Goal: Communication & Community: Answer question/provide support

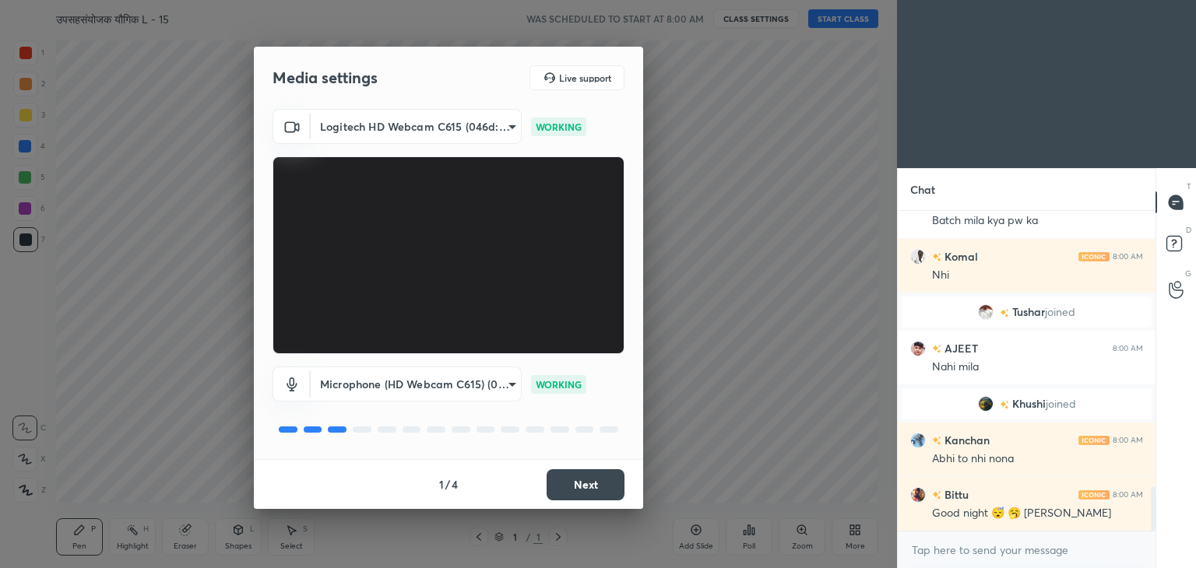
scroll to position [1973, 0]
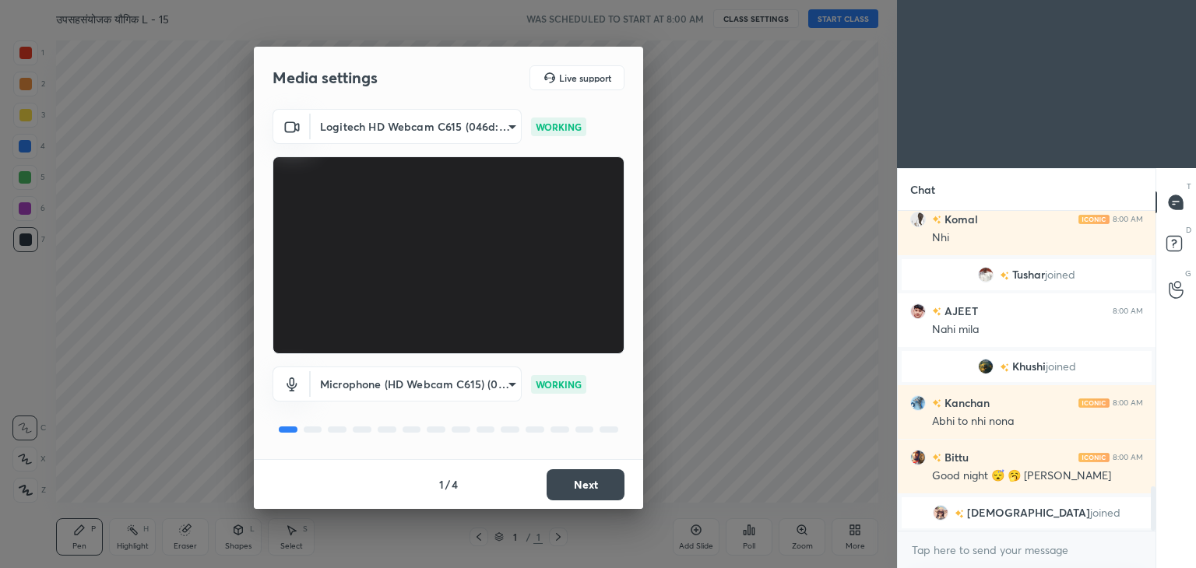
click at [582, 489] on button "Next" at bounding box center [586, 485] width 78 height 31
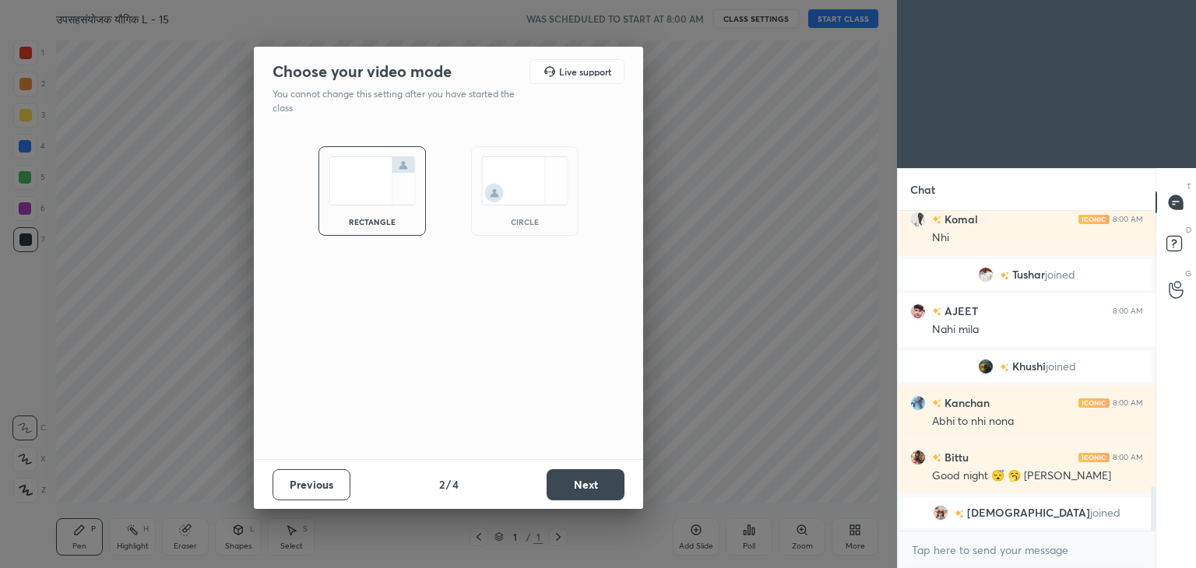
click at [582, 489] on button "Next" at bounding box center [586, 485] width 78 height 31
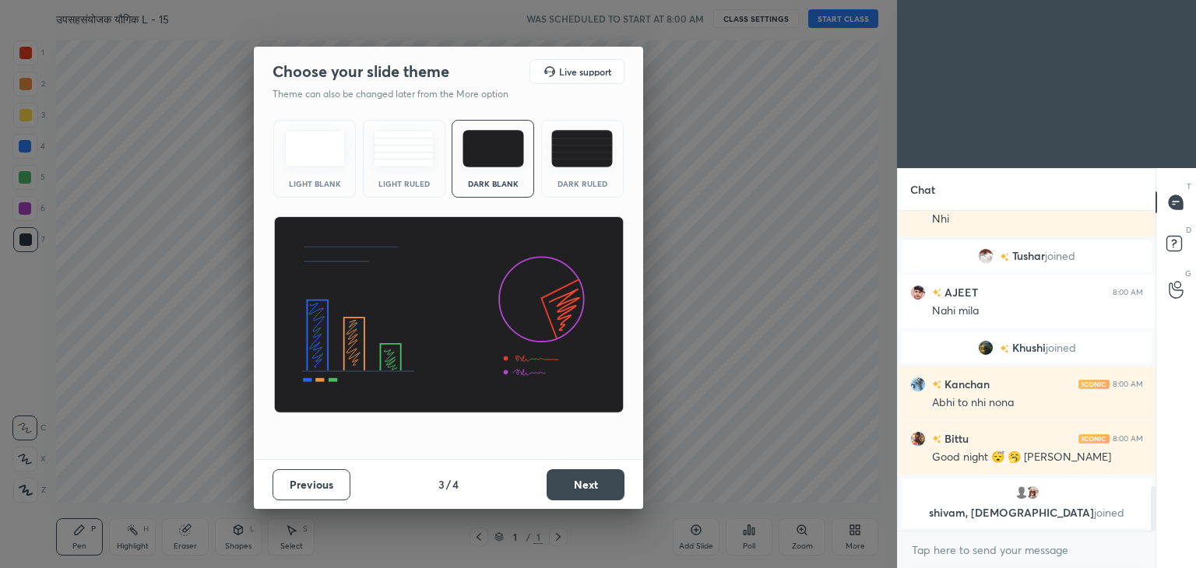
click at [597, 141] on img at bounding box center [582, 148] width 62 height 37
click at [600, 482] on button "Next" at bounding box center [586, 485] width 78 height 31
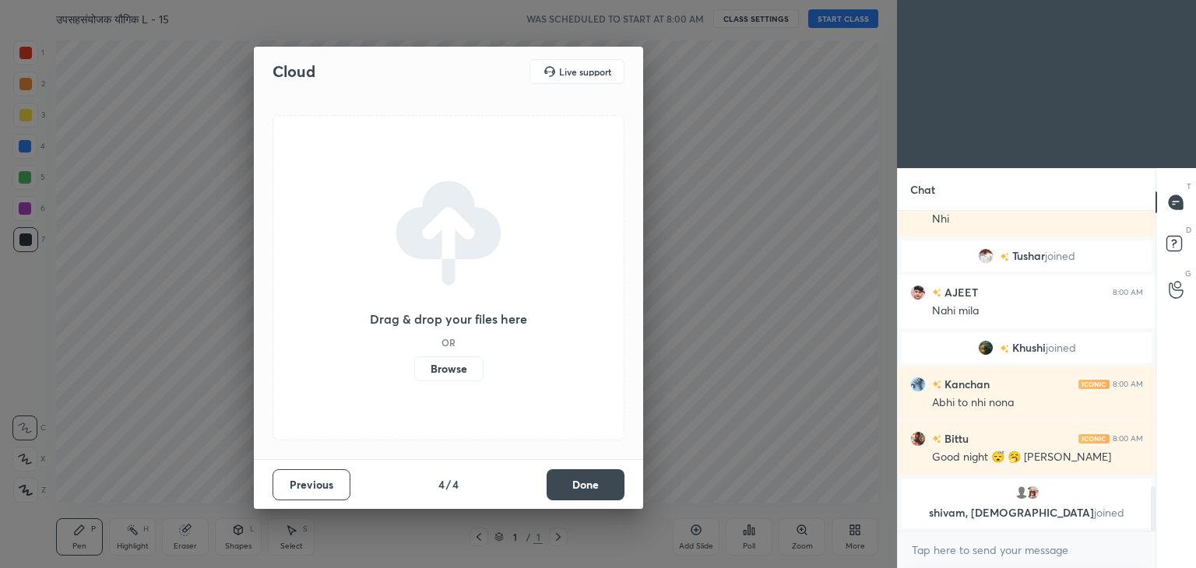
click at [442, 367] on label "Browse" at bounding box center [448, 369] width 69 height 25
click at [414, 367] on input "Browse" at bounding box center [414, 369] width 0 height 25
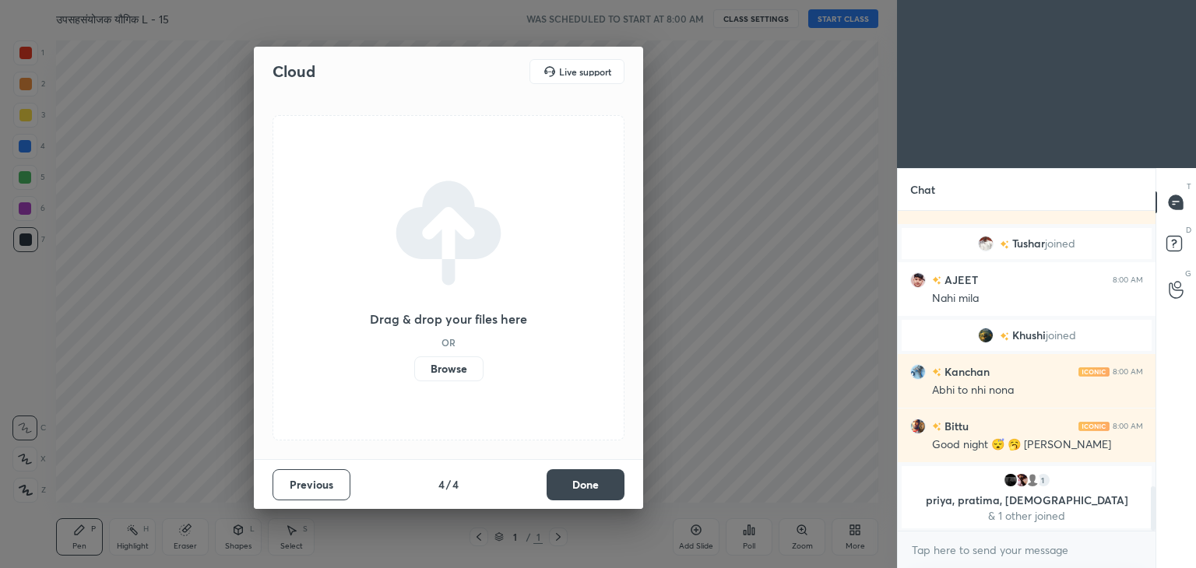
scroll to position [2028, 0]
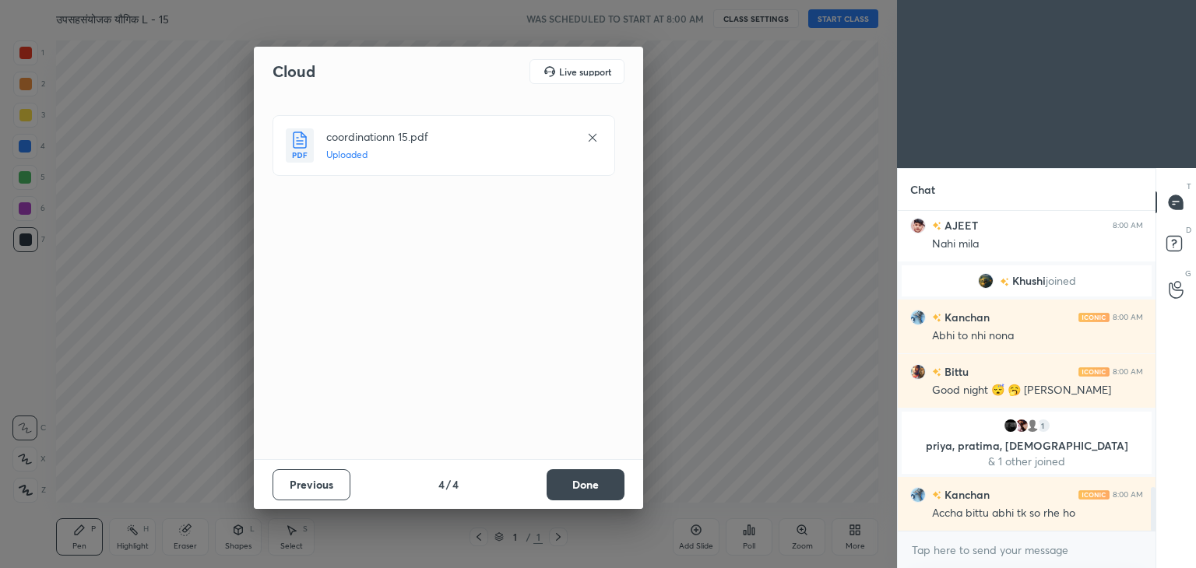
click at [587, 468] on div "Previous 4 / 4 Done" at bounding box center [448, 484] width 389 height 50
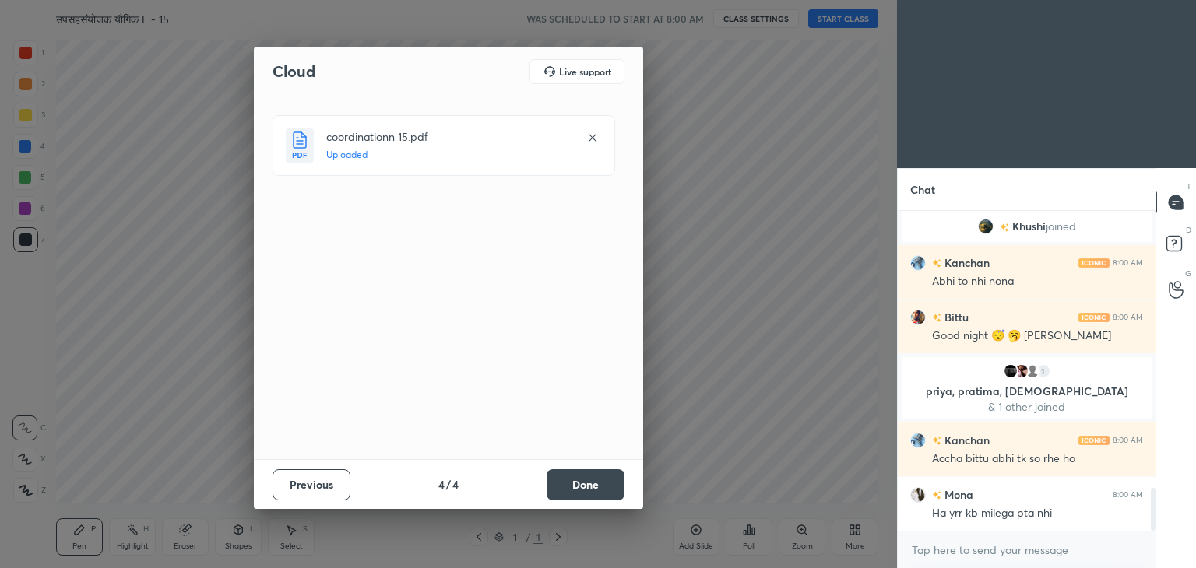
click at [593, 484] on button "Done" at bounding box center [586, 485] width 78 height 31
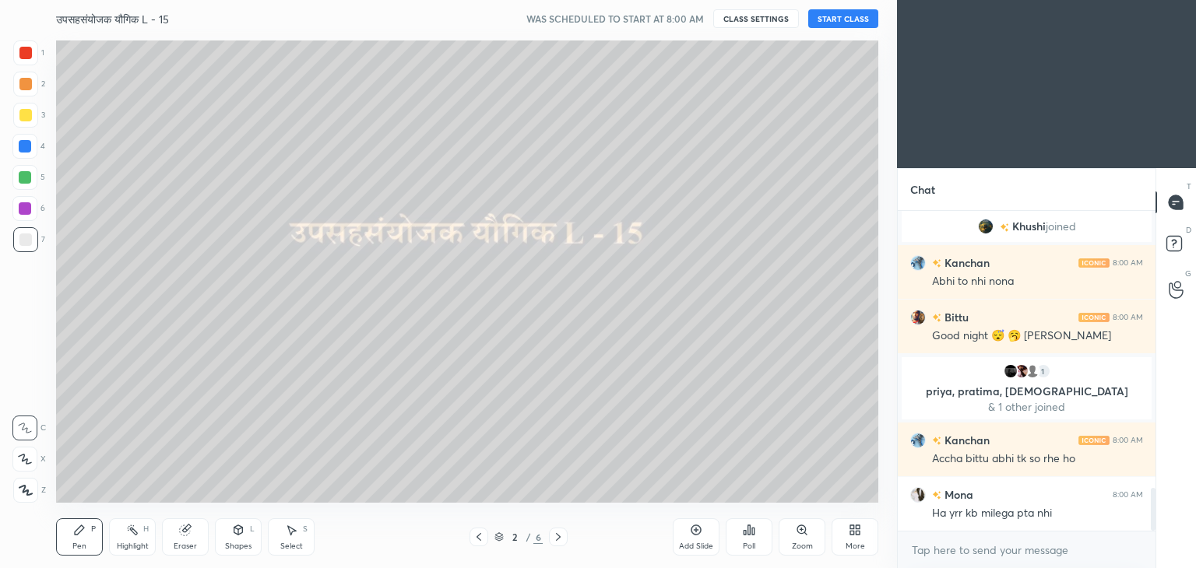
click at [857, 537] on icon at bounding box center [855, 530] width 12 height 12
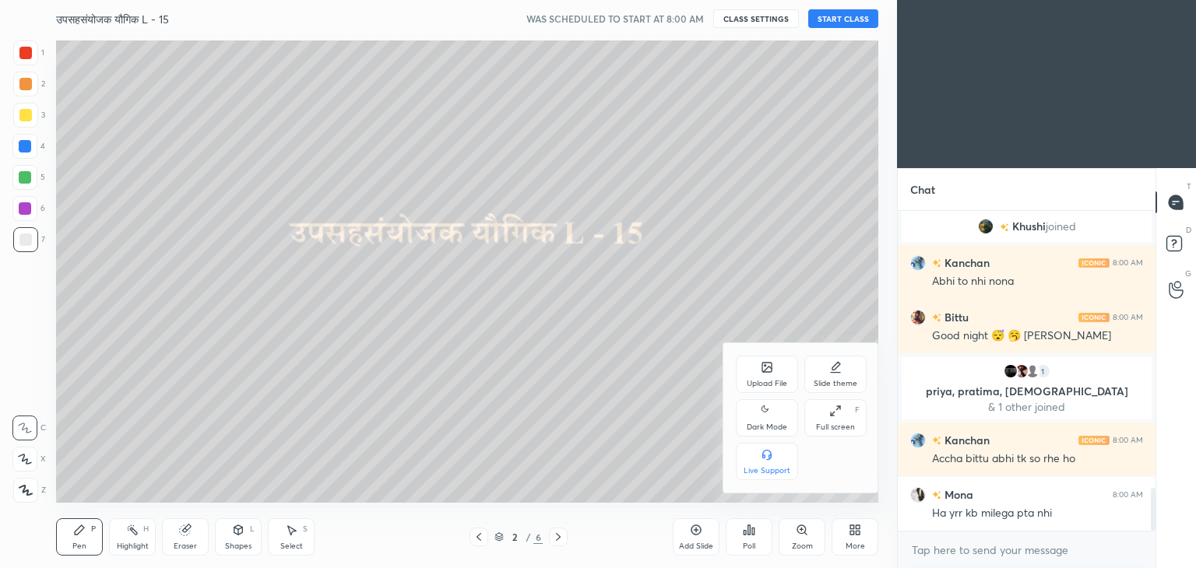
click at [783, 415] on div "Dark Mode" at bounding box center [767, 417] width 62 height 37
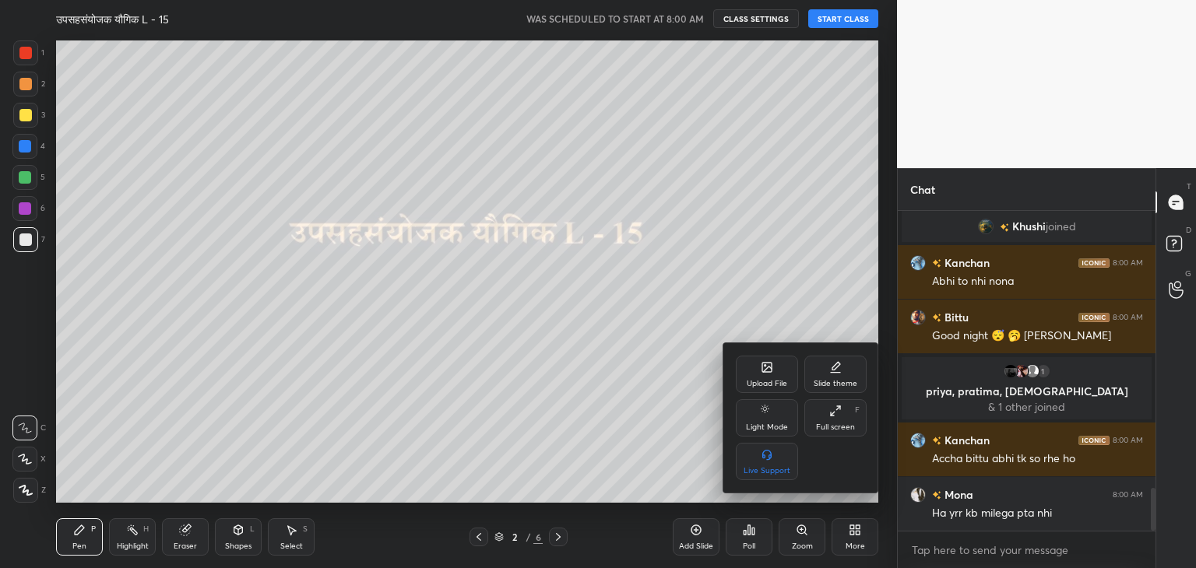
click at [704, 264] on div at bounding box center [598, 284] width 1196 height 568
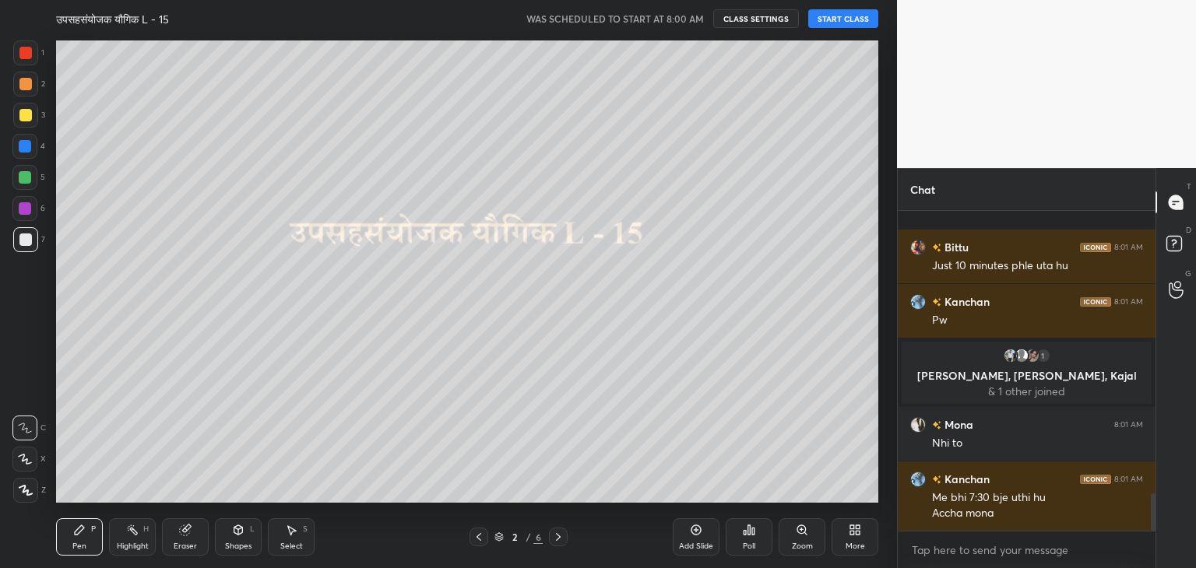
scroll to position [2443, 0]
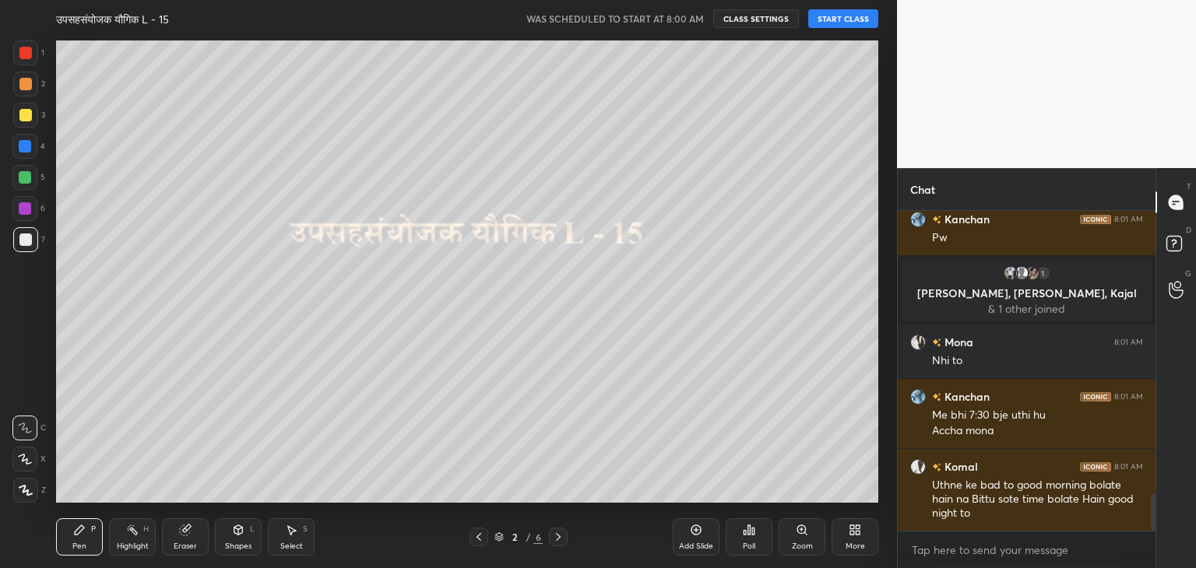
click at [843, 19] on button "START CLASS" at bounding box center [843, 18] width 70 height 19
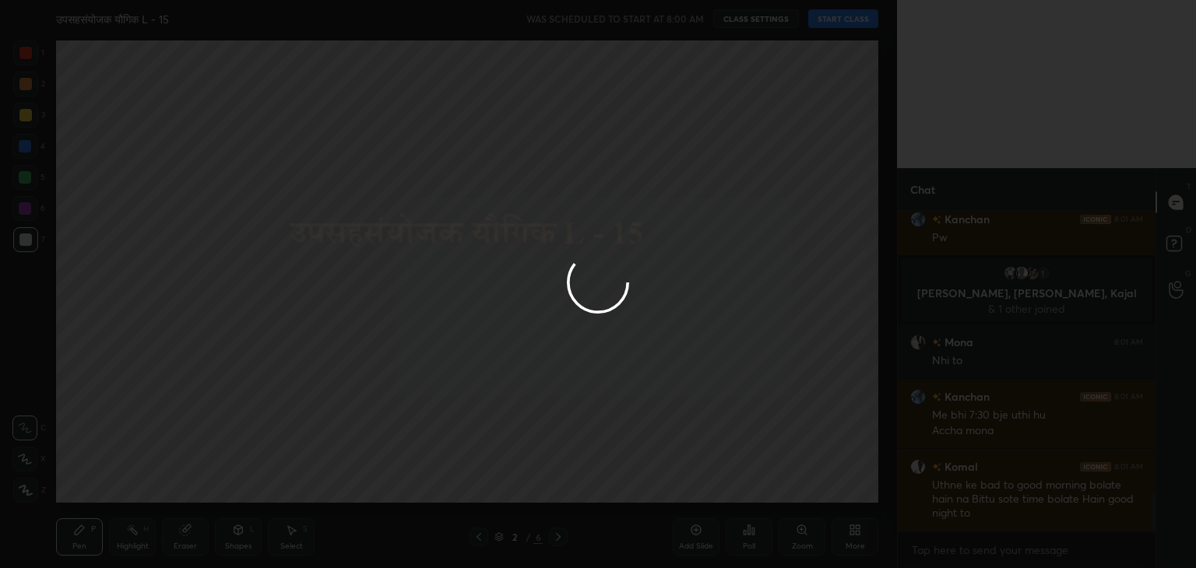
type textarea "x"
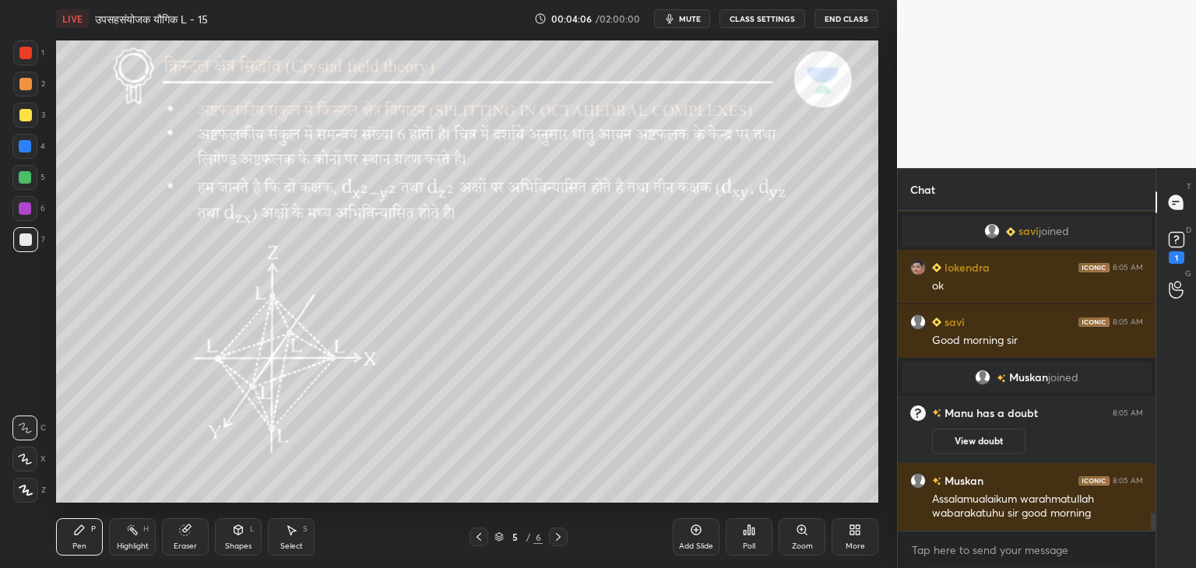
scroll to position [5474, 0]
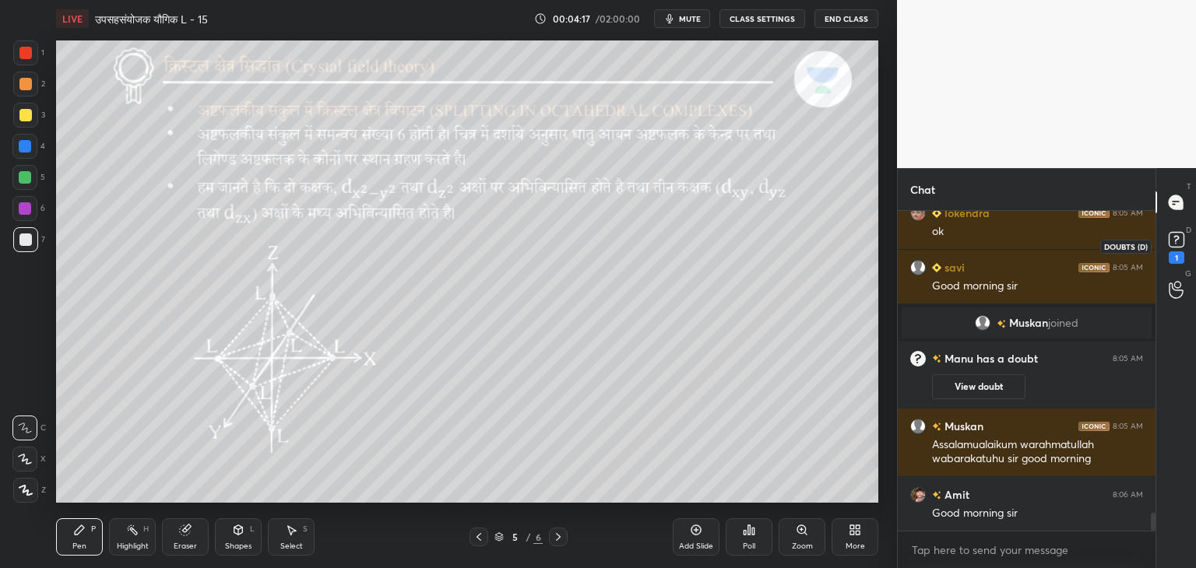
click at [1171, 242] on rect at bounding box center [1176, 240] width 15 height 15
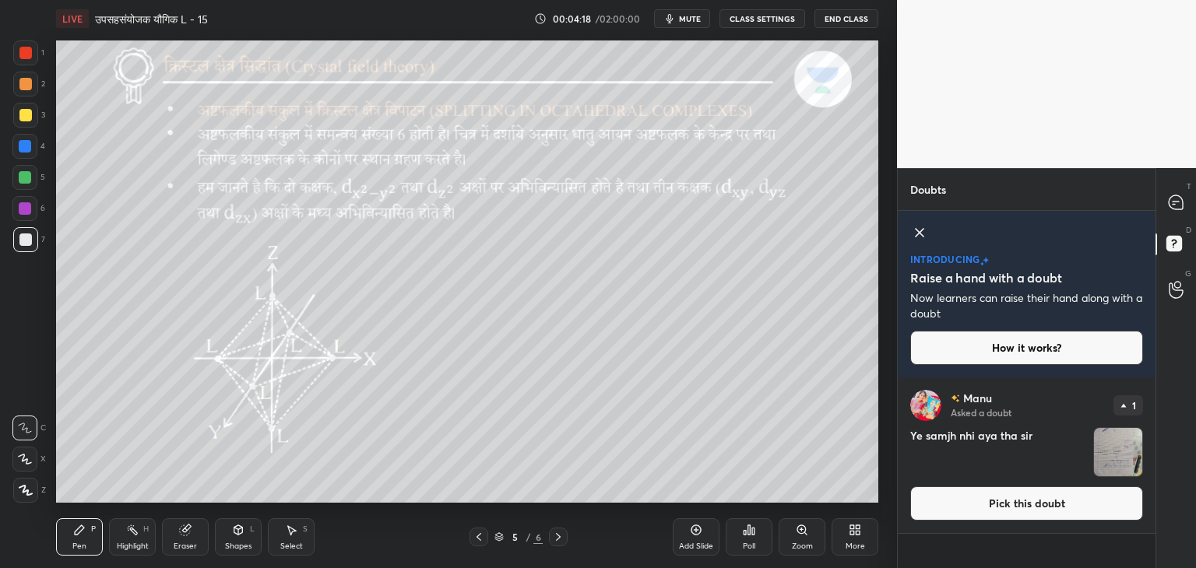
click at [1099, 463] on img "grid" at bounding box center [1118, 452] width 48 height 48
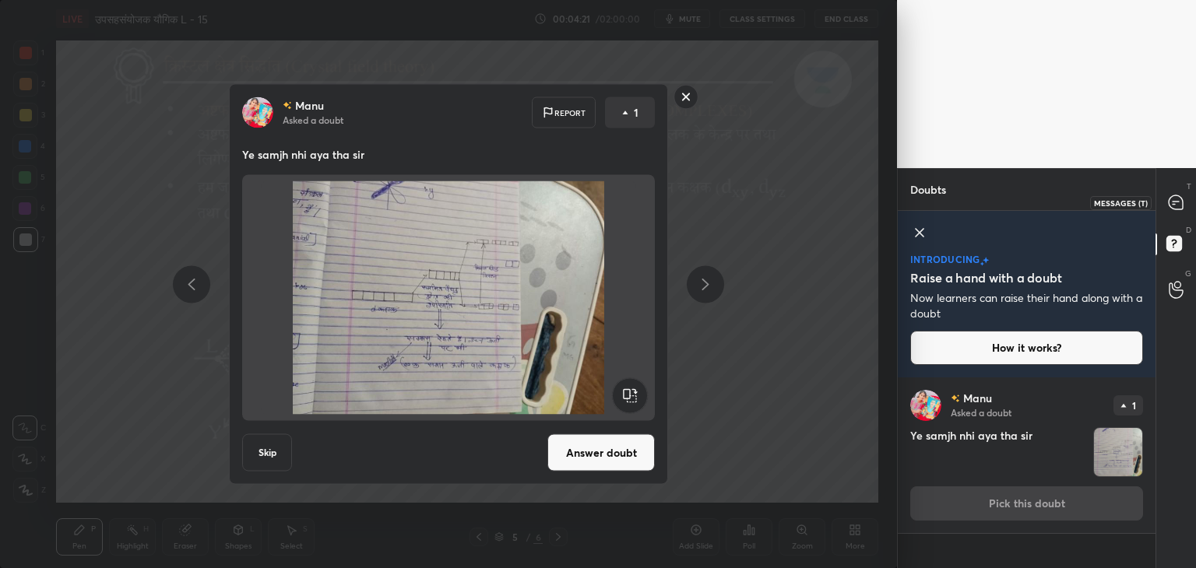
click at [1179, 191] on div at bounding box center [1176, 202] width 31 height 28
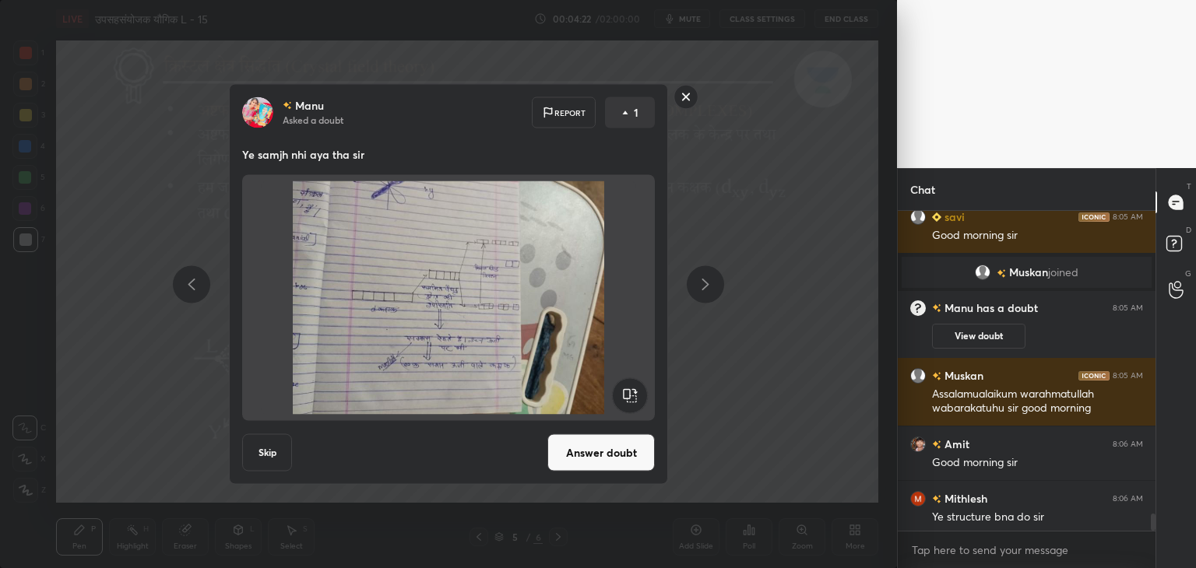
scroll to position [5767, 0]
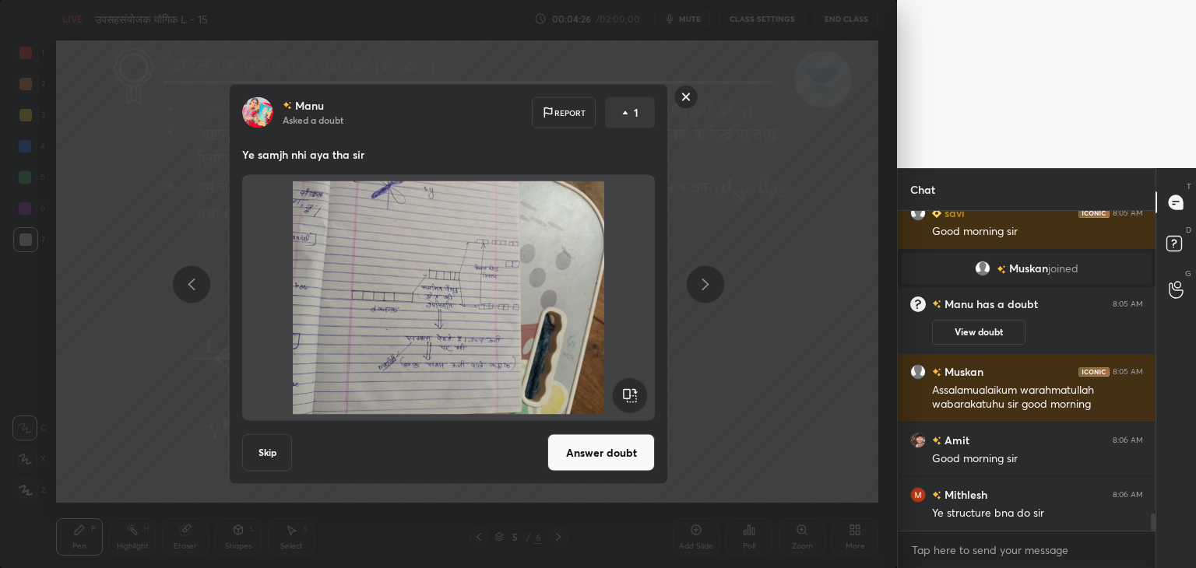
click at [690, 94] on rect at bounding box center [686, 97] width 24 height 24
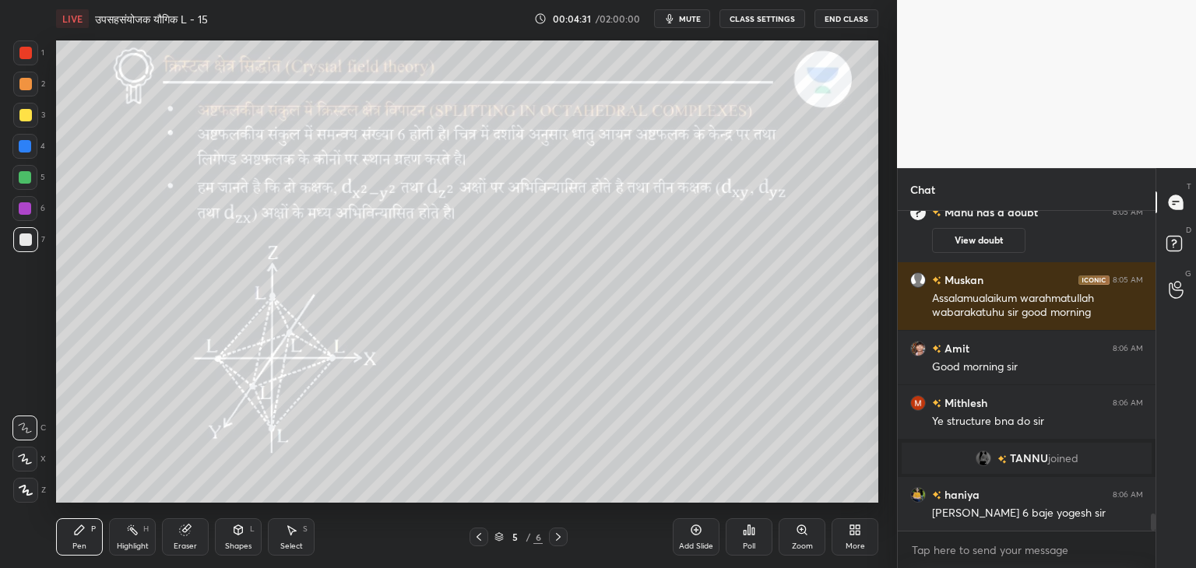
scroll to position [5600, 0]
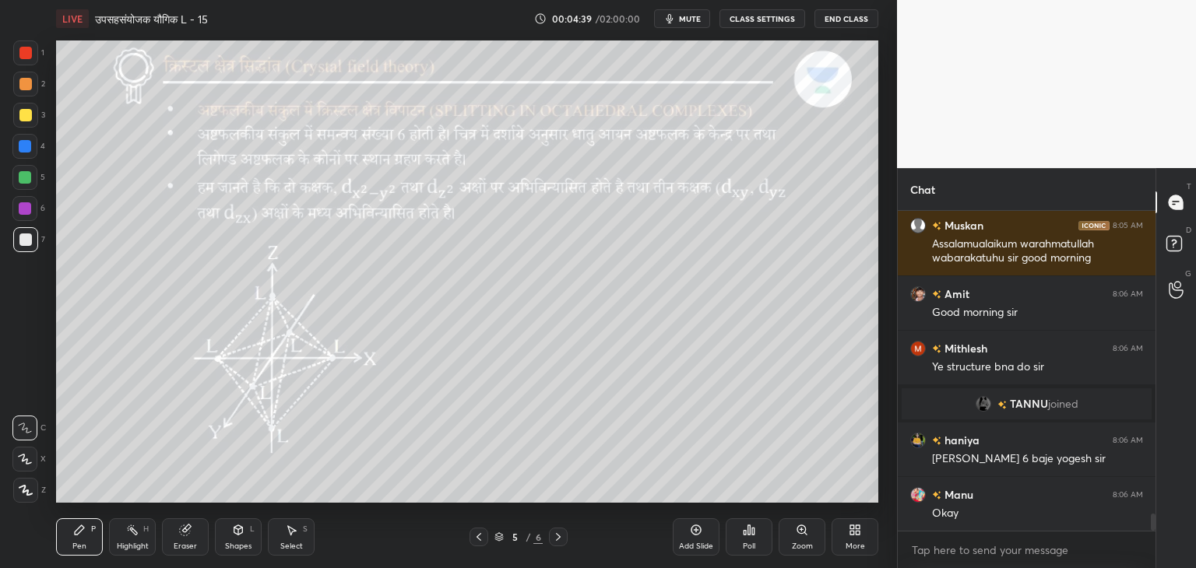
click at [30, 181] on div at bounding box center [25, 177] width 12 height 12
click at [30, 129] on div "3" at bounding box center [29, 118] width 32 height 31
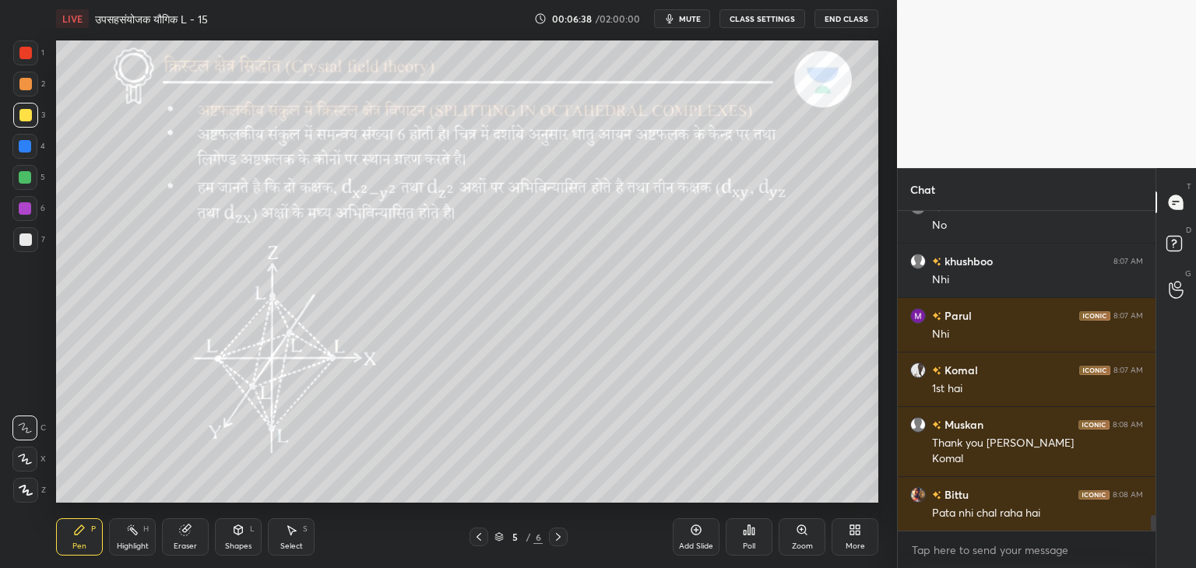
scroll to position [6385, 0]
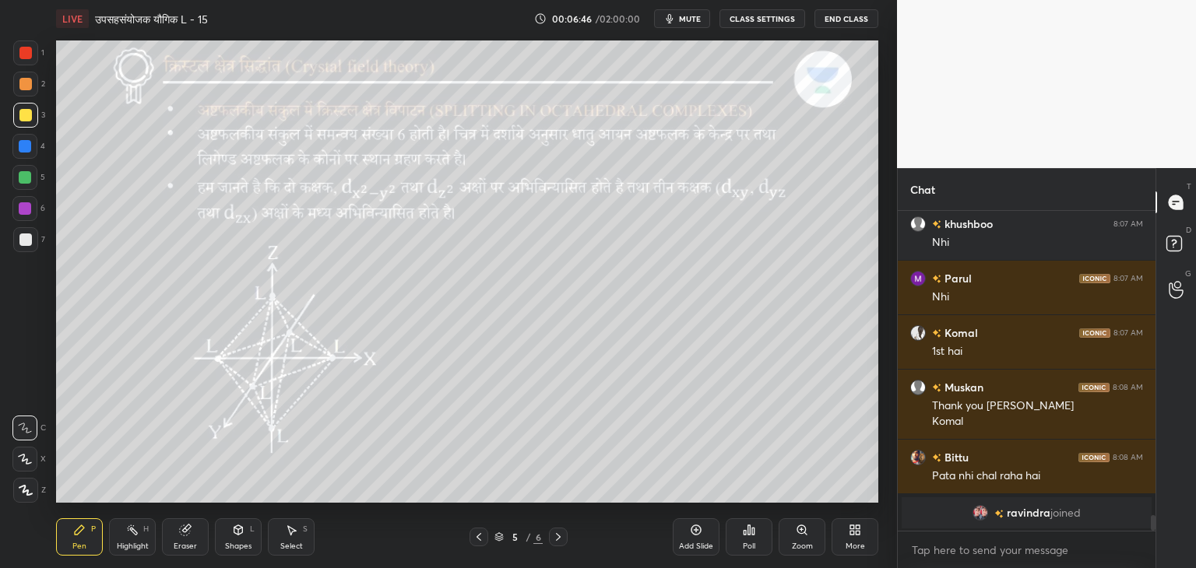
click at [16, 176] on div at bounding box center [24, 177] width 25 height 25
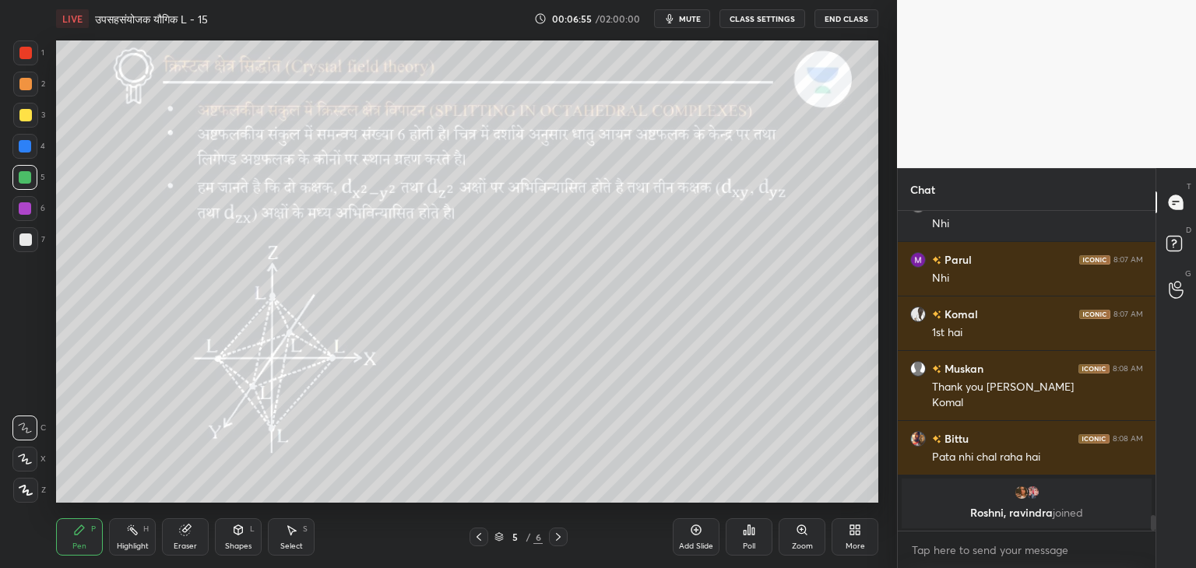
scroll to position [6279, 0]
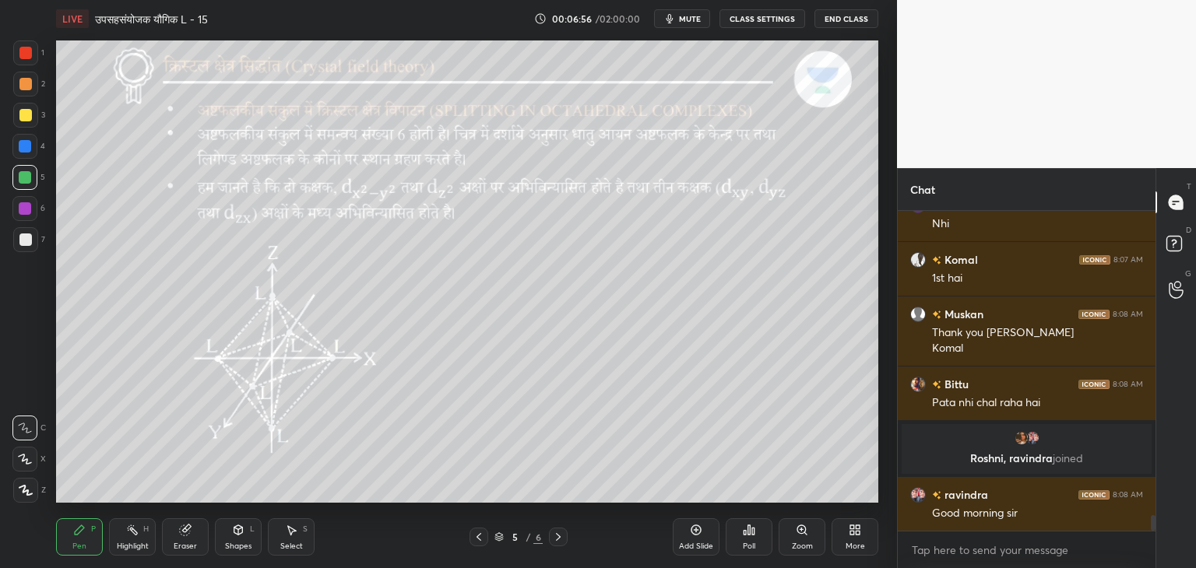
click at [235, 550] on div "Shapes" at bounding box center [238, 547] width 26 height 8
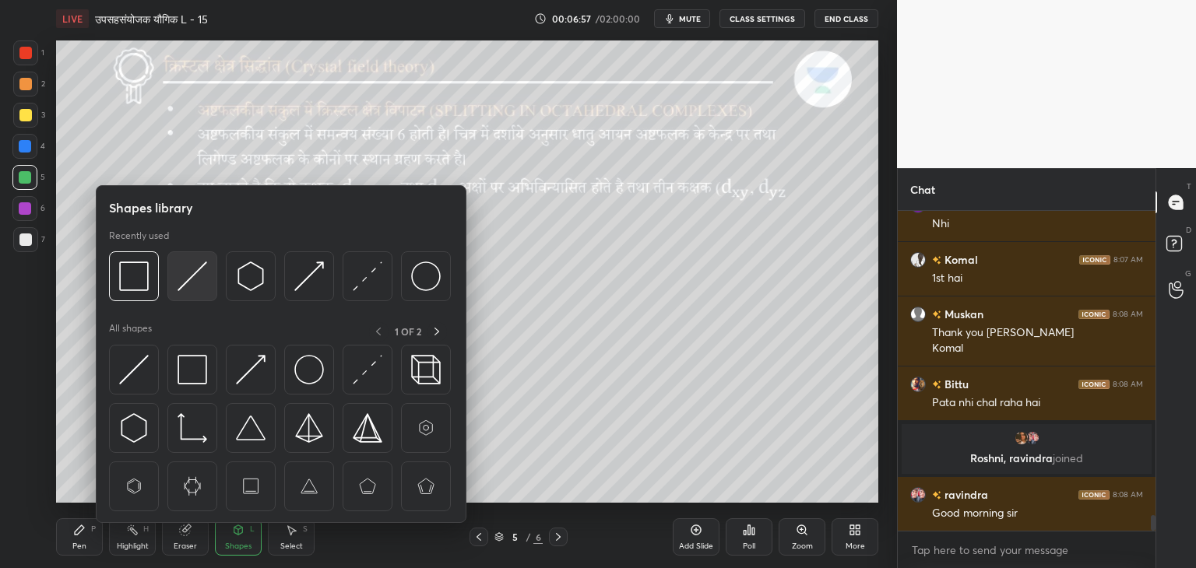
click at [186, 284] on img at bounding box center [193, 277] width 30 height 30
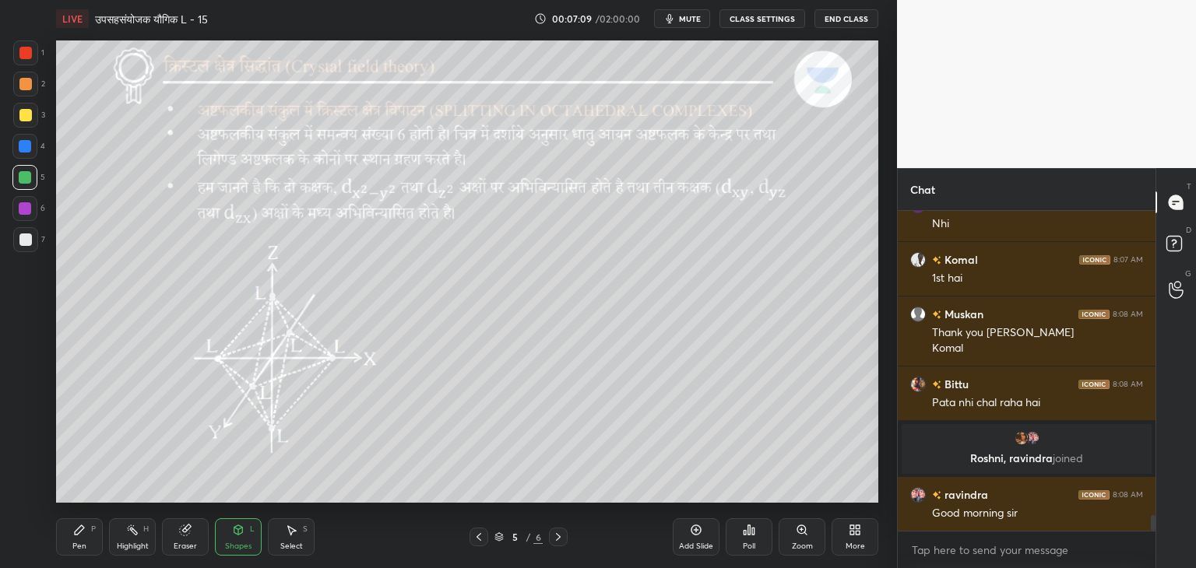
click at [26, 120] on div at bounding box center [25, 115] width 12 height 12
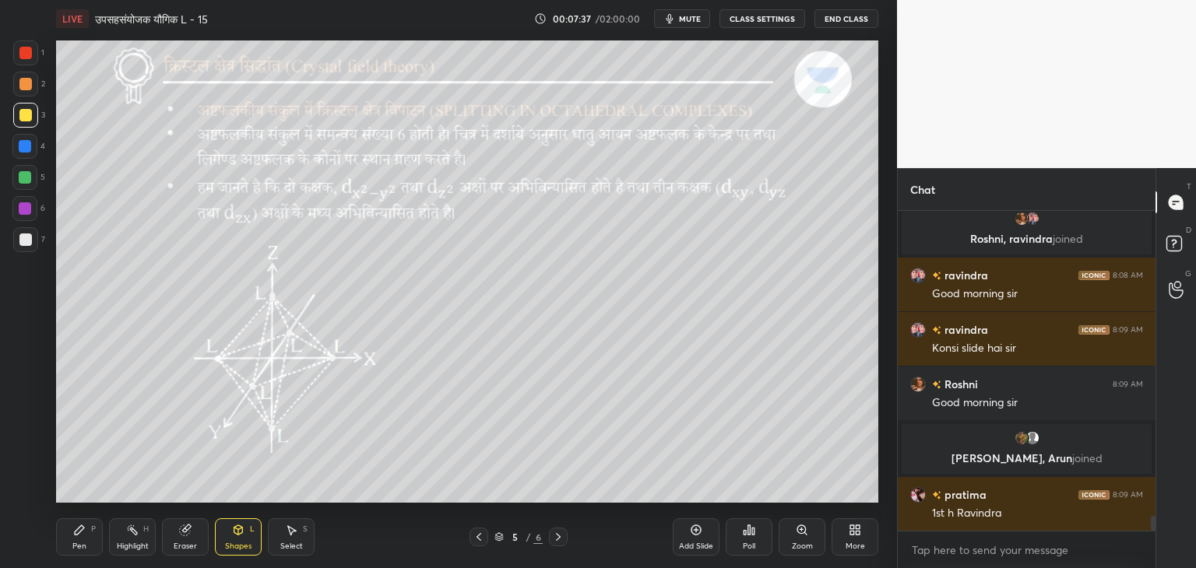
scroll to position [6508, 0]
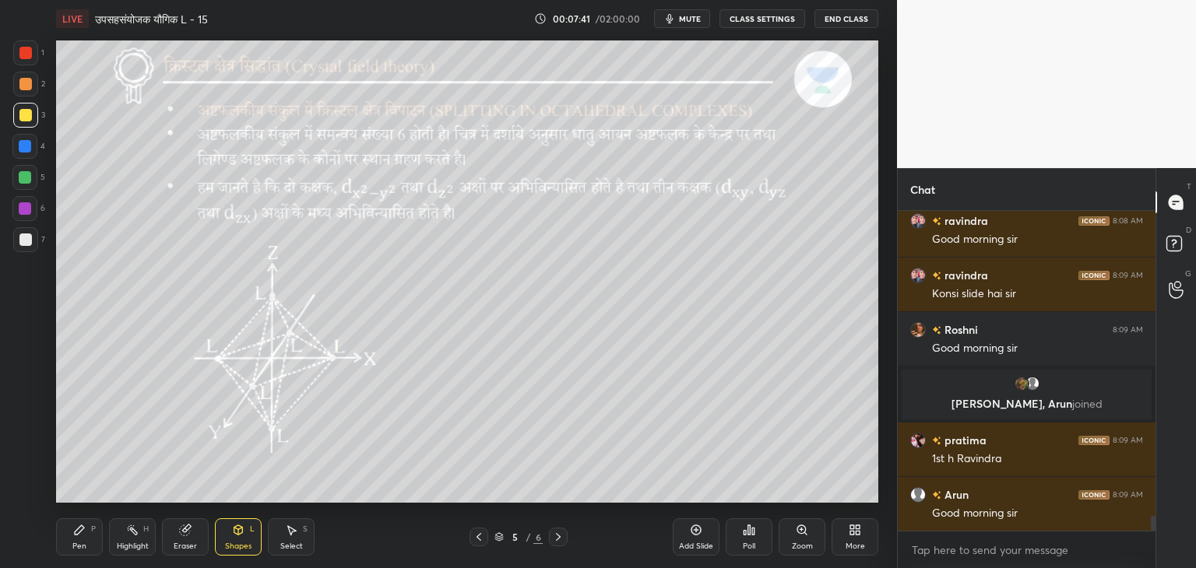
click at [97, 540] on div "Pen P" at bounding box center [79, 537] width 47 height 37
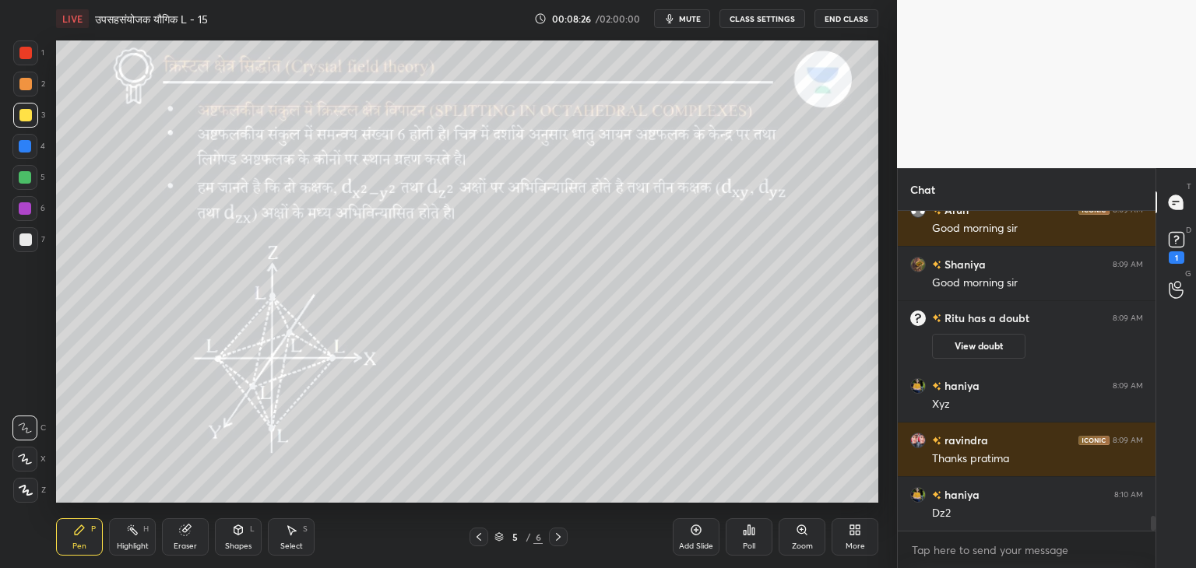
scroll to position [6771, 0]
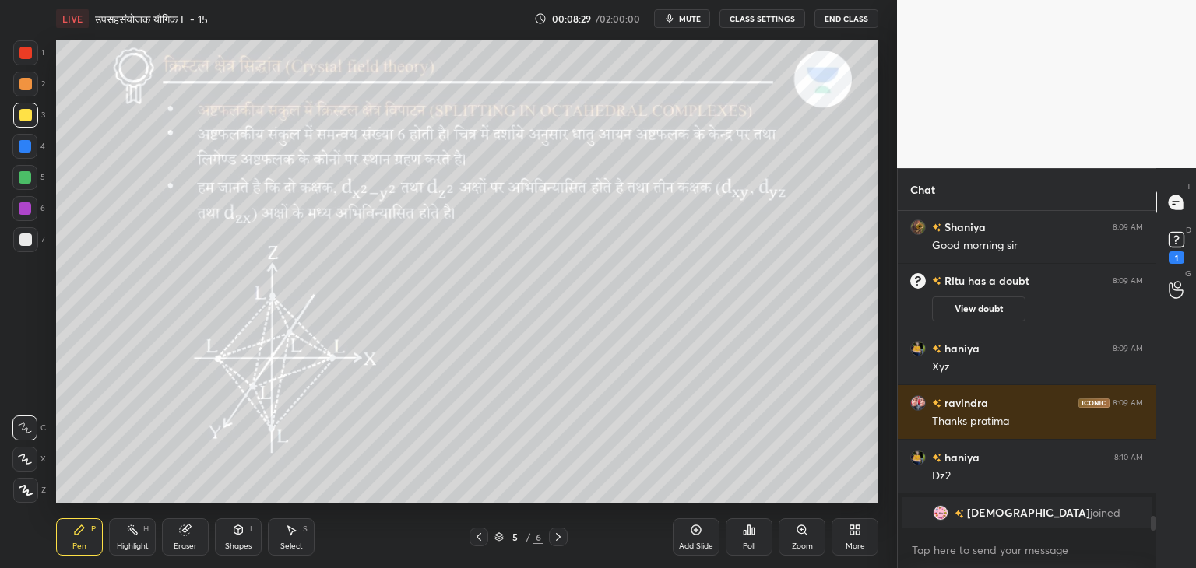
click at [21, 174] on div at bounding box center [25, 177] width 12 height 12
click at [480, 537] on icon at bounding box center [479, 537] width 12 height 12
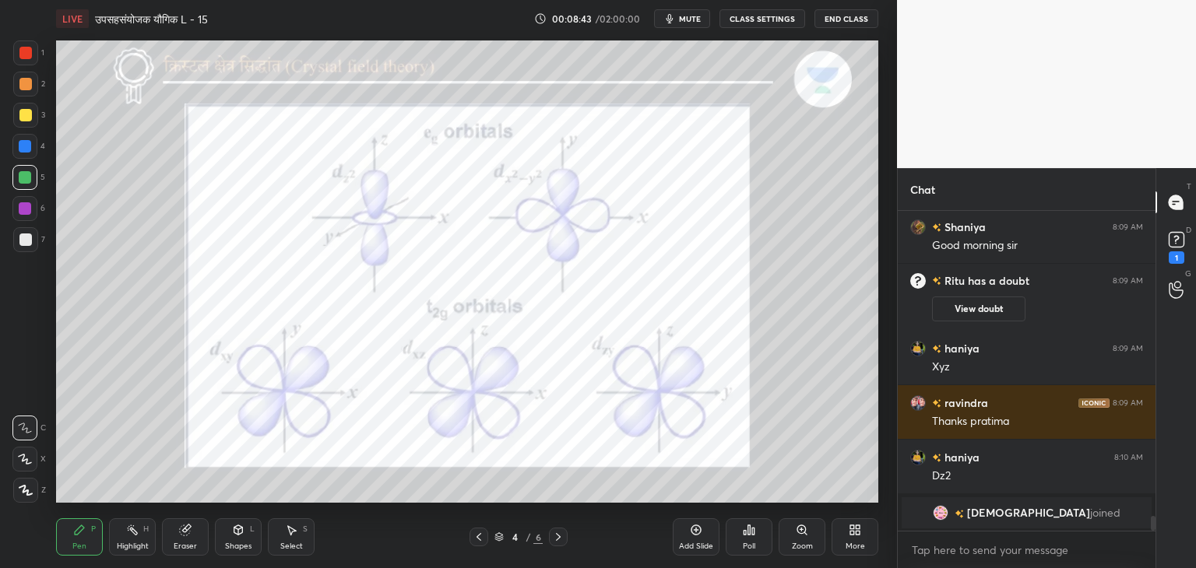
scroll to position [6779, 0]
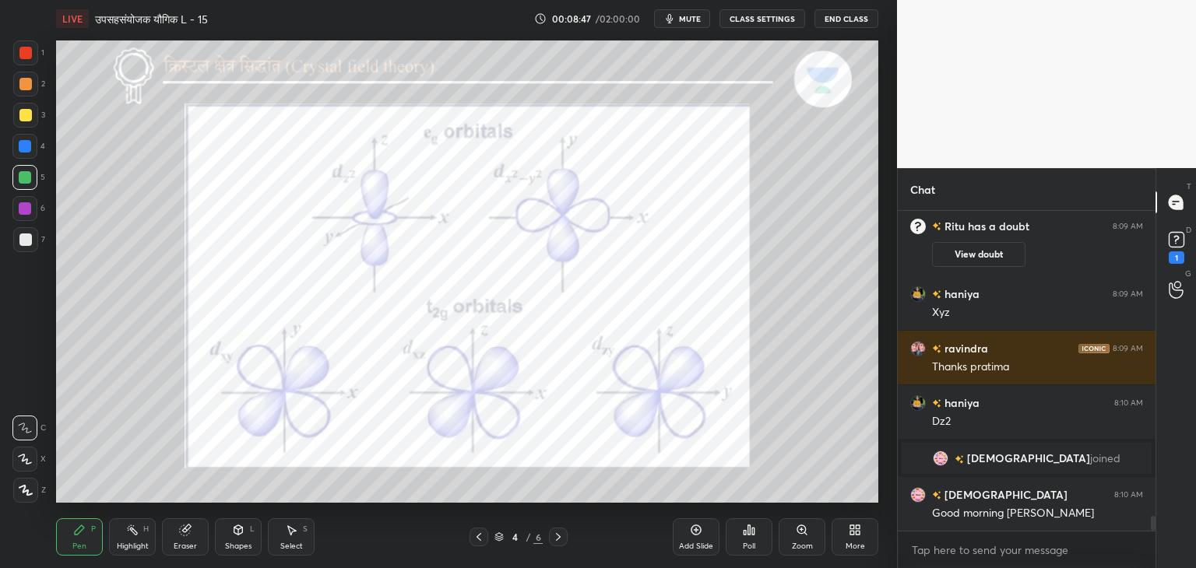
click at [554, 543] on icon at bounding box center [558, 537] width 12 height 12
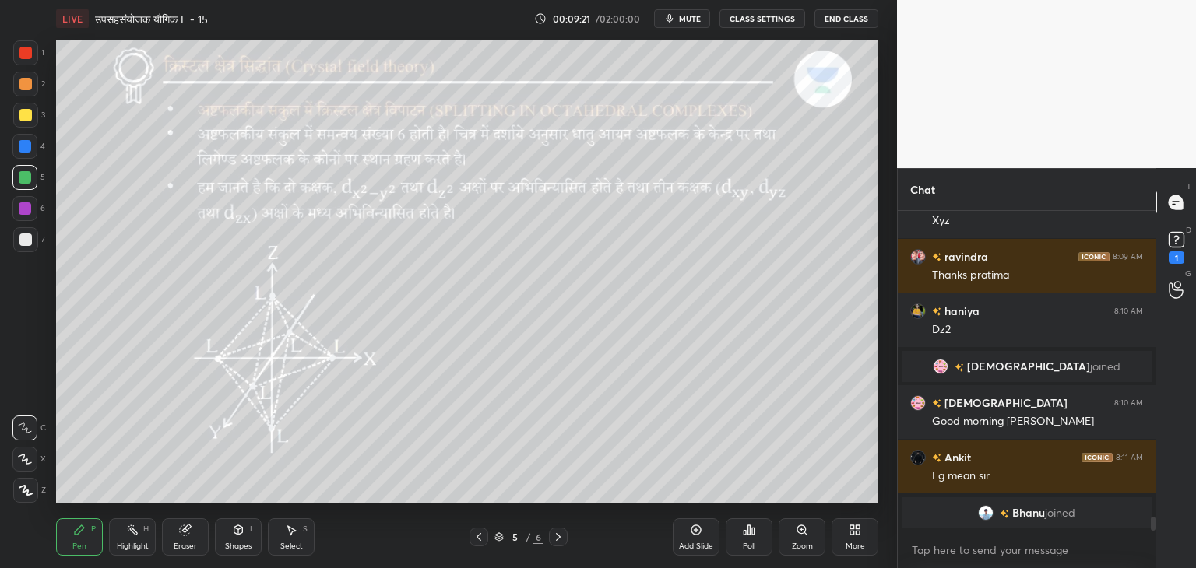
scroll to position [6890, 0]
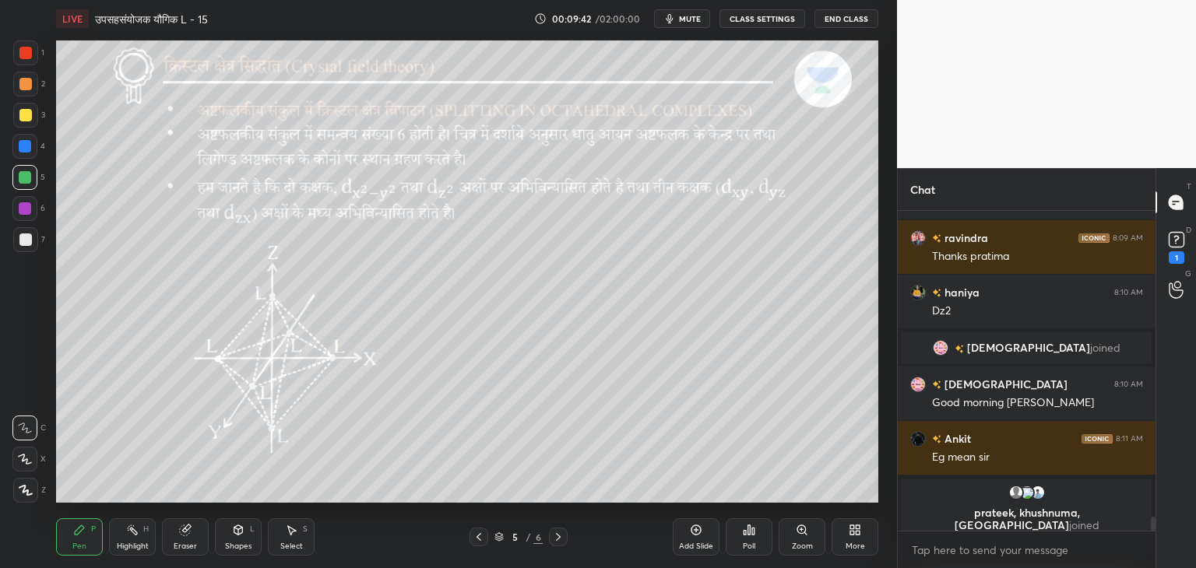
click at [480, 543] on icon at bounding box center [479, 537] width 12 height 12
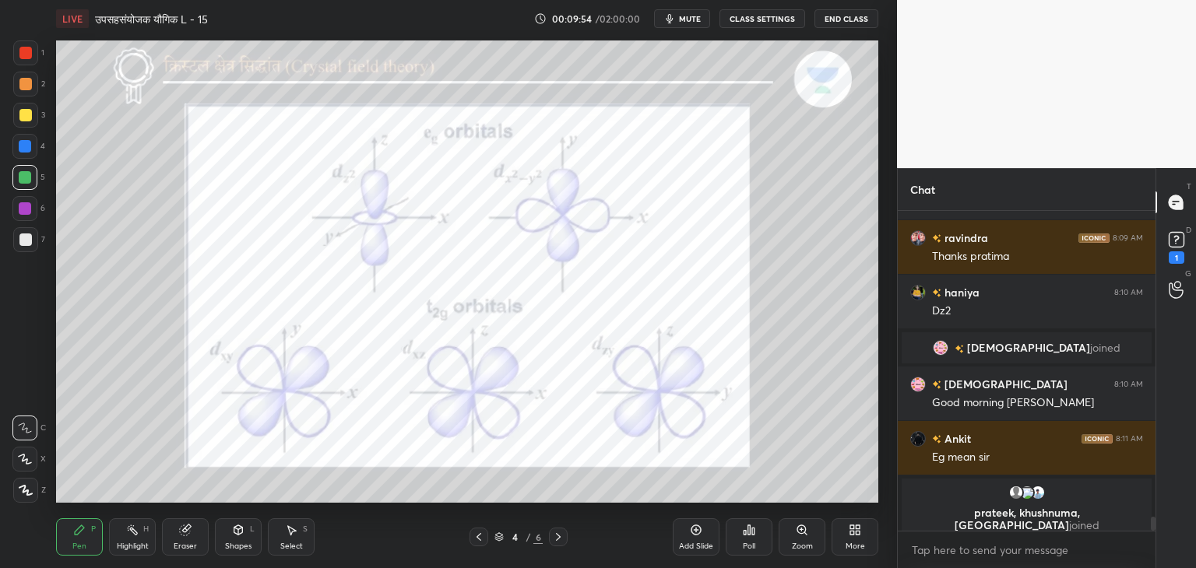
scroll to position [6897, 0]
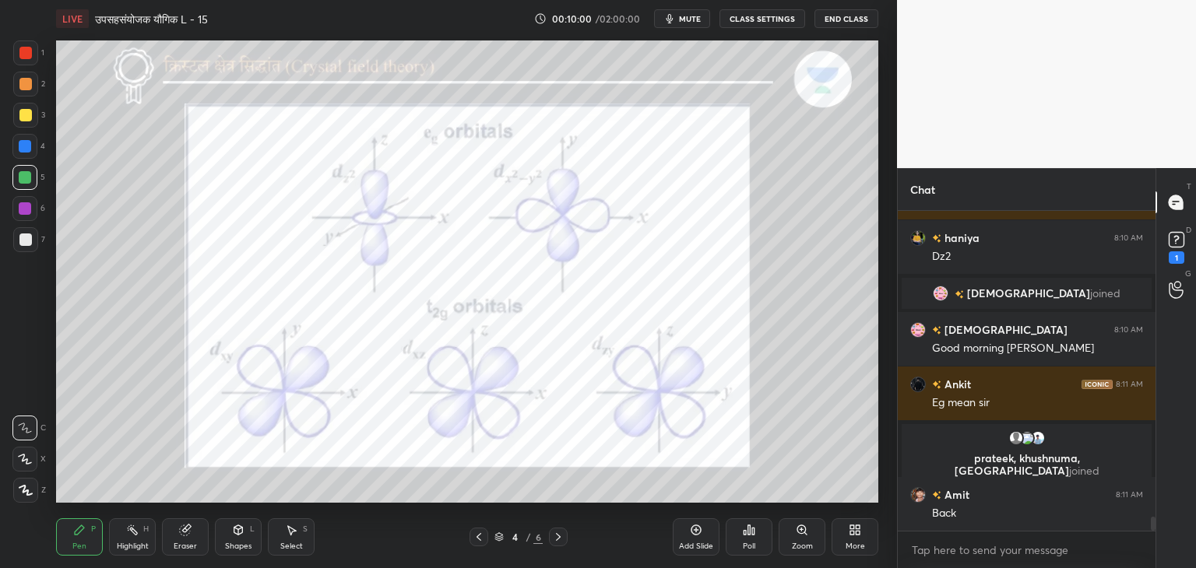
click at [558, 541] on icon at bounding box center [558, 537] width 12 height 12
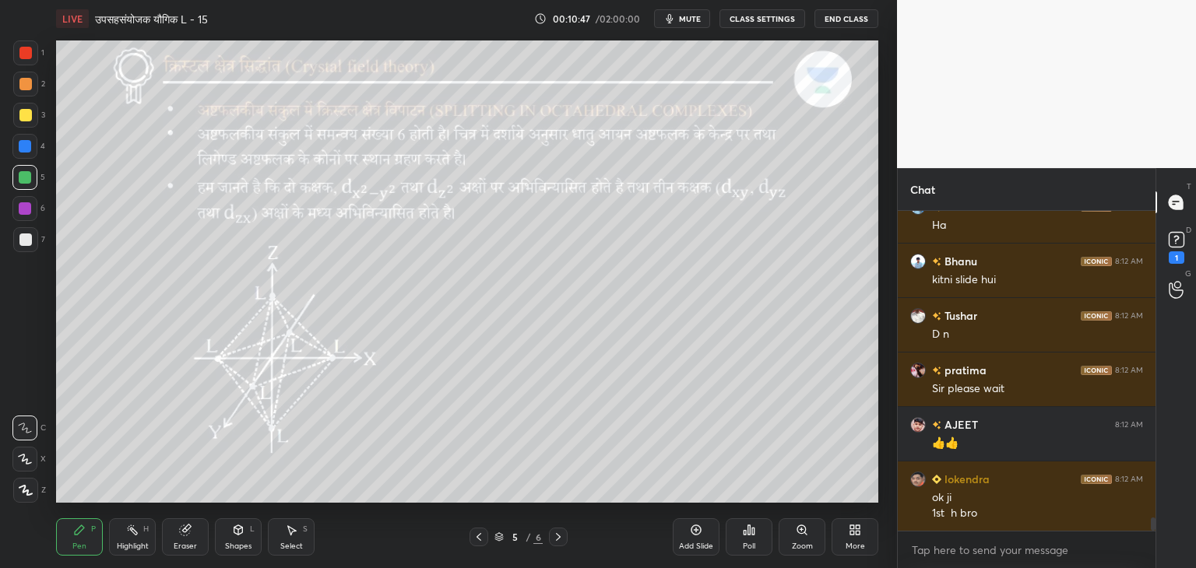
scroll to position [7513, 0]
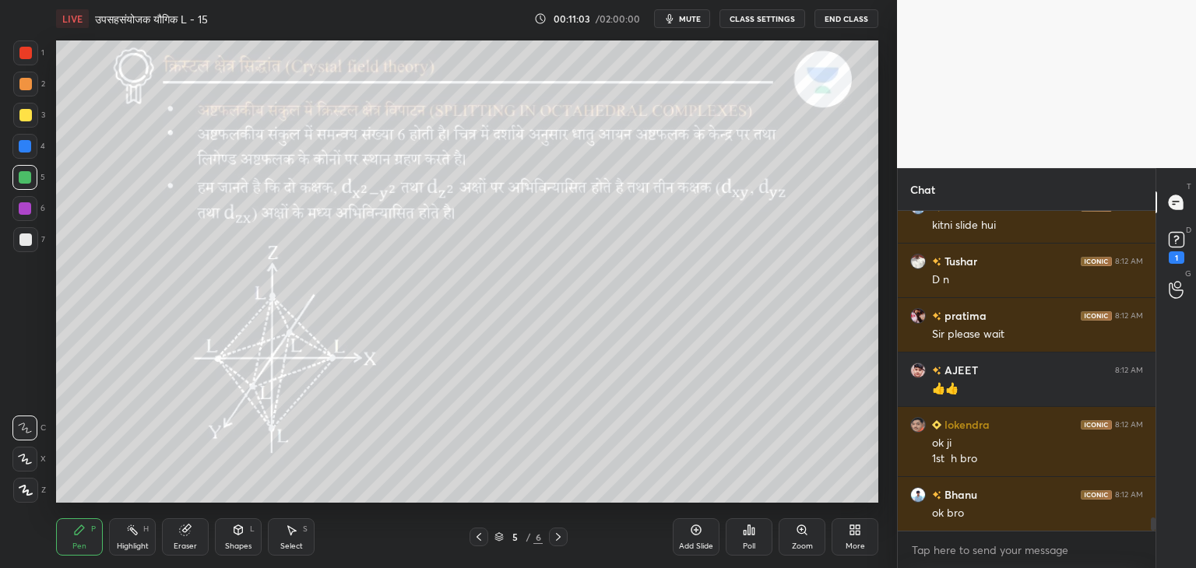
click at [709, 537] on div "Add Slide" at bounding box center [696, 537] width 47 height 37
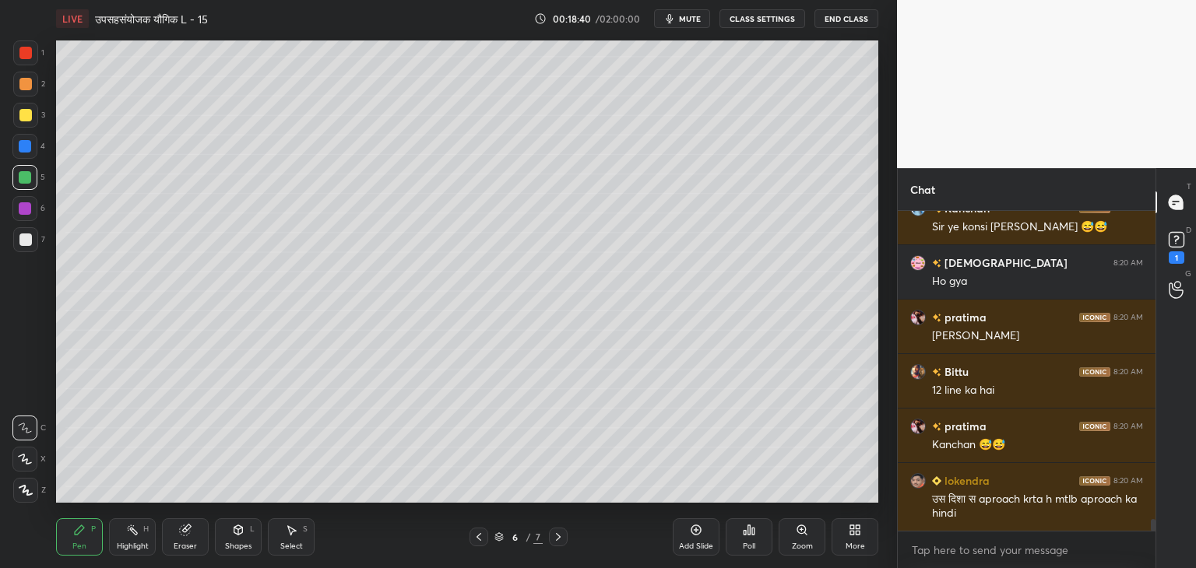
scroll to position [8679, 0]
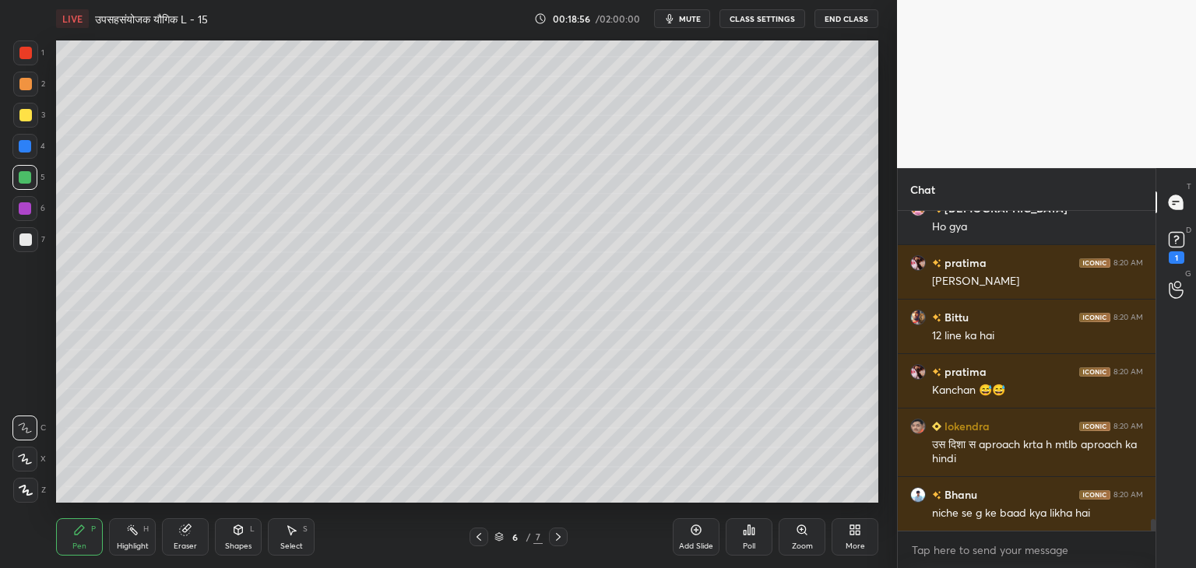
click at [189, 549] on div "Eraser" at bounding box center [185, 547] width 23 height 8
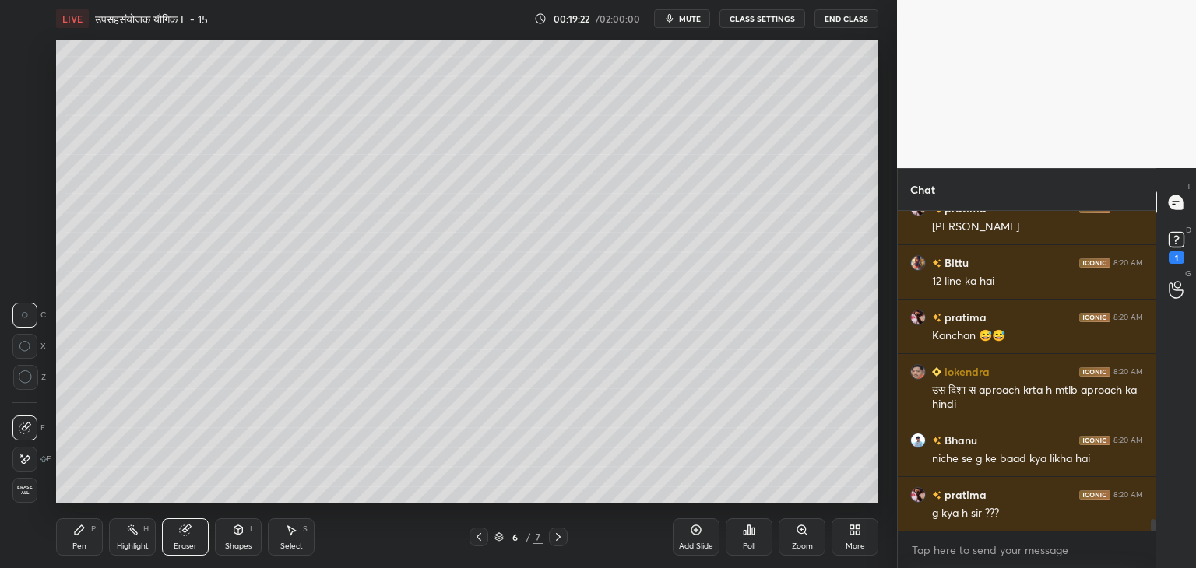
click at [90, 547] on div "Pen P" at bounding box center [79, 537] width 47 height 37
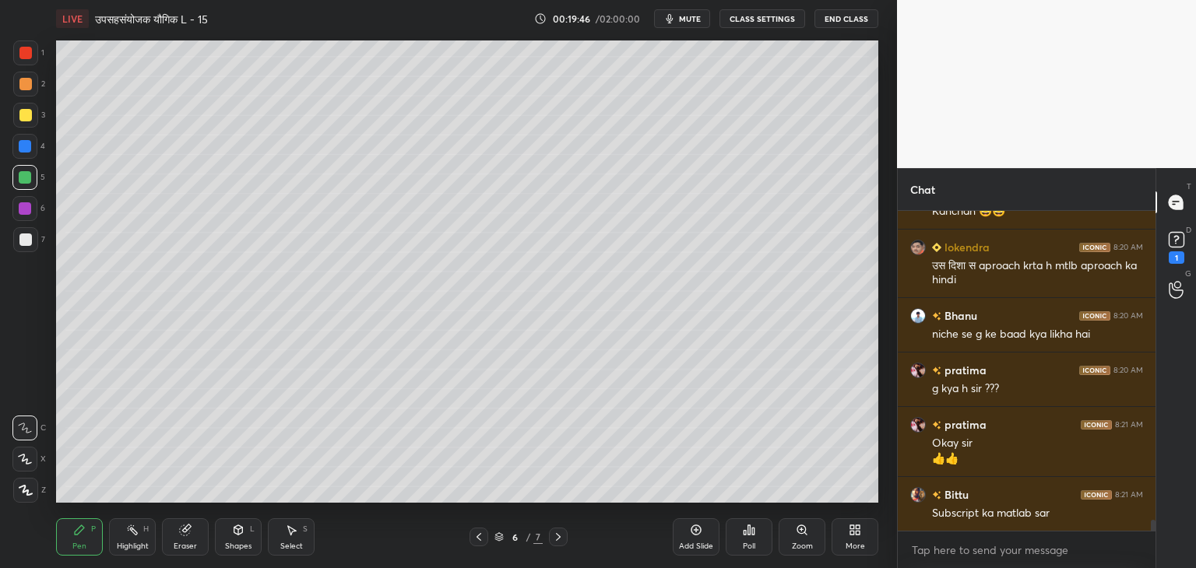
scroll to position [8913, 0]
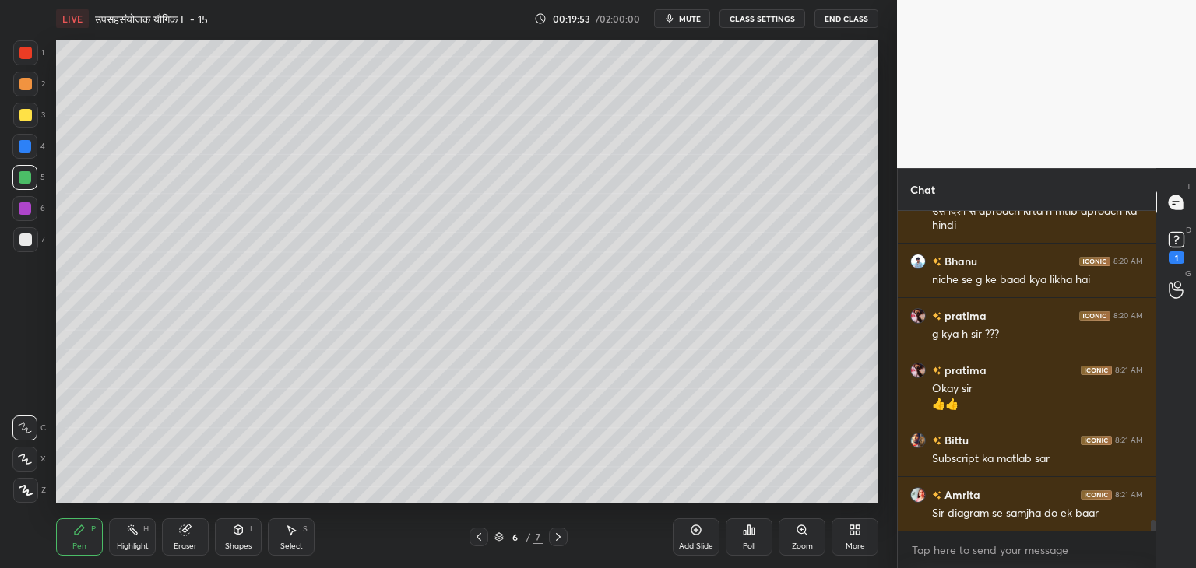
click at [698, 545] on div "Add Slide" at bounding box center [696, 547] width 34 height 8
click at [237, 551] on div "Shapes" at bounding box center [238, 547] width 26 height 8
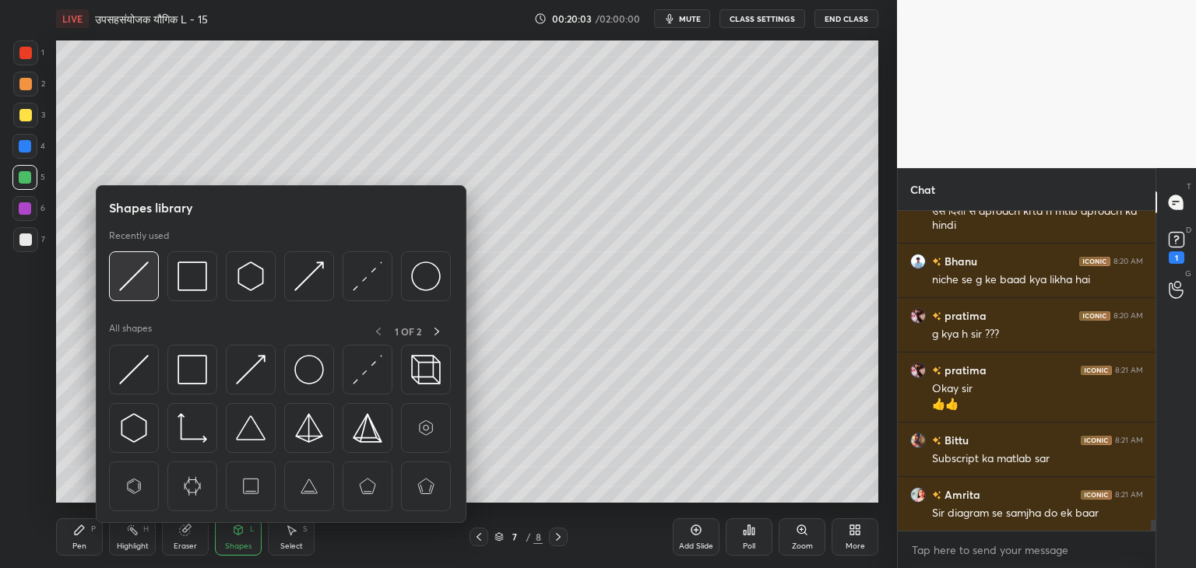
click at [139, 289] on img at bounding box center [134, 277] width 30 height 30
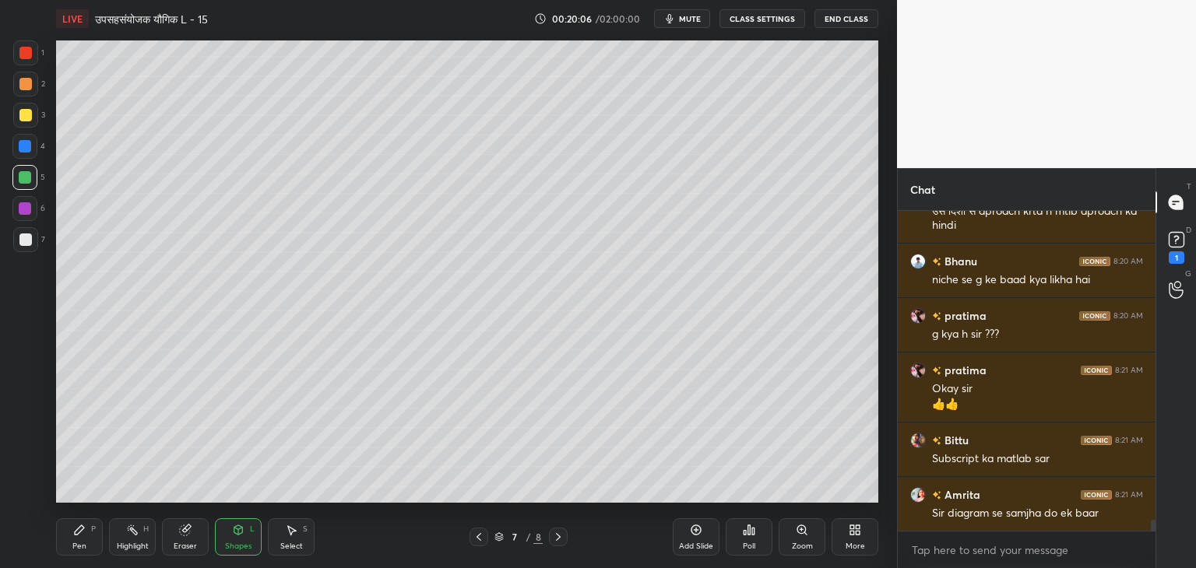
scroll to position [8967, 0]
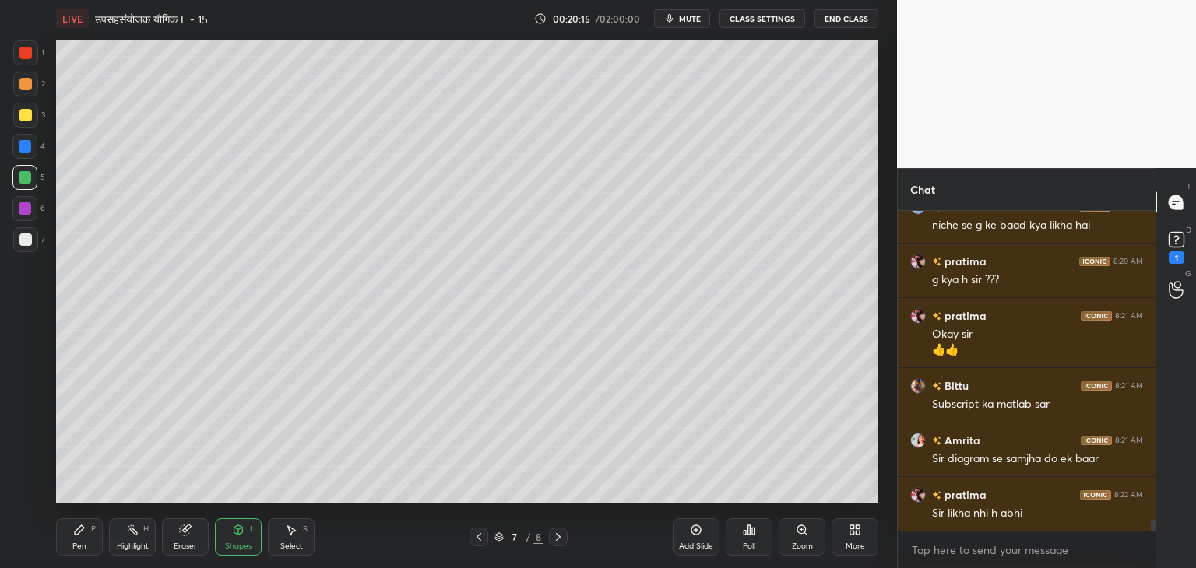
click at [179, 529] on icon at bounding box center [185, 530] width 12 height 12
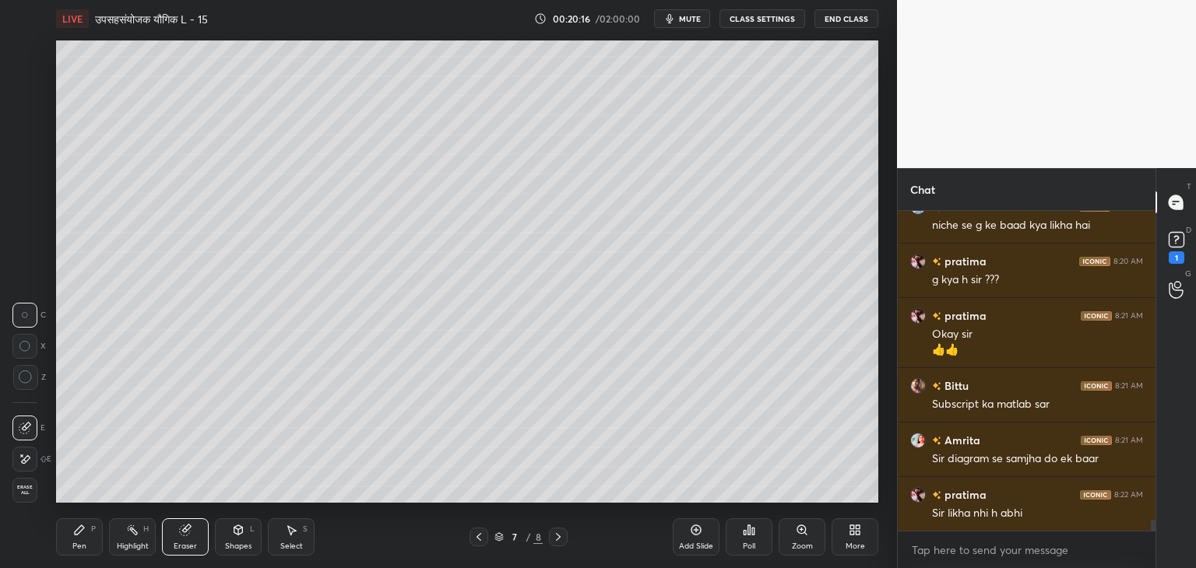
scroll to position [9022, 0]
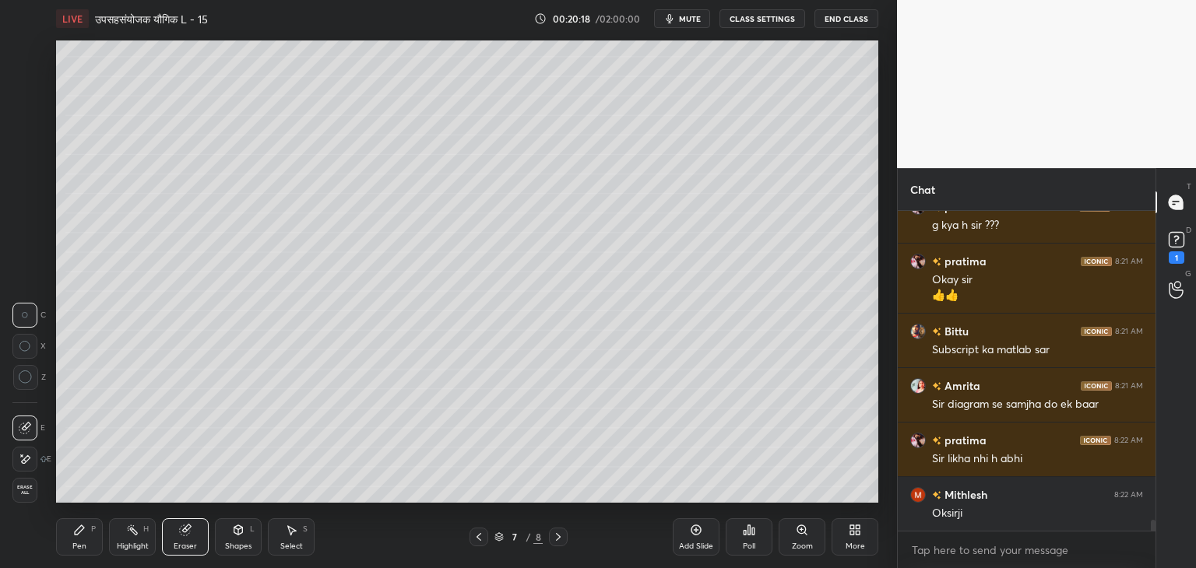
click at [86, 544] on div "Pen" at bounding box center [79, 547] width 14 height 8
click at [25, 118] on div at bounding box center [25, 115] width 12 height 12
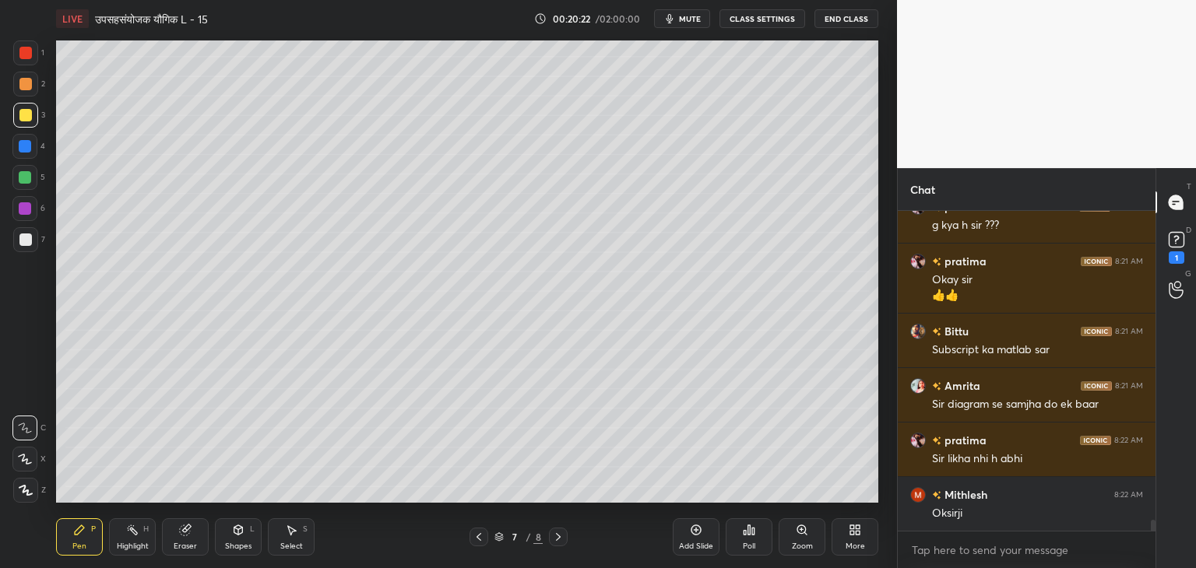
click at [239, 536] on icon at bounding box center [238, 530] width 12 height 12
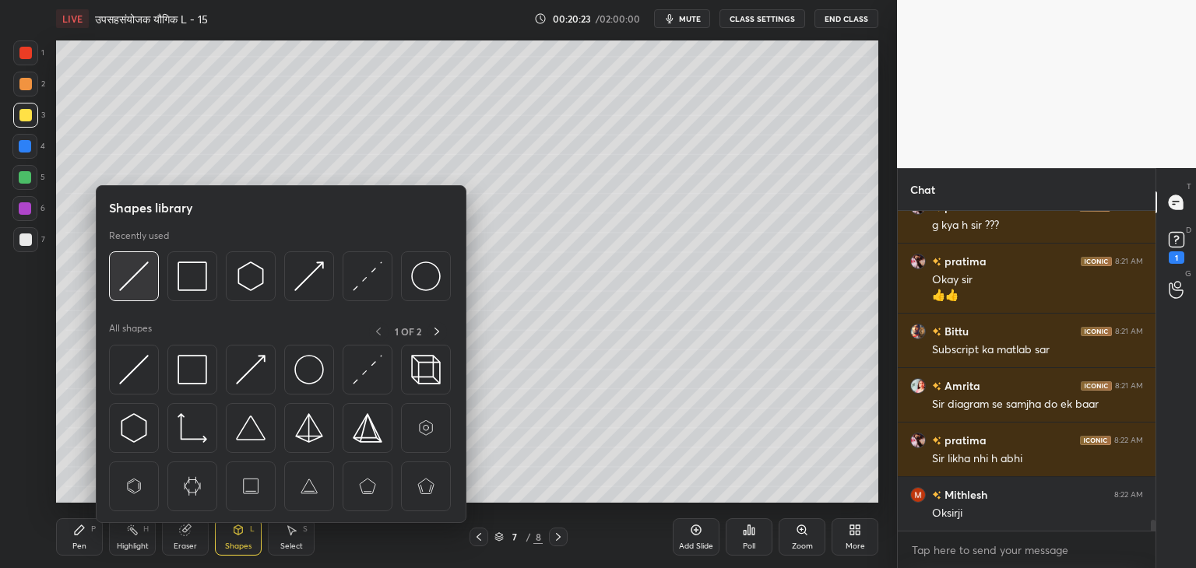
click at [150, 283] on div at bounding box center [134, 277] width 50 height 50
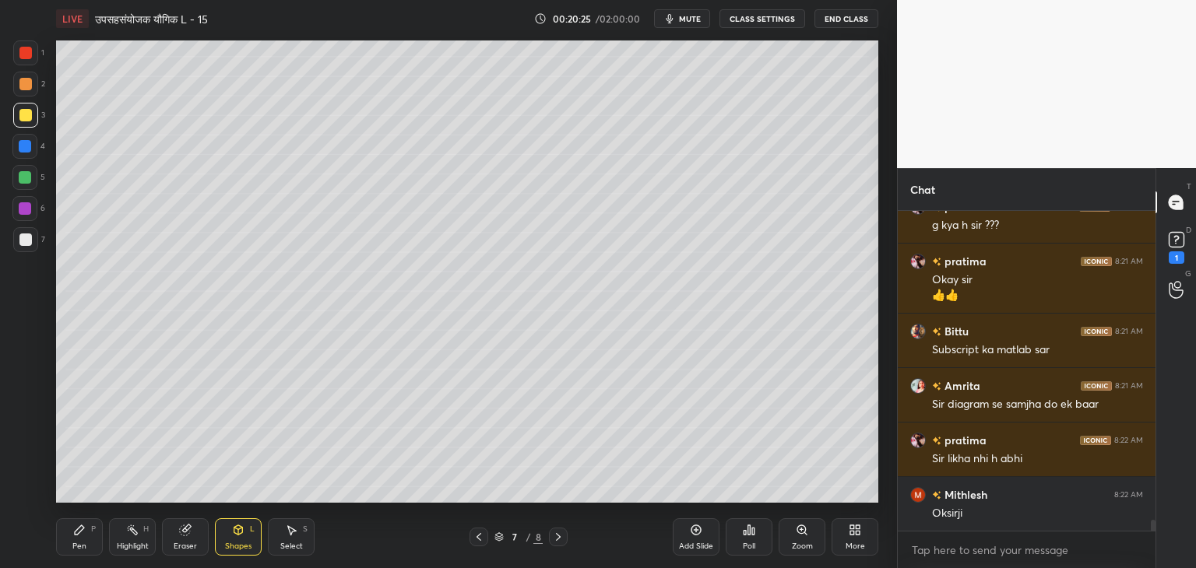
scroll to position [9076, 0]
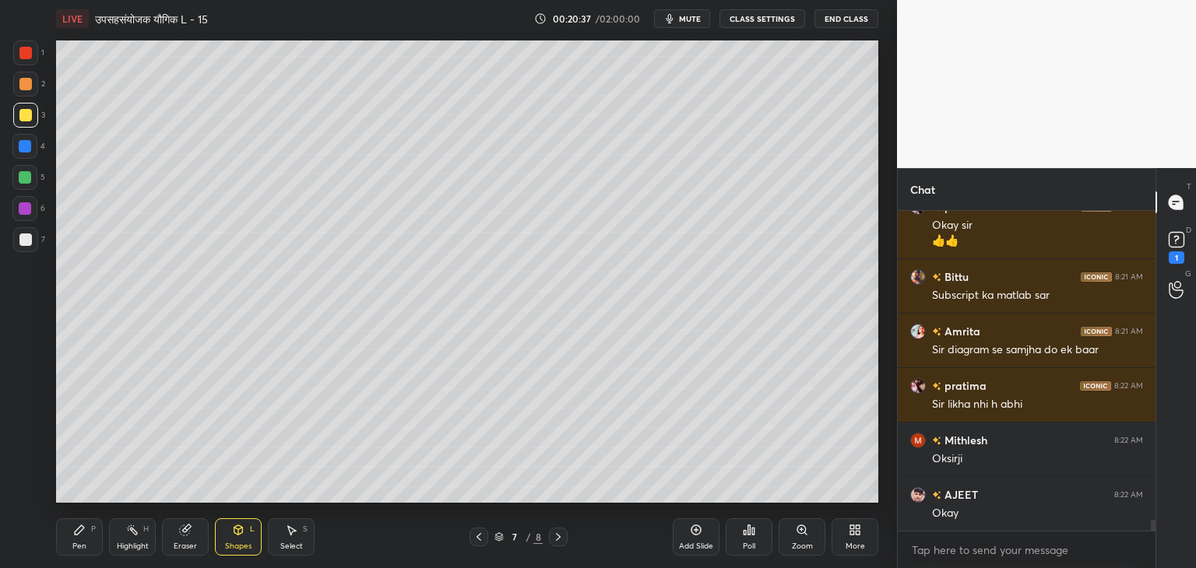
click at [28, 180] on div at bounding box center [25, 177] width 12 height 12
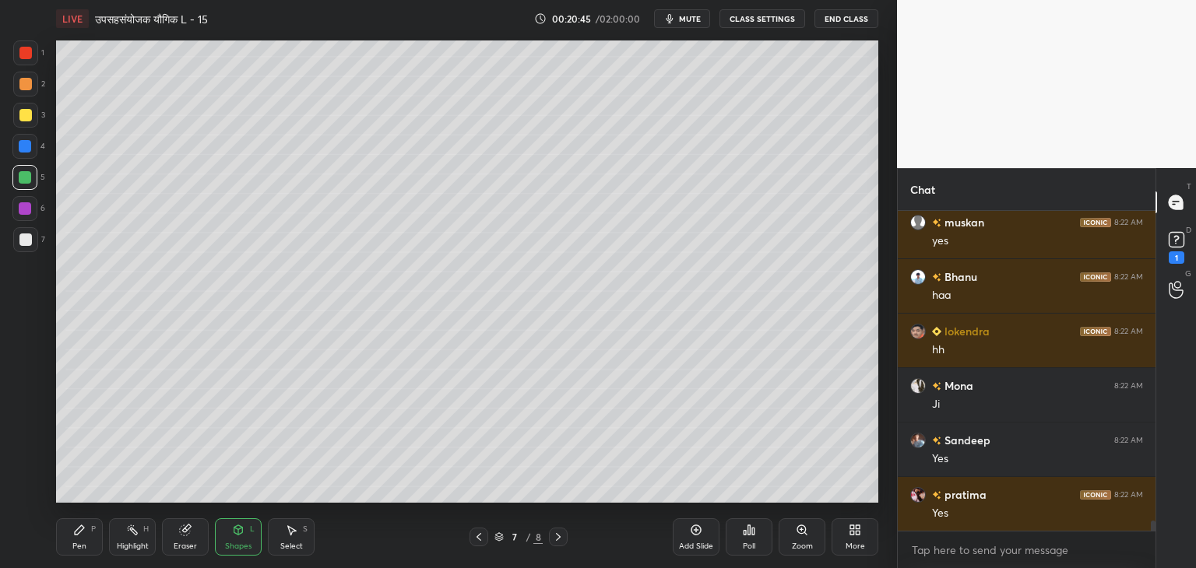
scroll to position [9458, 0]
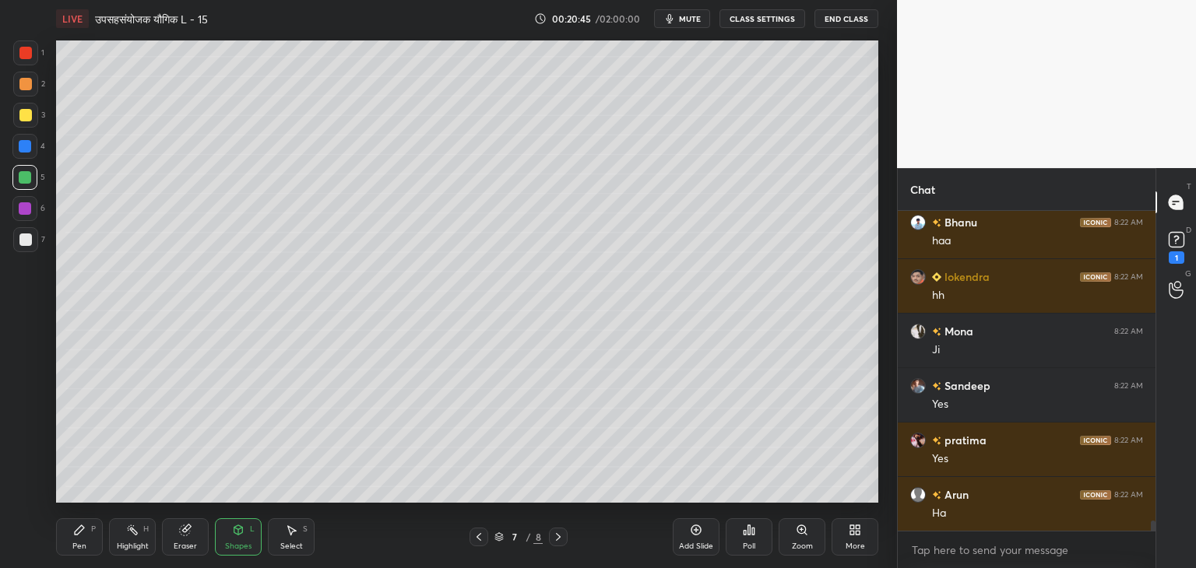
click at [187, 546] on div "Eraser" at bounding box center [185, 547] width 23 height 8
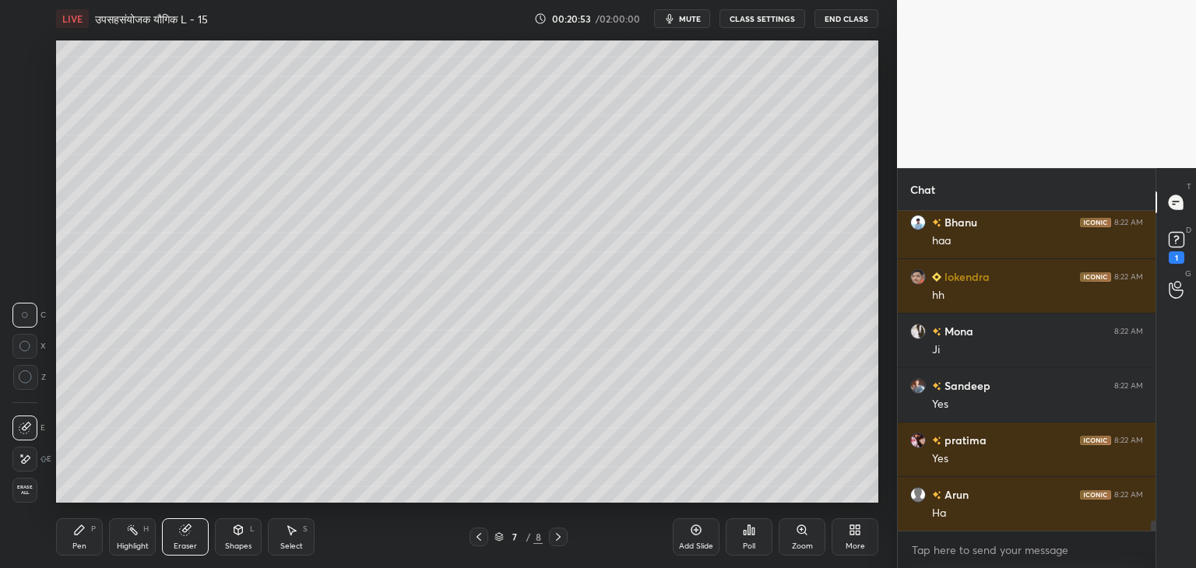
click at [85, 541] on div "Pen P" at bounding box center [79, 537] width 47 height 37
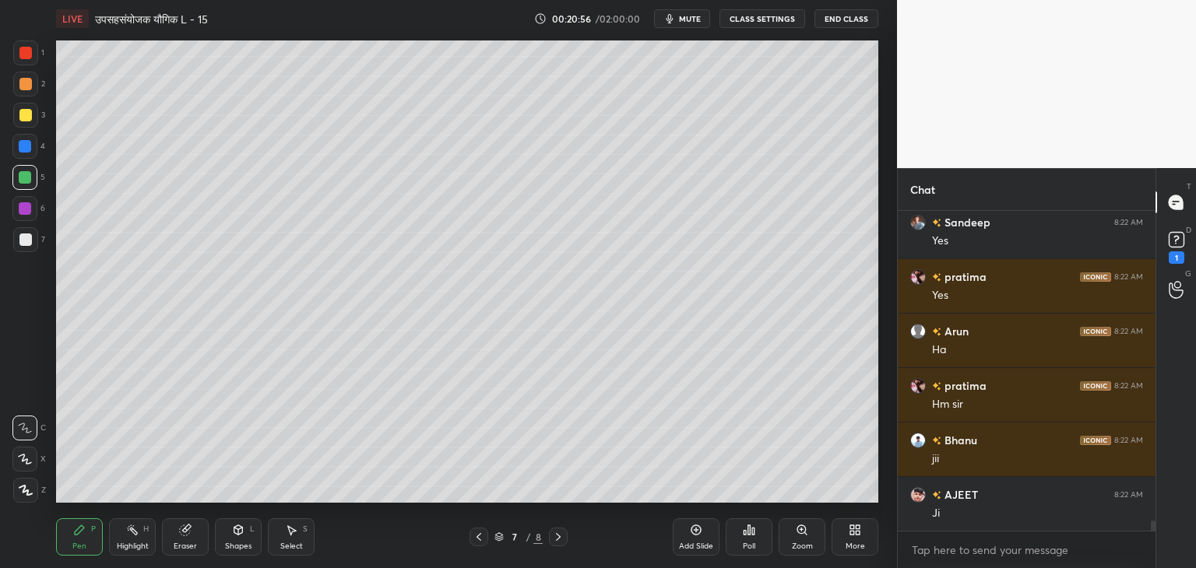
scroll to position [9676, 0]
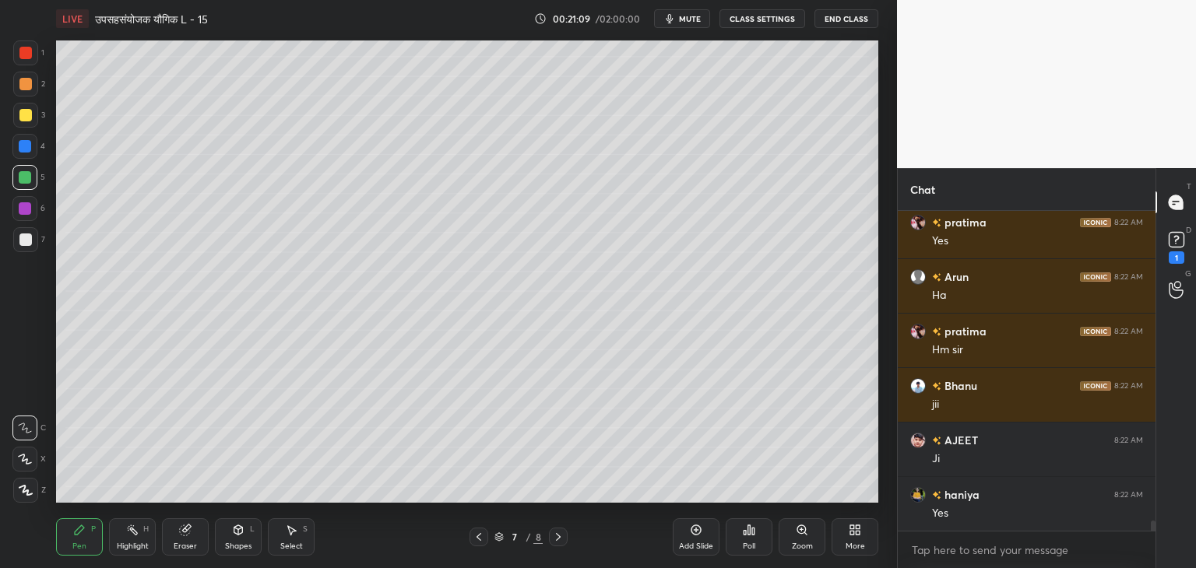
click at [25, 114] on div at bounding box center [25, 115] width 12 height 12
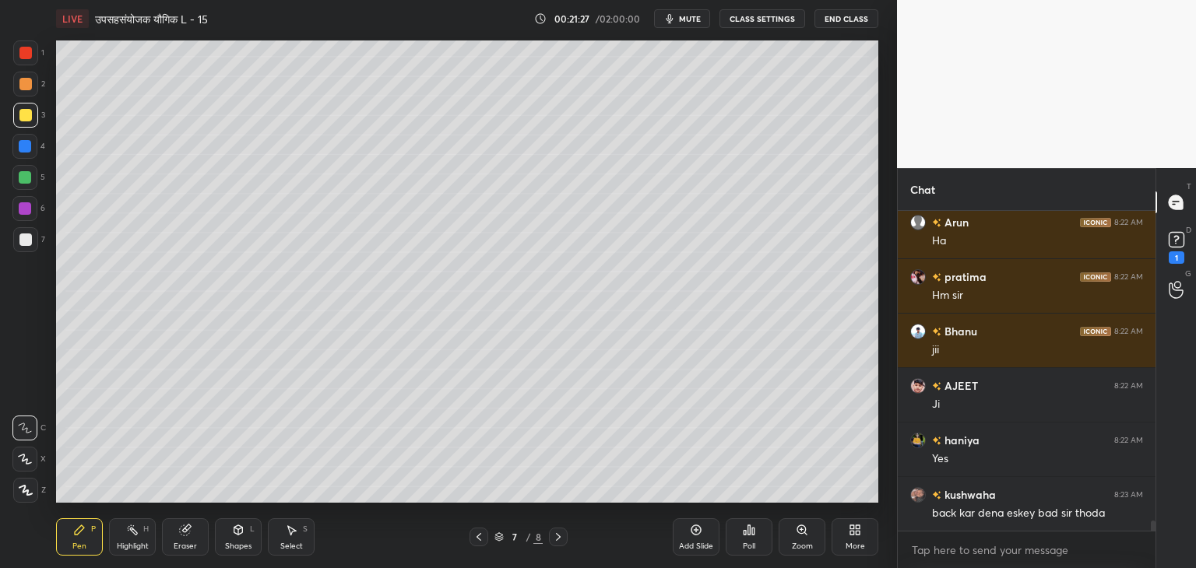
scroll to position [9785, 0]
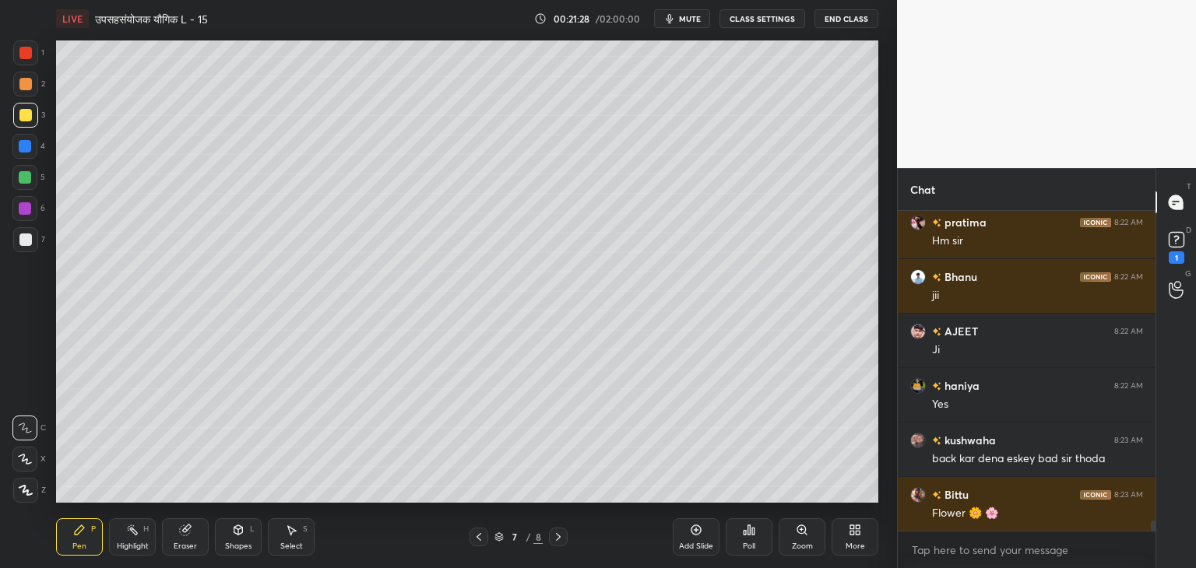
click at [25, 175] on div at bounding box center [25, 177] width 12 height 12
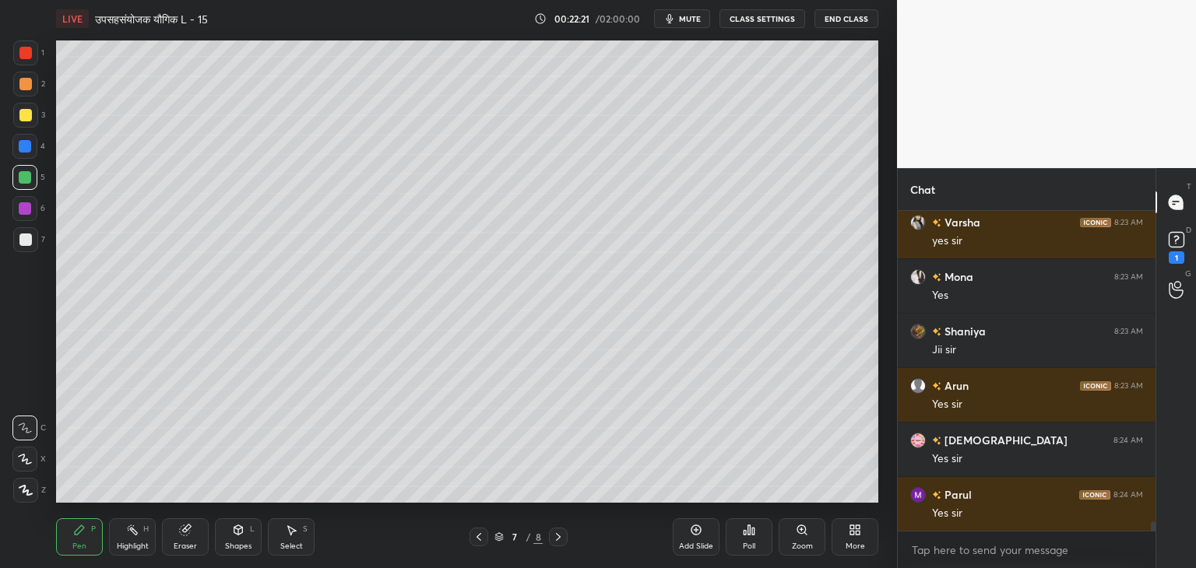
scroll to position [10439, 0]
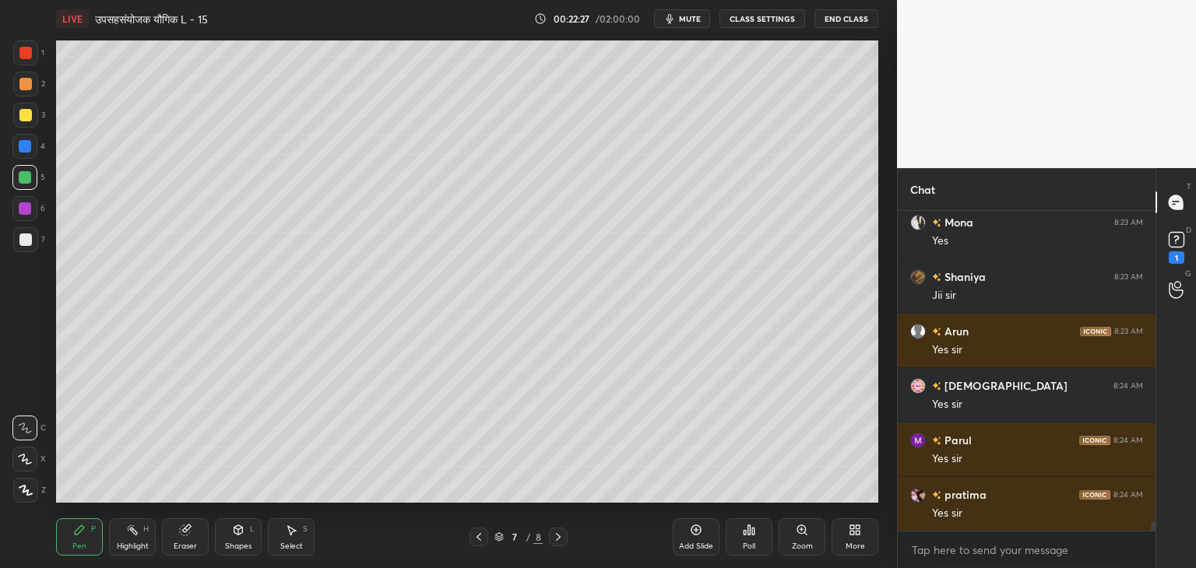
click at [178, 538] on div "Eraser" at bounding box center [185, 537] width 47 height 37
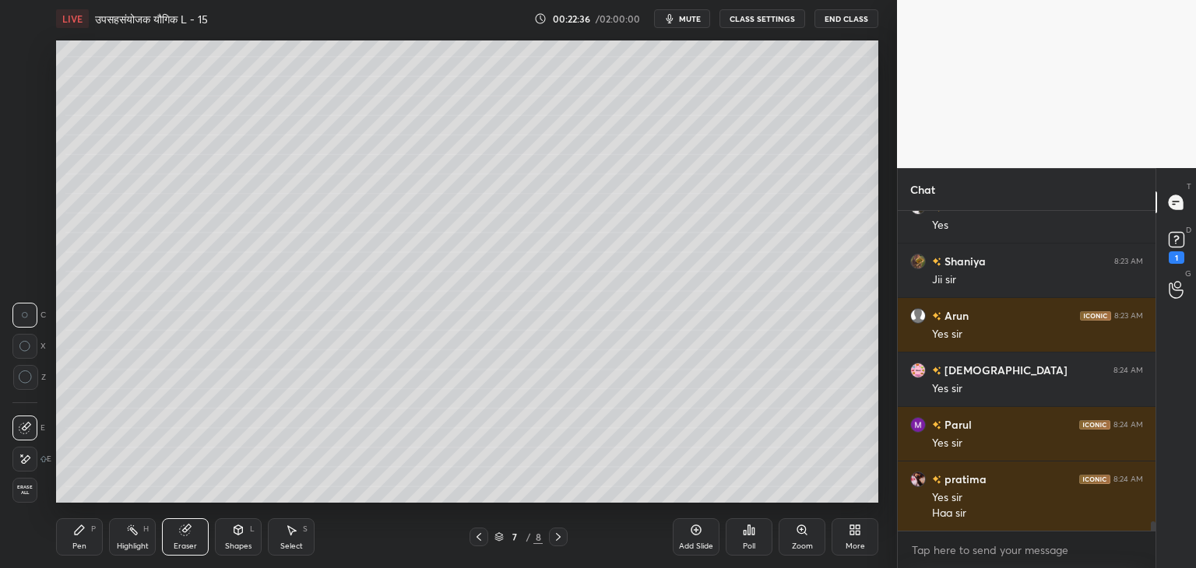
click at [90, 539] on div "Pen P" at bounding box center [79, 537] width 47 height 37
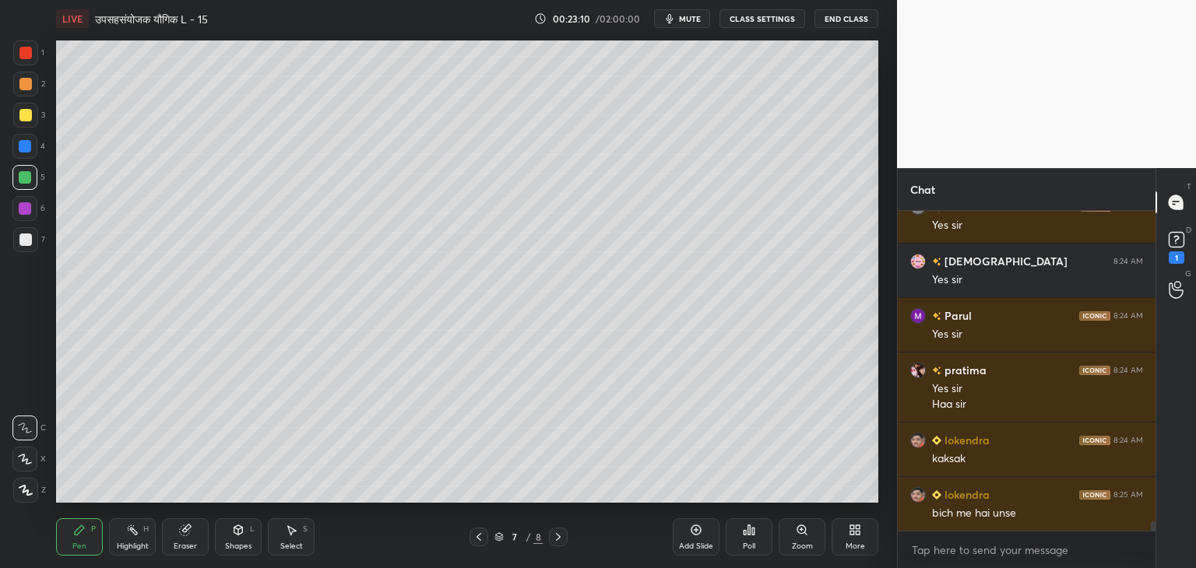
click at [32, 213] on div at bounding box center [24, 208] width 25 height 25
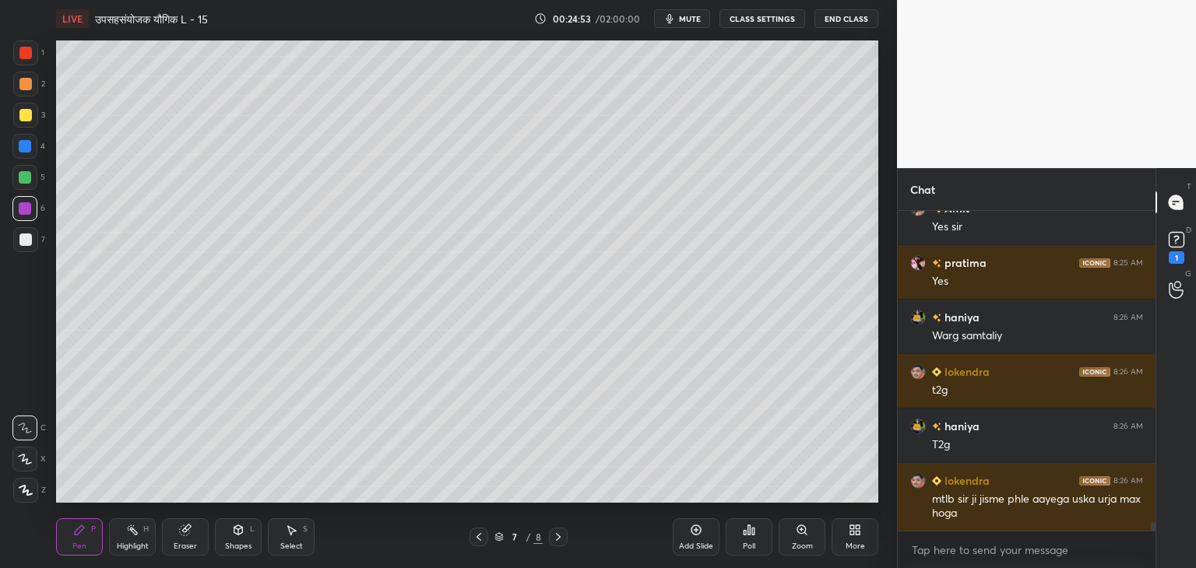
scroll to position [11495, 0]
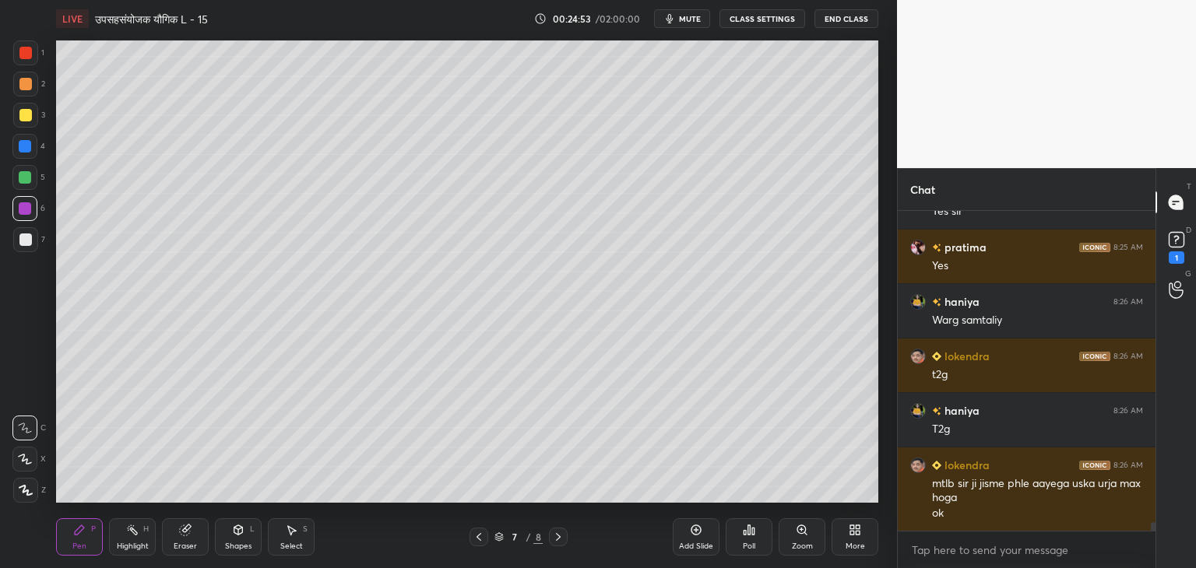
click at [290, 539] on div "Select S" at bounding box center [291, 537] width 47 height 37
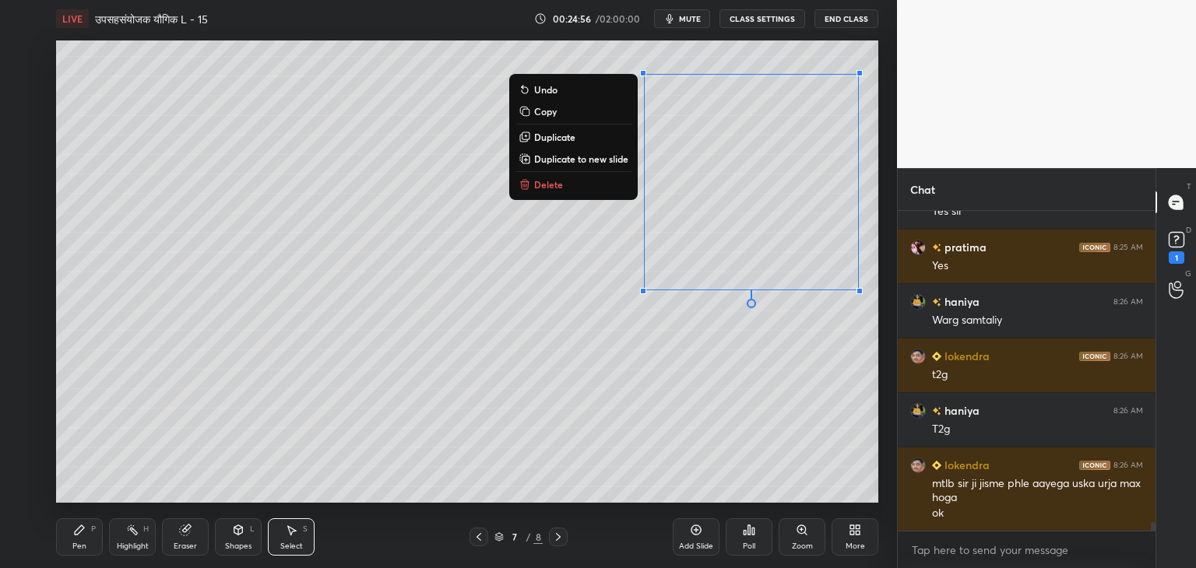
click at [582, 188] on button "Delete" at bounding box center [573, 184] width 116 height 19
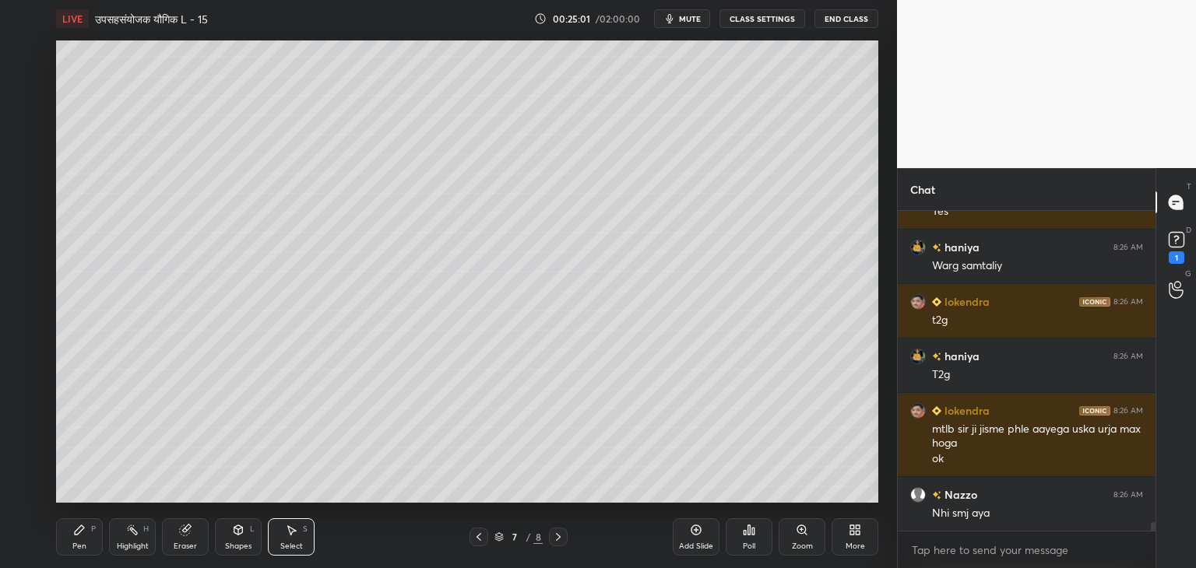
scroll to position [11618, 0]
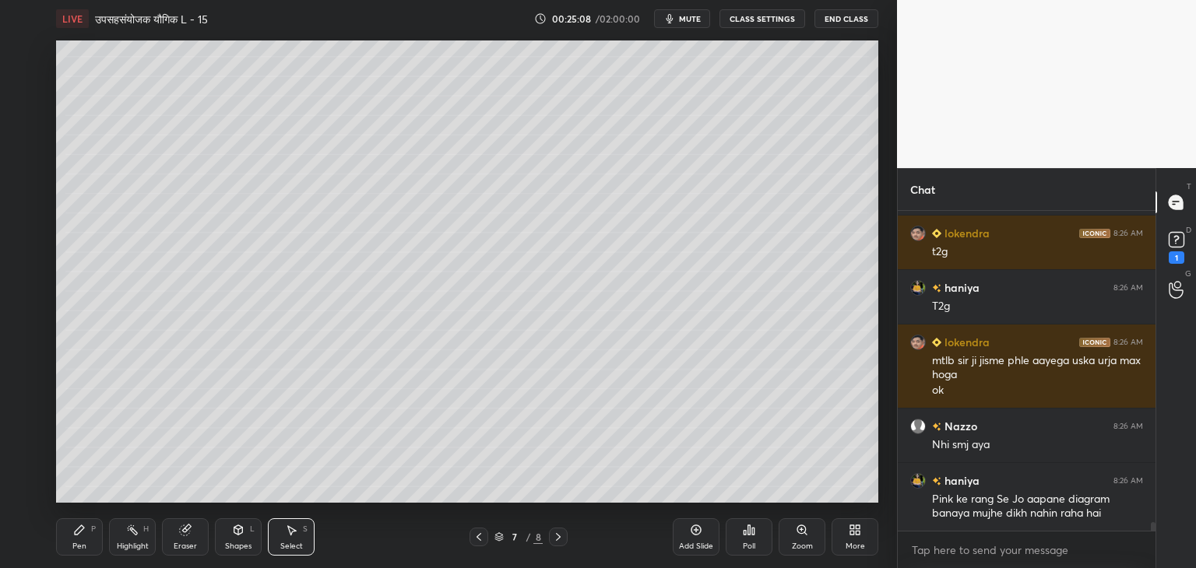
click at [243, 543] on div "Shapes" at bounding box center [238, 547] width 26 height 8
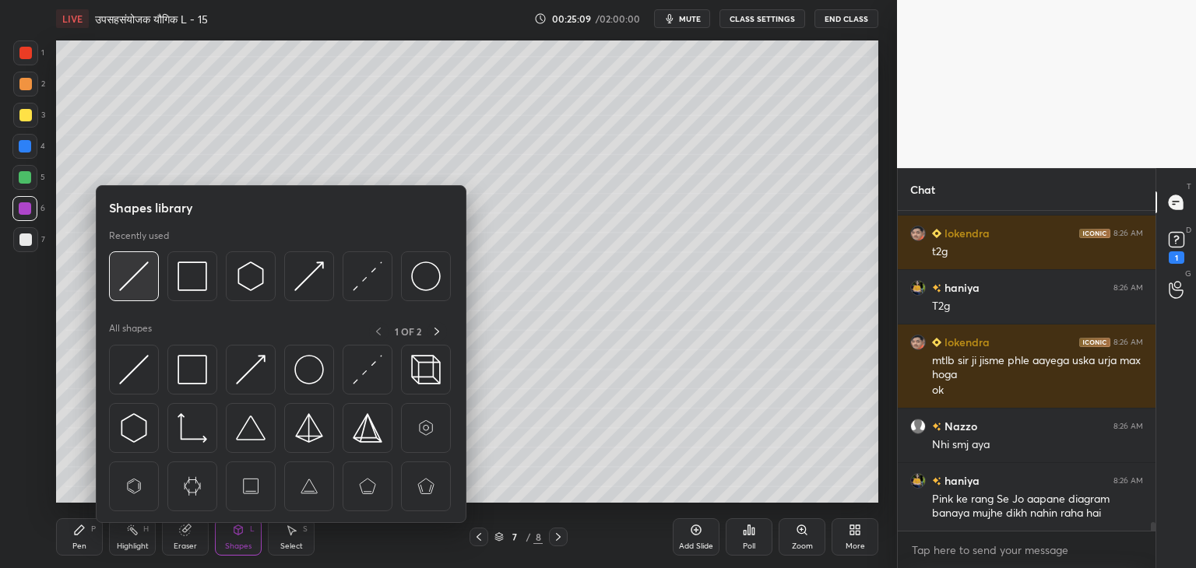
click at [146, 287] on img at bounding box center [134, 277] width 30 height 30
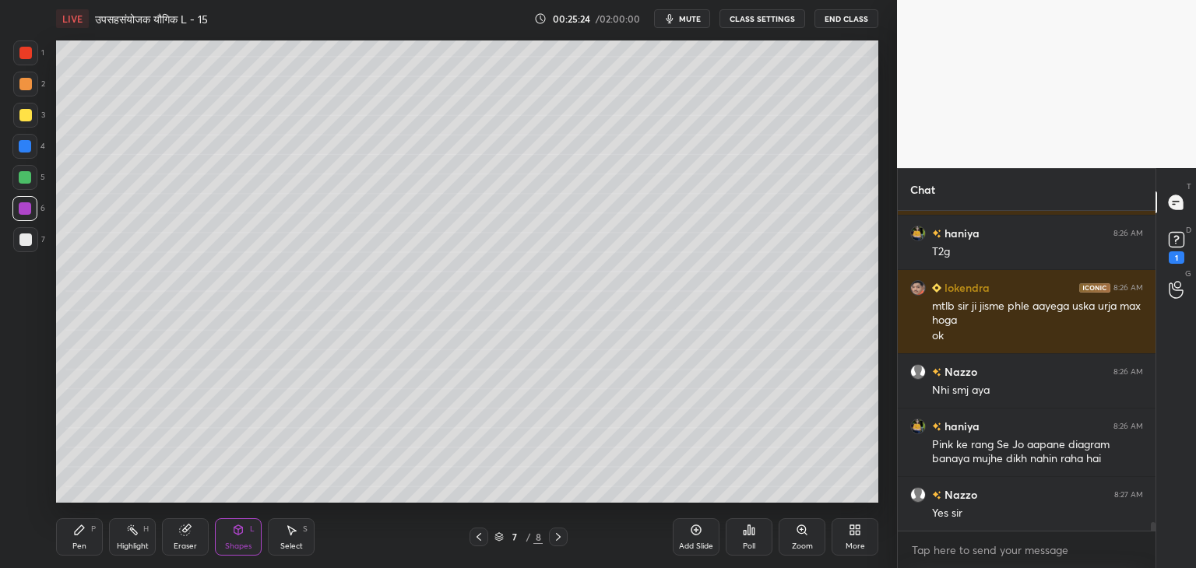
scroll to position [11727, 0]
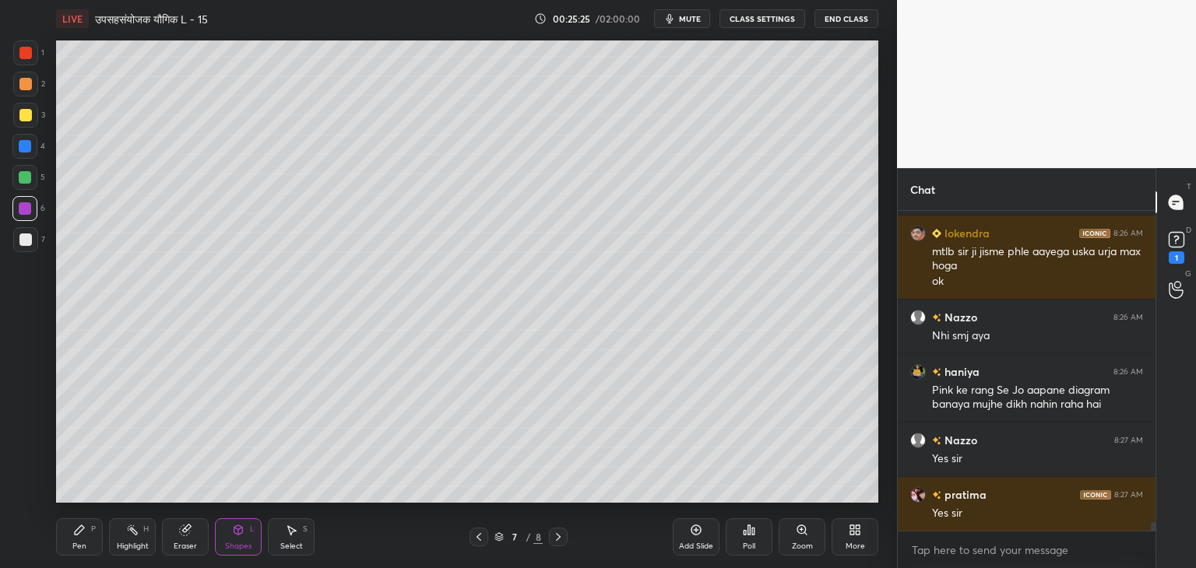
click at [78, 547] on div "Pen" at bounding box center [79, 547] width 14 height 8
click at [25, 176] on div at bounding box center [25, 177] width 12 height 12
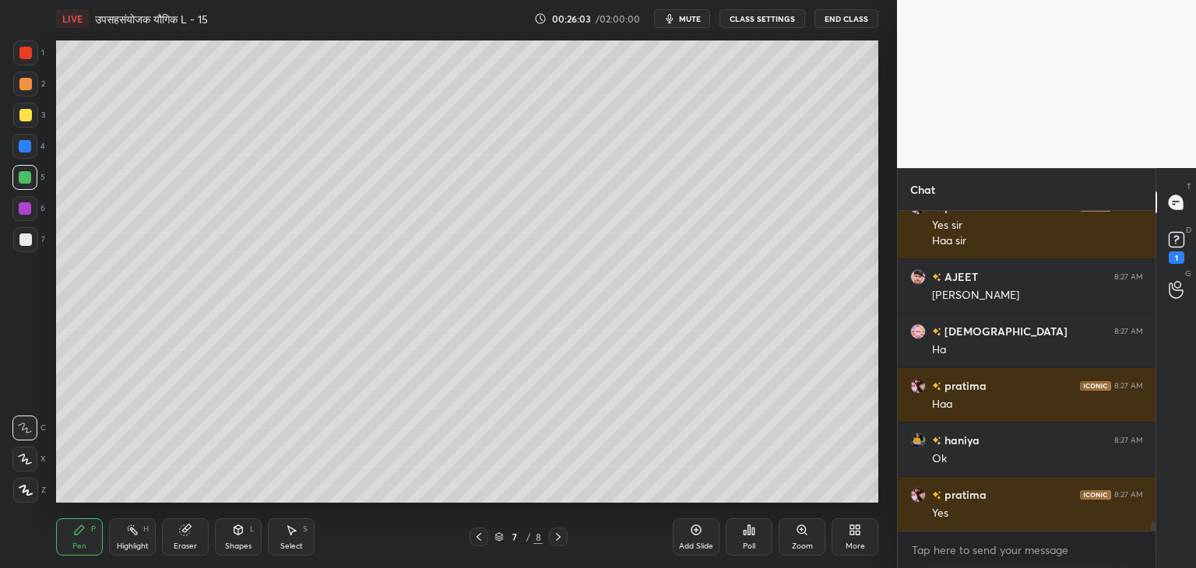
scroll to position [12069, 0]
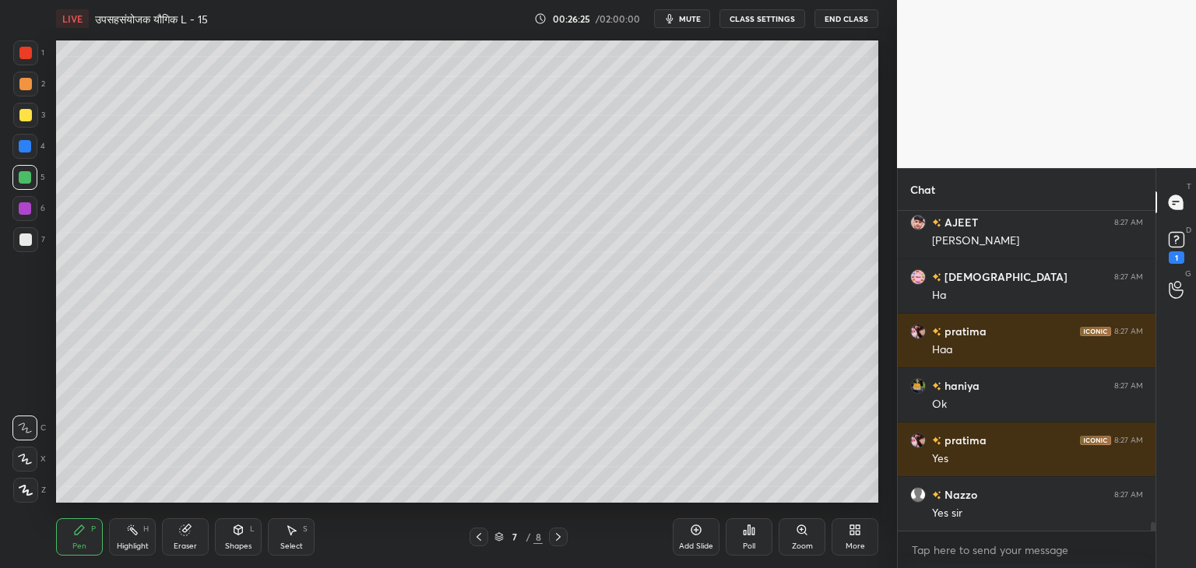
click at [480, 545] on div at bounding box center [479, 537] width 19 height 19
click at [479, 544] on div at bounding box center [479, 537] width 19 height 19
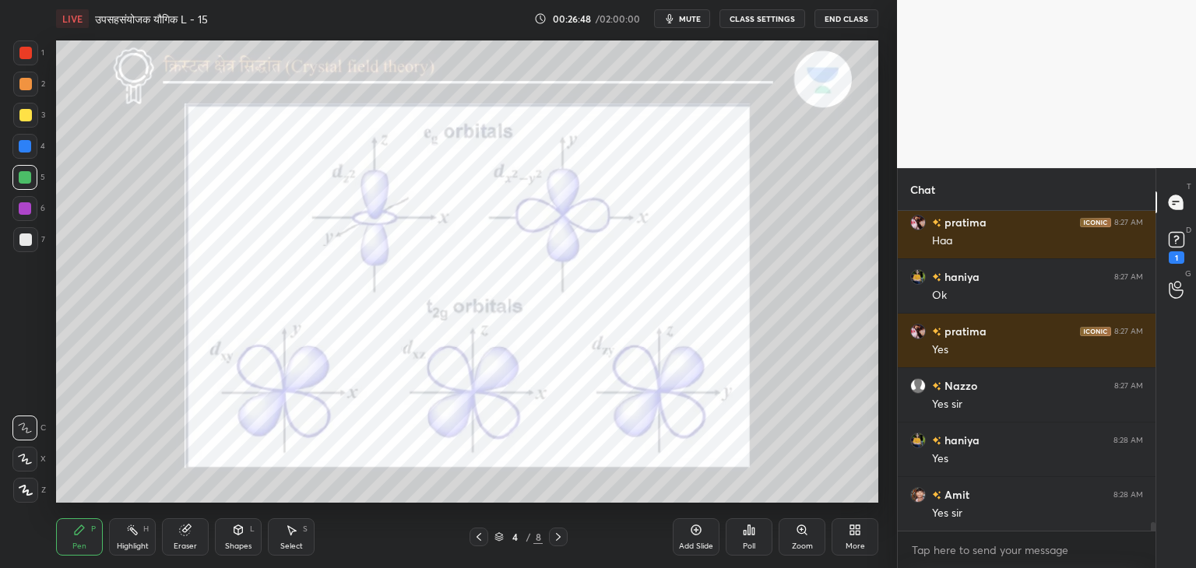
scroll to position [12233, 0]
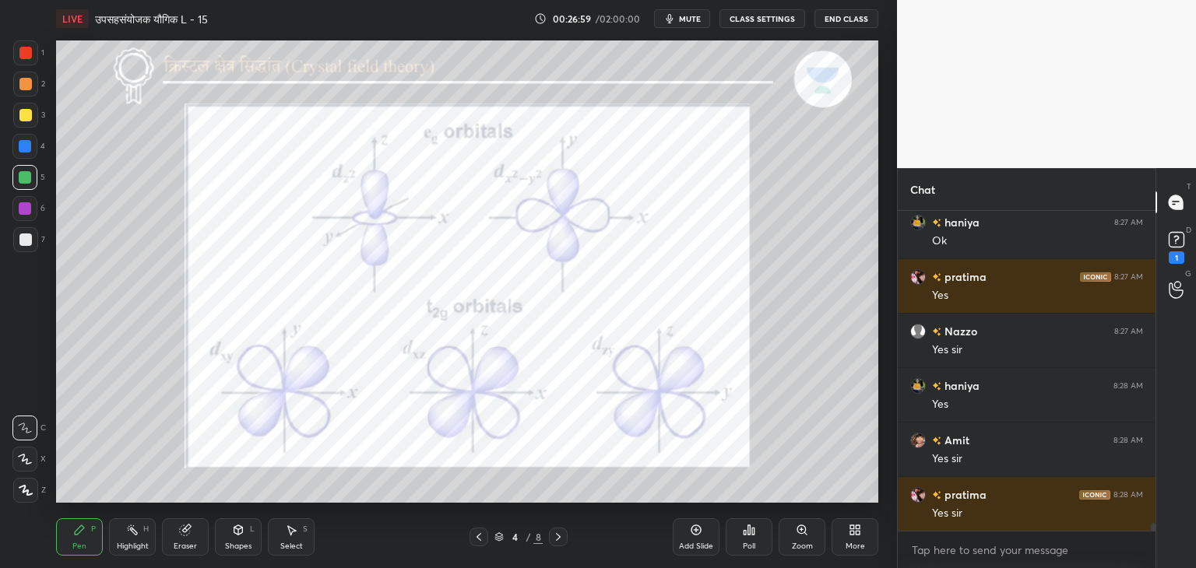
click at [560, 538] on icon at bounding box center [558, 537] width 5 height 8
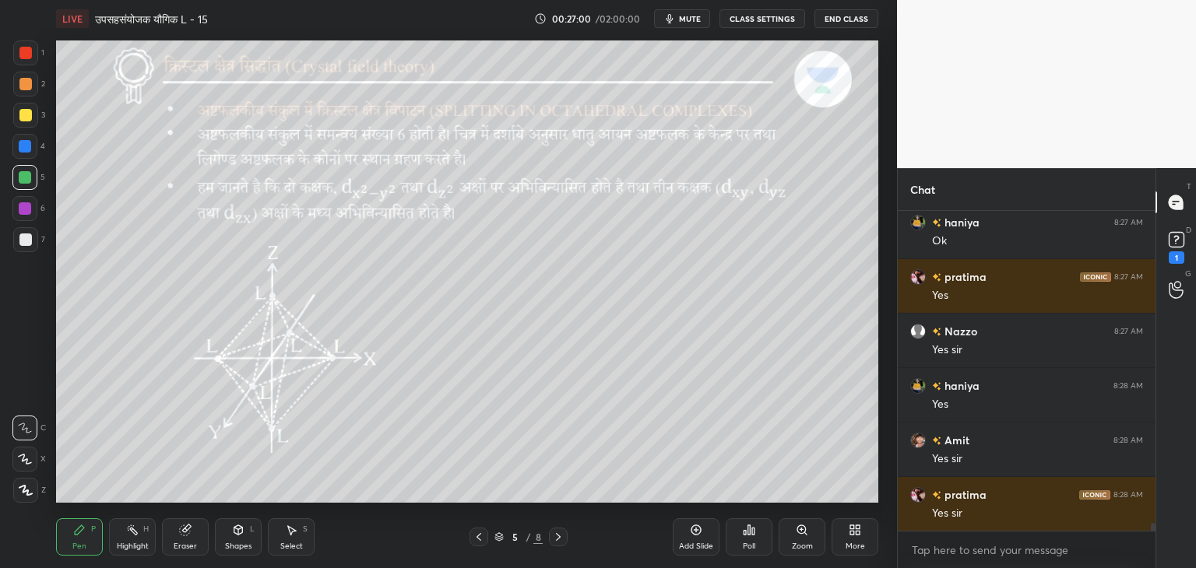
scroll to position [12287, 0]
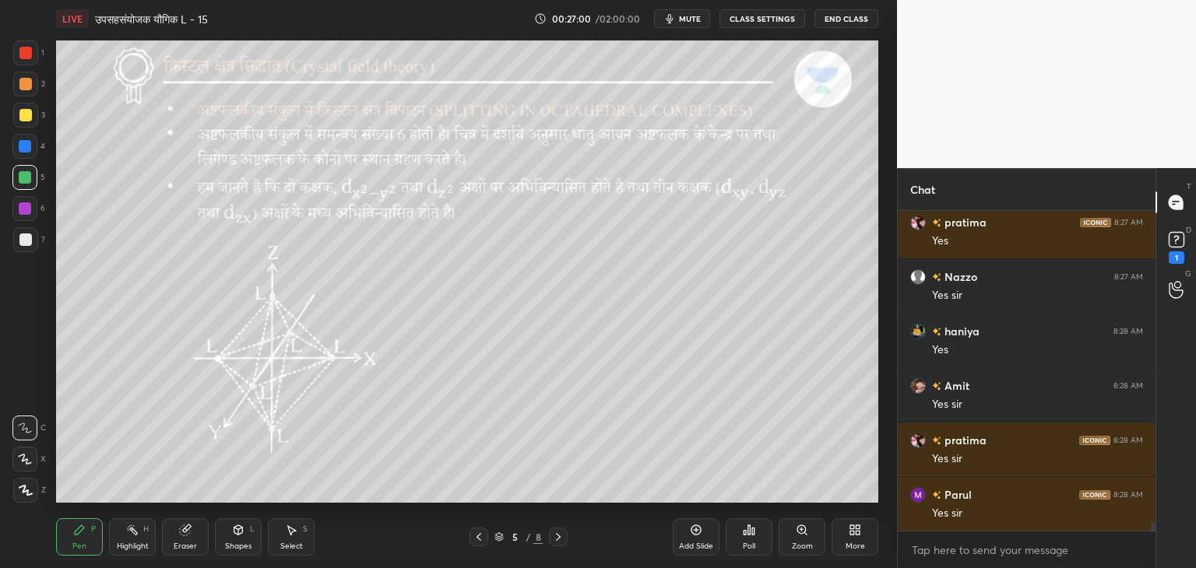
click at [561, 541] on icon at bounding box center [558, 537] width 12 height 12
click at [560, 543] on icon at bounding box center [558, 537] width 12 height 12
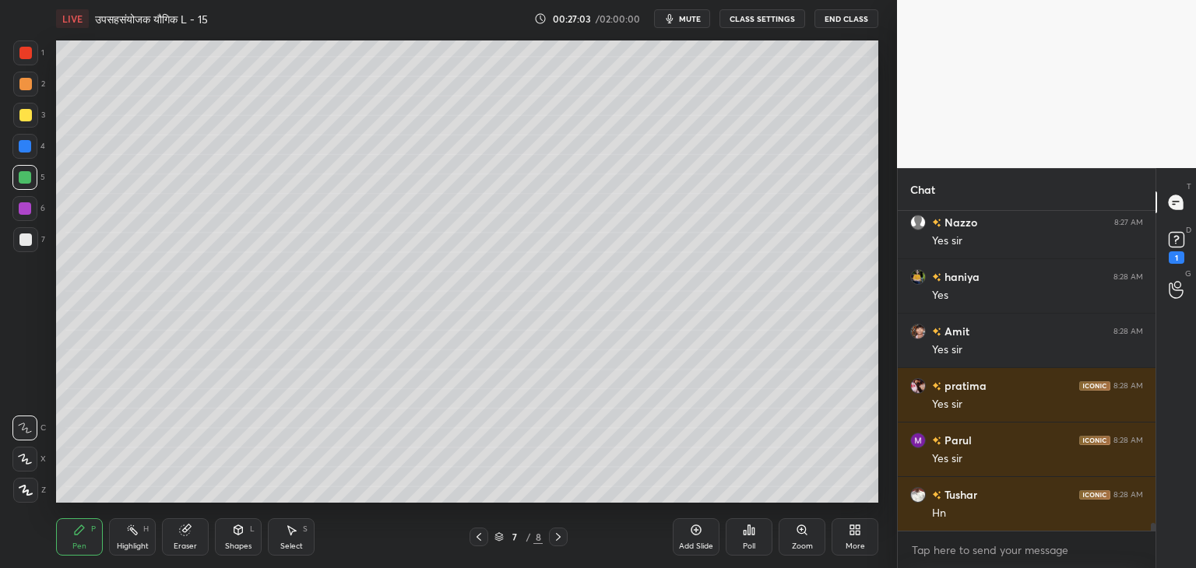
scroll to position [12396, 0]
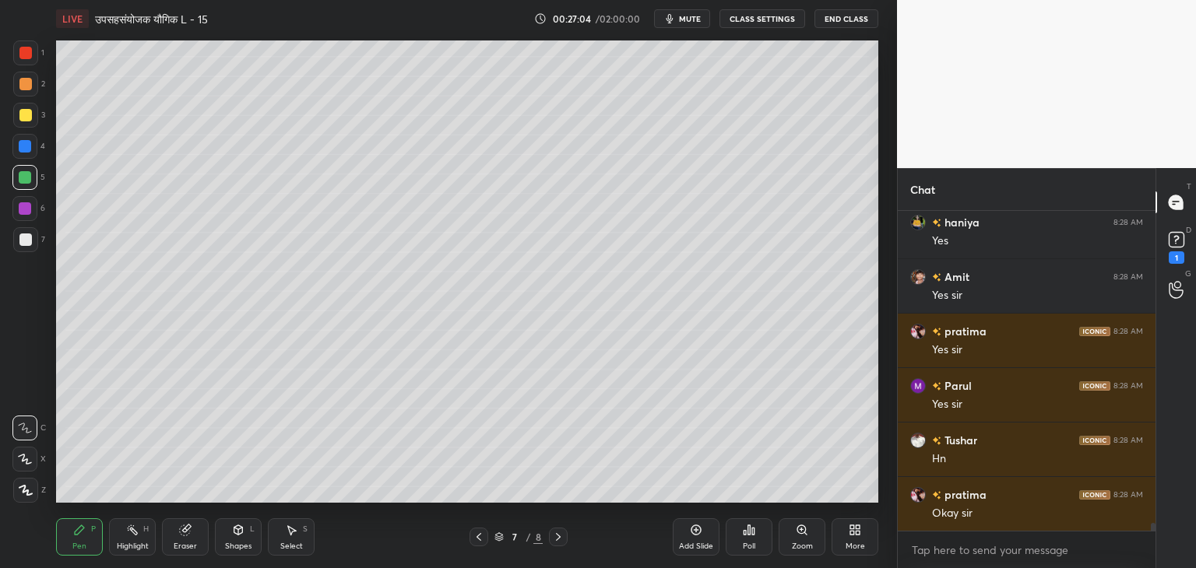
click at [277, 537] on div "Select S" at bounding box center [291, 537] width 47 height 37
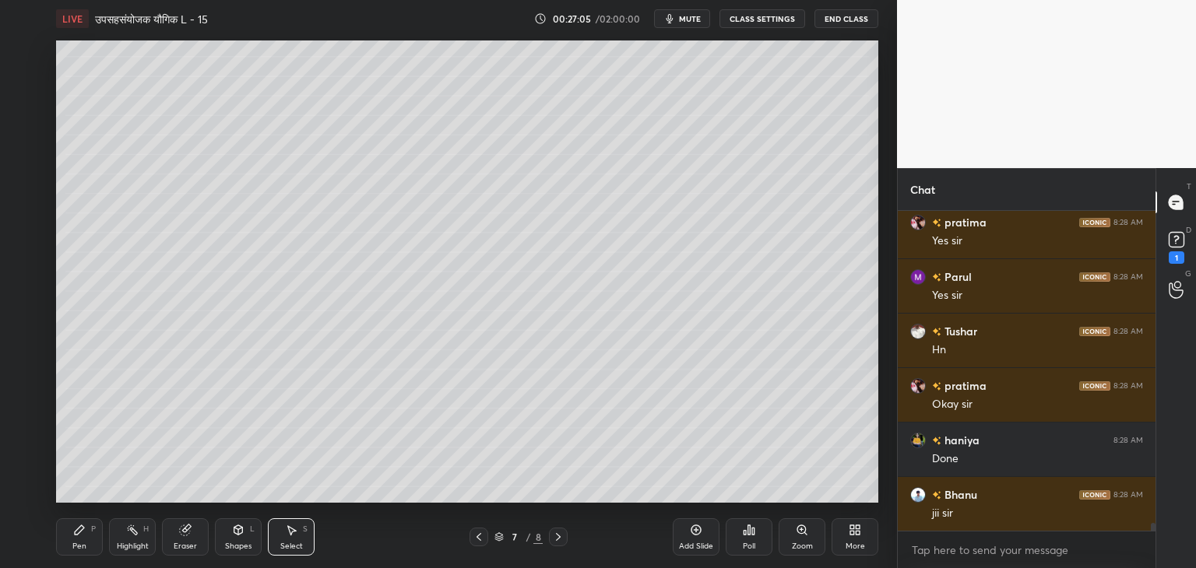
click at [582, 69] on div "0 ° Undo Copy Duplicate Duplicate to new slide Delete" at bounding box center [467, 271] width 822 height 463
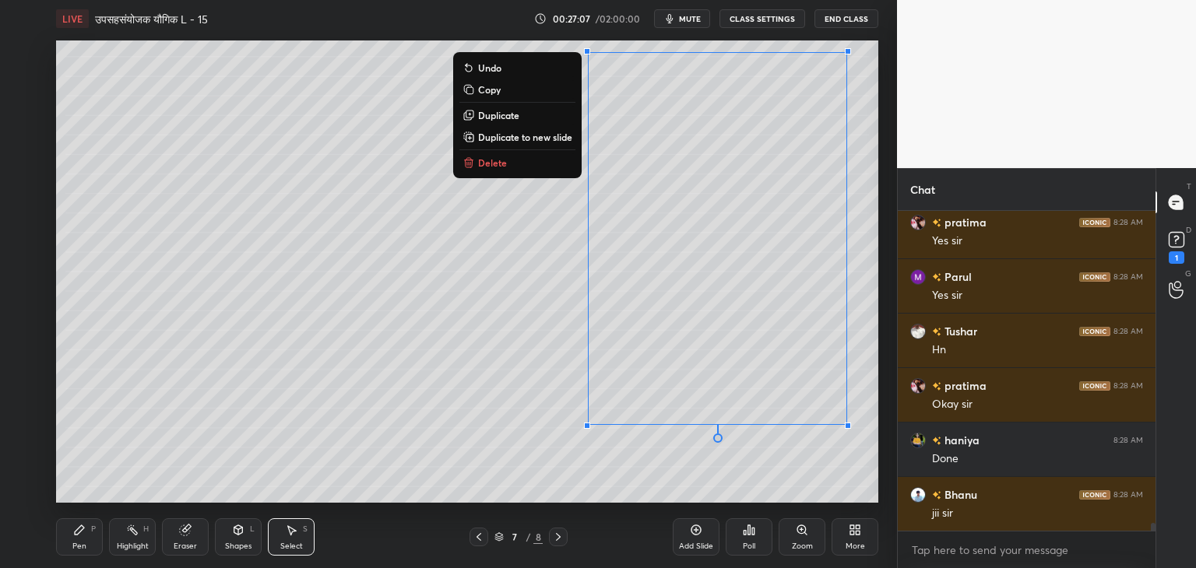
click at [562, 167] on button "Delete" at bounding box center [517, 162] width 116 height 19
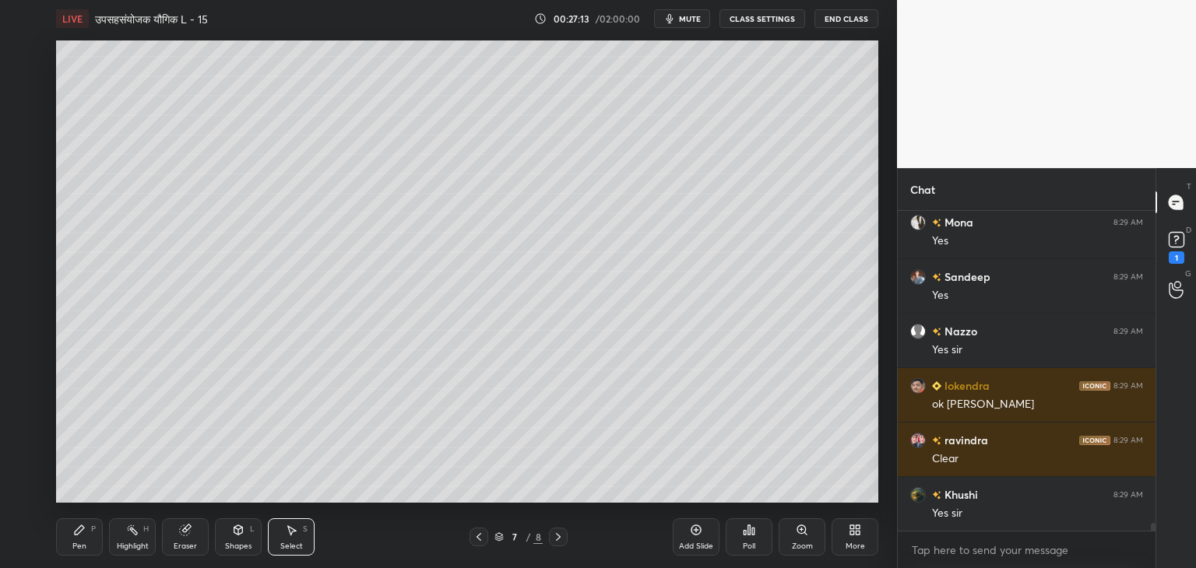
scroll to position [12941, 0]
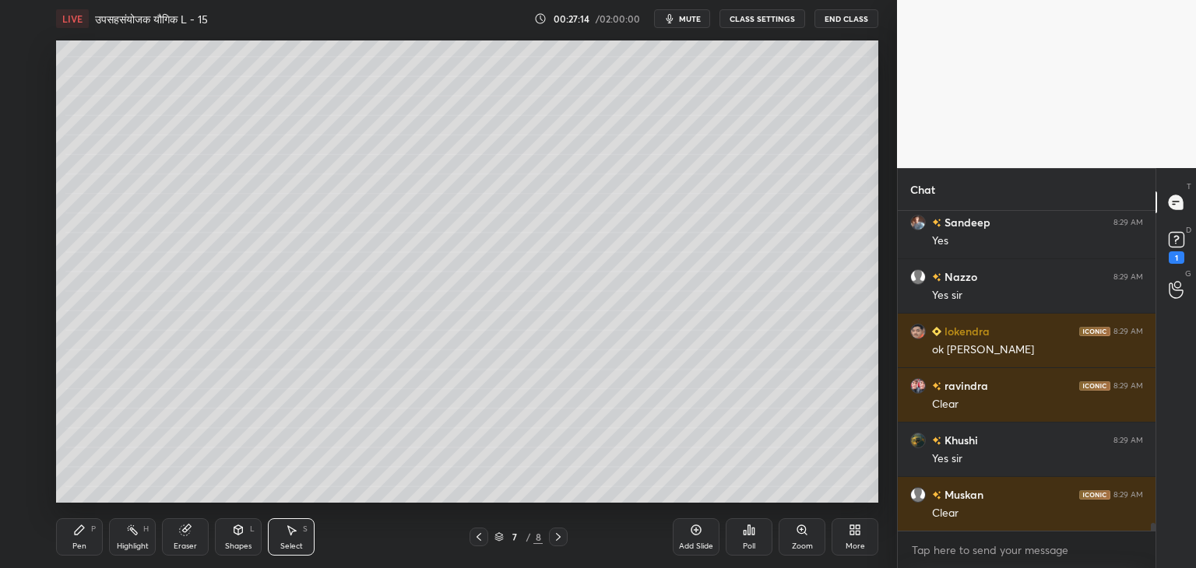
click at [697, 531] on icon at bounding box center [696, 530] width 12 height 12
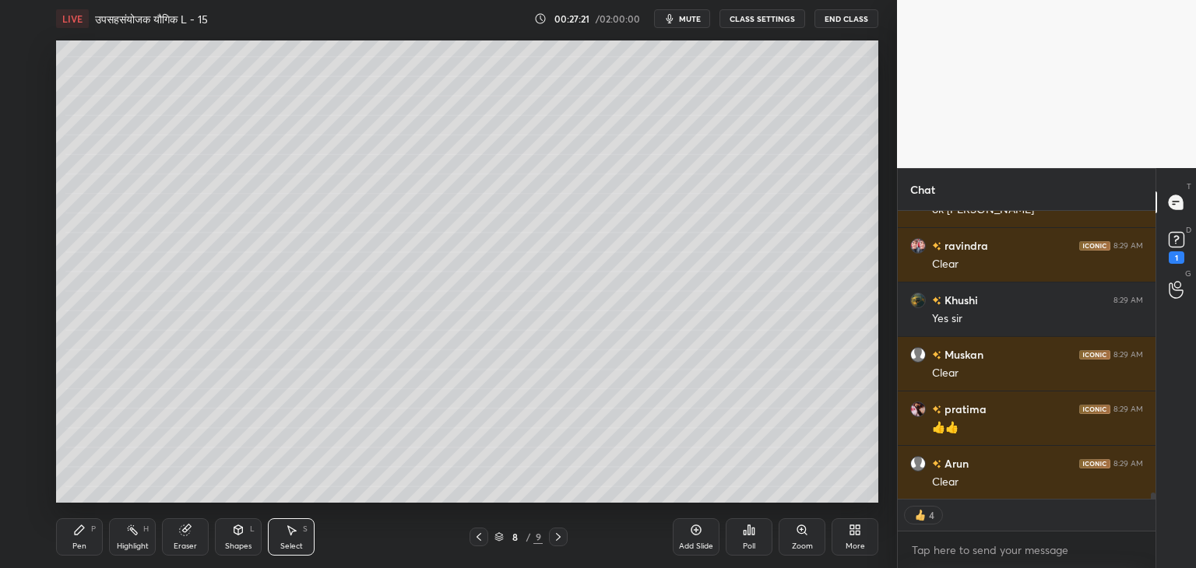
scroll to position [13137, 0]
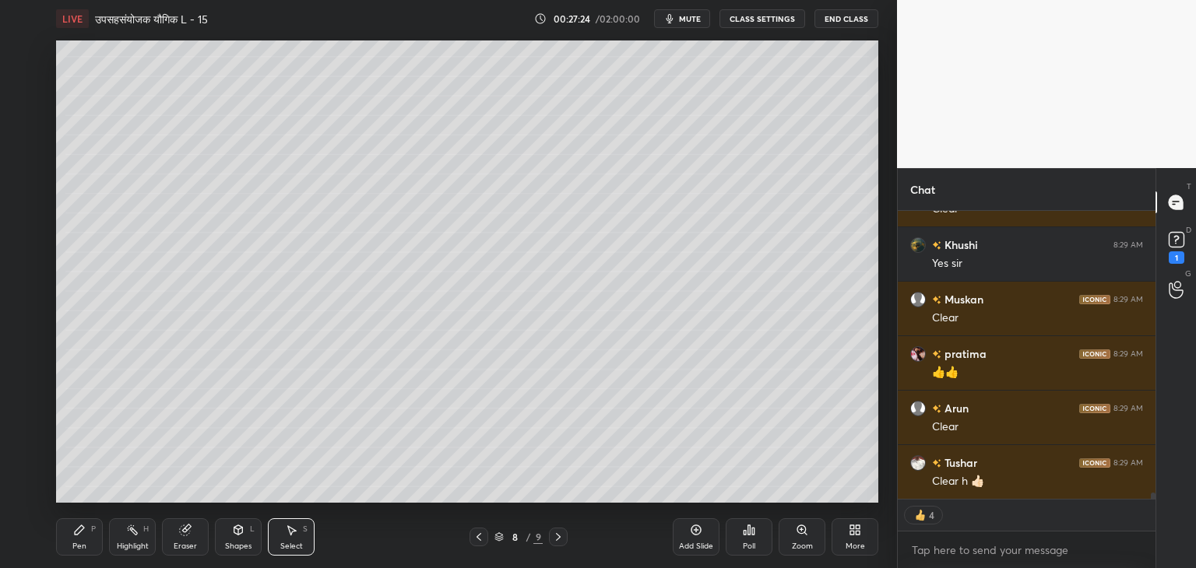
click at [234, 540] on div "Shapes L" at bounding box center [238, 537] width 47 height 37
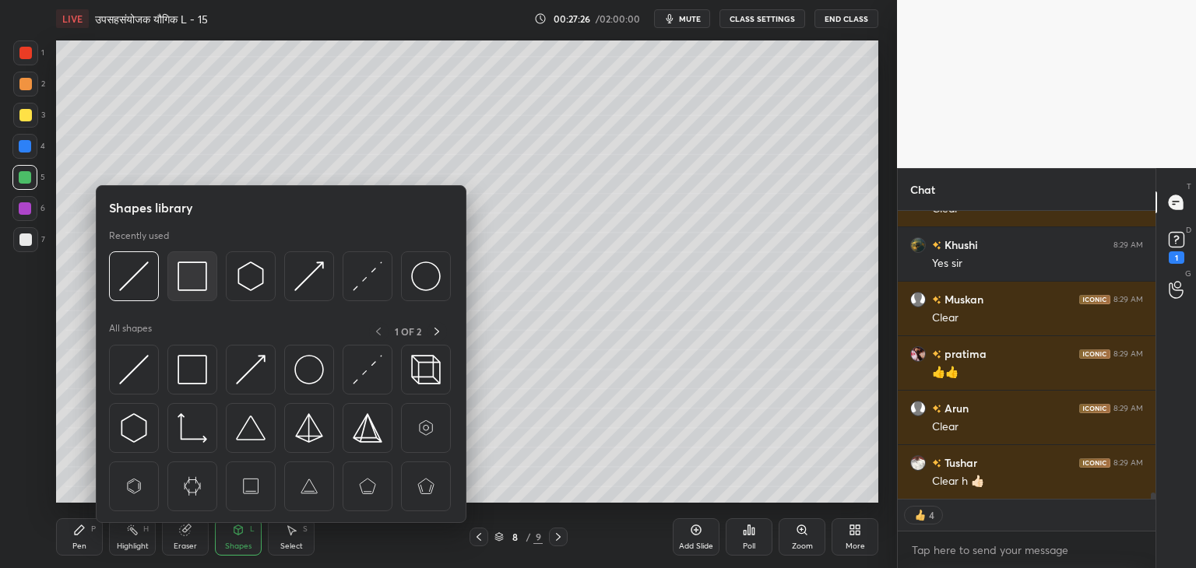
click at [195, 287] on img at bounding box center [193, 277] width 30 height 30
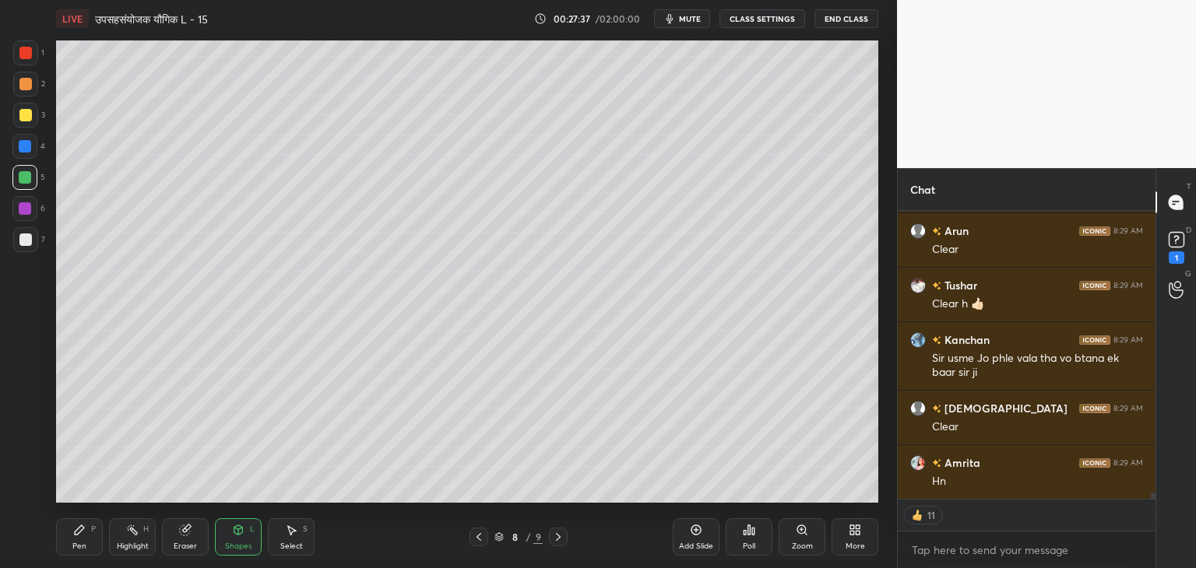
scroll to position [13368, 0]
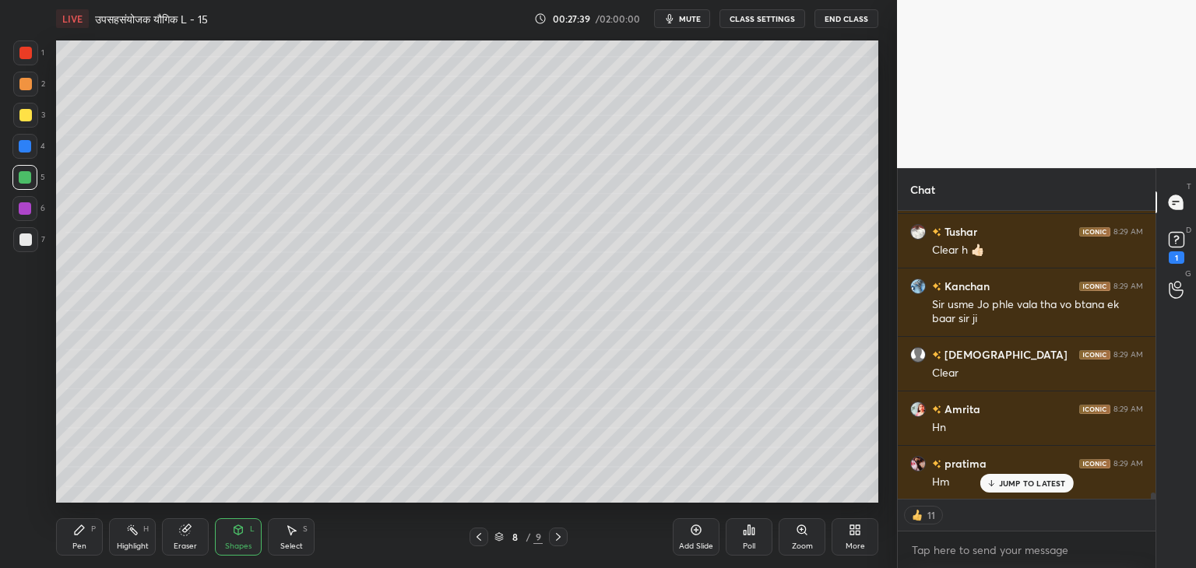
click at [252, 534] on div "Shapes L" at bounding box center [238, 537] width 47 height 37
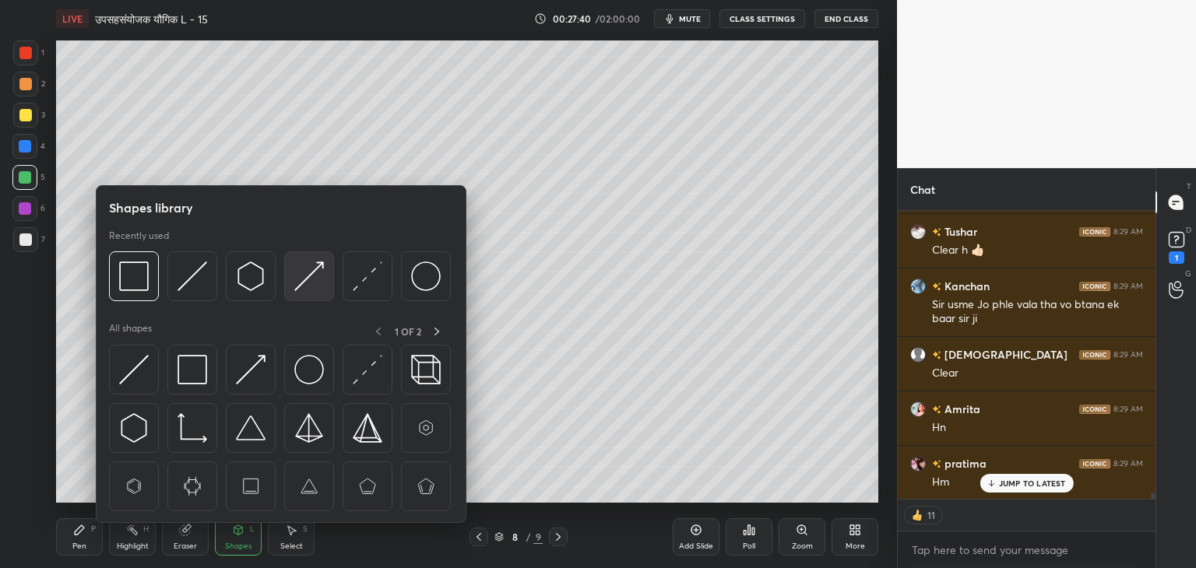
click at [314, 287] on img at bounding box center [309, 277] width 30 height 30
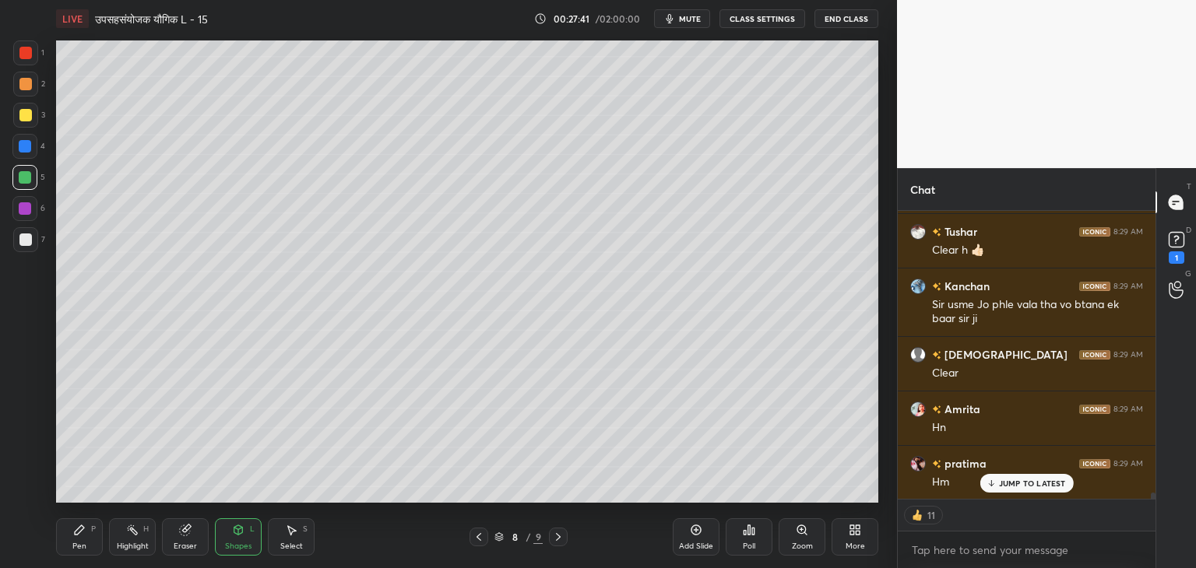
click at [30, 121] on div at bounding box center [25, 115] width 25 height 25
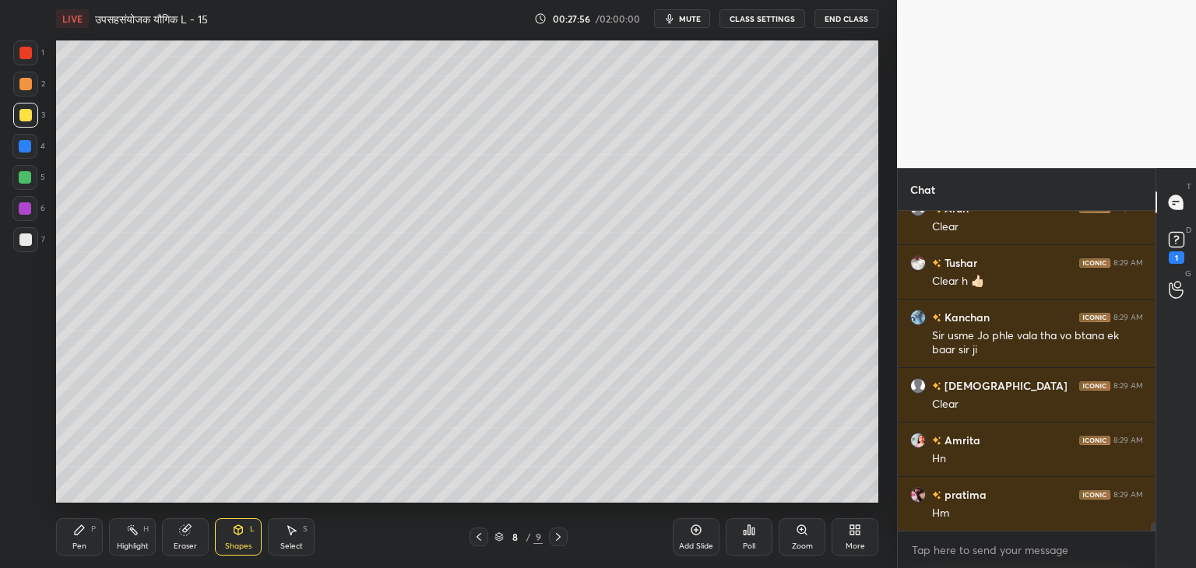
scroll to position [13392, 0]
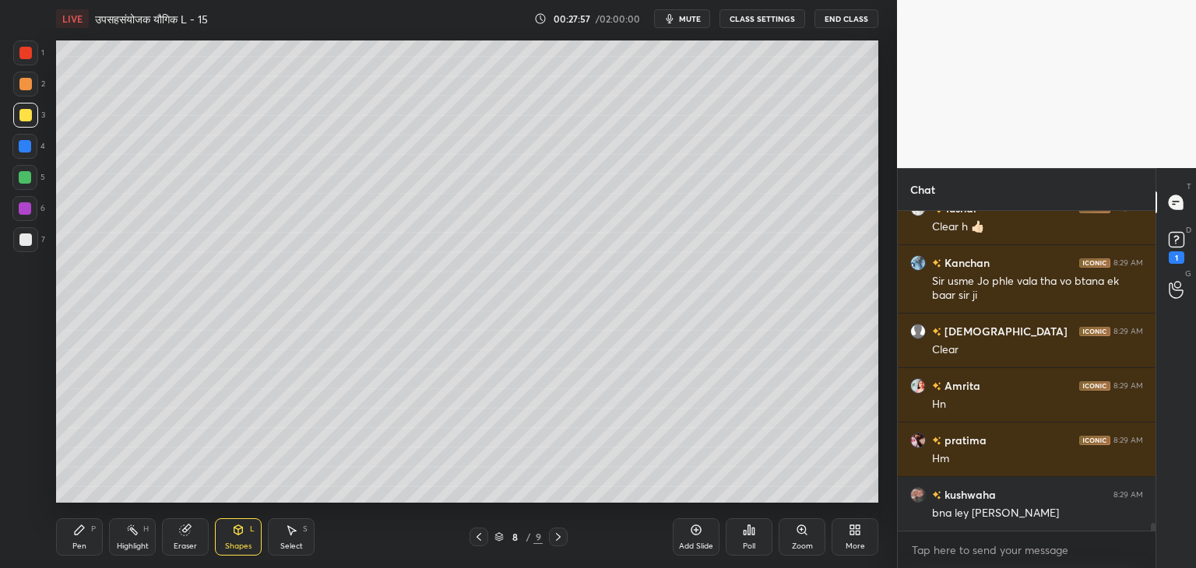
click at [82, 537] on div "Pen P" at bounding box center [79, 537] width 47 height 37
click at [25, 176] on div at bounding box center [25, 177] width 12 height 12
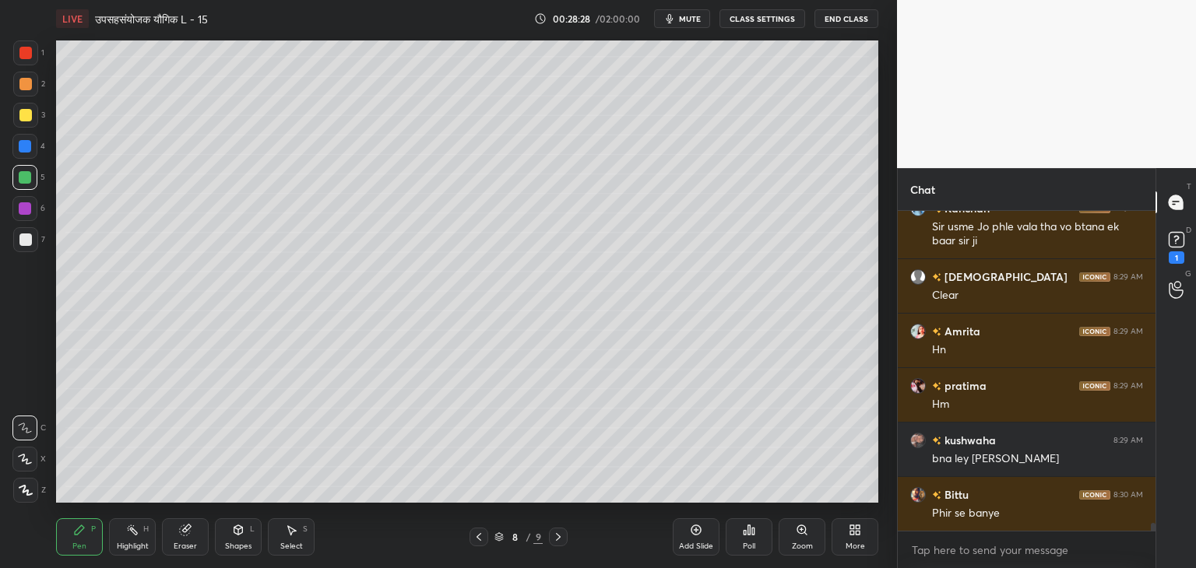
click at [249, 540] on div "Shapes L" at bounding box center [238, 537] width 47 height 37
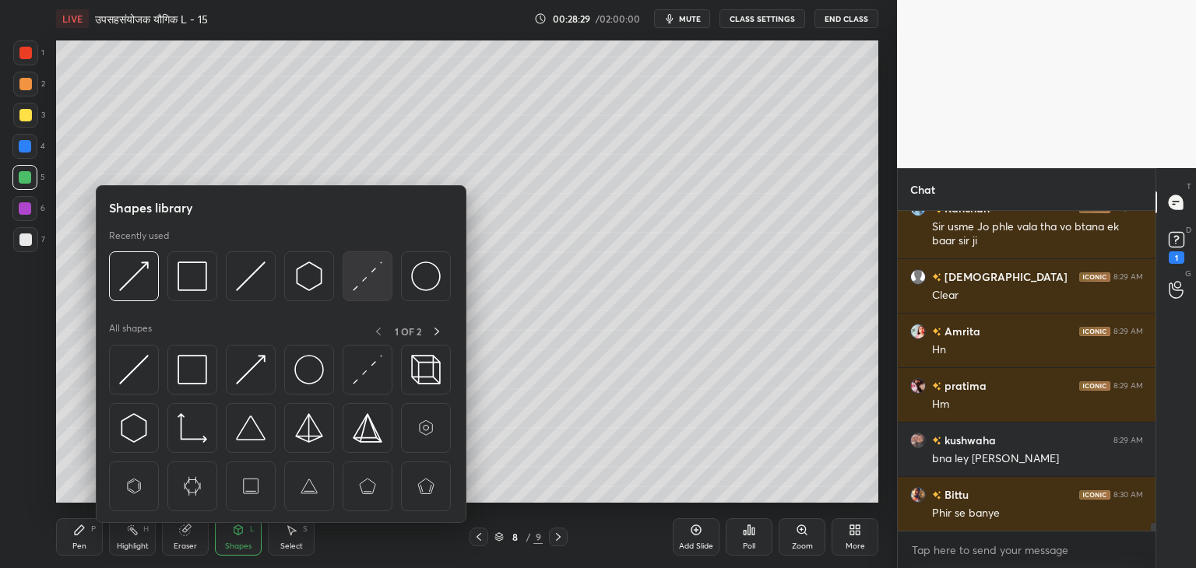
click at [353, 290] on img at bounding box center [368, 277] width 30 height 30
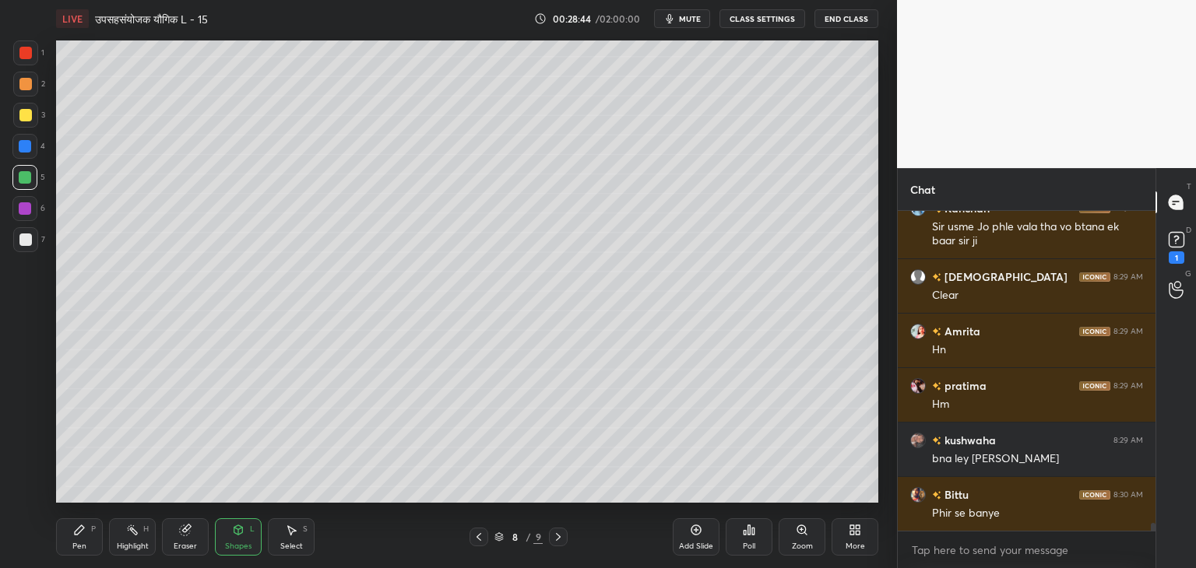
click at [86, 537] on div "Pen P" at bounding box center [79, 537] width 47 height 37
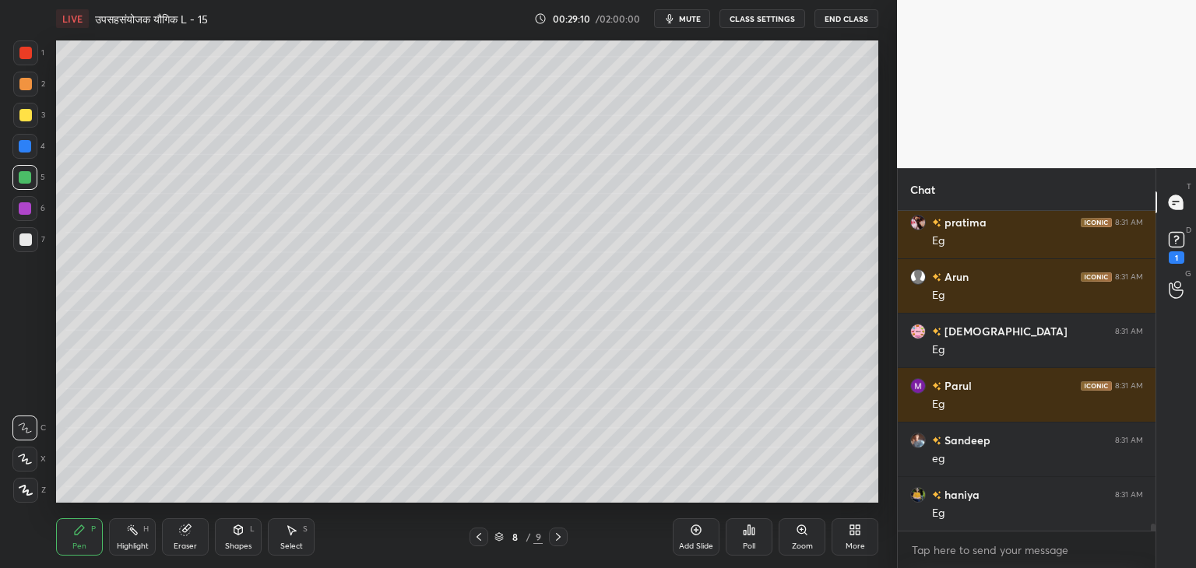
scroll to position [14318, 0]
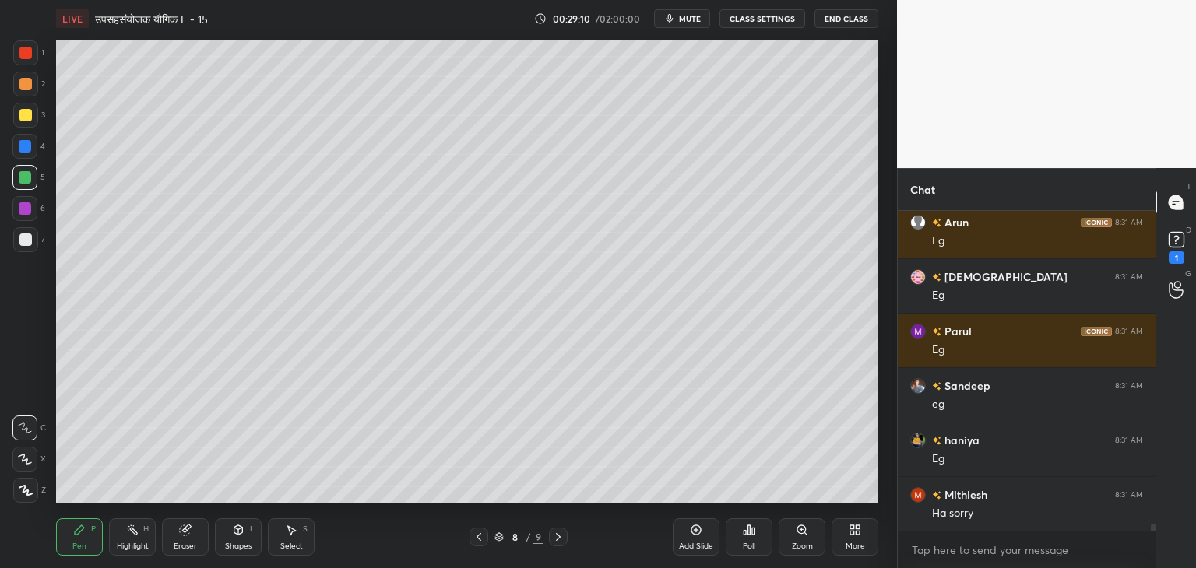
click at [239, 519] on div "Shapes L" at bounding box center [238, 537] width 47 height 37
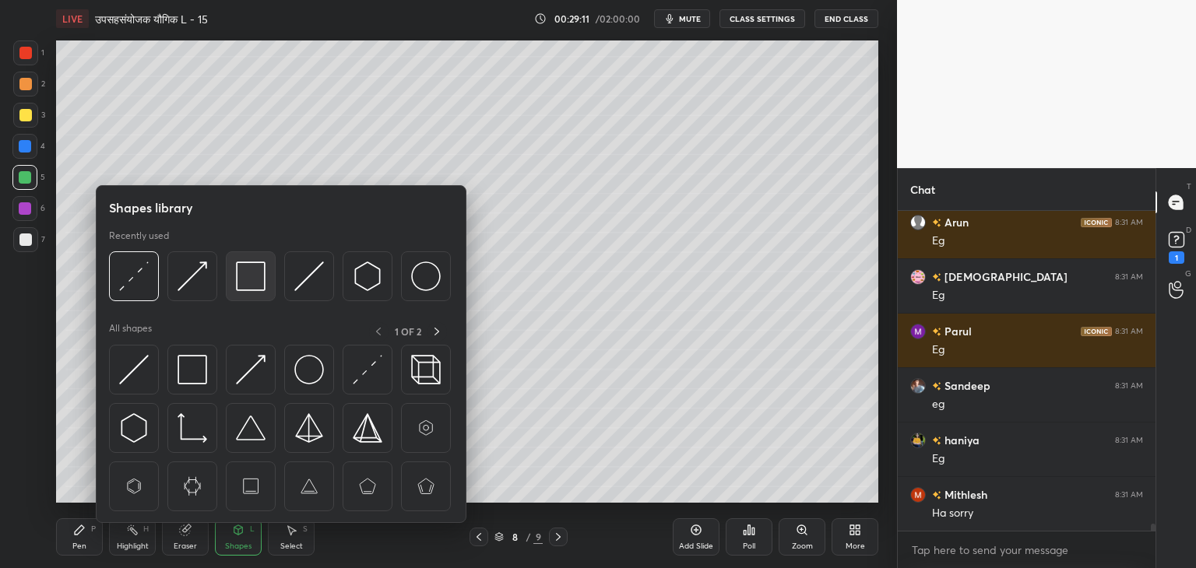
scroll to position [14427, 0]
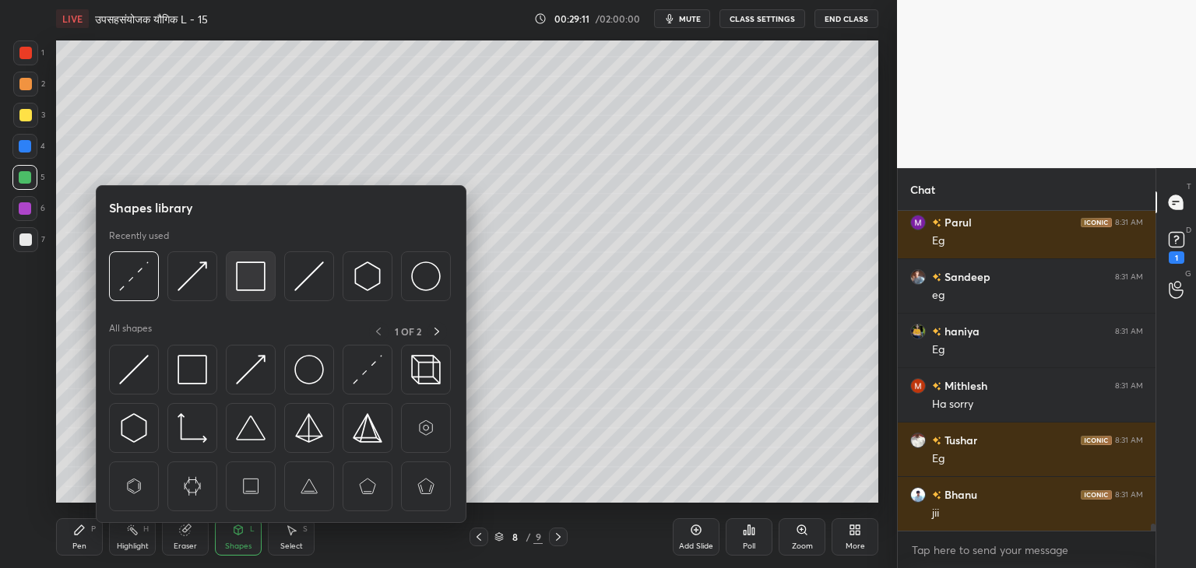
click at [237, 262] on img at bounding box center [251, 277] width 30 height 30
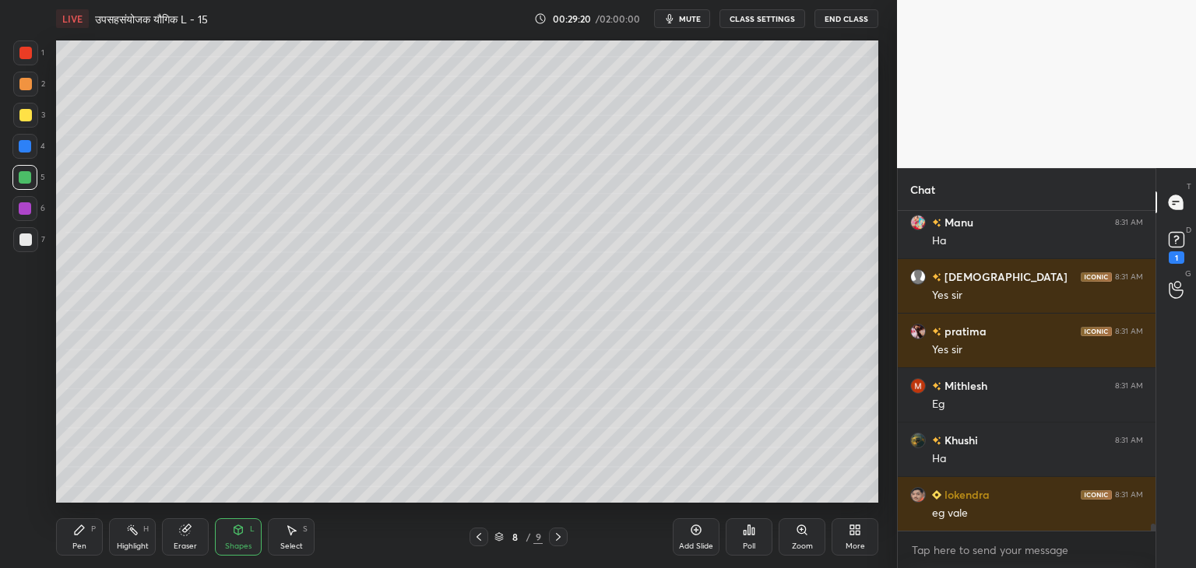
scroll to position [14809, 0]
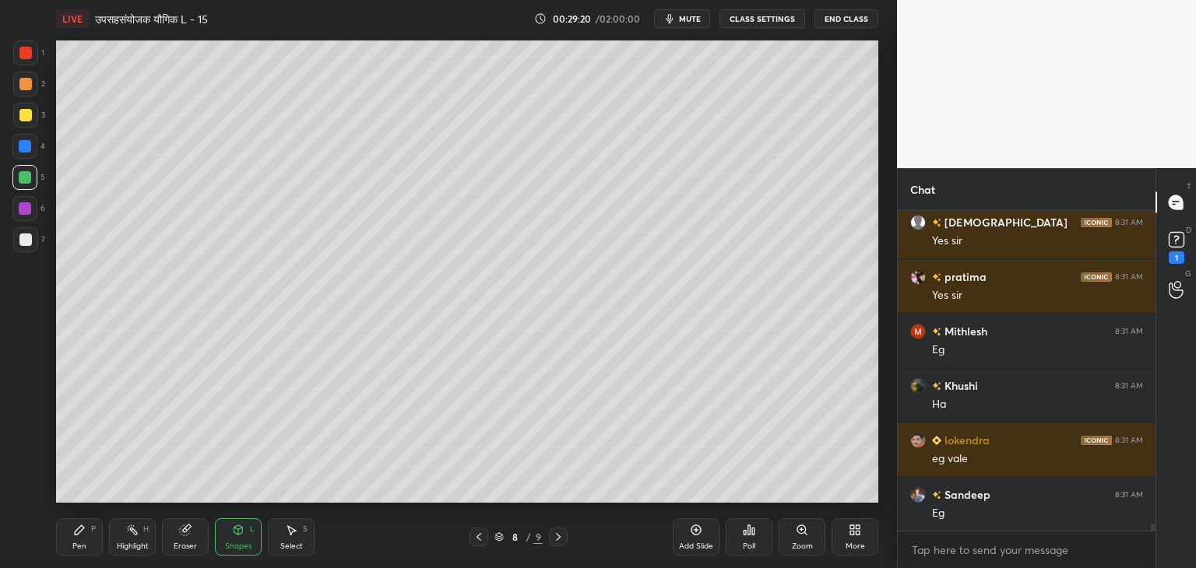
click at [69, 539] on div "Pen P" at bounding box center [79, 537] width 47 height 37
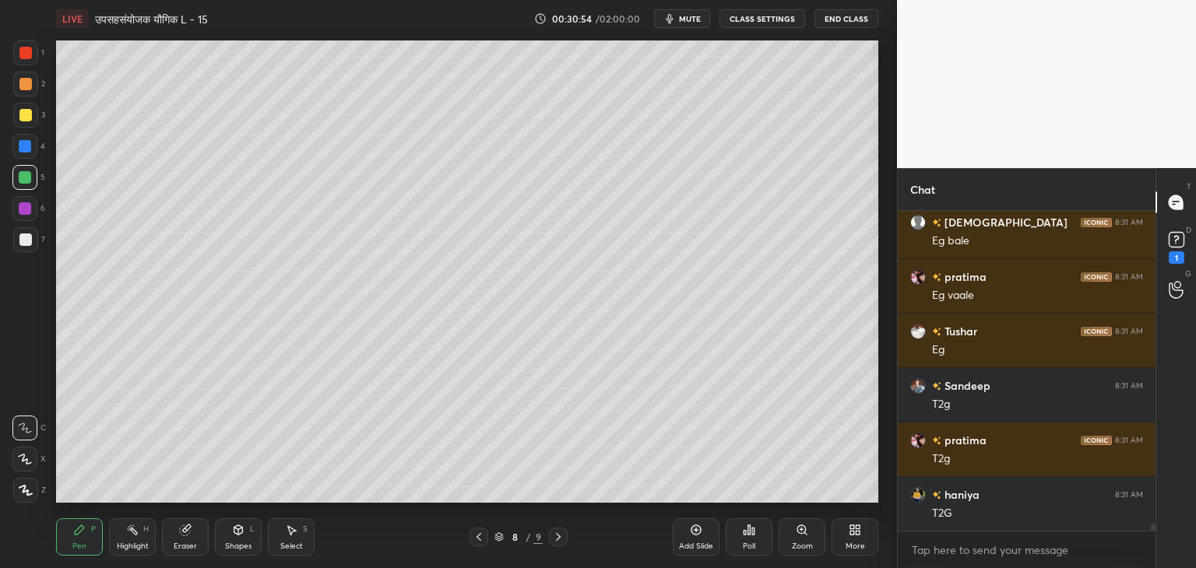
scroll to position [284, 253]
click at [183, 546] on div "Eraser" at bounding box center [185, 547] width 23 height 8
click at [230, 547] on div "Shapes" at bounding box center [238, 547] width 26 height 8
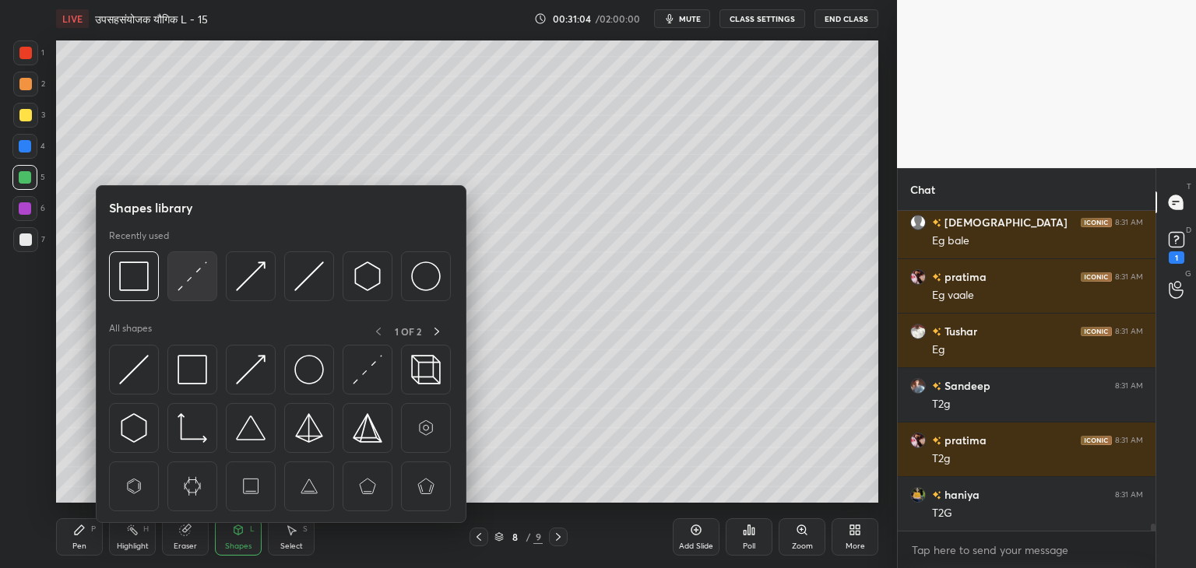
scroll to position [15190, 0]
click at [199, 284] on img at bounding box center [193, 277] width 30 height 30
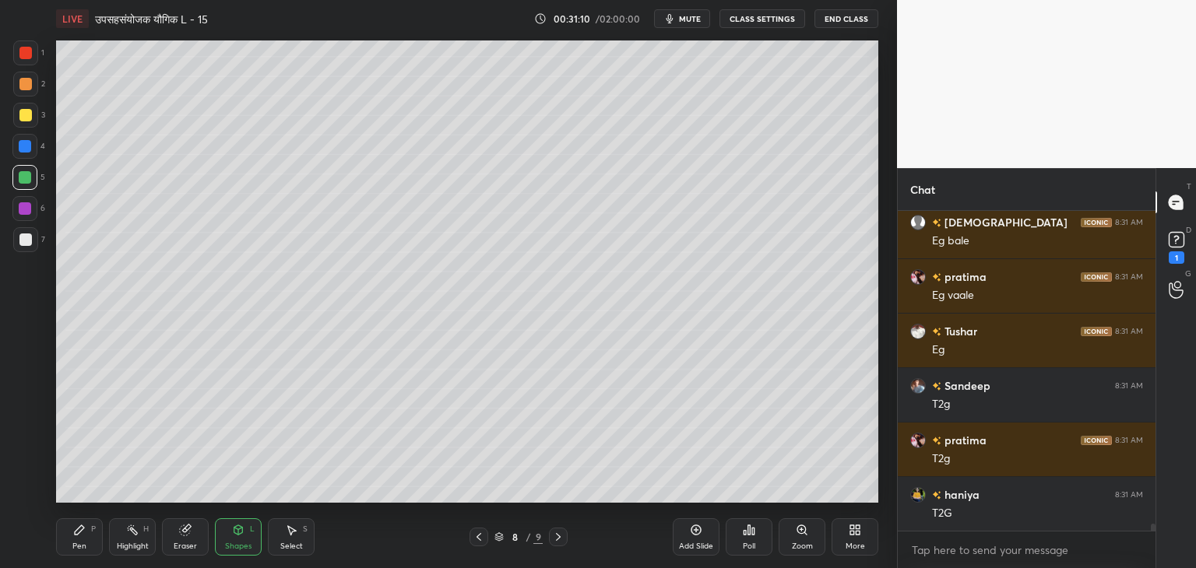
click at [91, 536] on div "Pen P" at bounding box center [79, 537] width 47 height 37
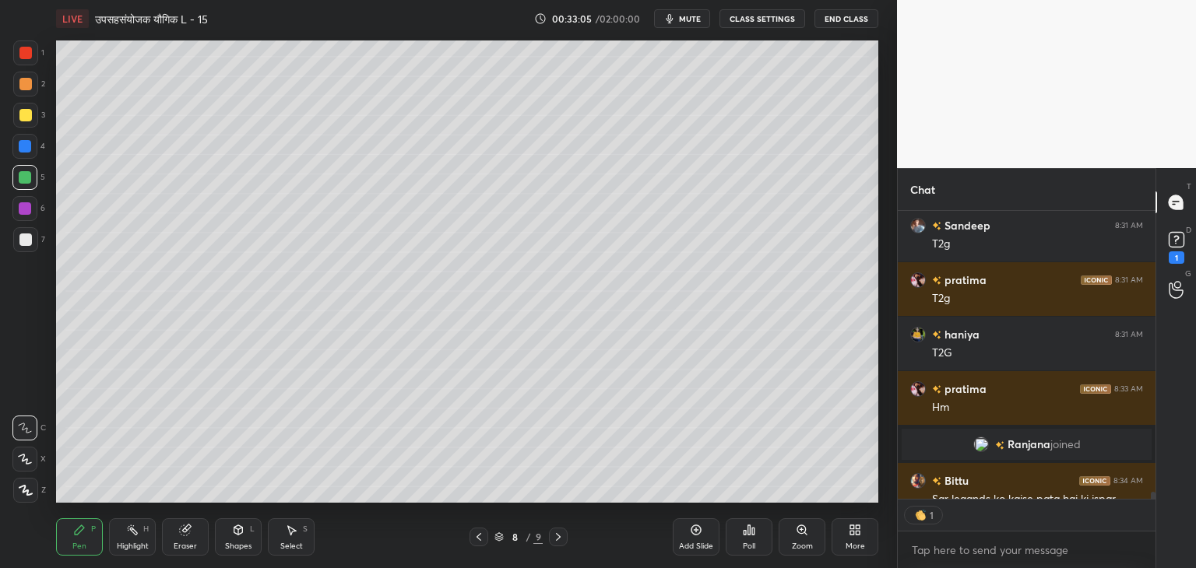
scroll to position [5, 5]
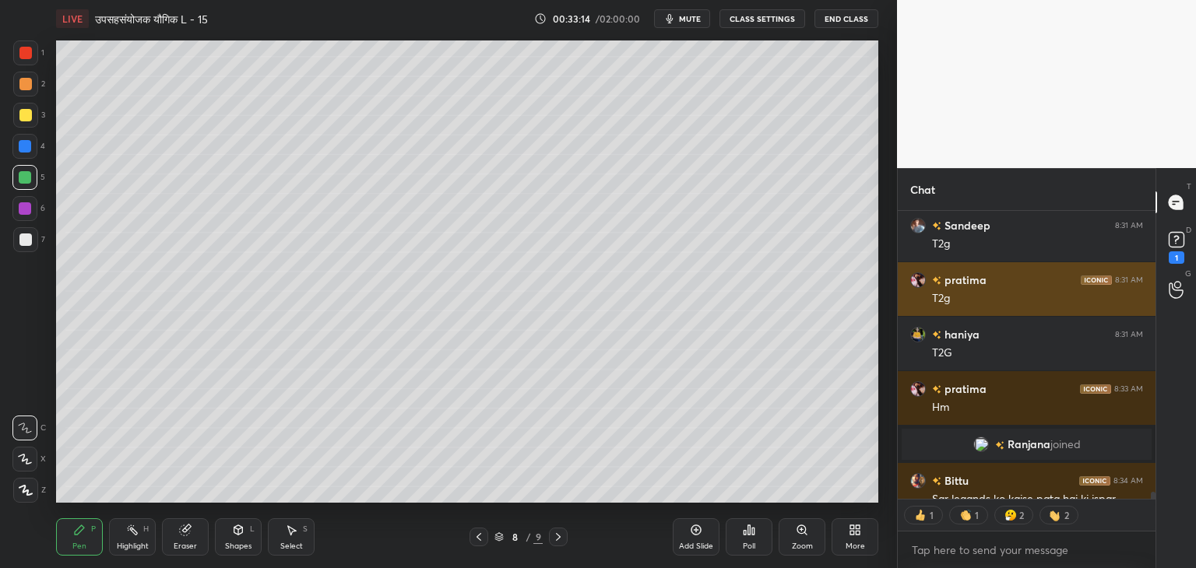
click at [1017, 303] on div "T2g" at bounding box center [1037, 299] width 211 height 16
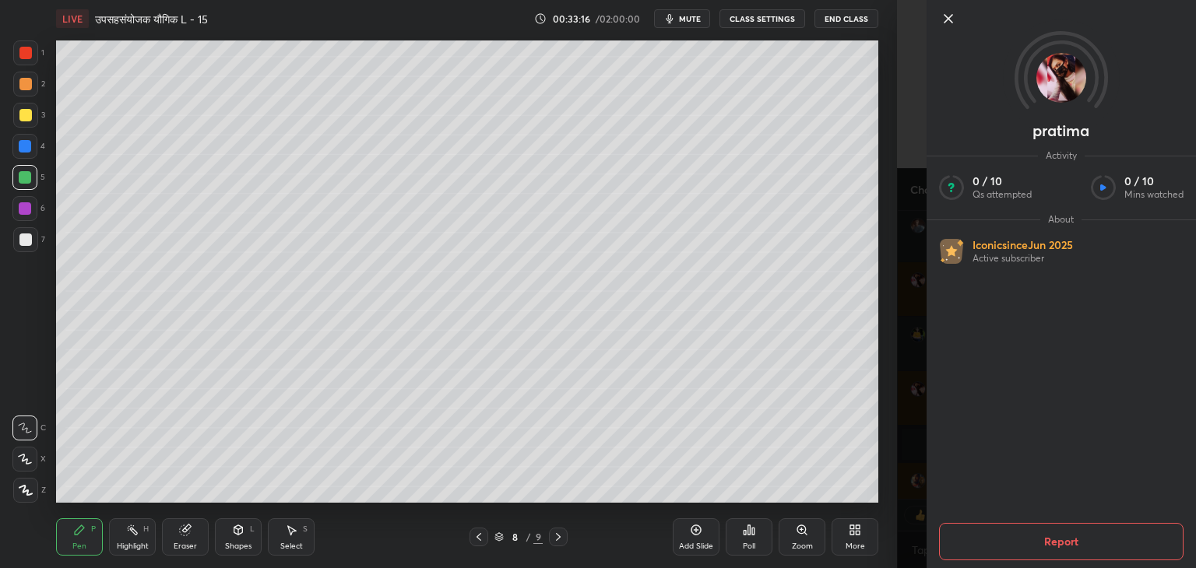
click at [943, 17] on icon at bounding box center [948, 18] width 19 height 19
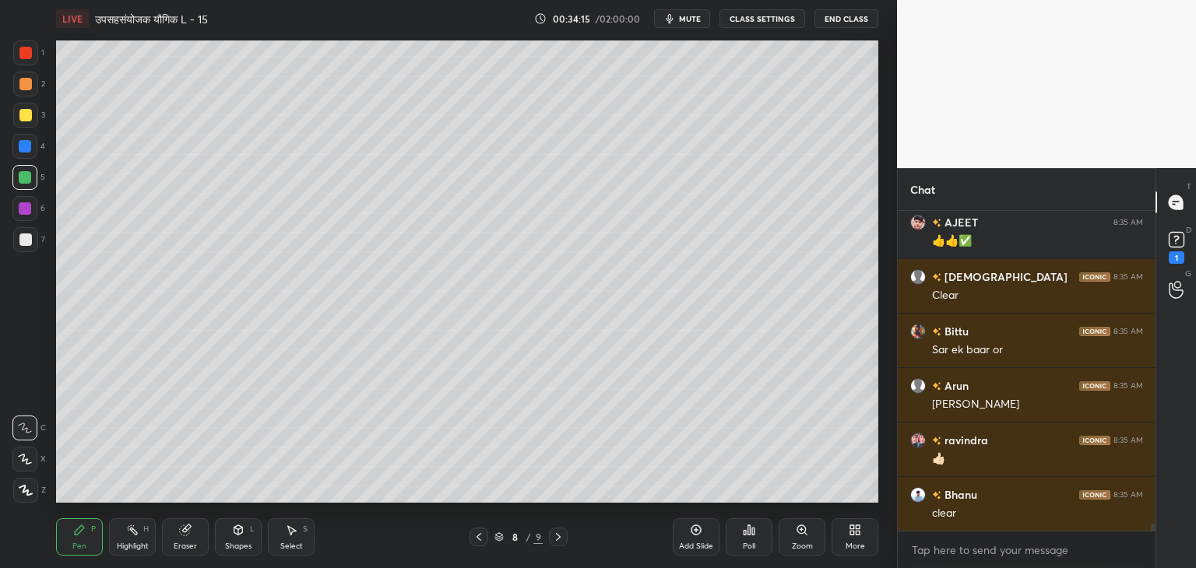
scroll to position [13832, 0]
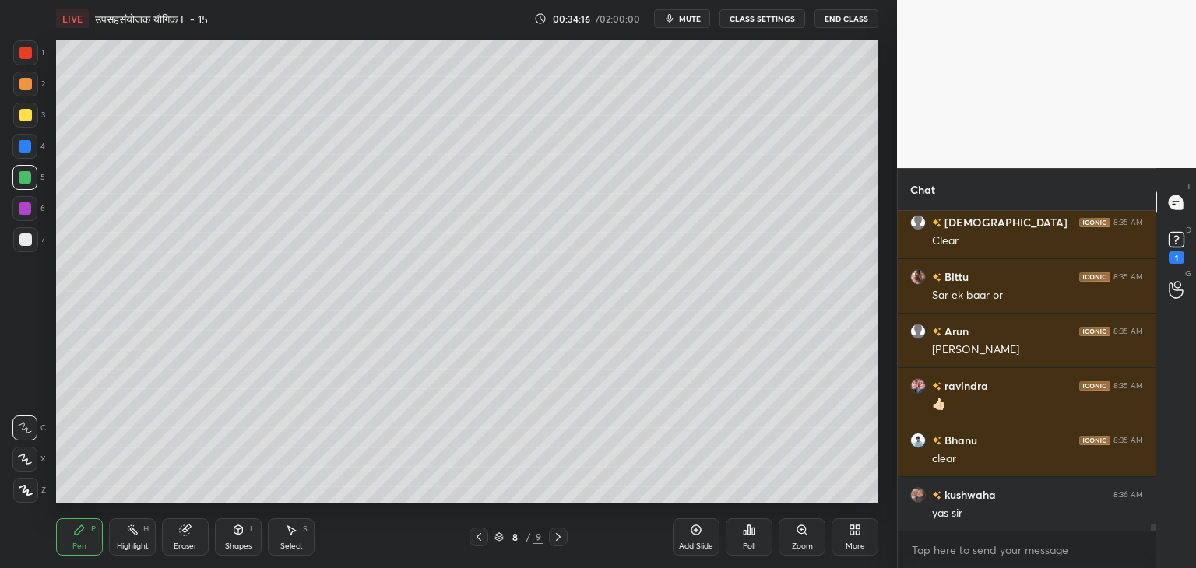
click at [243, 539] on div "Shapes L" at bounding box center [238, 537] width 47 height 37
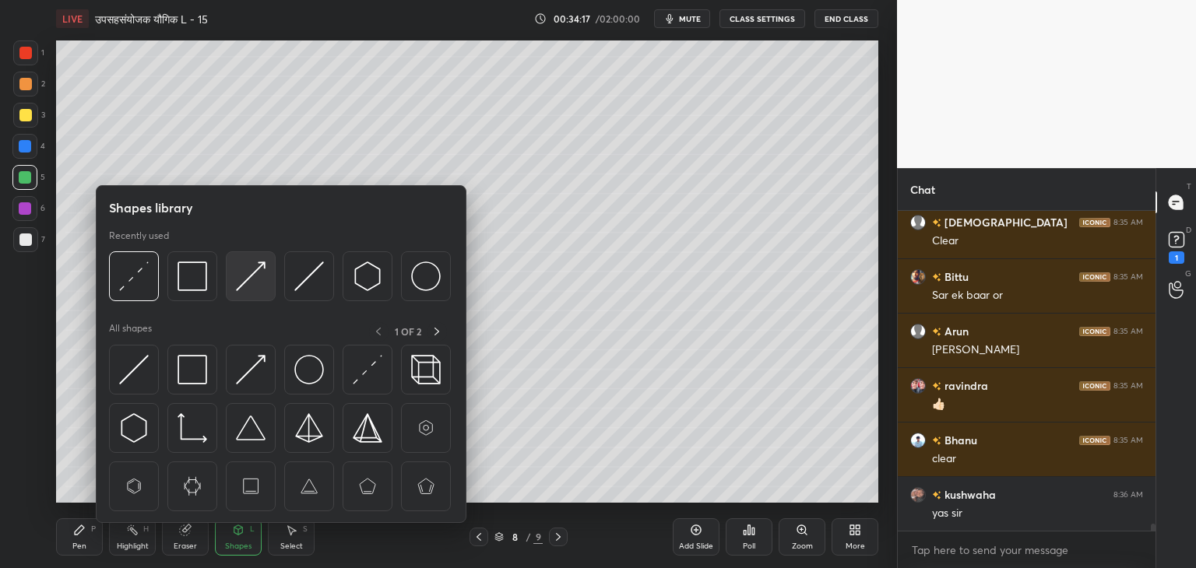
click at [249, 287] on img at bounding box center [251, 277] width 30 height 30
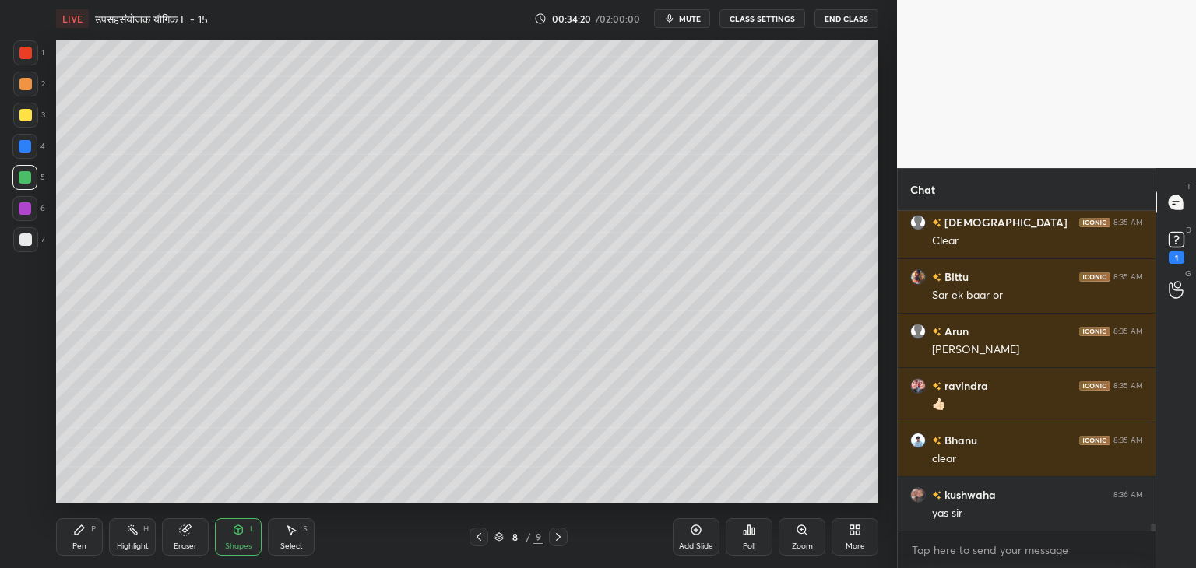
click at [25, 87] on div at bounding box center [25, 84] width 12 height 12
click at [28, 245] on div at bounding box center [25, 240] width 12 height 12
click at [235, 550] on div "Shapes" at bounding box center [238, 547] width 26 height 8
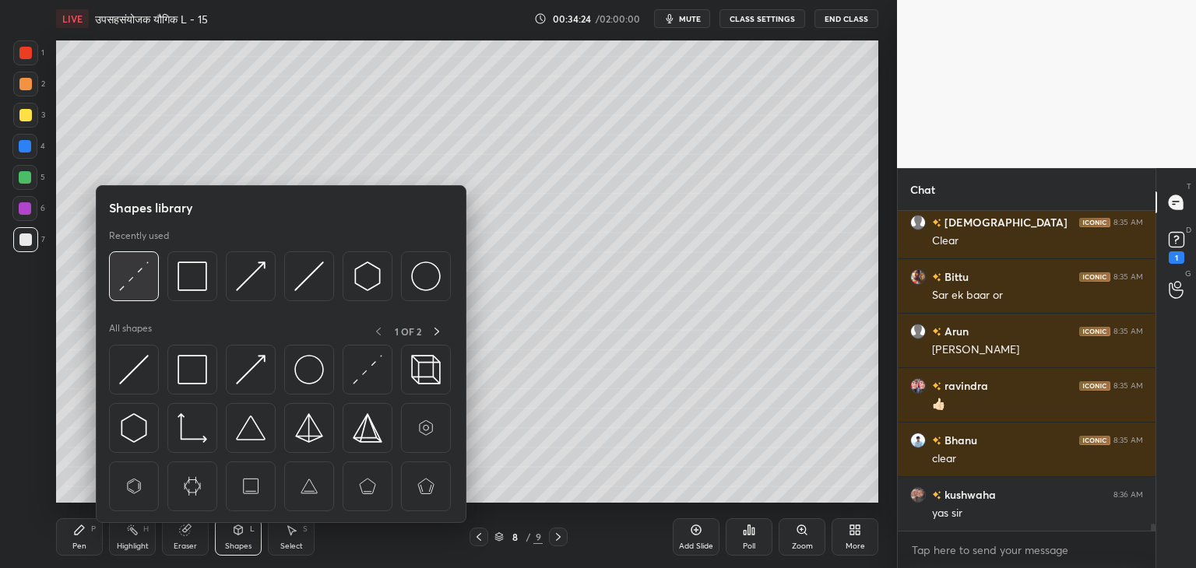
click at [150, 281] on div at bounding box center [134, 277] width 50 height 50
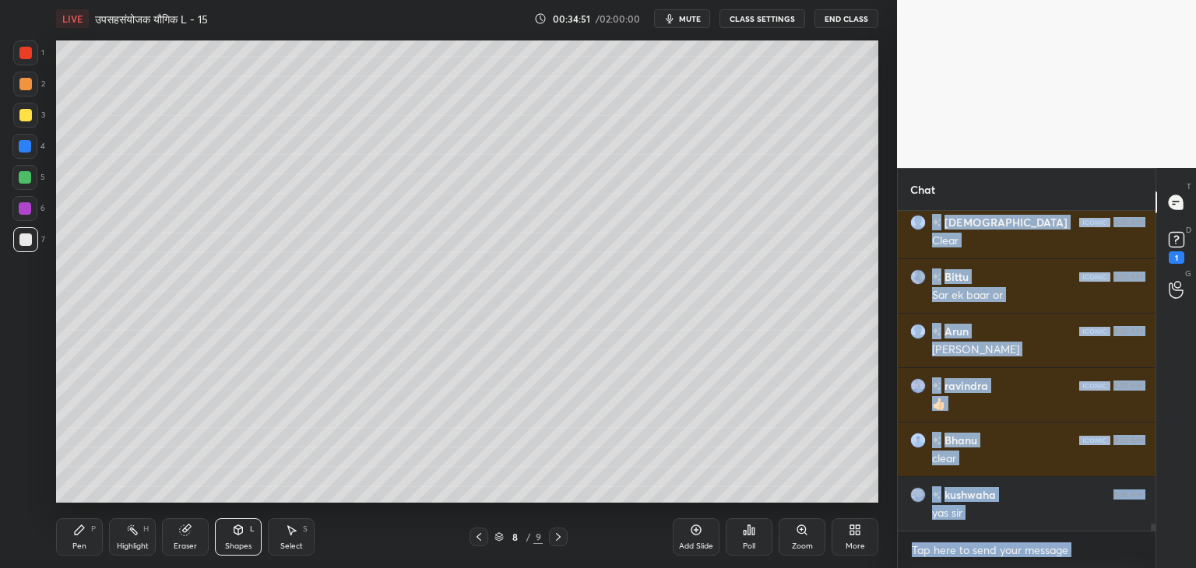
click at [85, 535] on icon at bounding box center [79, 530] width 12 height 12
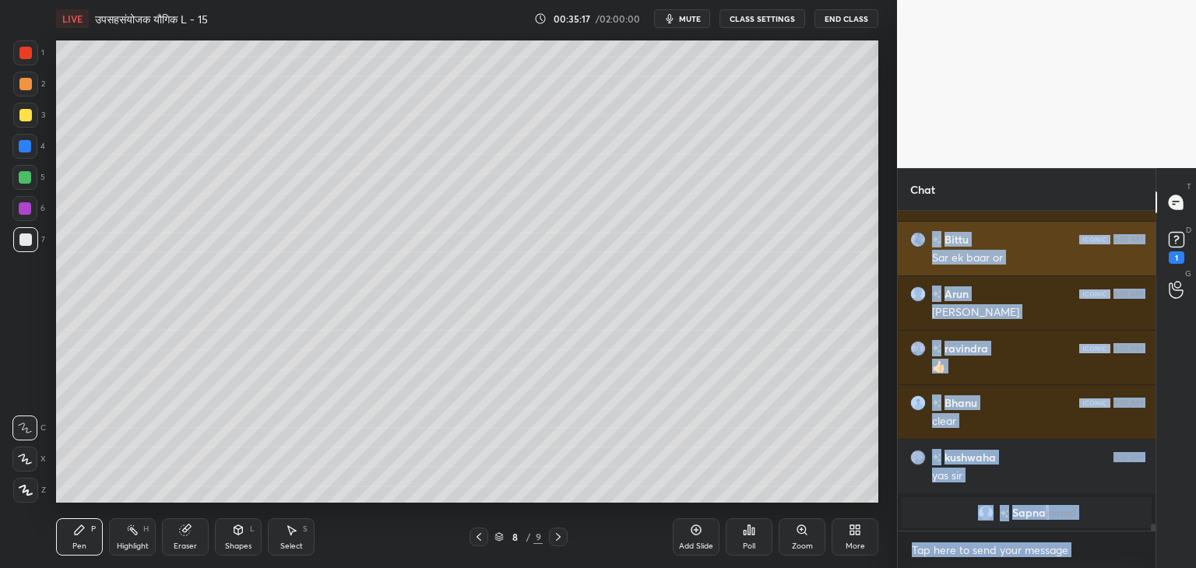
click at [987, 247] on div "Bittu 8:35 AM" at bounding box center [1026, 239] width 233 height 16
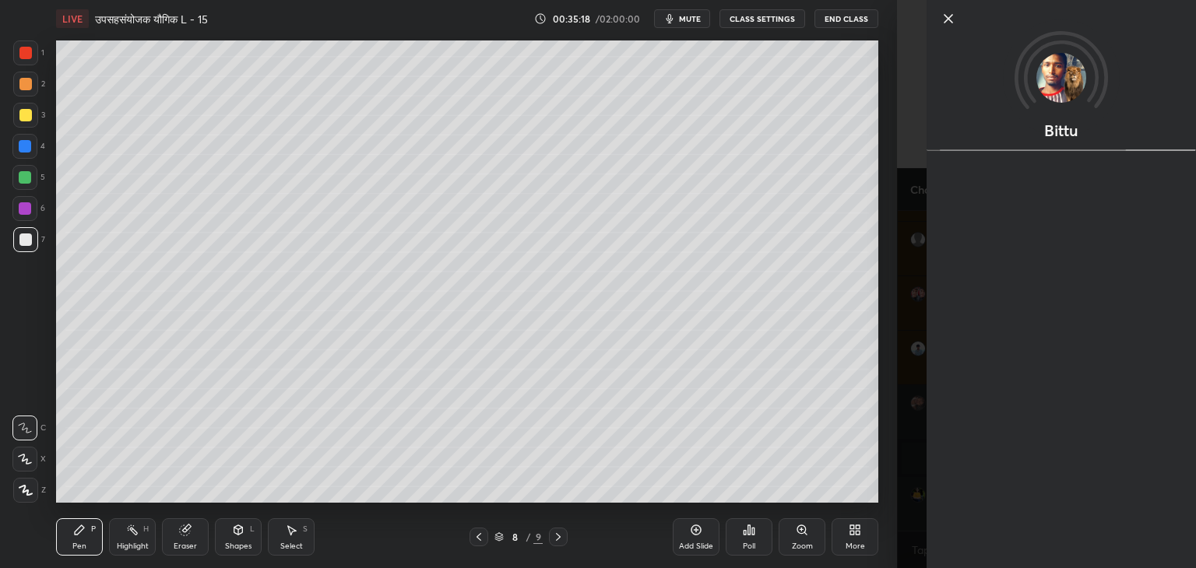
scroll to position [13659, 0]
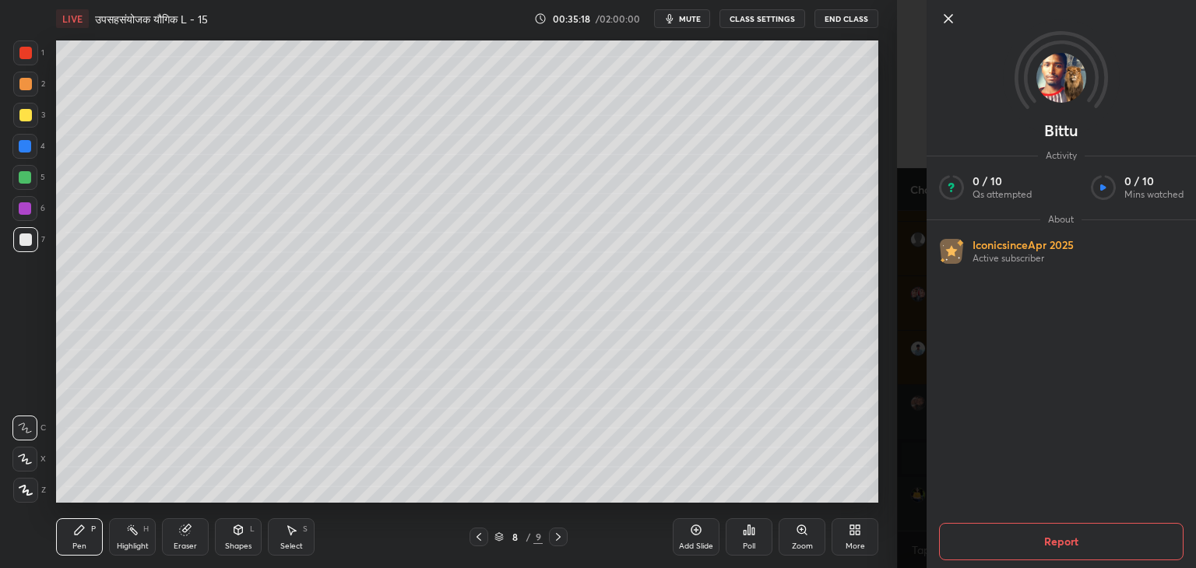
click at [950, 16] on icon at bounding box center [949, 19] width 8 height 8
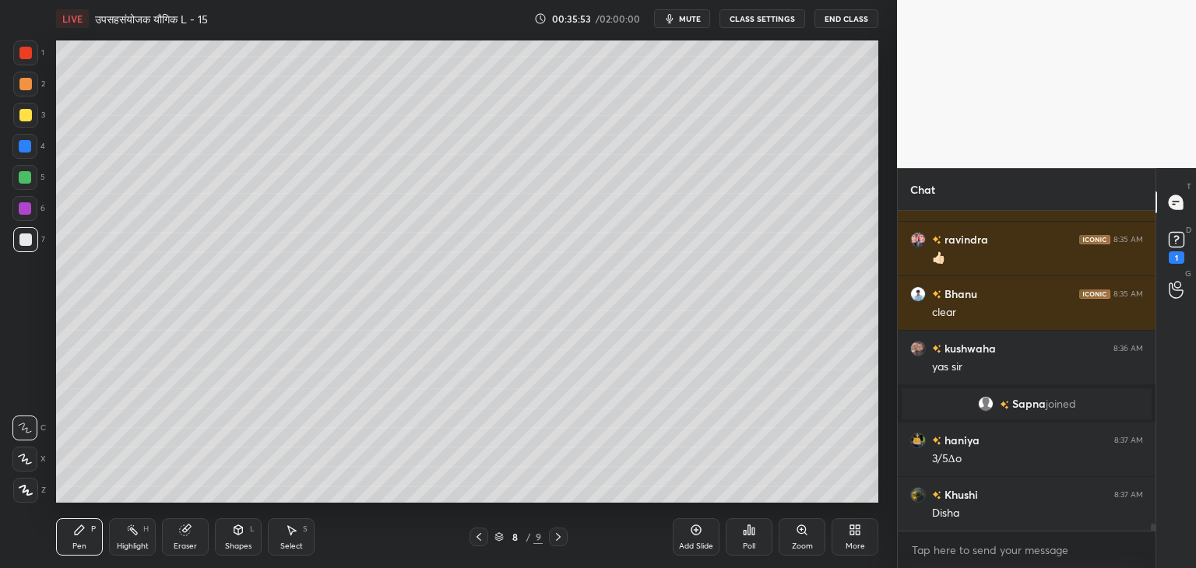
scroll to position [13768, 0]
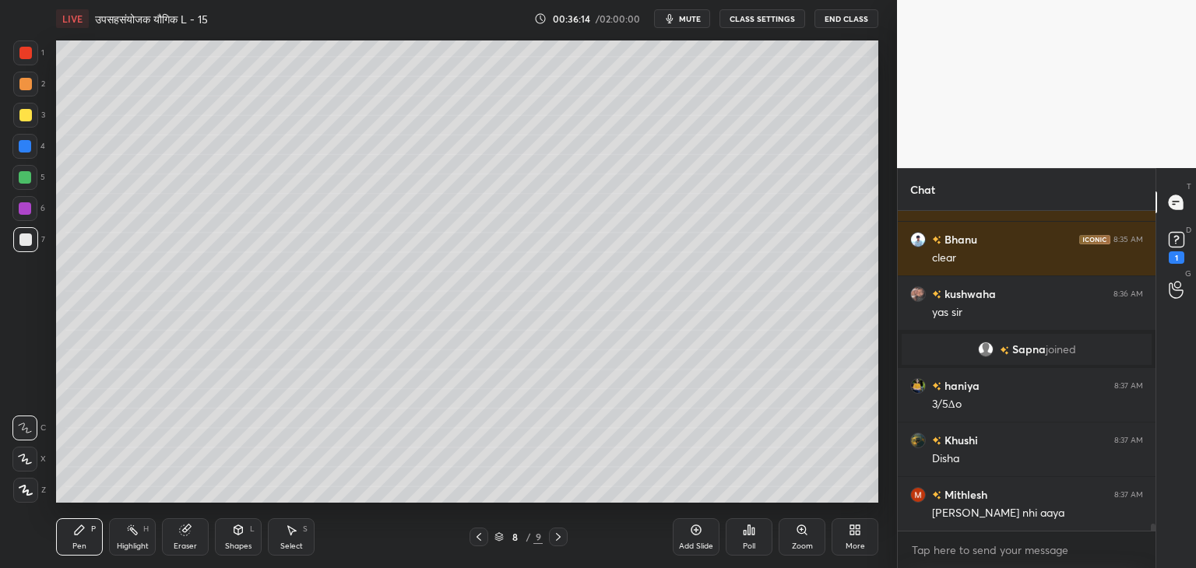
click at [184, 543] on div "Eraser" at bounding box center [185, 547] width 23 height 8
click at [242, 543] on div "Shapes" at bounding box center [238, 547] width 26 height 8
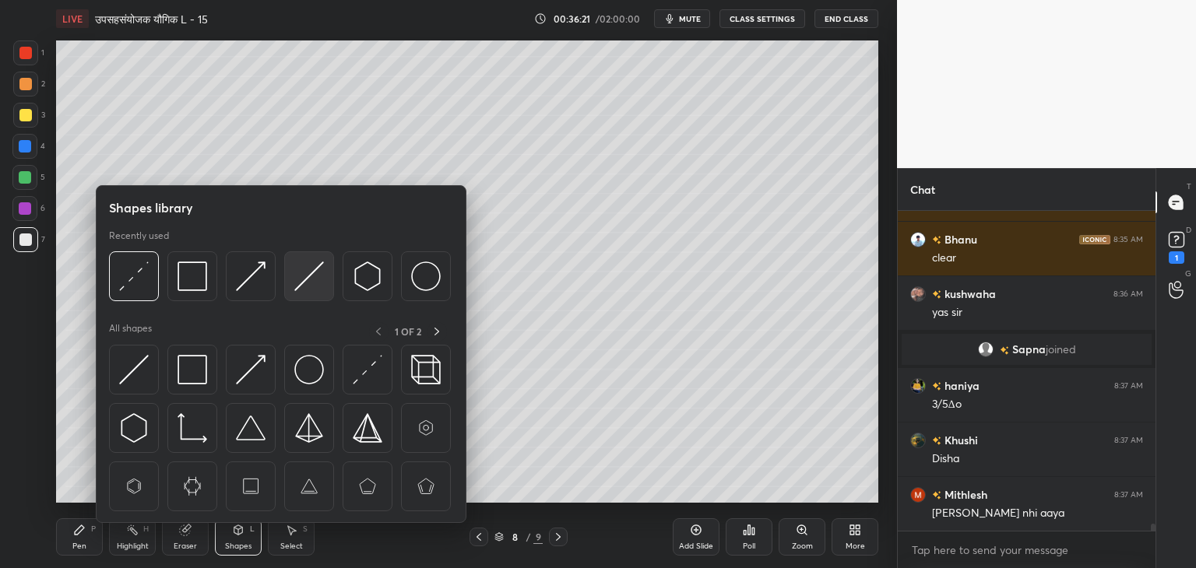
click at [300, 284] on img at bounding box center [309, 277] width 30 height 30
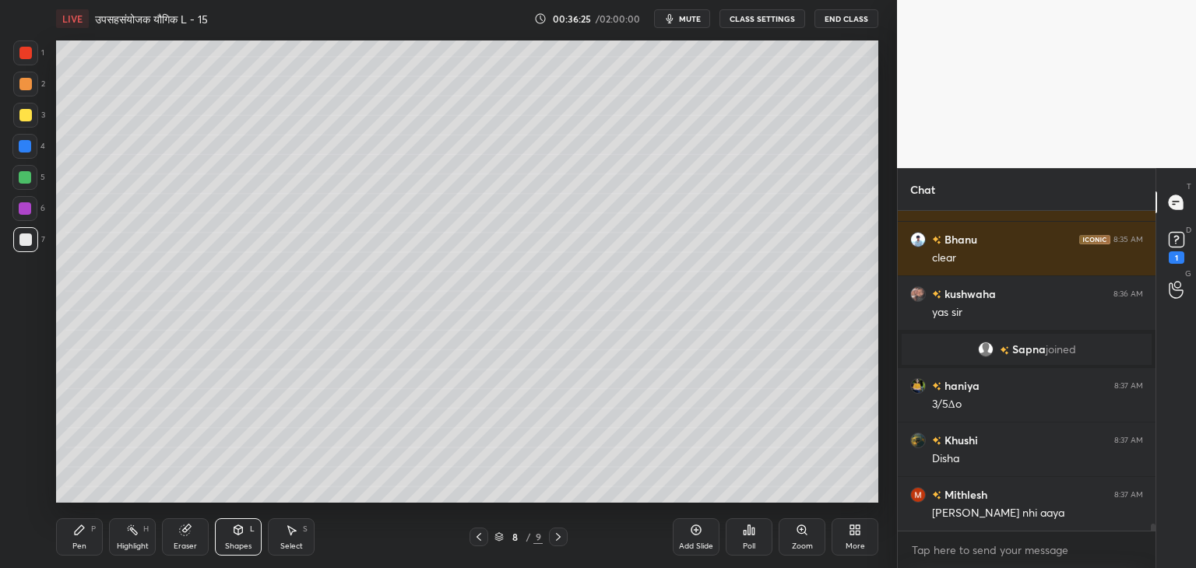
click at [77, 546] on div "Pen" at bounding box center [79, 547] width 14 height 8
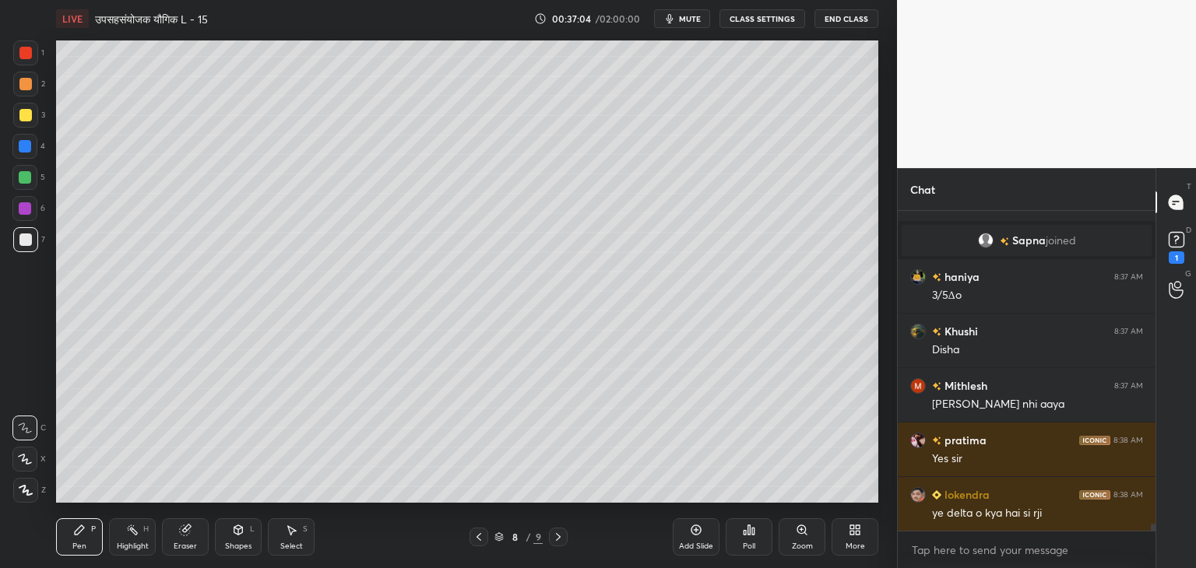
scroll to position [13932, 0]
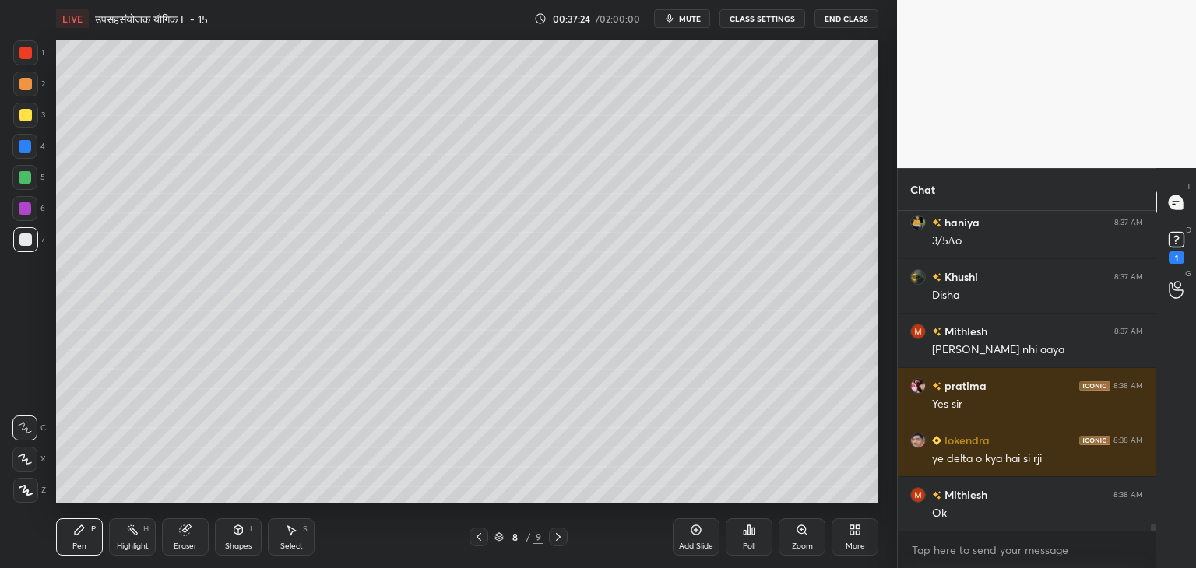
click at [188, 539] on div "Eraser" at bounding box center [185, 537] width 47 height 37
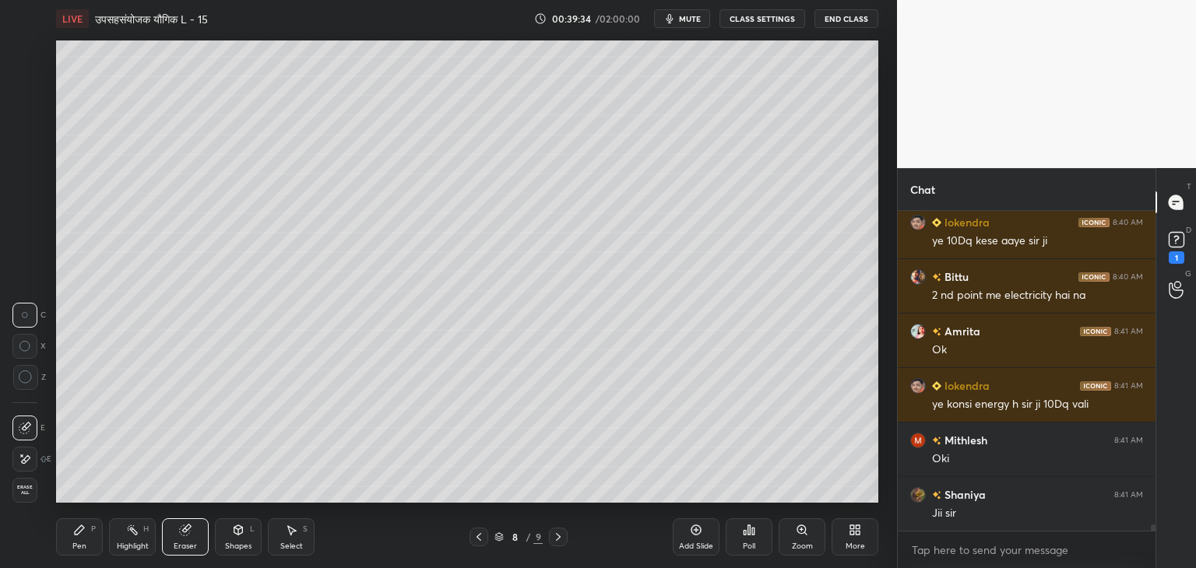
scroll to position [15605, 0]
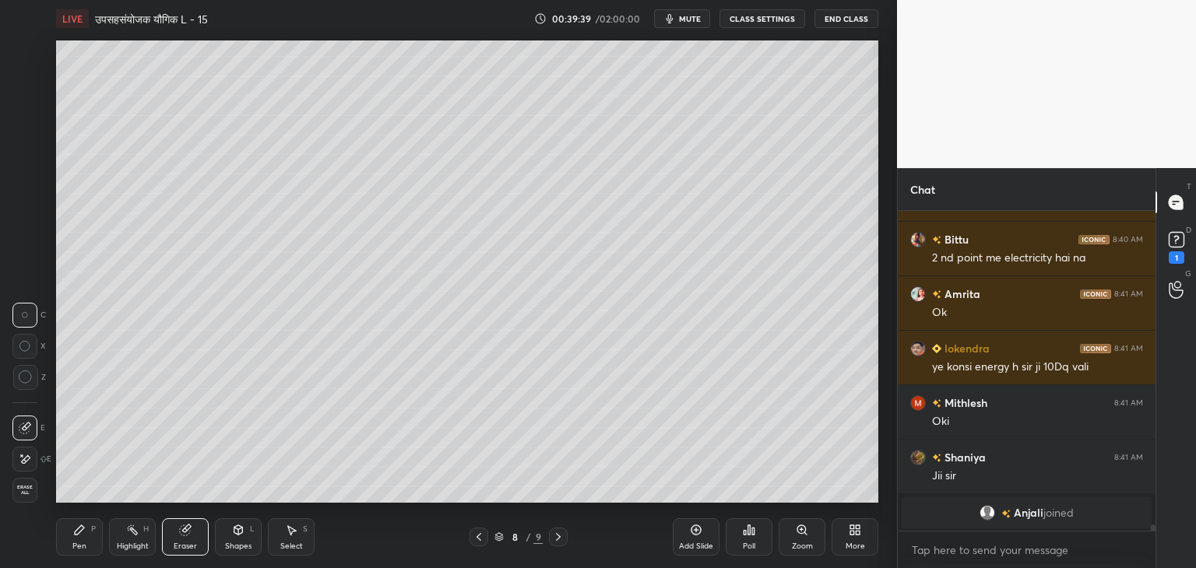
click at [75, 549] on div "Pen" at bounding box center [79, 547] width 14 height 8
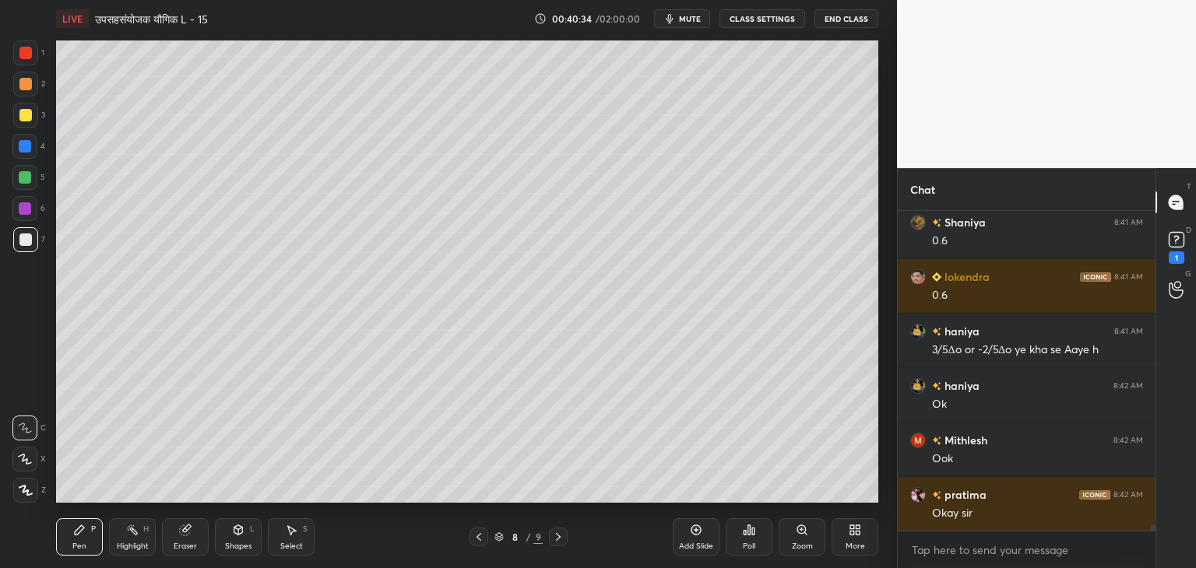
scroll to position [15446, 0]
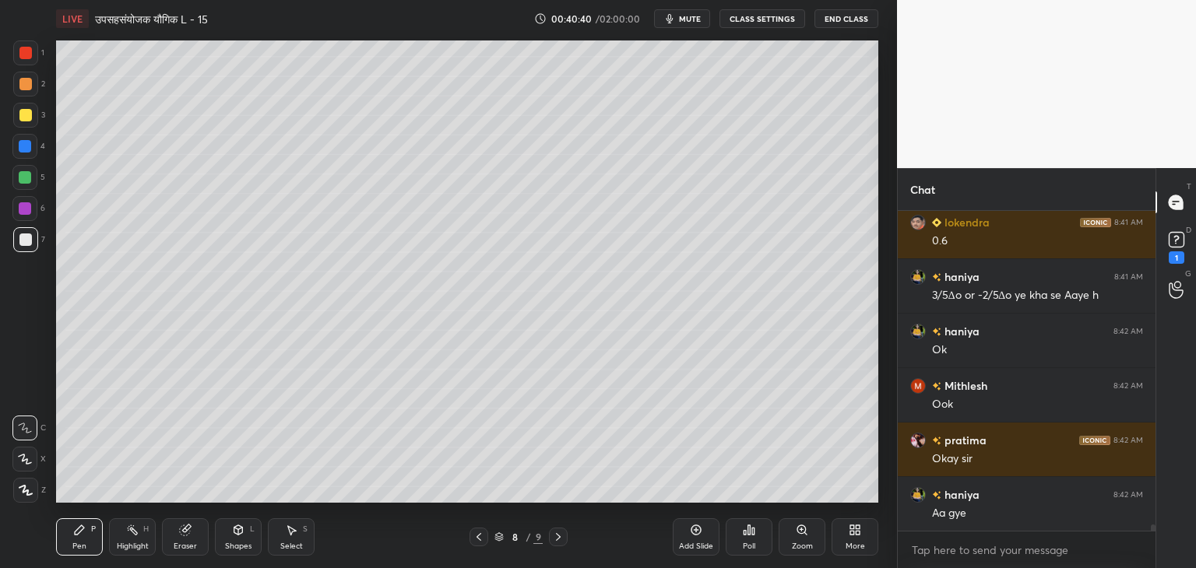
click at [561, 537] on icon at bounding box center [558, 537] width 12 height 12
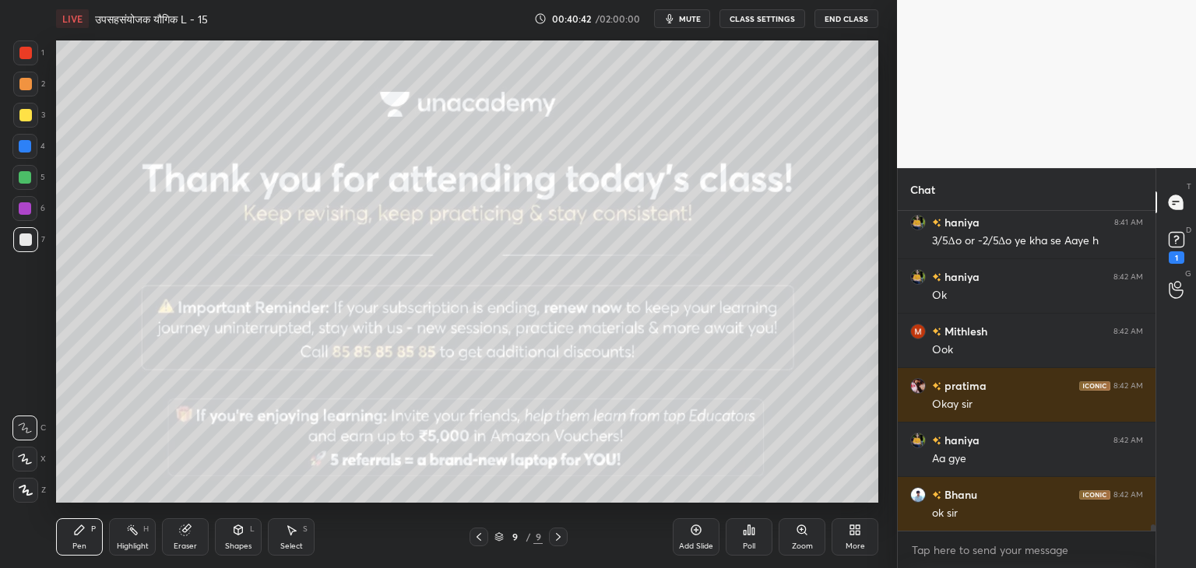
scroll to position [15555, 0]
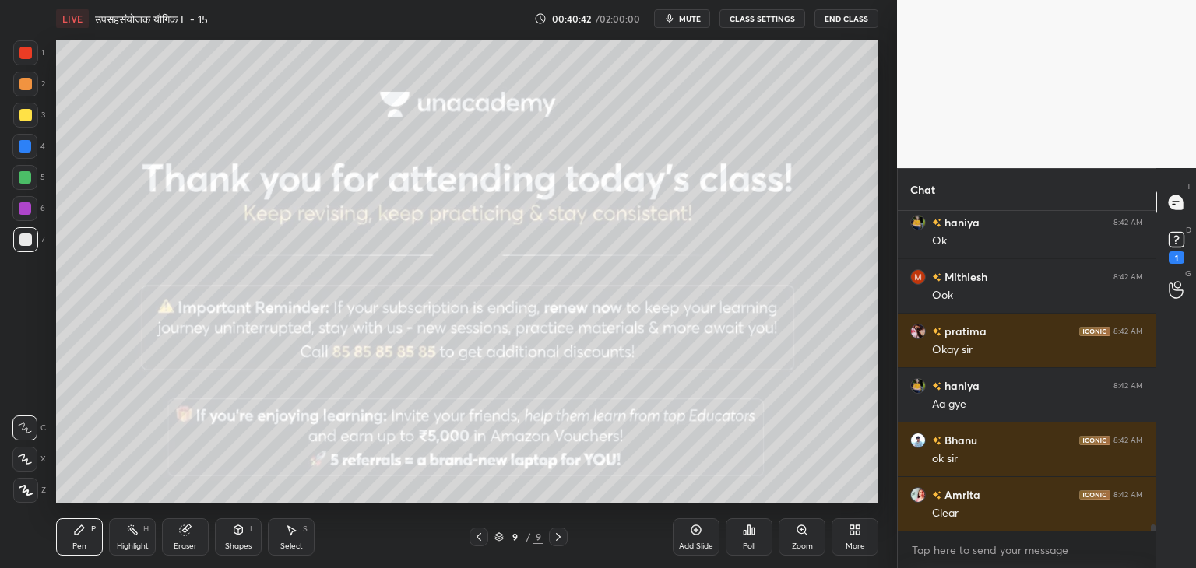
click at [491, 536] on div "9 / 9" at bounding box center [519, 537] width 98 height 19
click at [489, 537] on div "9 / 9" at bounding box center [519, 537] width 98 height 19
click at [485, 537] on div at bounding box center [479, 537] width 19 height 19
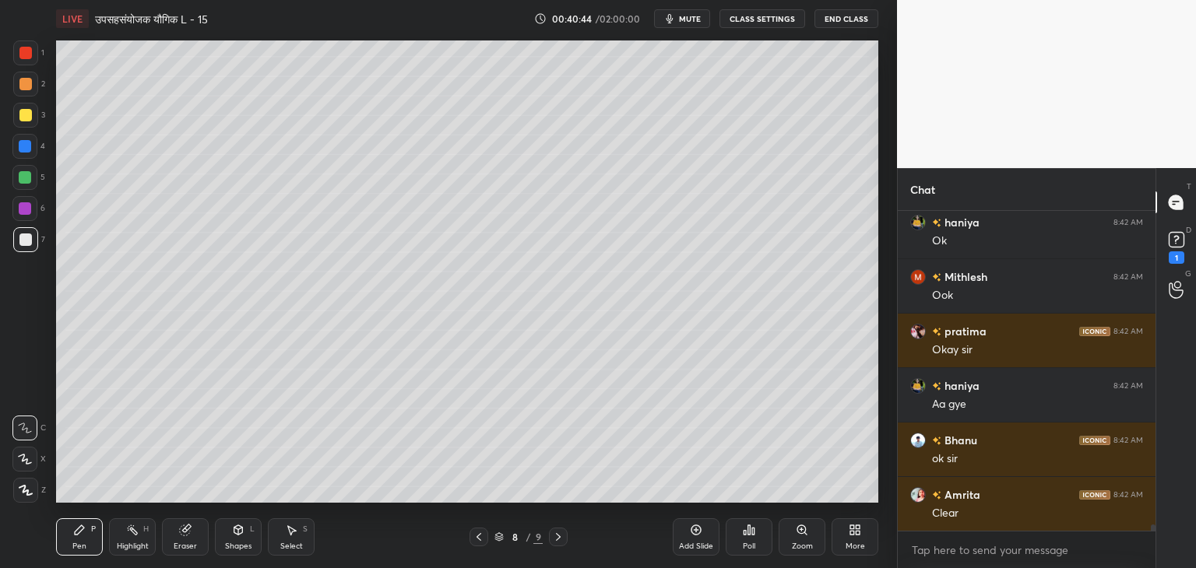
click at [688, 543] on div "Add Slide" at bounding box center [696, 547] width 34 height 8
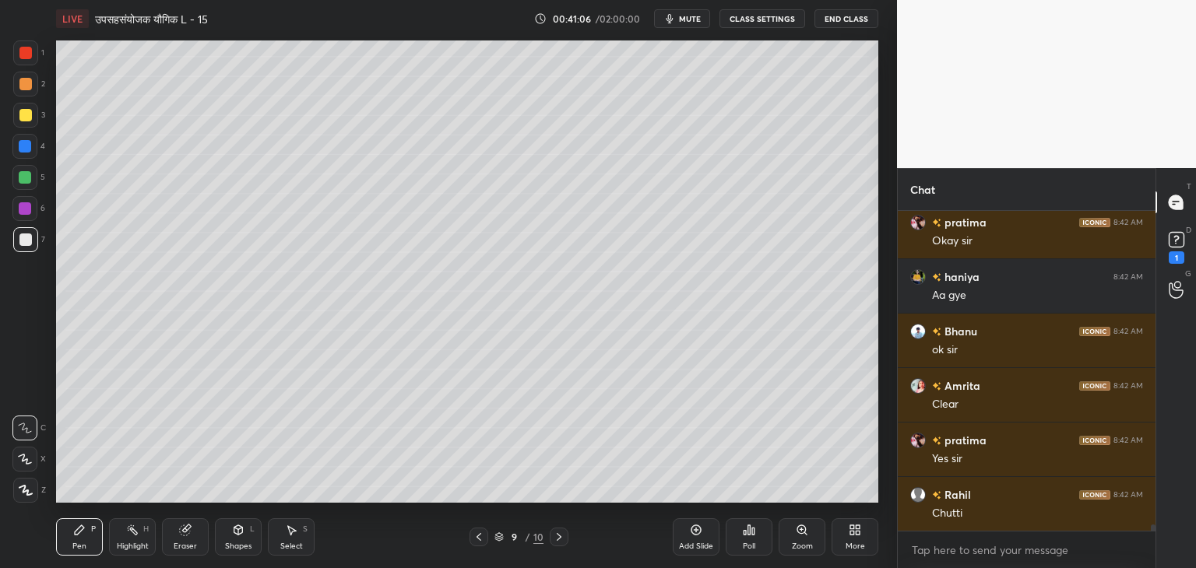
scroll to position [15718, 0]
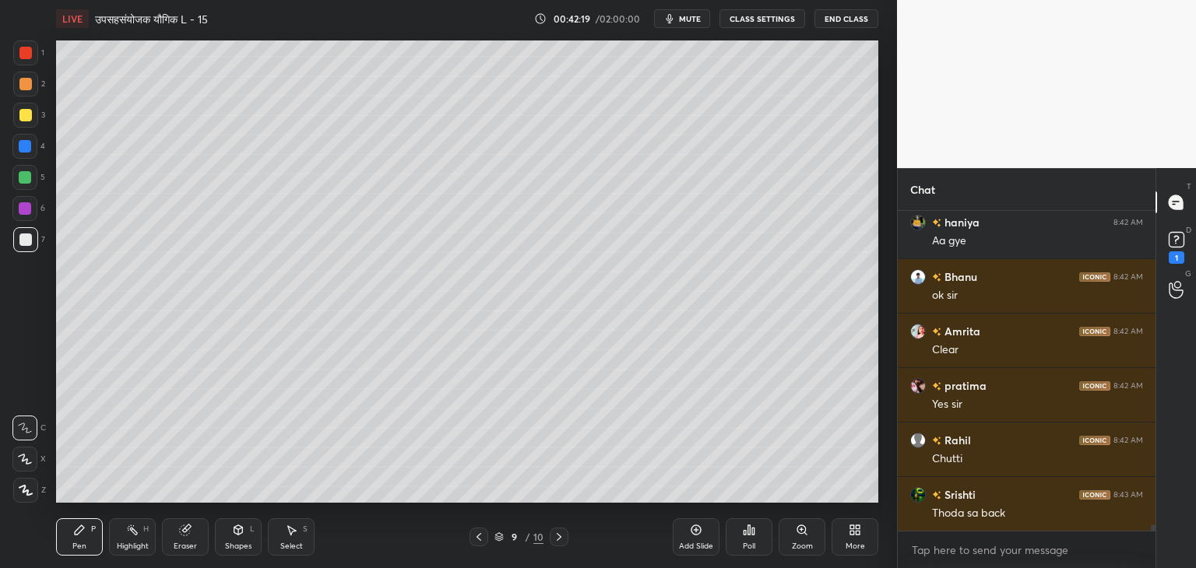
click at [234, 536] on icon at bounding box center [238, 530] width 12 height 12
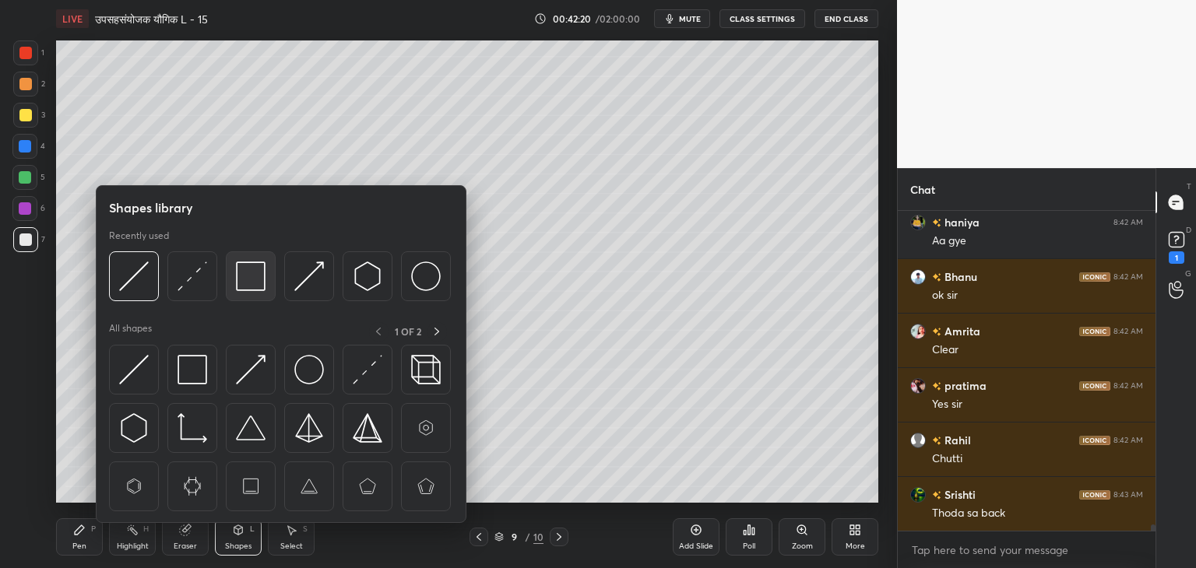
click at [261, 283] on img at bounding box center [251, 277] width 30 height 30
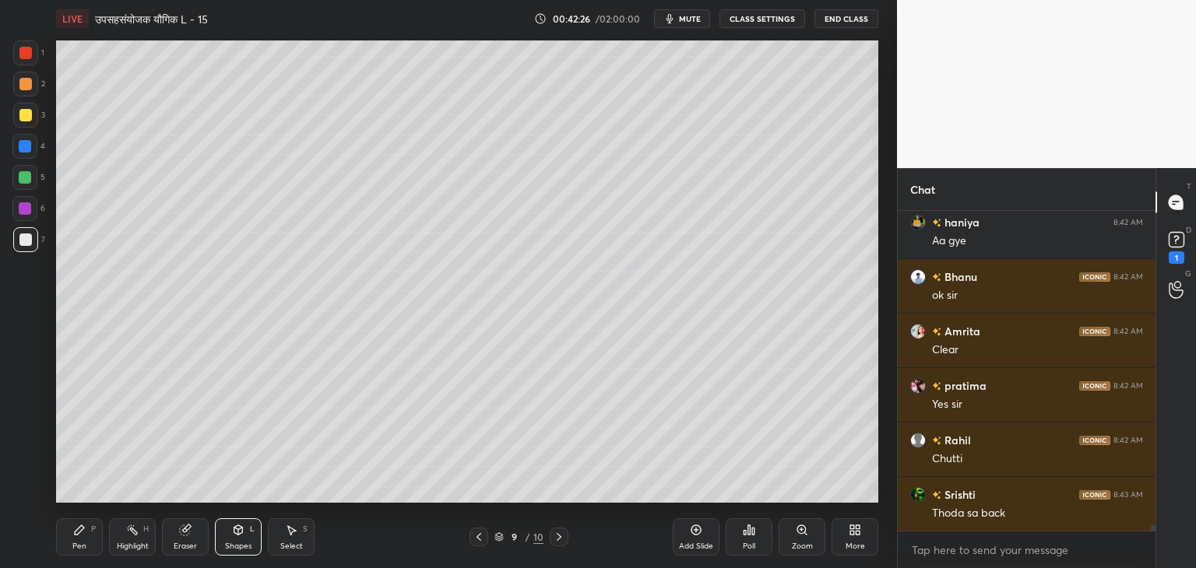
click at [90, 531] on div "Pen P" at bounding box center [79, 537] width 47 height 37
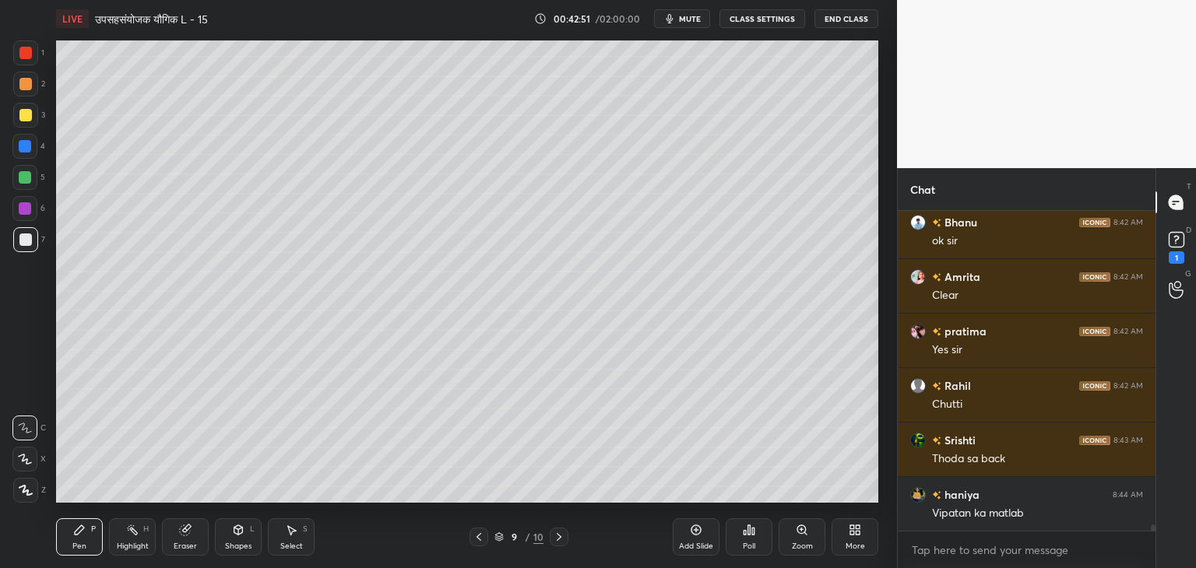
scroll to position [15827, 0]
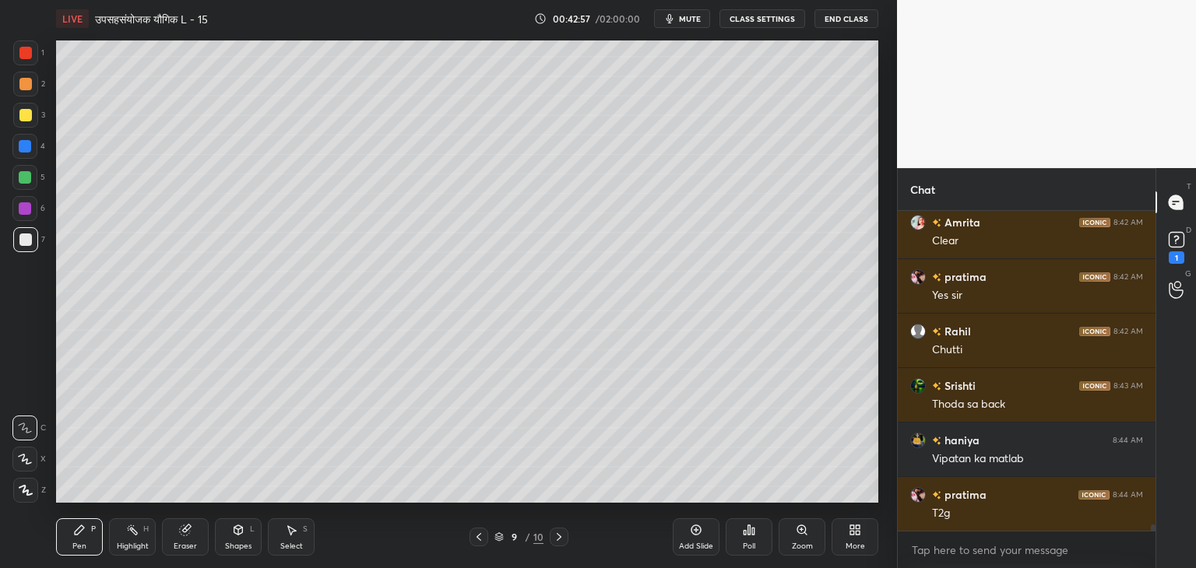
click at [236, 529] on icon at bounding box center [238, 529] width 9 height 2
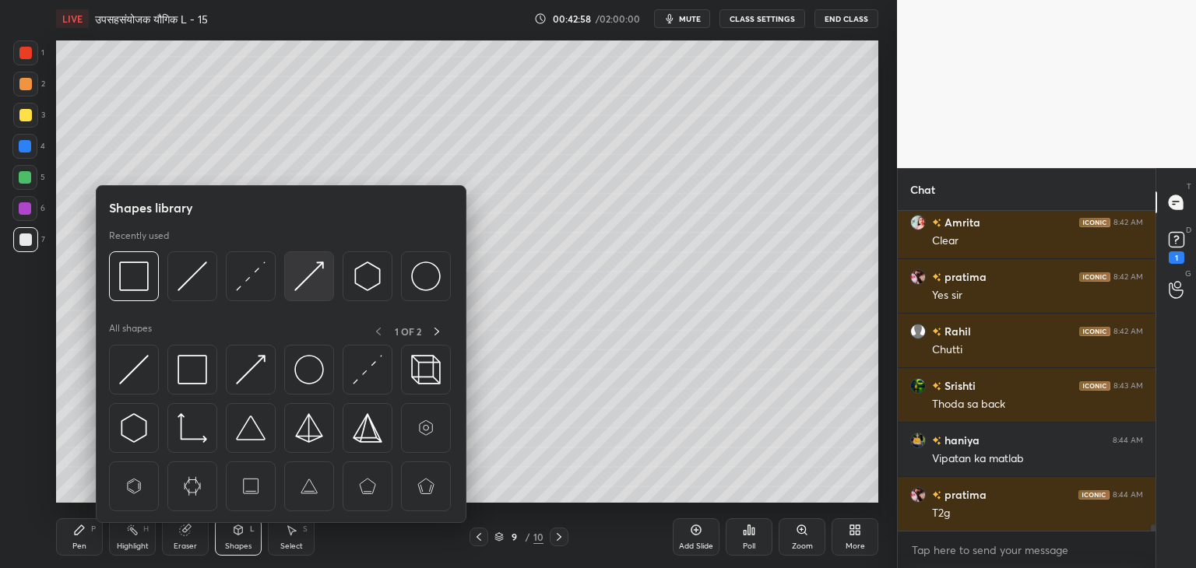
click at [288, 290] on div at bounding box center [309, 277] width 50 height 50
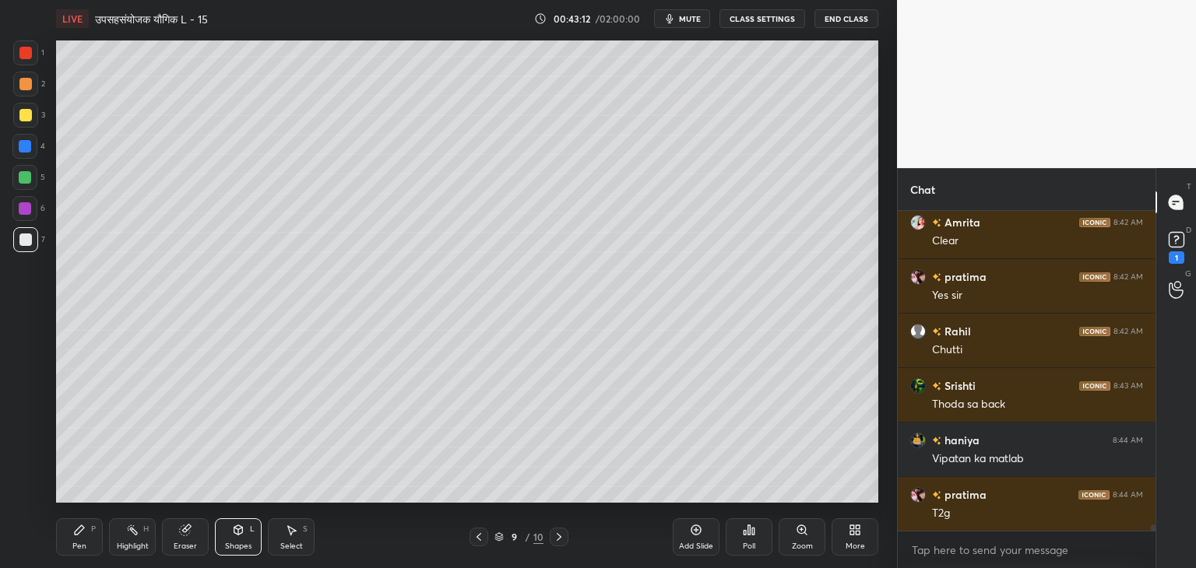
click at [73, 536] on icon at bounding box center [79, 530] width 12 height 12
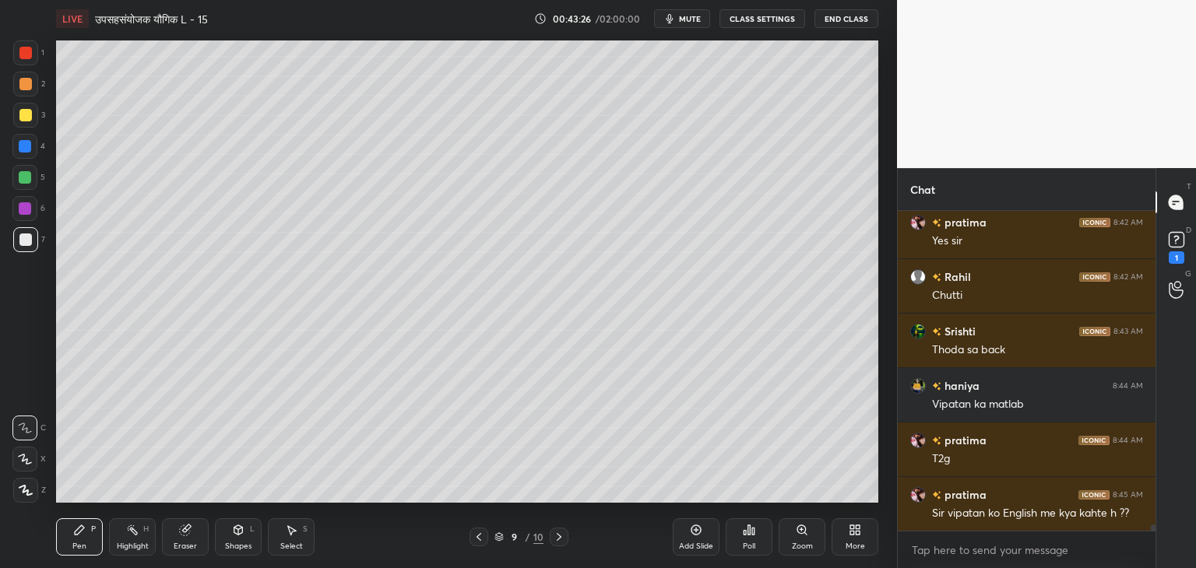
click at [189, 541] on div "Eraser" at bounding box center [185, 537] width 47 height 37
click at [33, 380] on div at bounding box center [25, 377] width 25 height 25
click at [241, 544] on div "Shapes" at bounding box center [238, 547] width 26 height 8
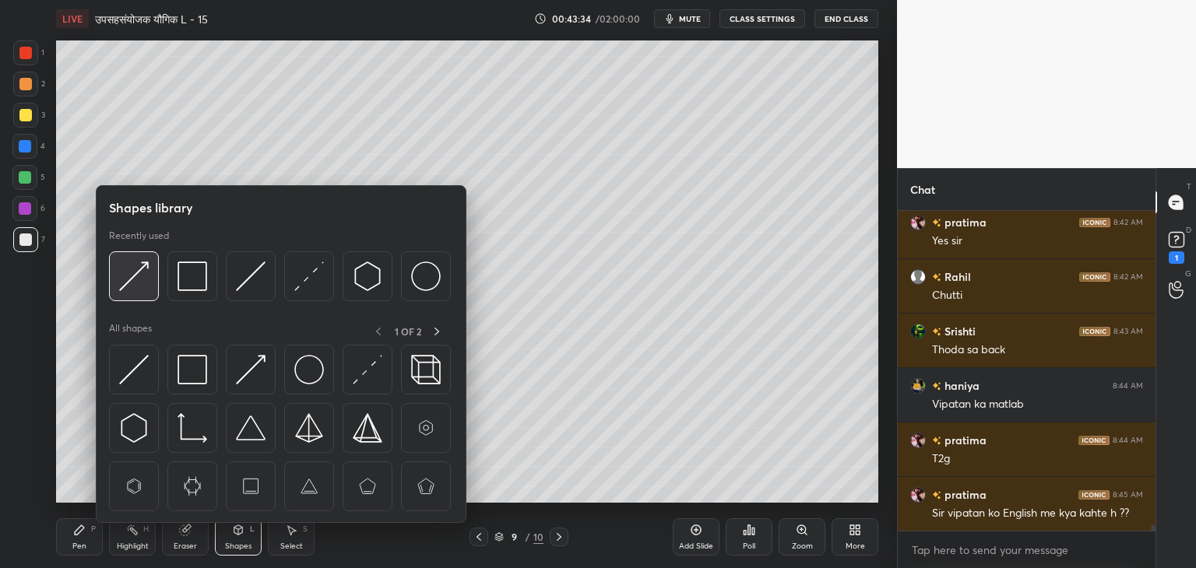
click at [147, 280] on img at bounding box center [134, 277] width 30 height 30
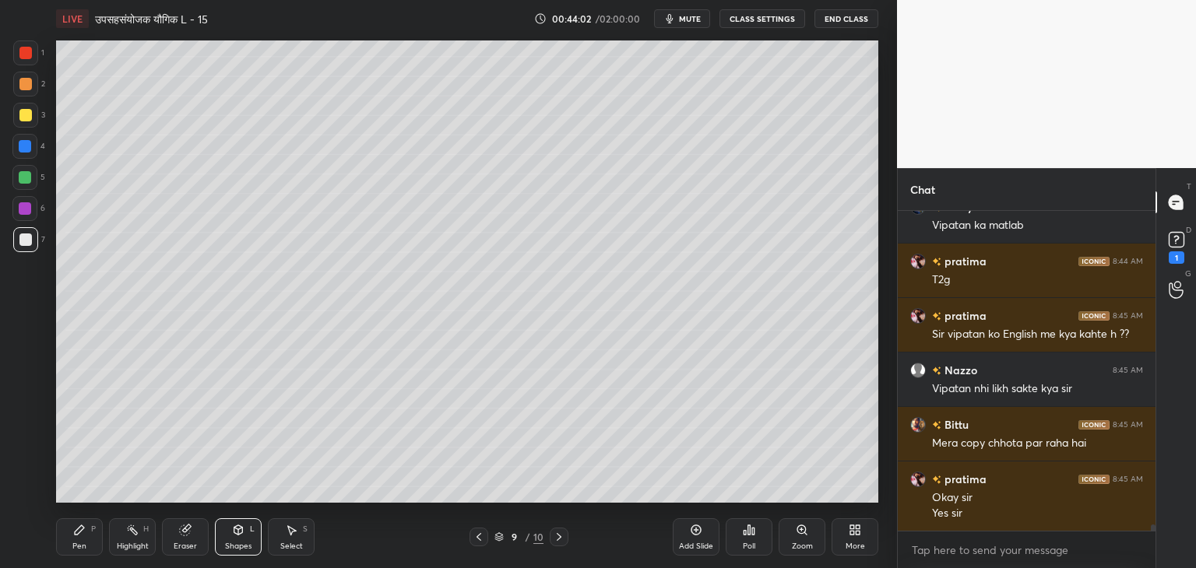
scroll to position [16115, 0]
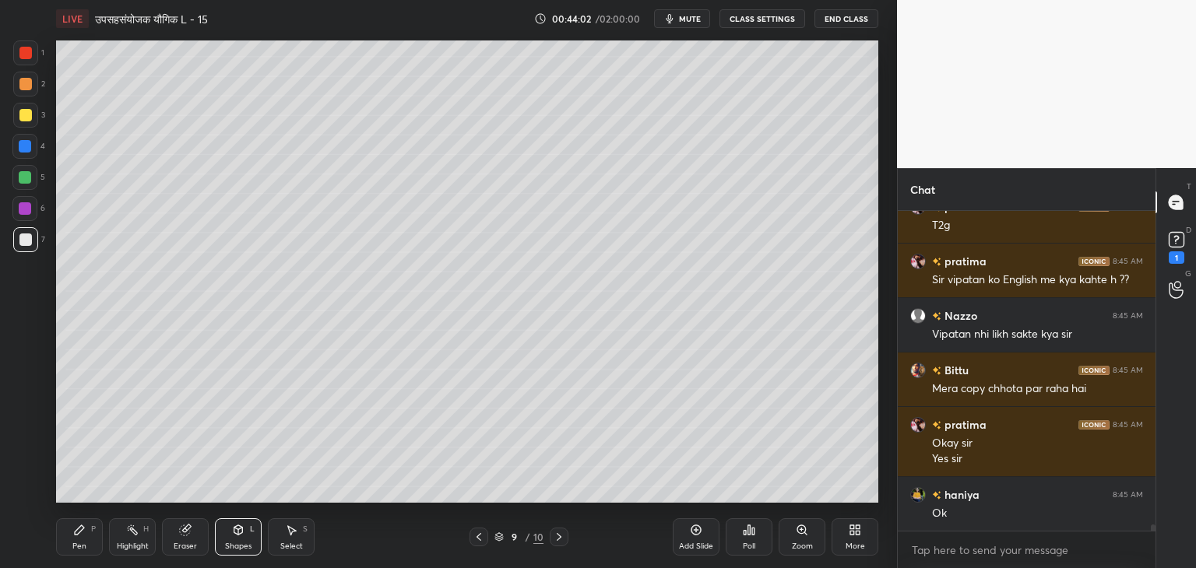
click at [59, 532] on div "Pen P" at bounding box center [79, 537] width 47 height 37
click at [23, 118] on div at bounding box center [25, 115] width 12 height 12
click at [186, 537] on div "Eraser" at bounding box center [185, 537] width 47 height 37
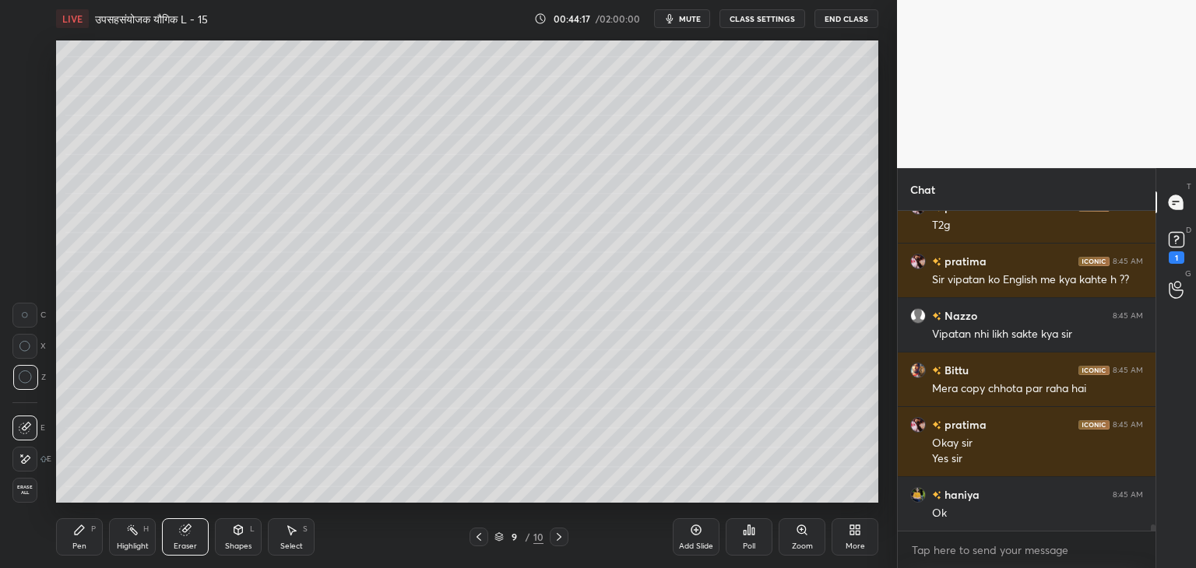
click at [241, 529] on icon at bounding box center [238, 530] width 9 height 9
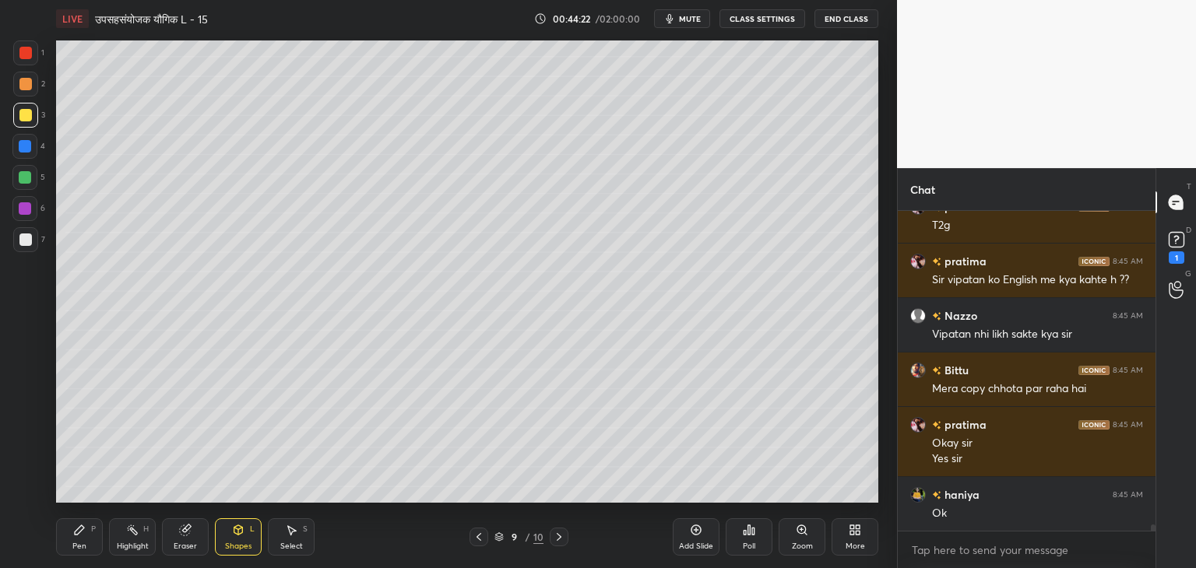
click at [27, 241] on div at bounding box center [25, 240] width 12 height 12
click at [81, 534] on icon at bounding box center [79, 530] width 12 height 12
click at [28, 118] on div at bounding box center [25, 115] width 12 height 12
click at [250, 535] on div "Shapes L" at bounding box center [238, 537] width 47 height 37
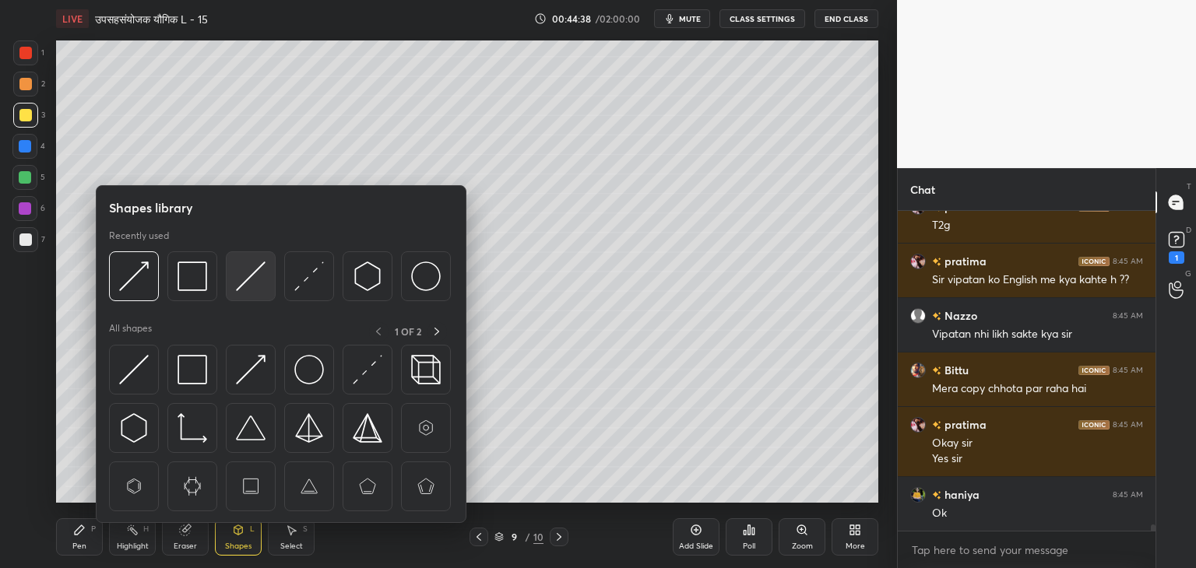
click at [242, 283] on img at bounding box center [251, 277] width 30 height 30
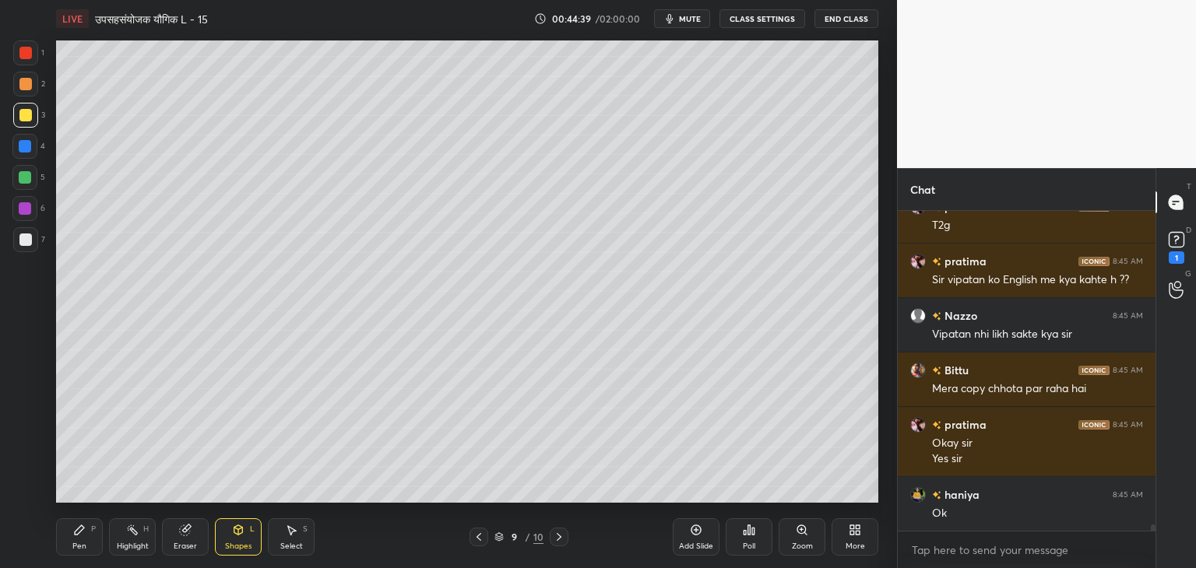
scroll to position [16170, 0]
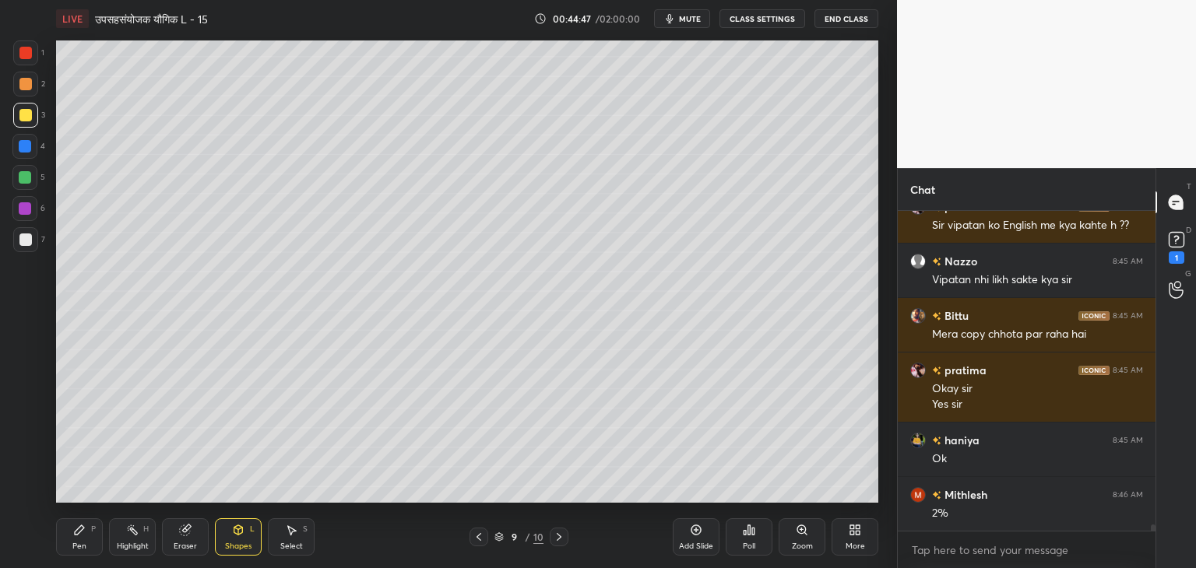
click at [82, 533] on icon at bounding box center [79, 530] width 12 height 12
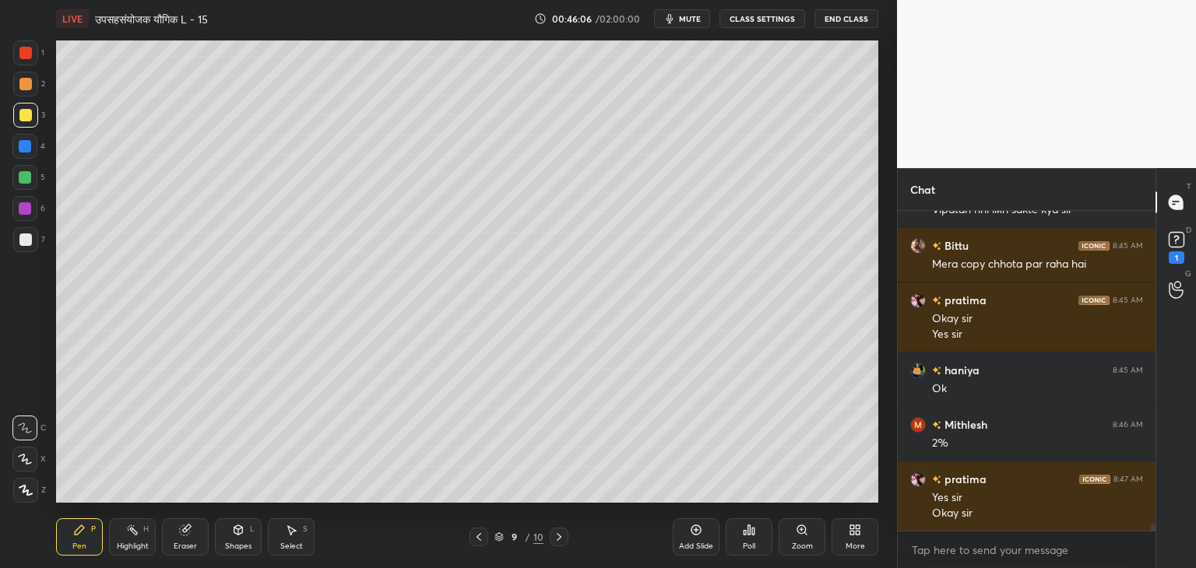
scroll to position [16294, 0]
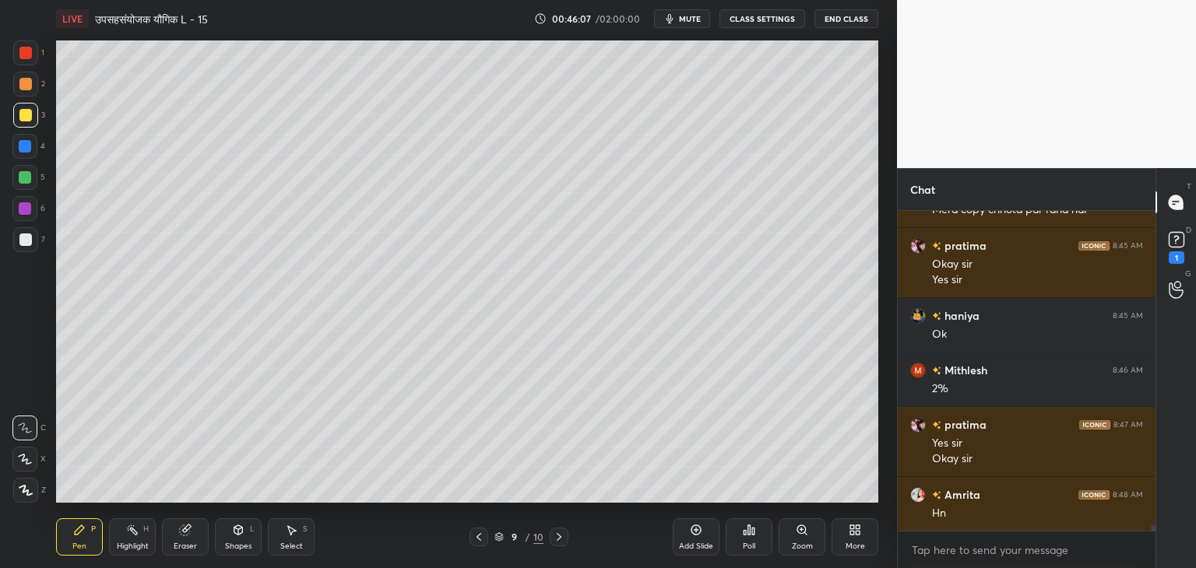
click at [25, 180] on div at bounding box center [25, 177] width 12 height 12
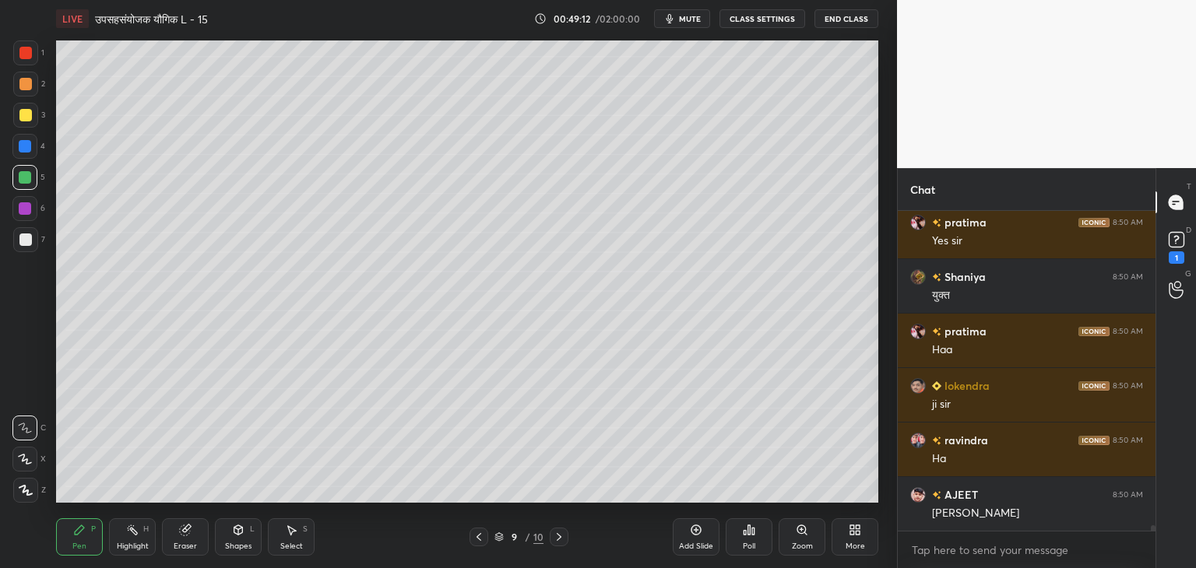
scroll to position [17688, 0]
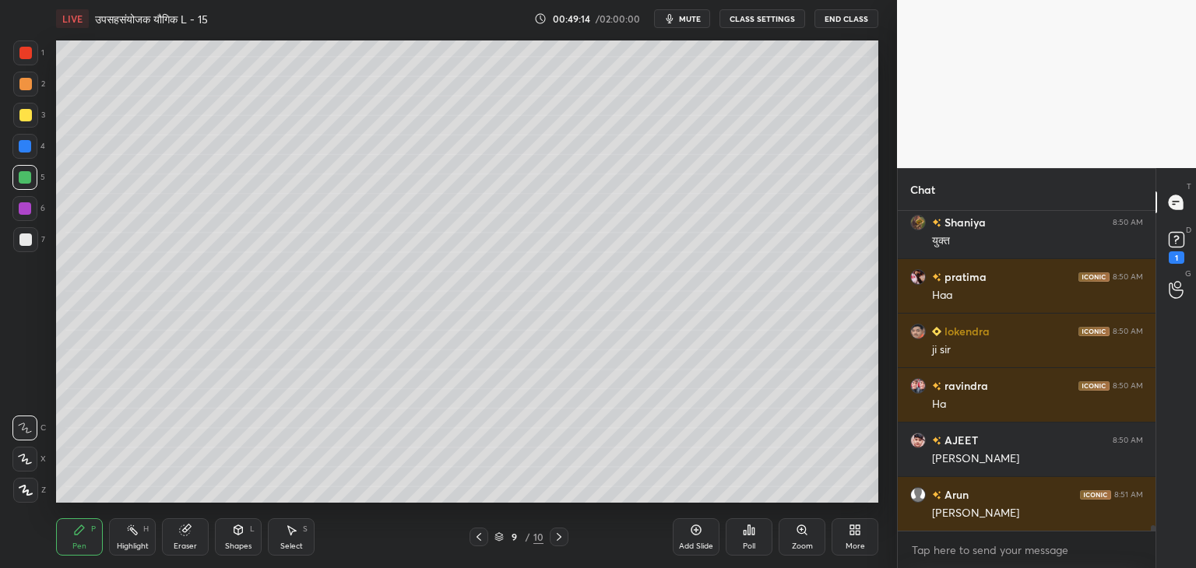
click at [697, 543] on div "Add Slide" at bounding box center [696, 547] width 34 height 8
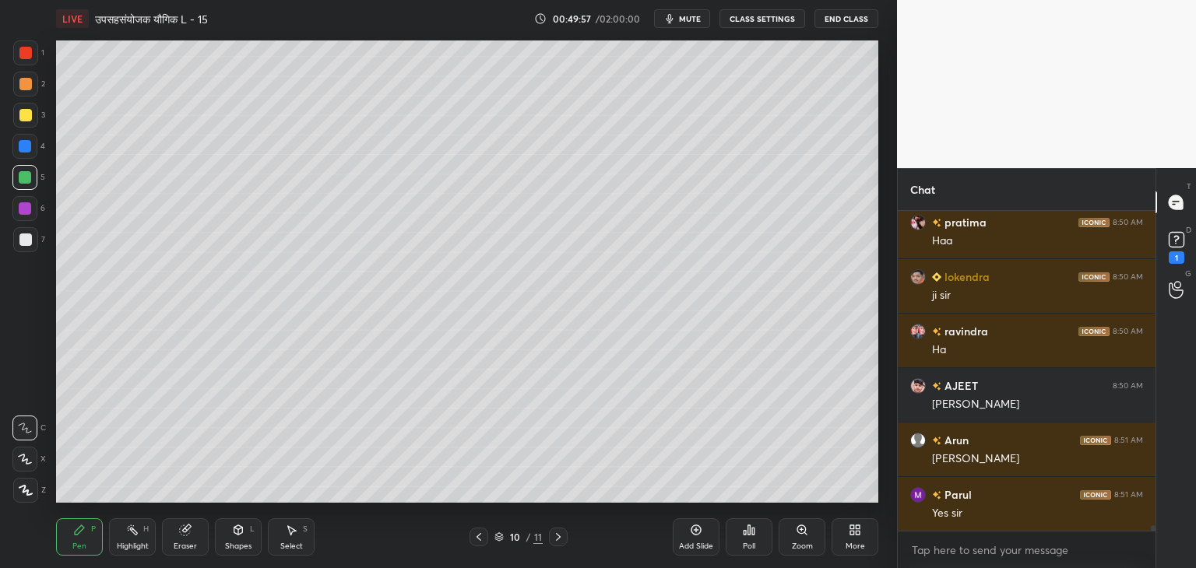
scroll to position [17797, 0]
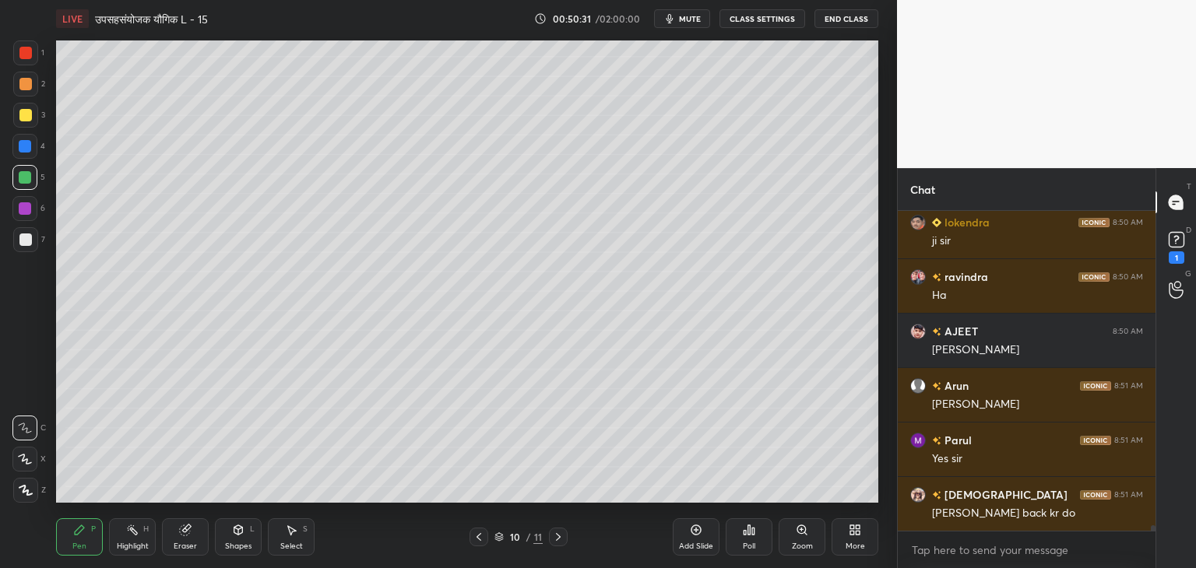
click at [691, 23] on span "mute" at bounding box center [690, 18] width 22 height 11
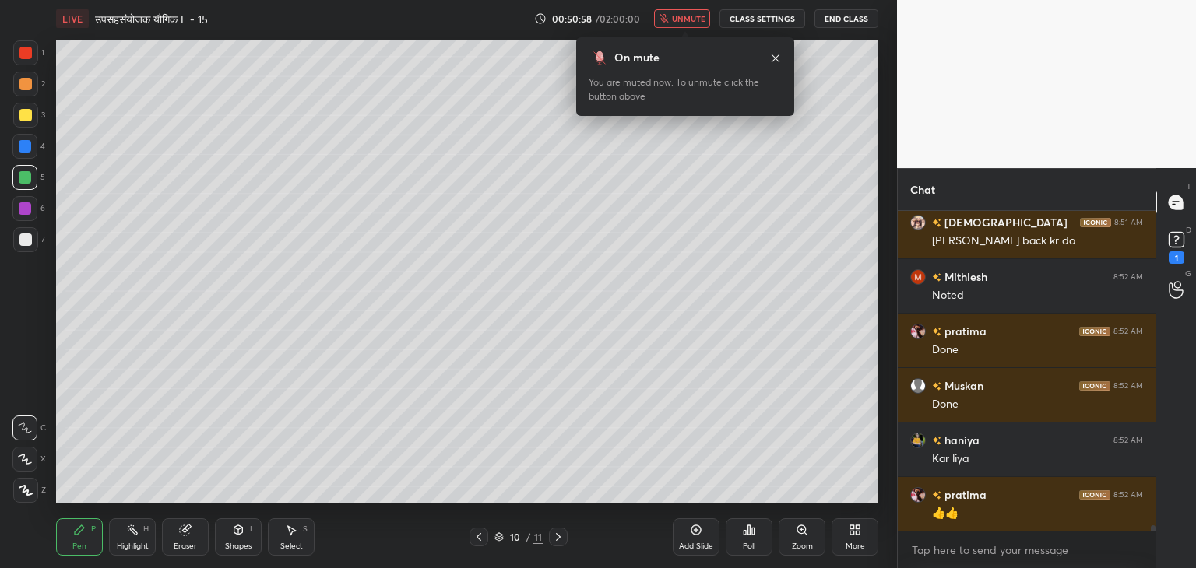
scroll to position [18124, 0]
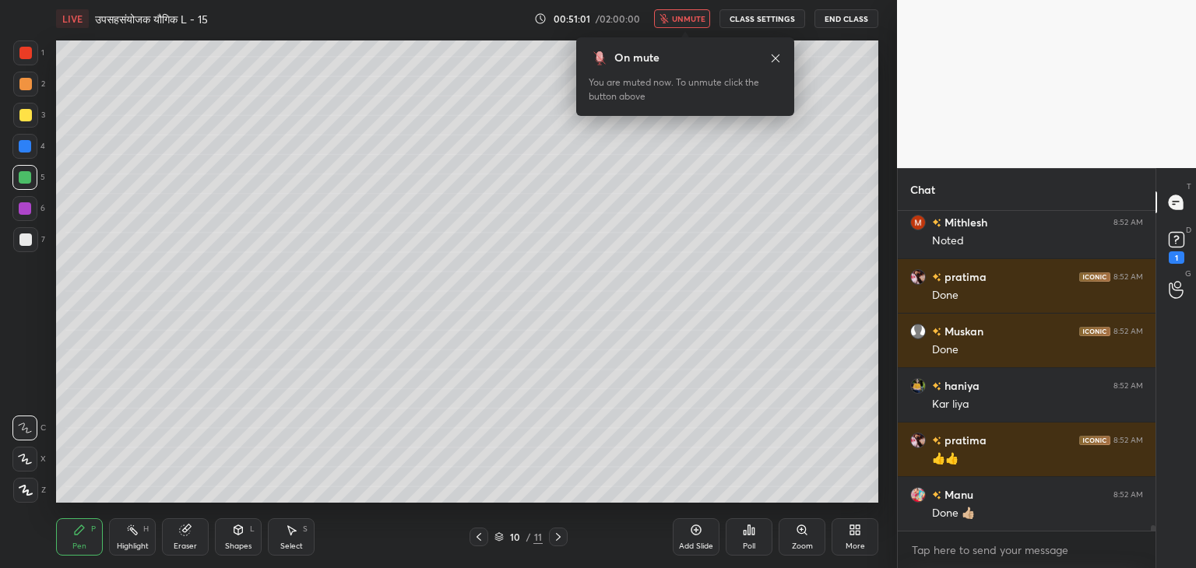
click at [679, 19] on span "unmute" at bounding box center [688, 18] width 33 height 11
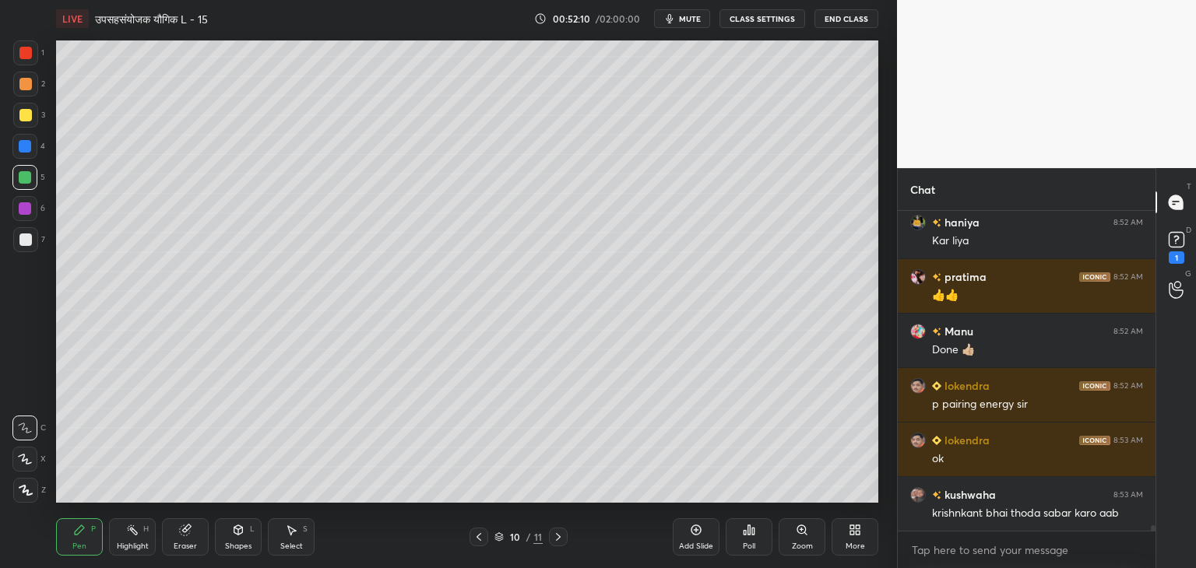
scroll to position [18342, 0]
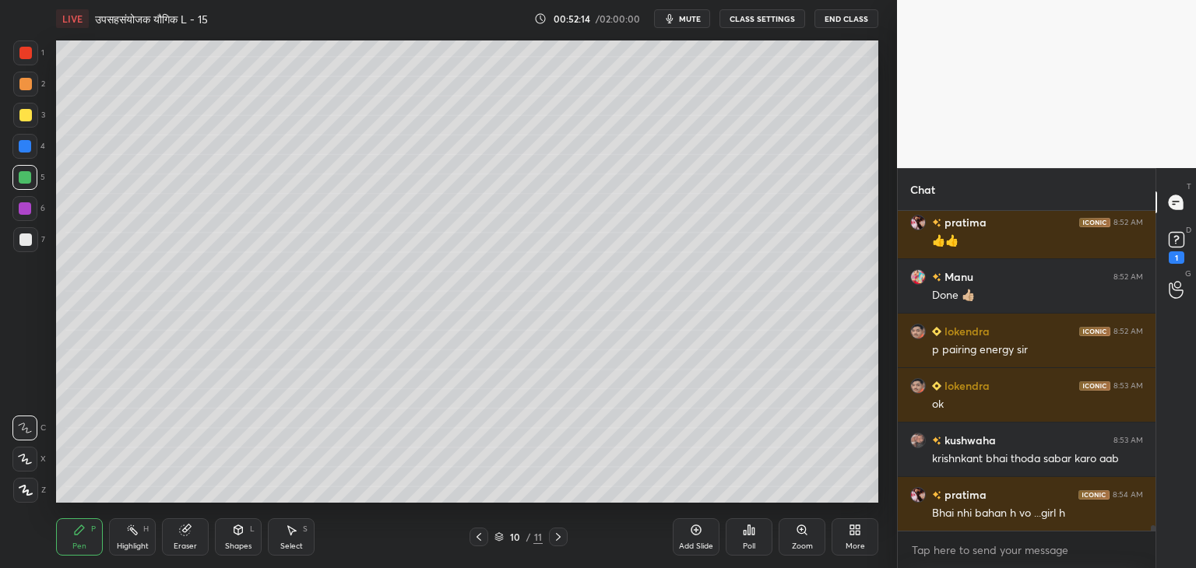
click at [23, 241] on div at bounding box center [25, 240] width 12 height 12
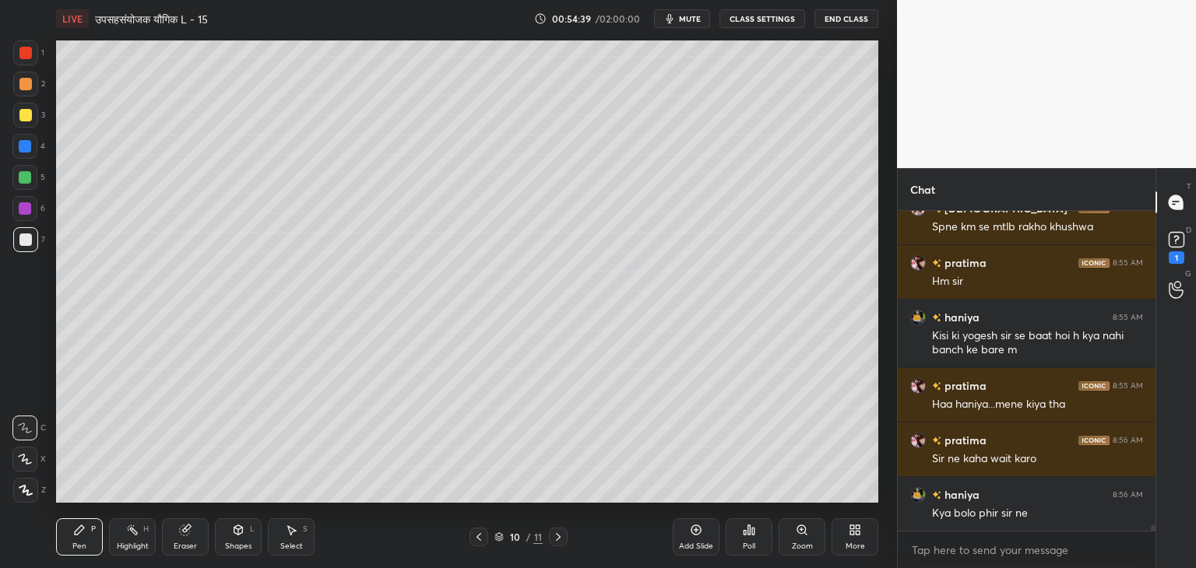
scroll to position [18947, 0]
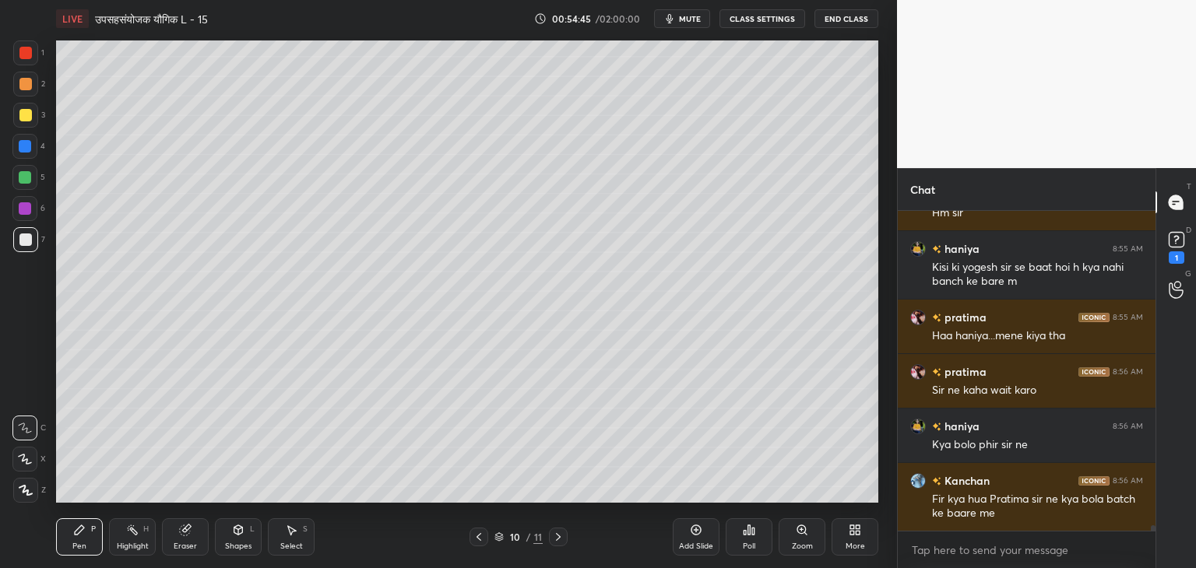
click at [186, 537] on div "Eraser" at bounding box center [185, 537] width 47 height 37
click at [90, 537] on div "Pen P" at bounding box center [79, 537] width 47 height 37
click at [480, 540] on icon at bounding box center [479, 537] width 5 height 8
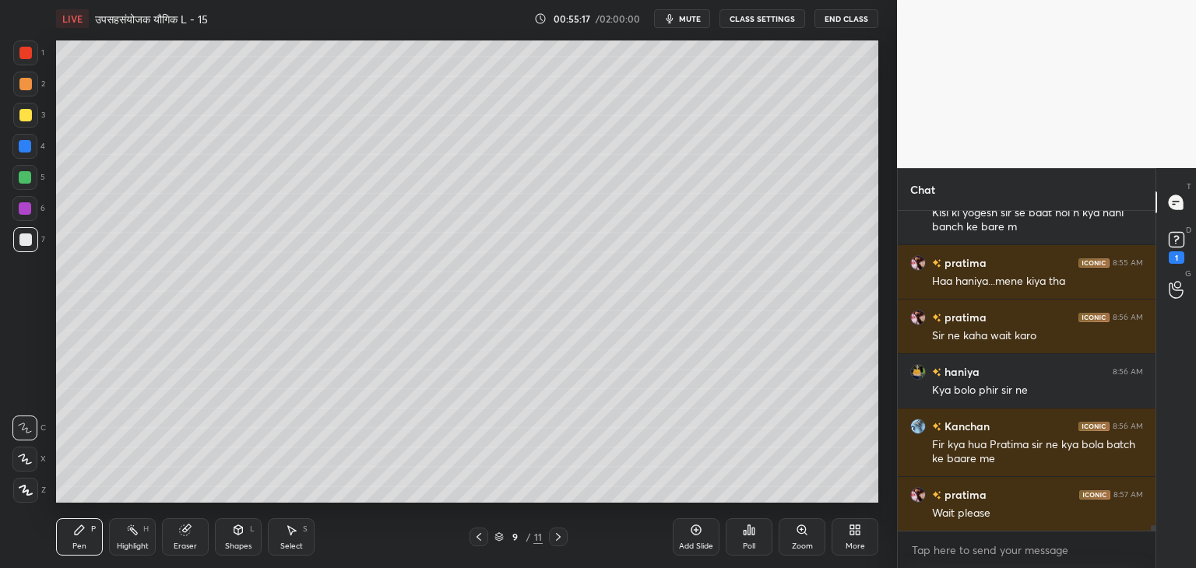
click at [482, 543] on icon at bounding box center [479, 537] width 12 height 12
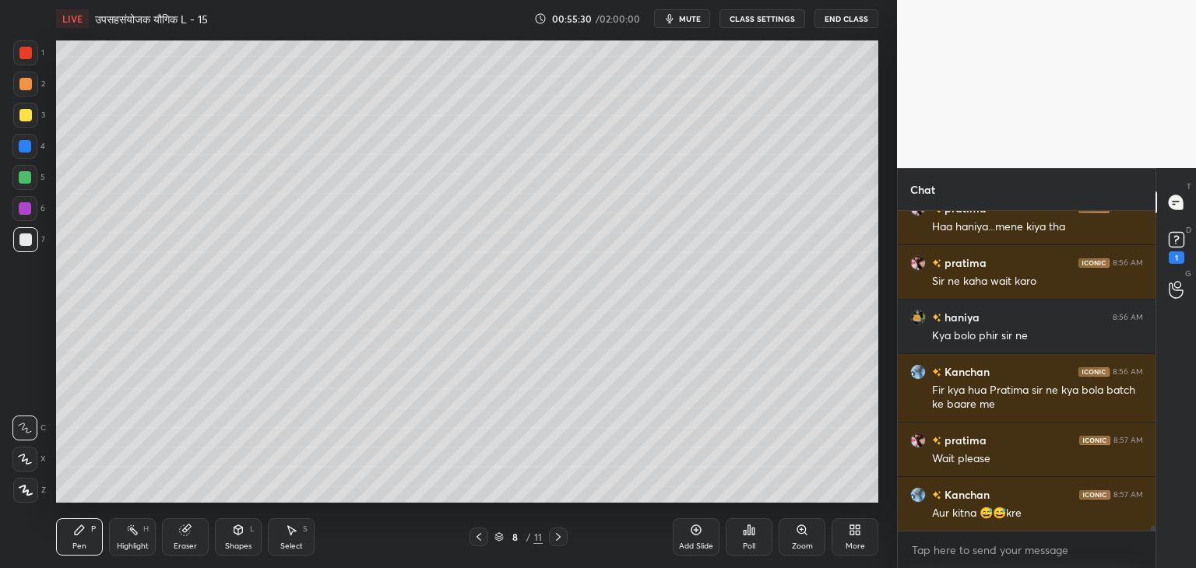
click at [558, 536] on icon at bounding box center [558, 537] width 5 height 8
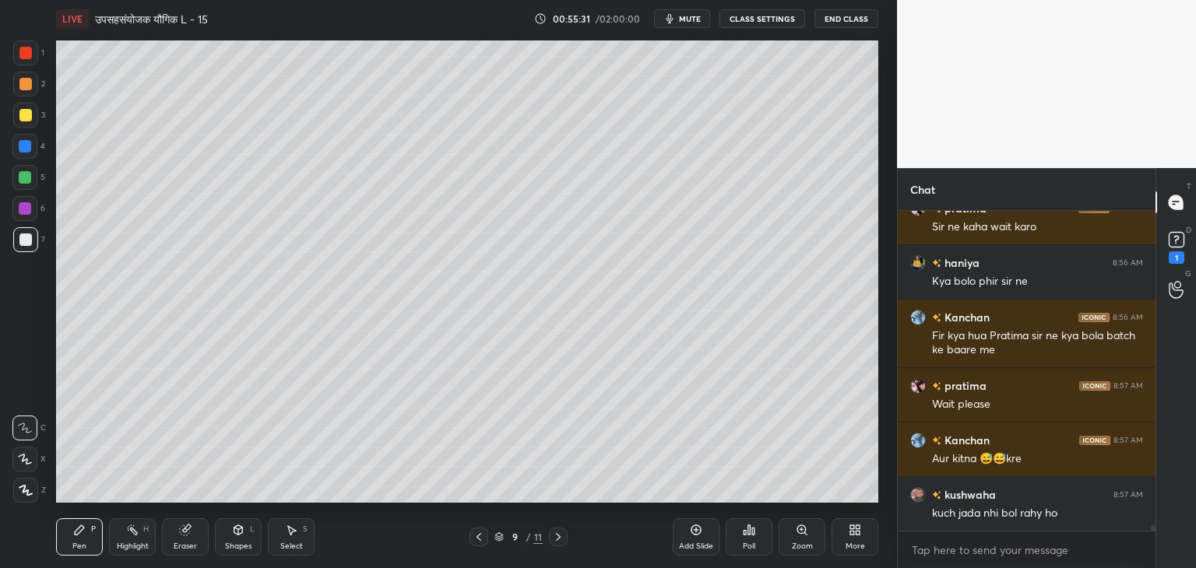
click at [558, 540] on icon at bounding box center [558, 537] width 5 height 8
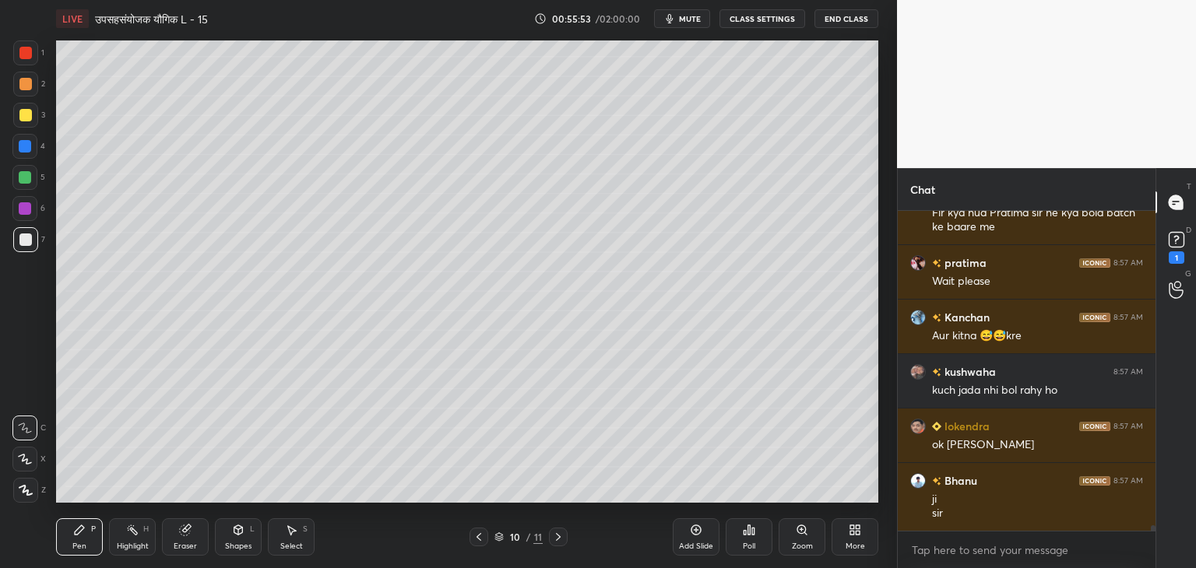
scroll to position [19302, 0]
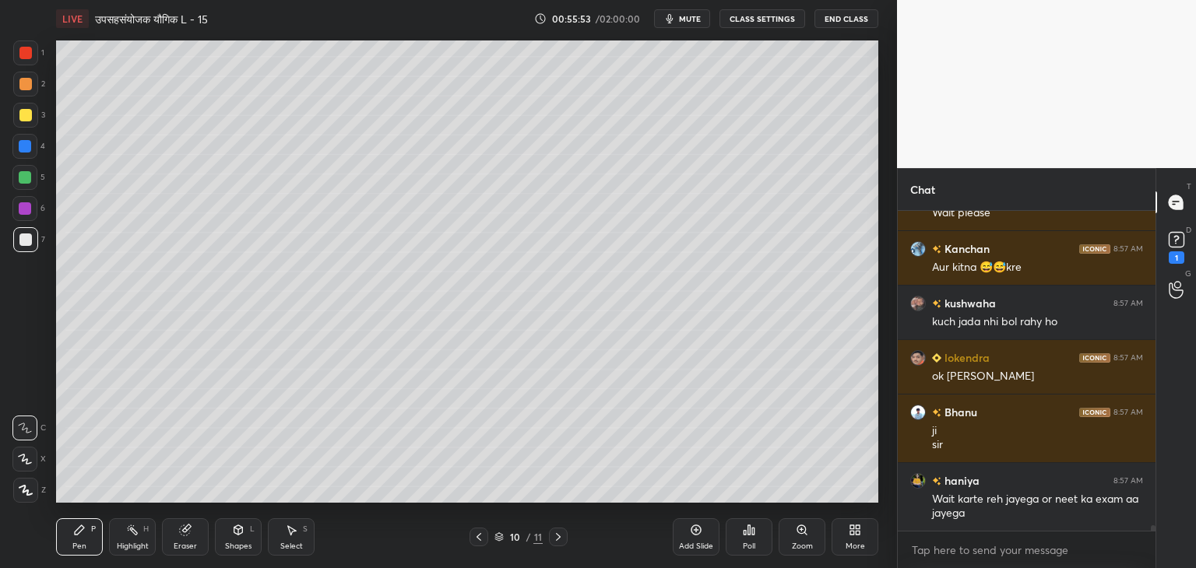
click at [230, 529] on div "Shapes L" at bounding box center [238, 537] width 47 height 37
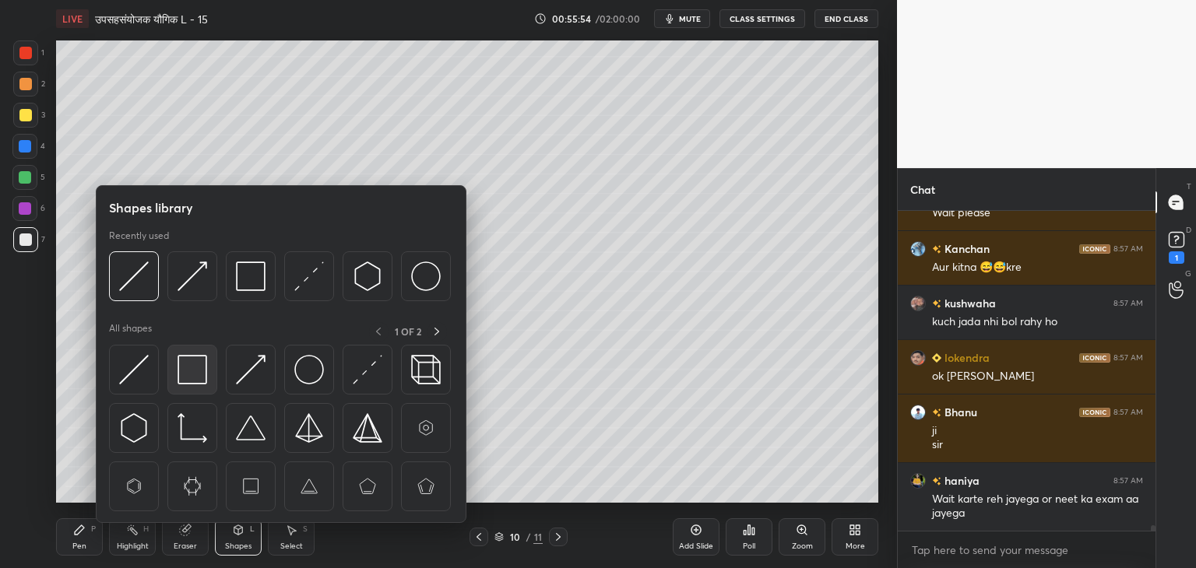
click at [181, 375] on img at bounding box center [193, 370] width 30 height 30
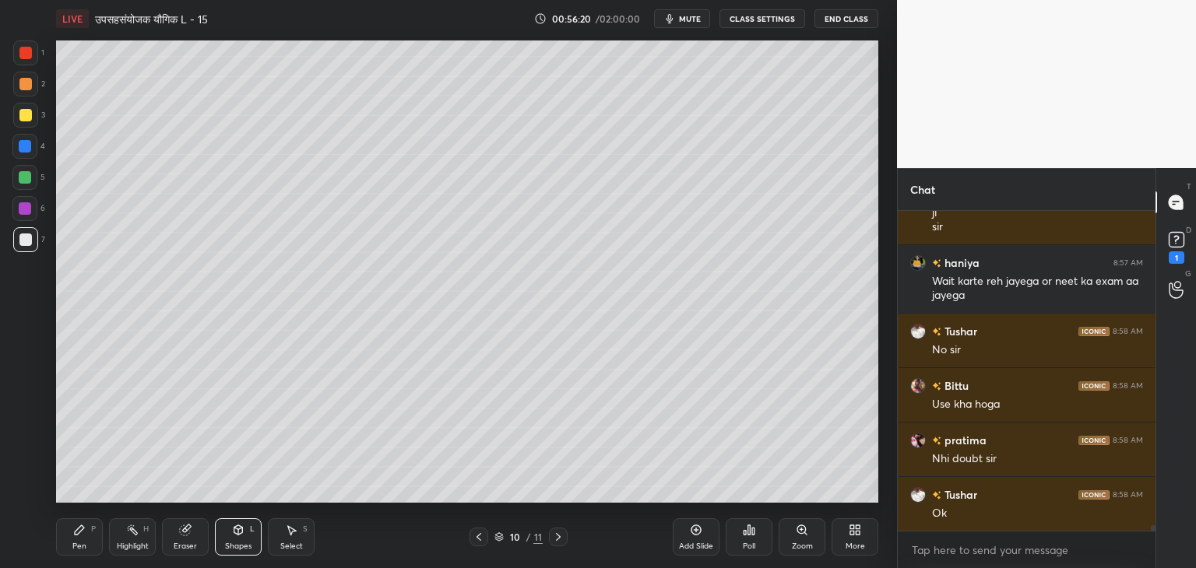
scroll to position [19574, 0]
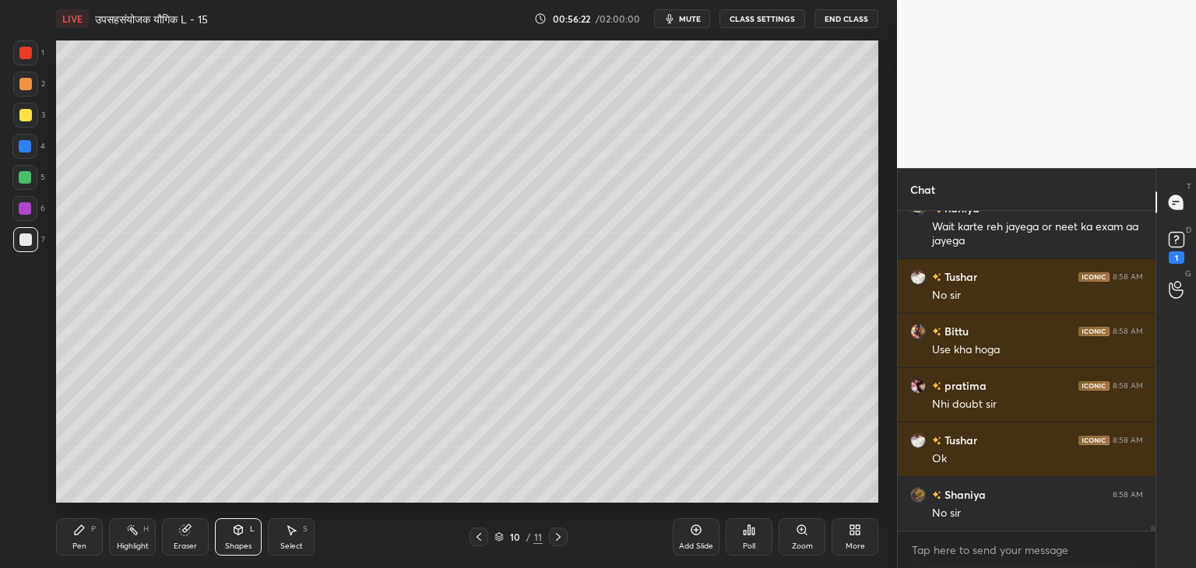
click at [692, 539] on div "Add Slide" at bounding box center [696, 537] width 47 height 37
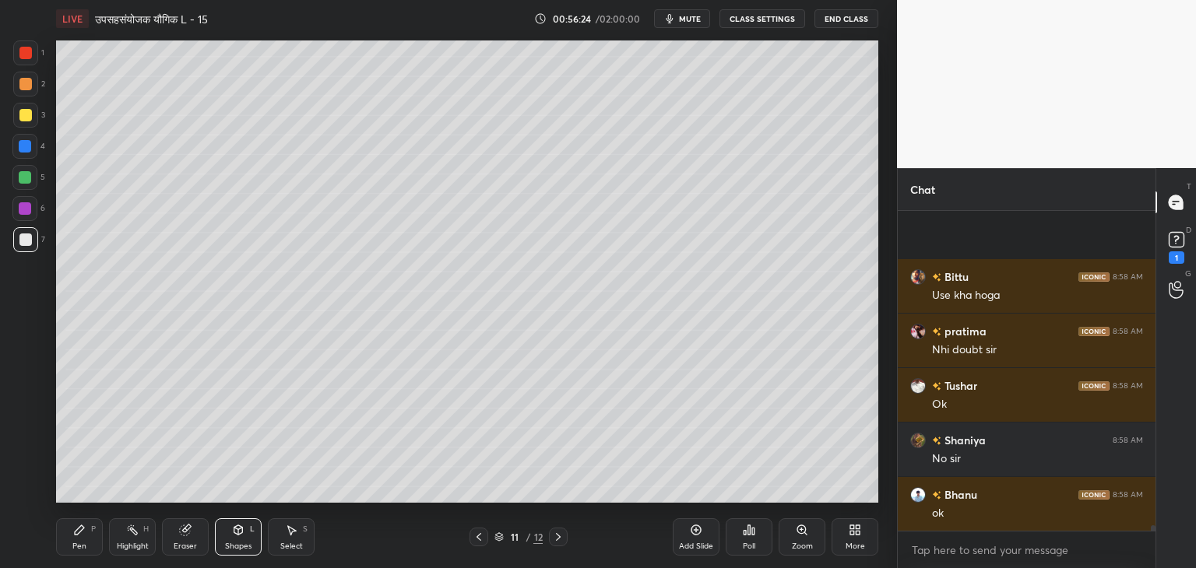
scroll to position [19738, 0]
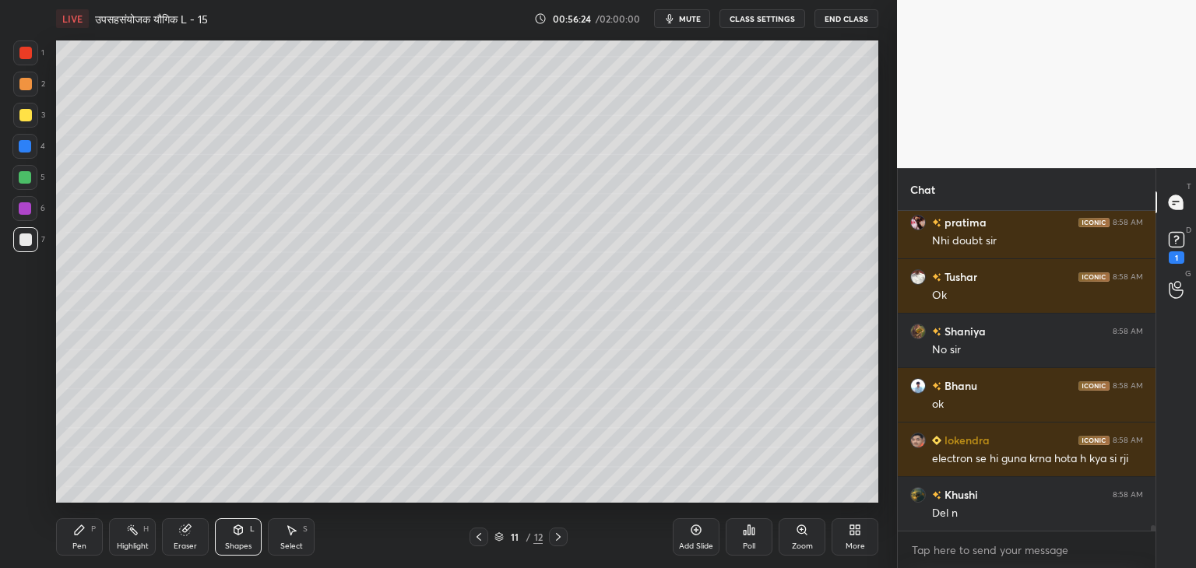
click at [83, 543] on div "Pen" at bounding box center [79, 547] width 14 height 8
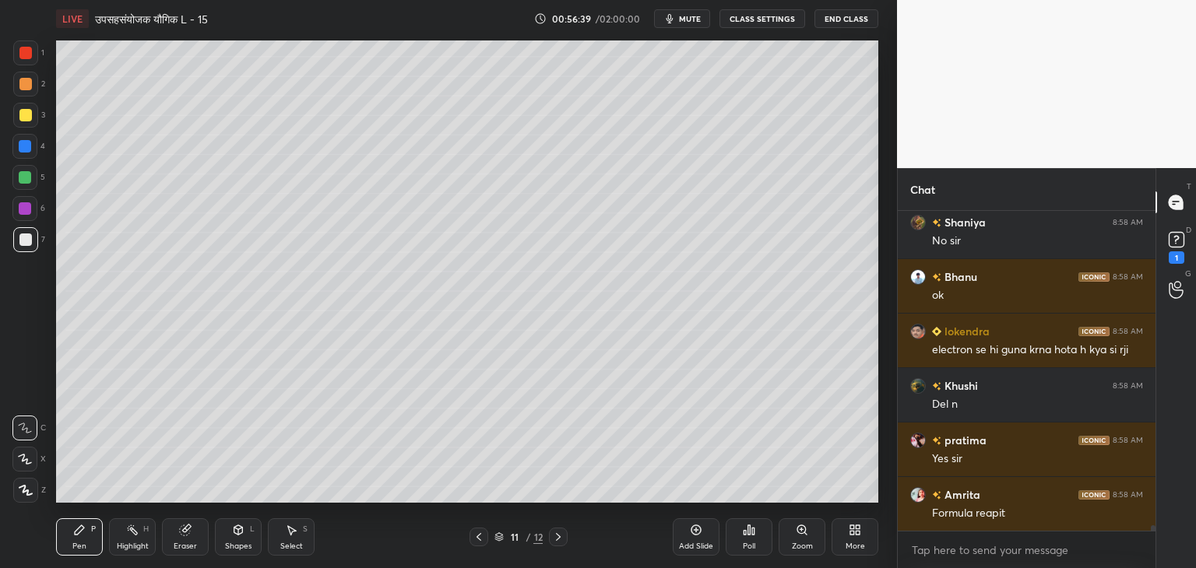
scroll to position [19901, 0]
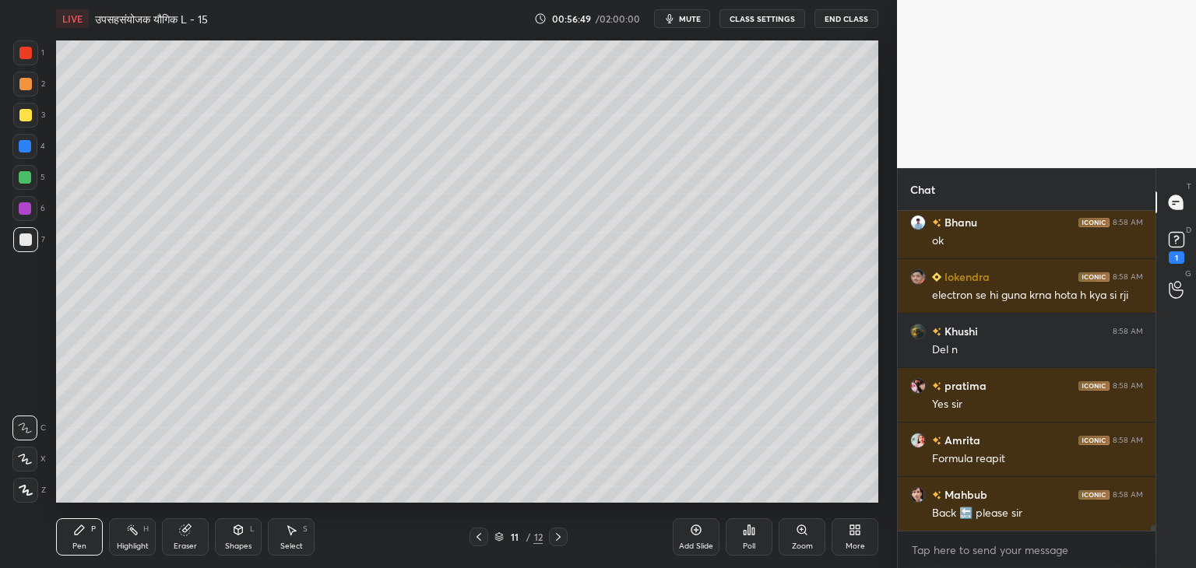
click at [471, 537] on div at bounding box center [479, 537] width 19 height 19
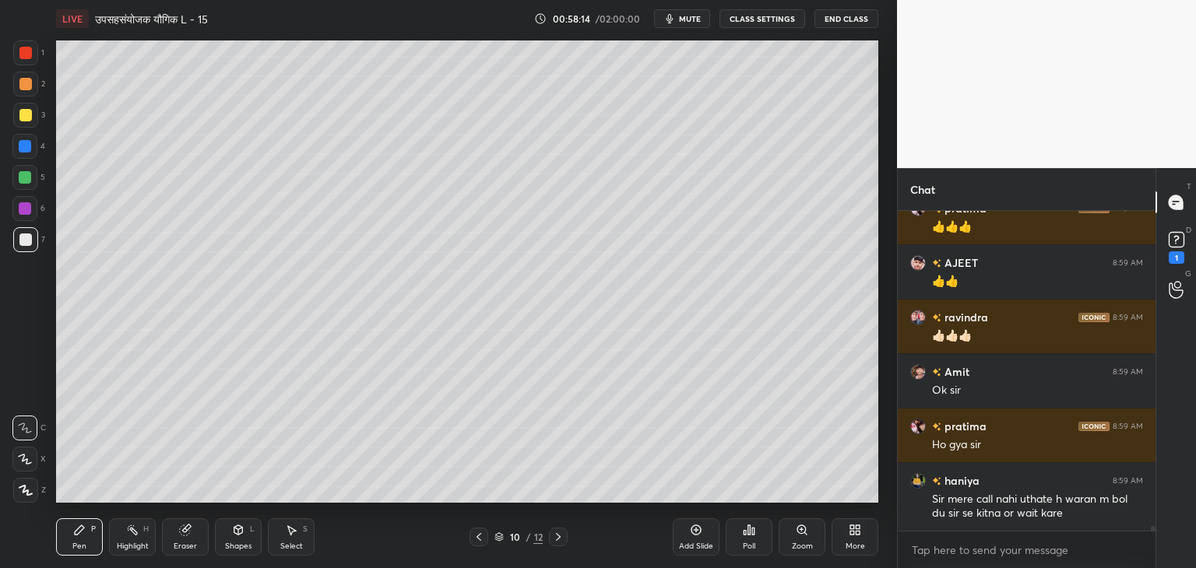
scroll to position [20460, 0]
click at [557, 538] on icon at bounding box center [558, 537] width 12 height 12
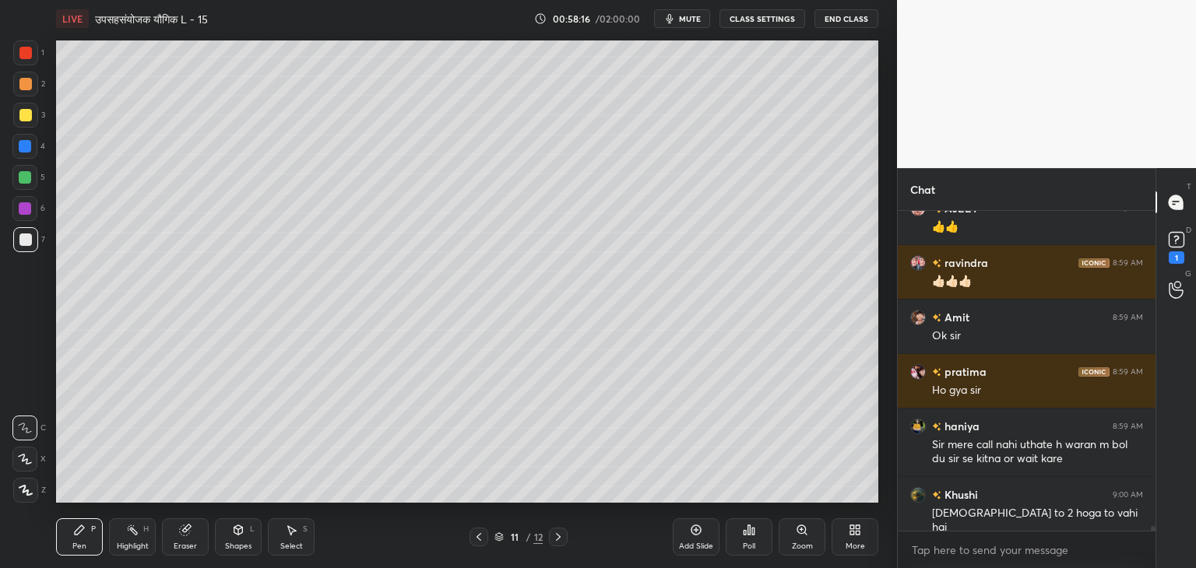
scroll to position [20515, 0]
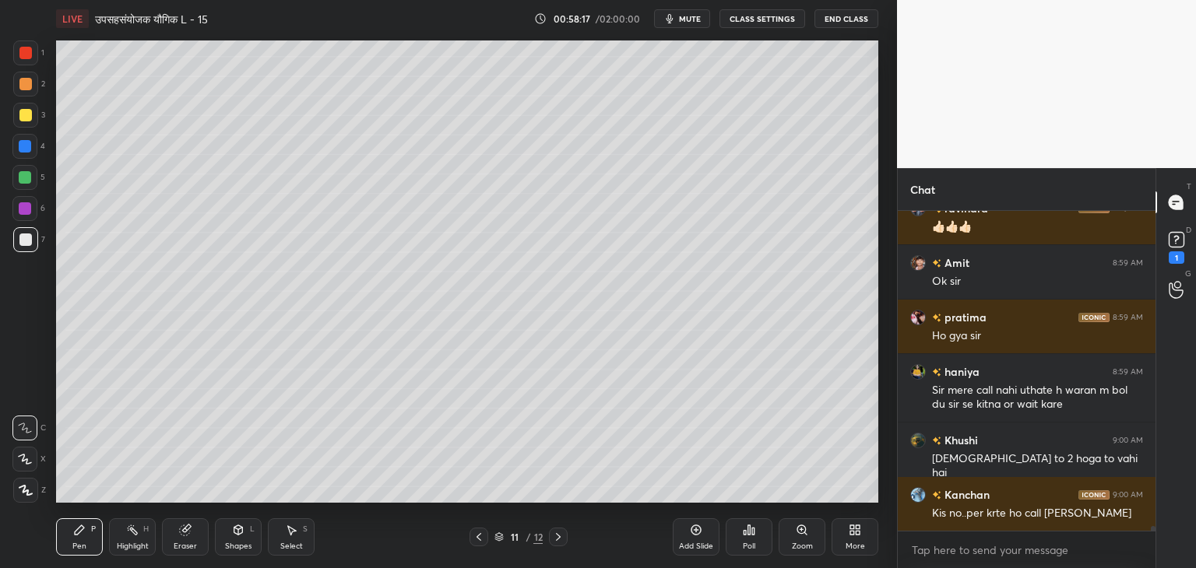
click at [477, 540] on icon at bounding box center [479, 537] width 12 height 12
click at [289, 537] on div "Select S" at bounding box center [291, 537] width 47 height 37
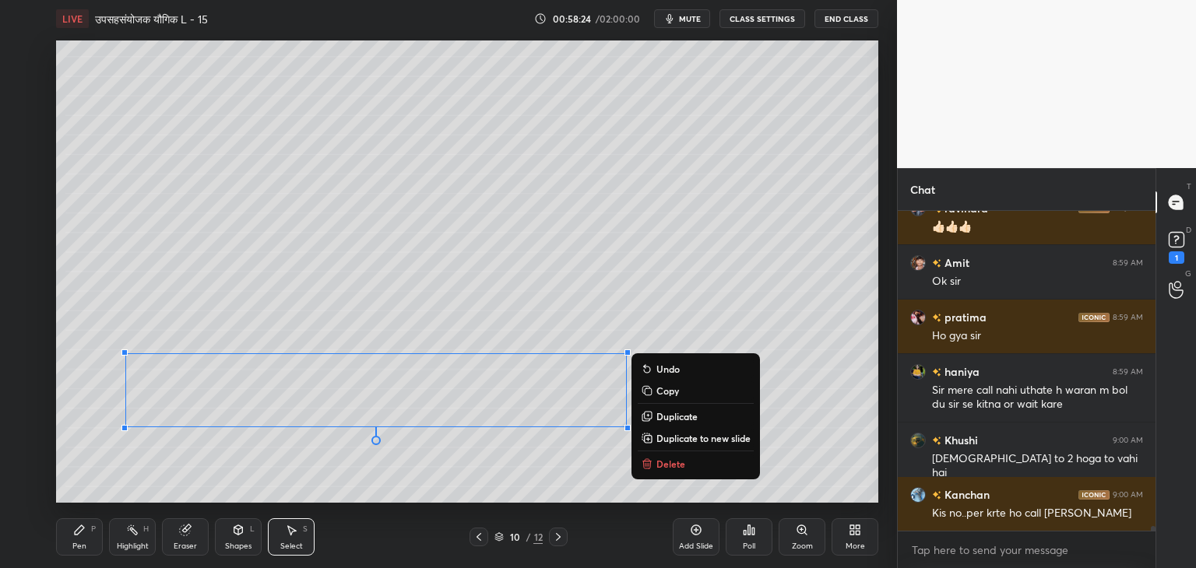
click at [667, 391] on p "Copy" at bounding box center [667, 391] width 23 height 12
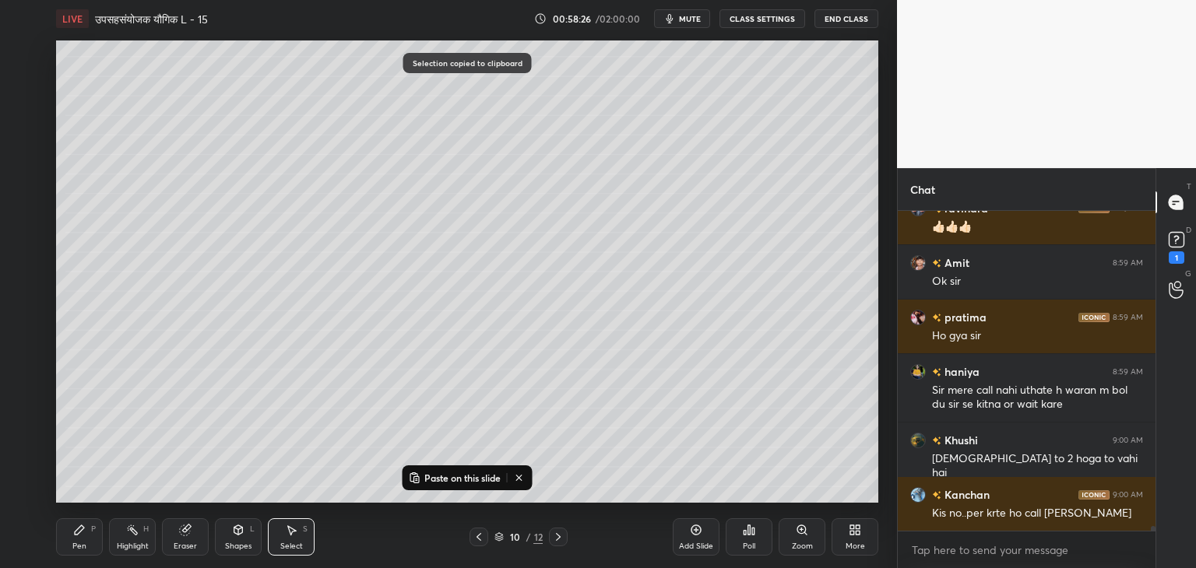
click at [561, 533] on icon at bounding box center [558, 537] width 12 height 12
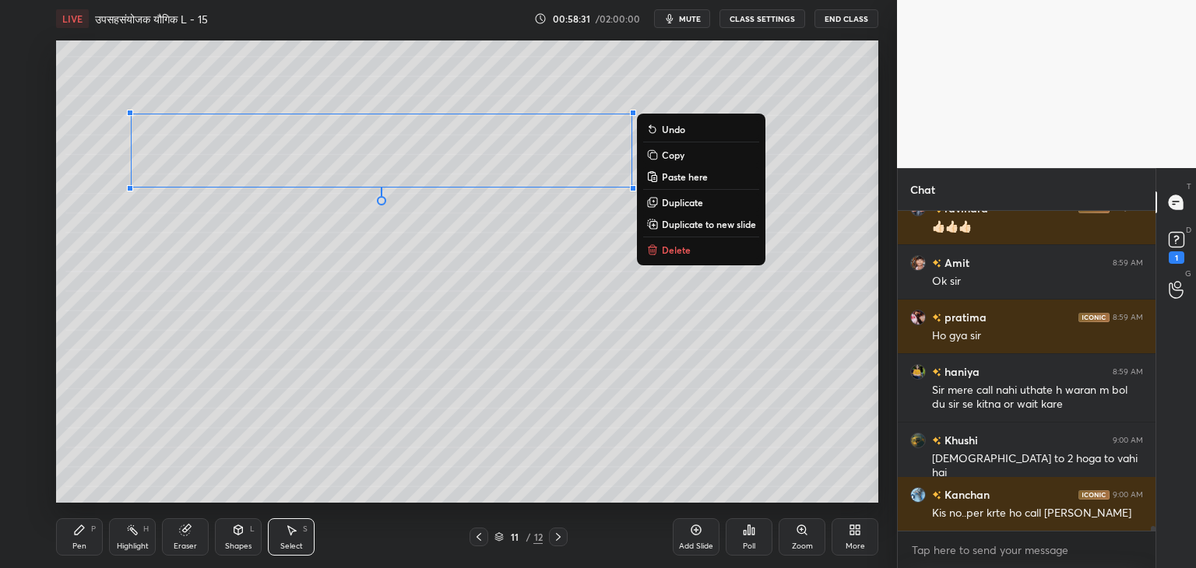
click at [184, 540] on div "Eraser" at bounding box center [185, 537] width 47 height 37
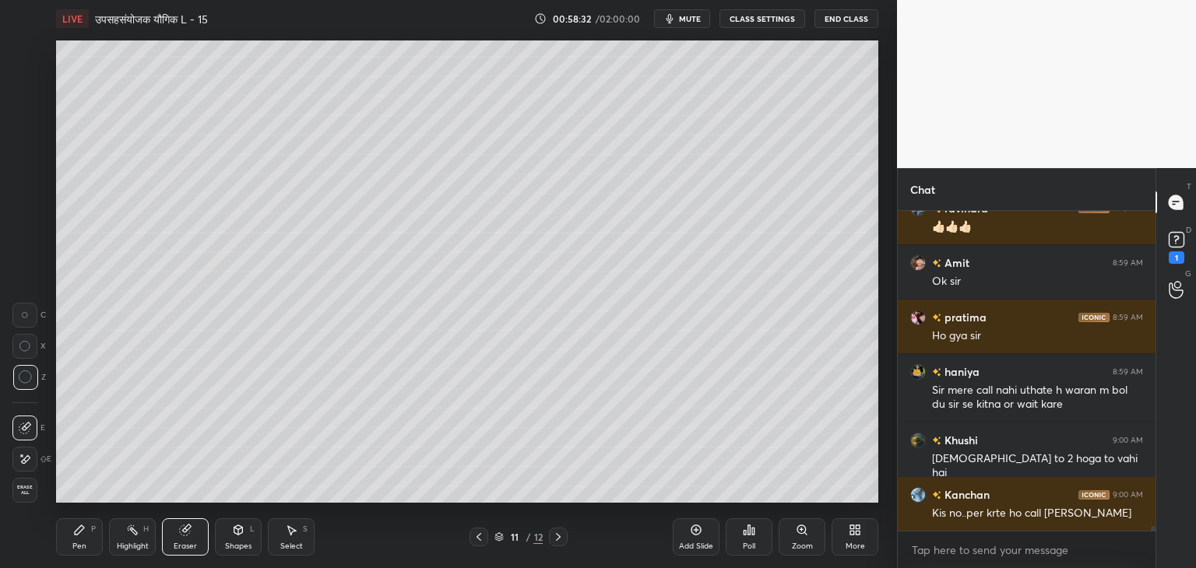
click at [33, 374] on div at bounding box center [25, 377] width 25 height 25
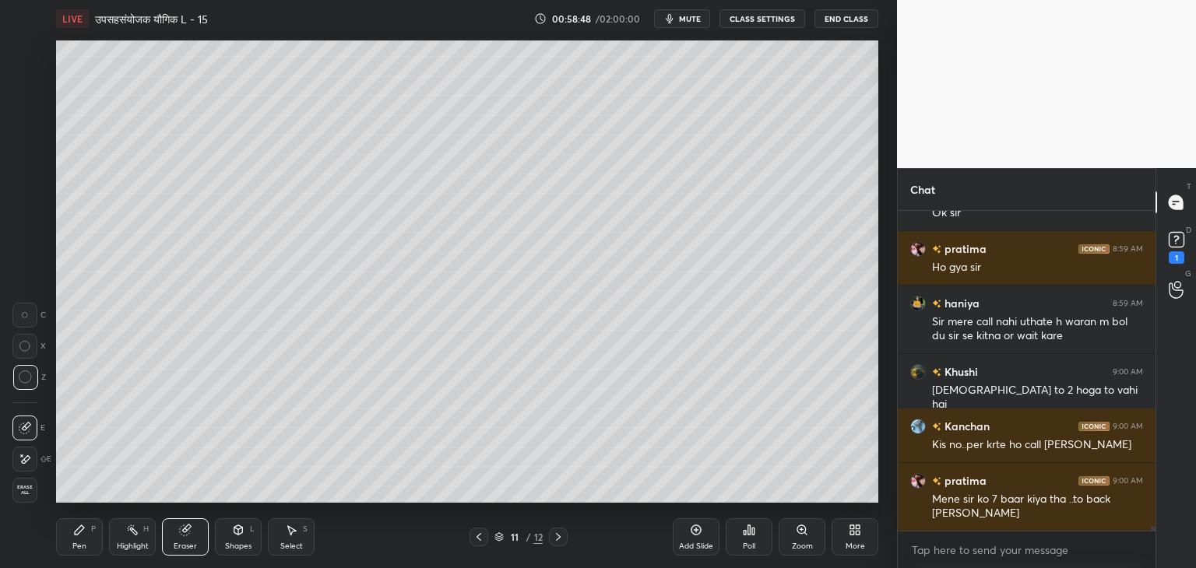
click at [77, 544] on div "Pen" at bounding box center [79, 547] width 14 height 8
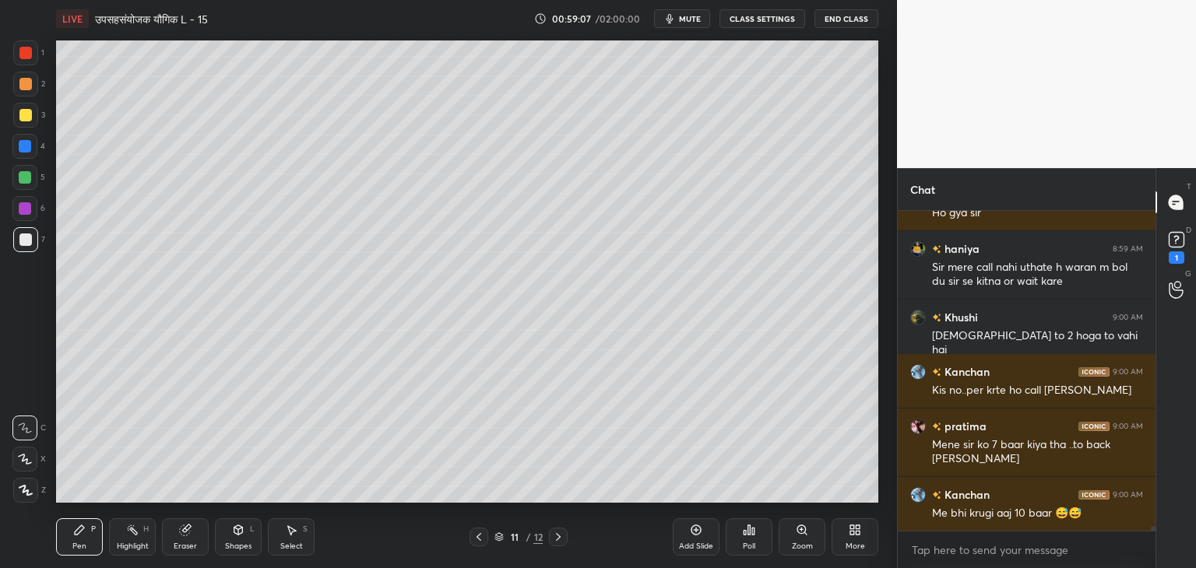
click at [242, 543] on div "Shapes" at bounding box center [238, 547] width 26 height 8
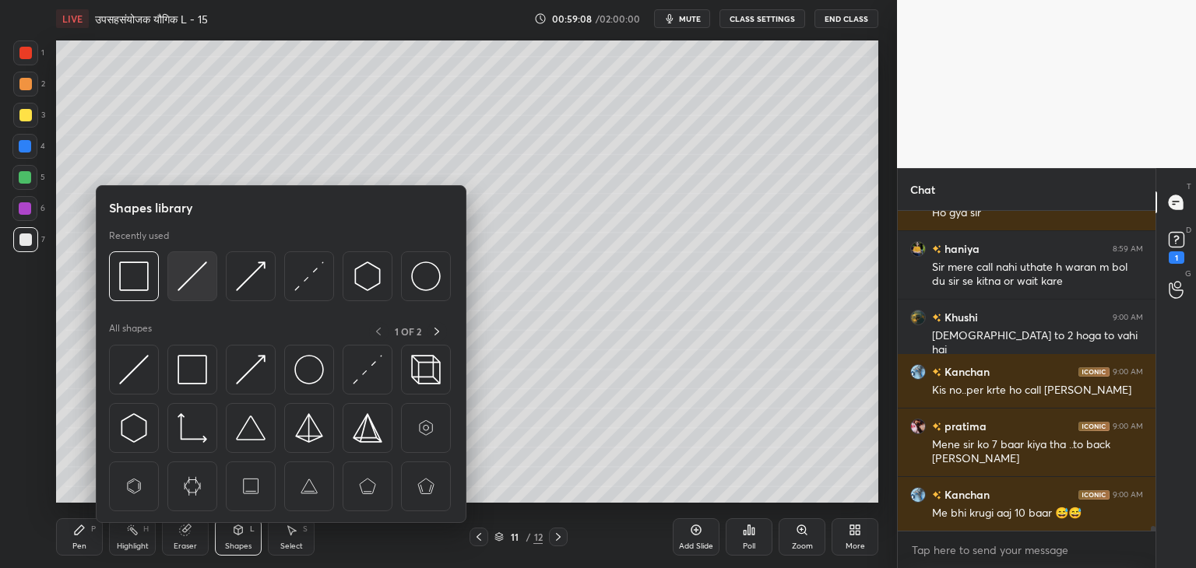
click at [195, 276] on img at bounding box center [193, 277] width 30 height 30
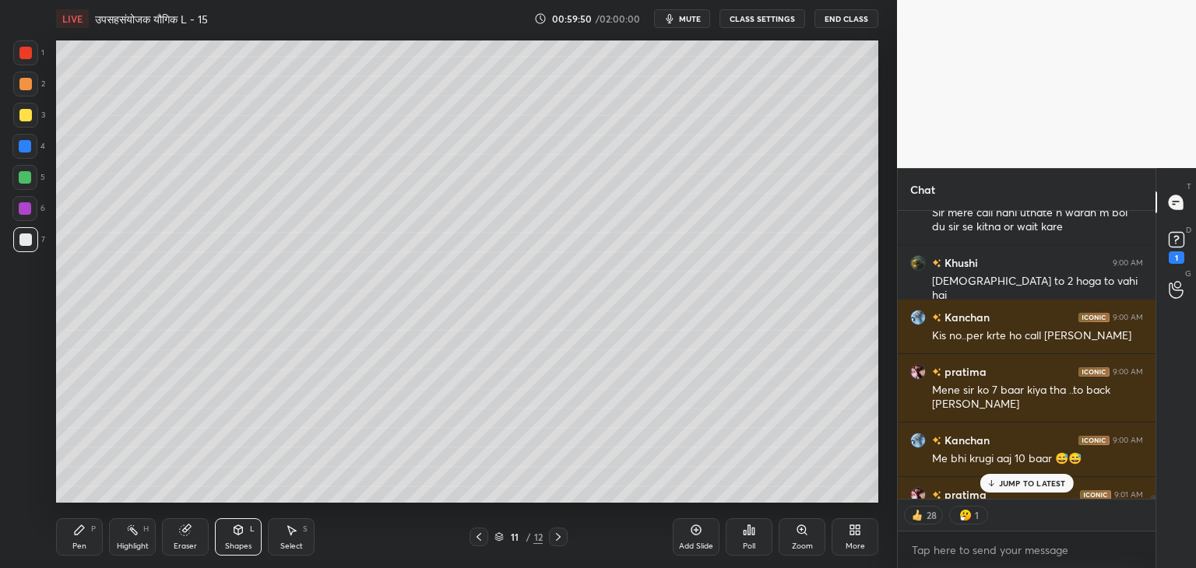
scroll to position [20778, 0]
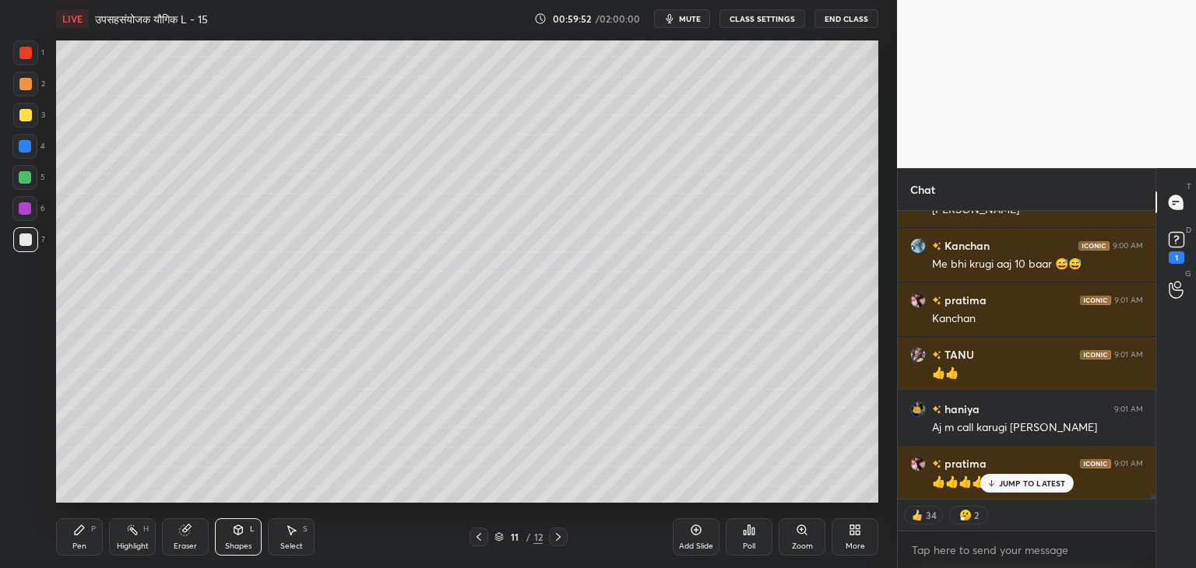
click at [695, 16] on span "mute" at bounding box center [690, 18] width 22 height 11
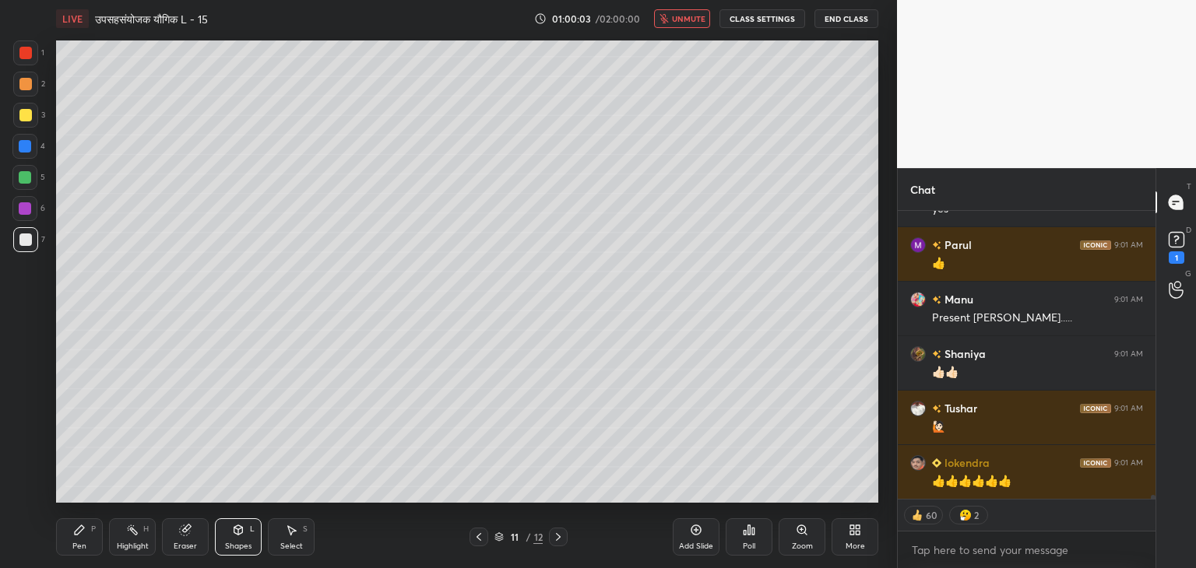
scroll to position [22250, 0]
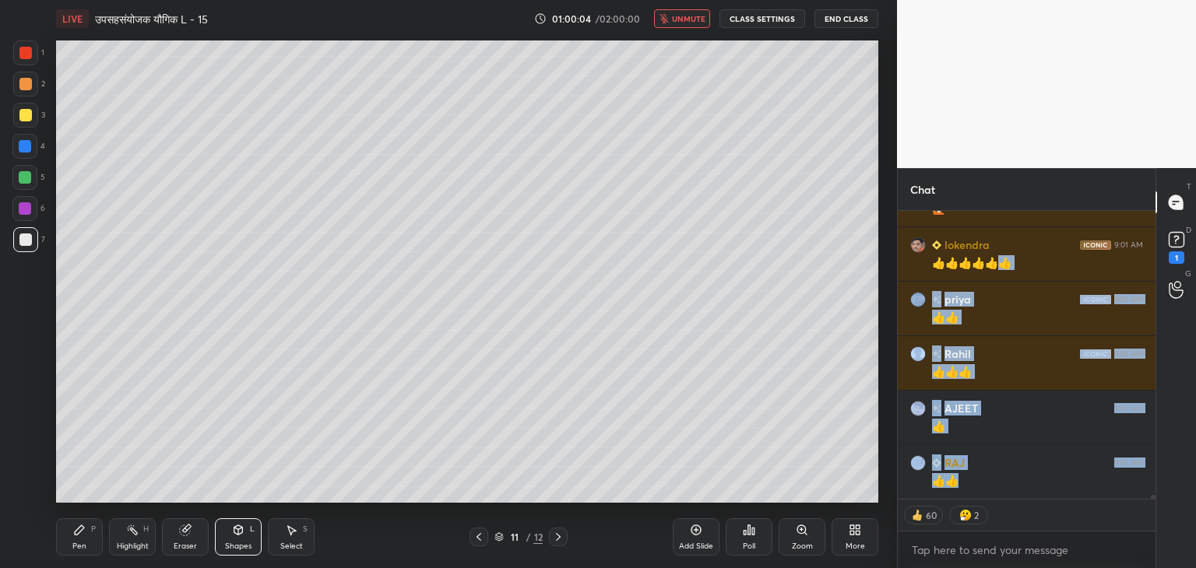
drag, startPoint x: 1014, startPoint y: 484, endPoint x: 994, endPoint y: 497, distance: 23.5
click at [994, 497] on div "Khushi 9:01 AM 👍 Kanchan 9:01 AM 👍👍👍👍 Komal 9:01 AM 👍👍👍👍 Arun 9:01 AM 👍 haniya …" at bounding box center [1027, 355] width 258 height 288
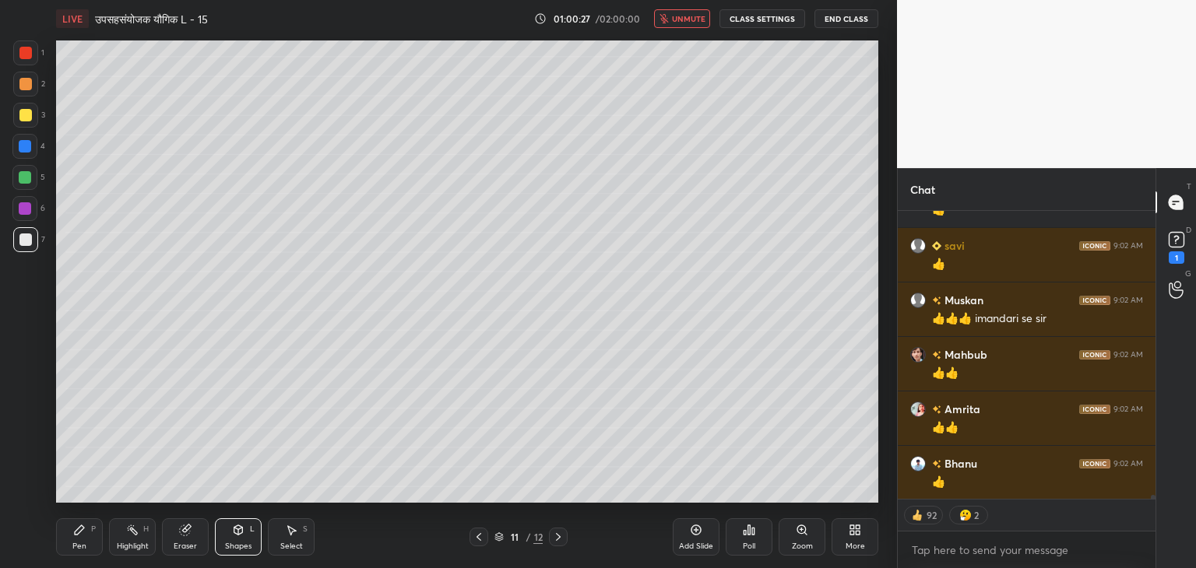
scroll to position [22687, 0]
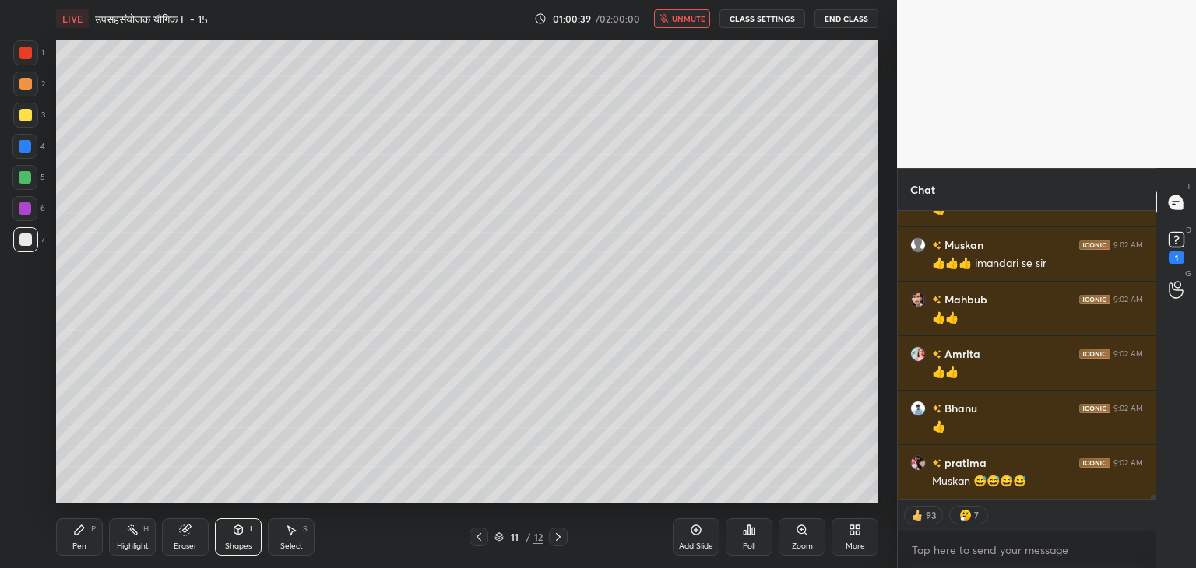
click at [686, 25] on button "unmute" at bounding box center [682, 18] width 56 height 19
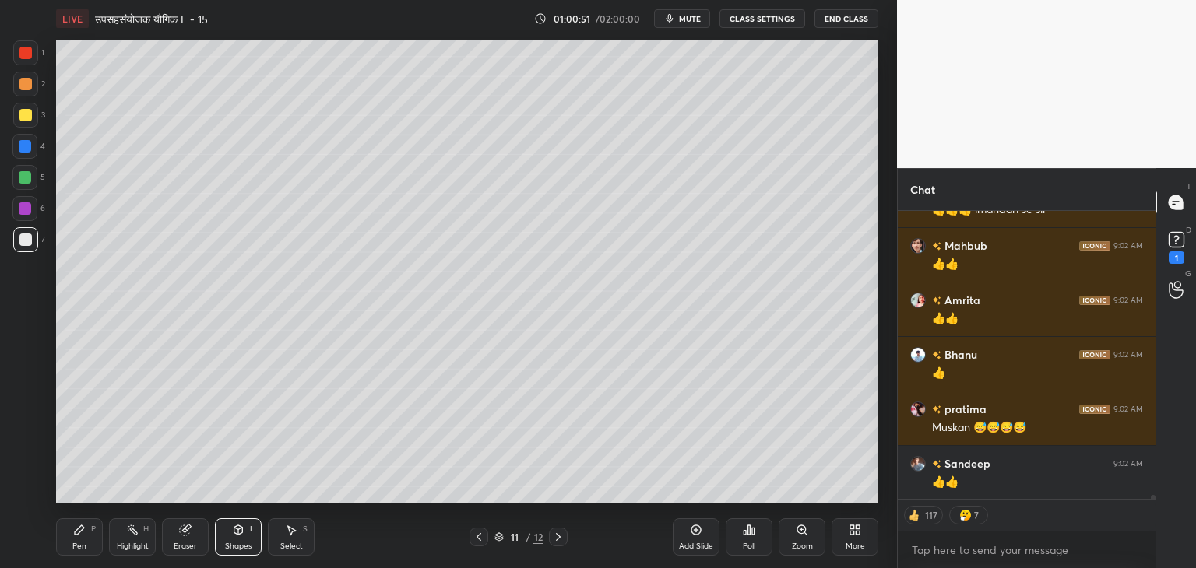
click at [75, 543] on div "Pen" at bounding box center [79, 547] width 14 height 8
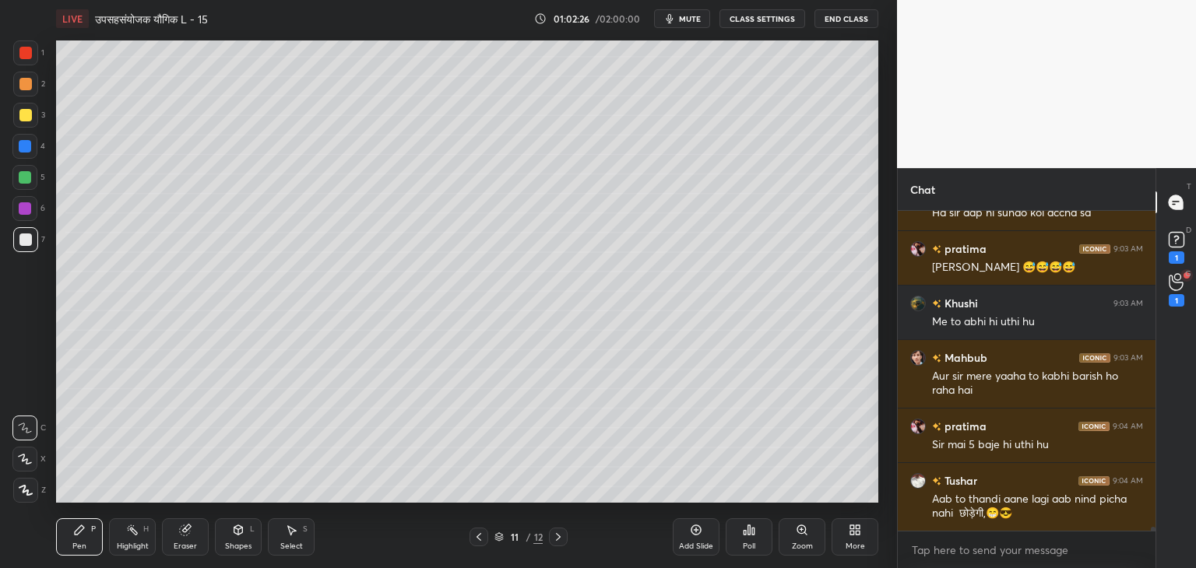
scroll to position [24318, 0]
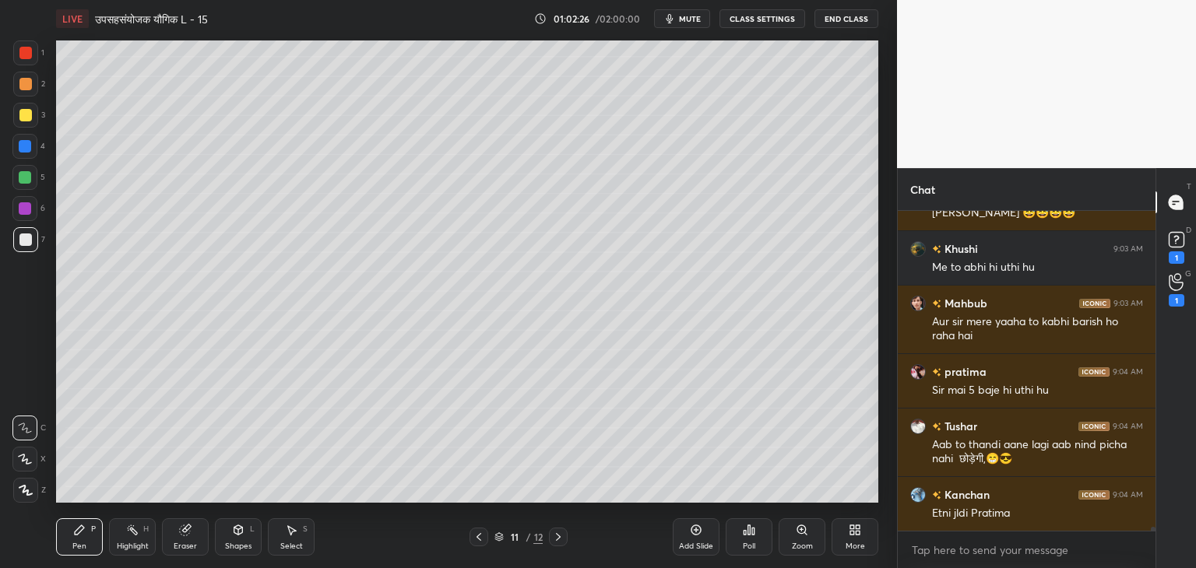
click at [688, 23] on span "mute" at bounding box center [690, 18] width 22 height 11
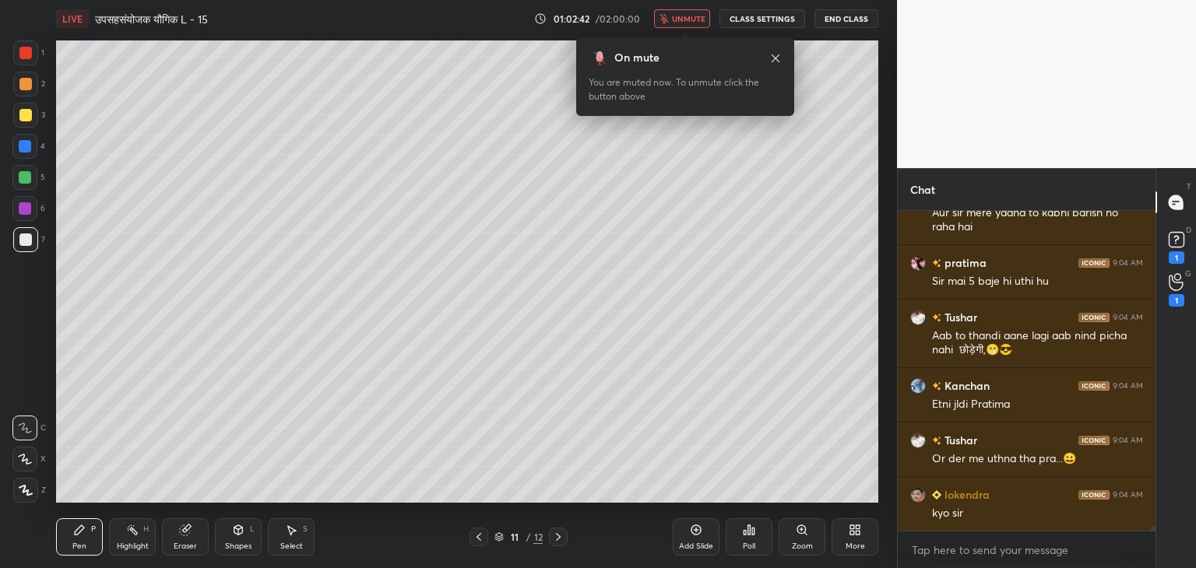
scroll to position [24481, 0]
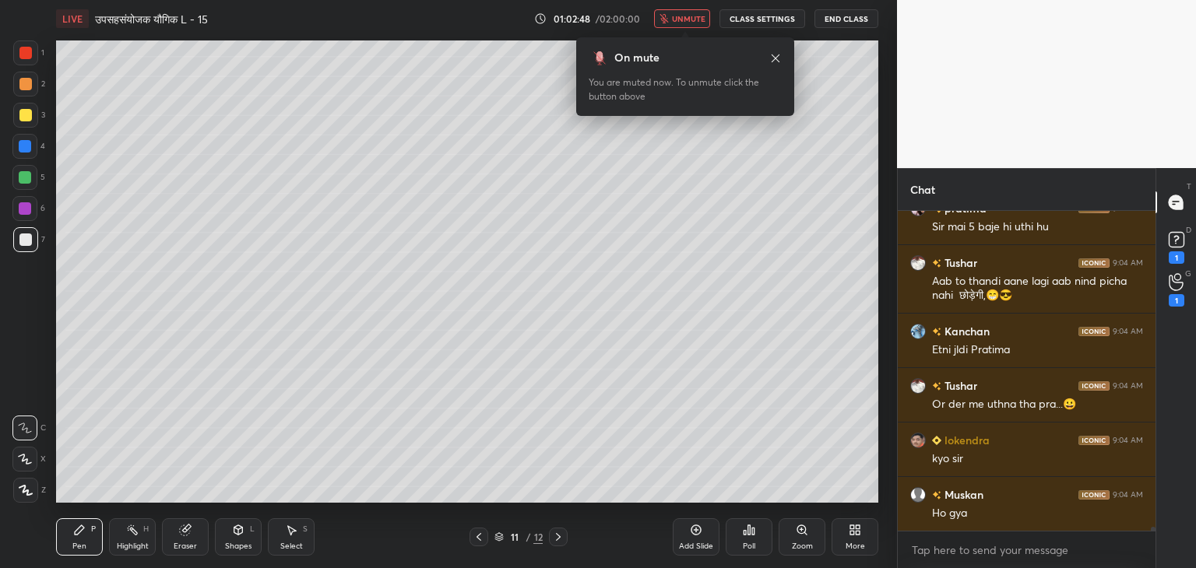
click at [688, 14] on span "unmute" at bounding box center [688, 18] width 33 height 11
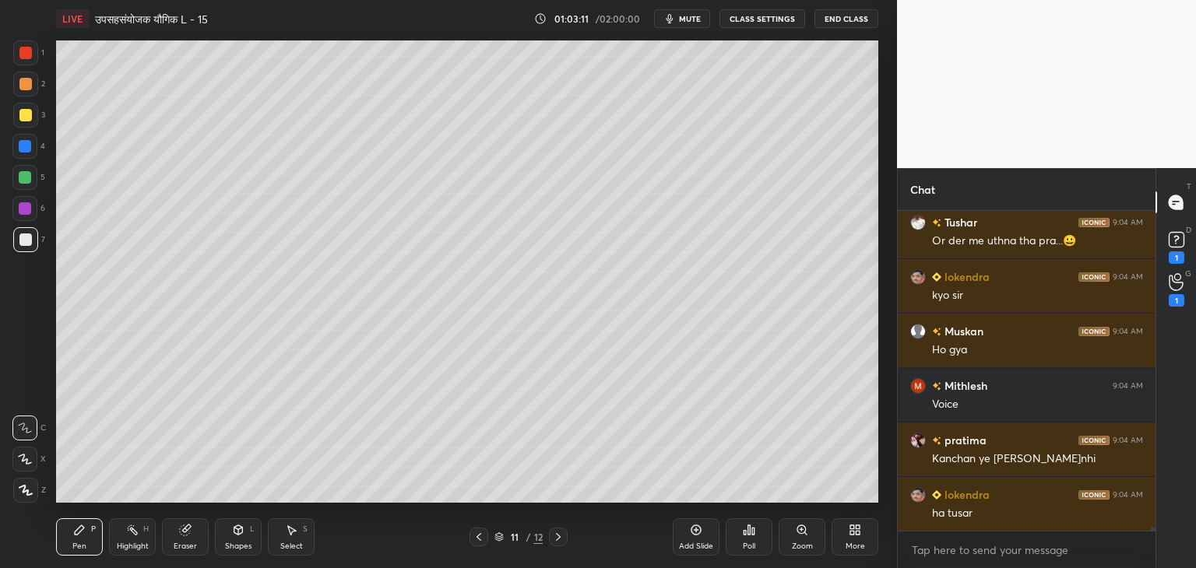
scroll to position [24699, 0]
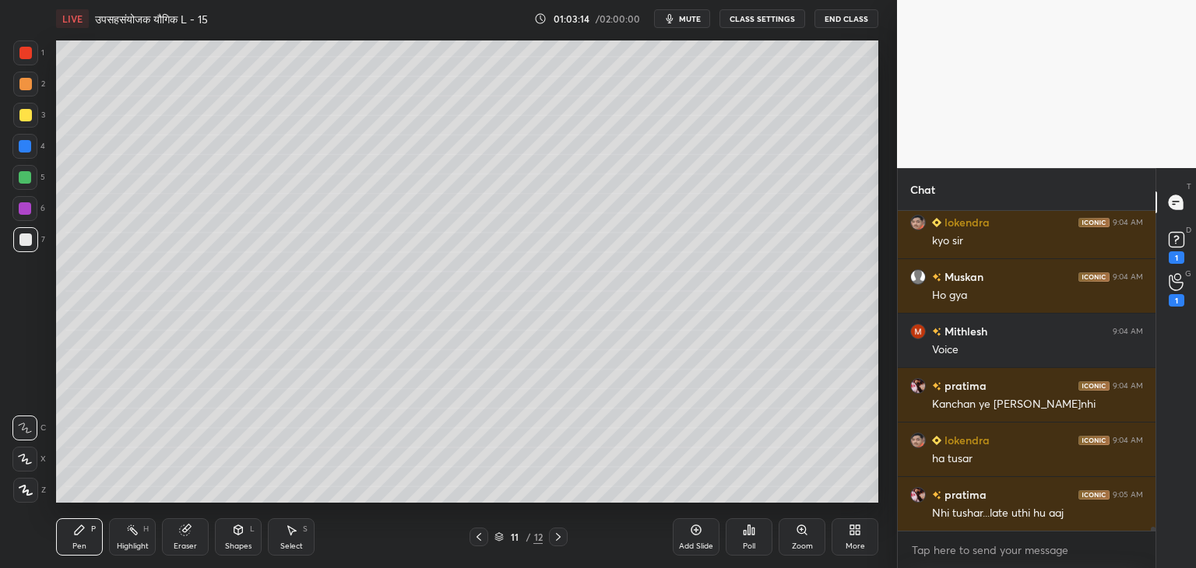
click at [701, 537] on div "Add Slide" at bounding box center [696, 537] width 47 height 37
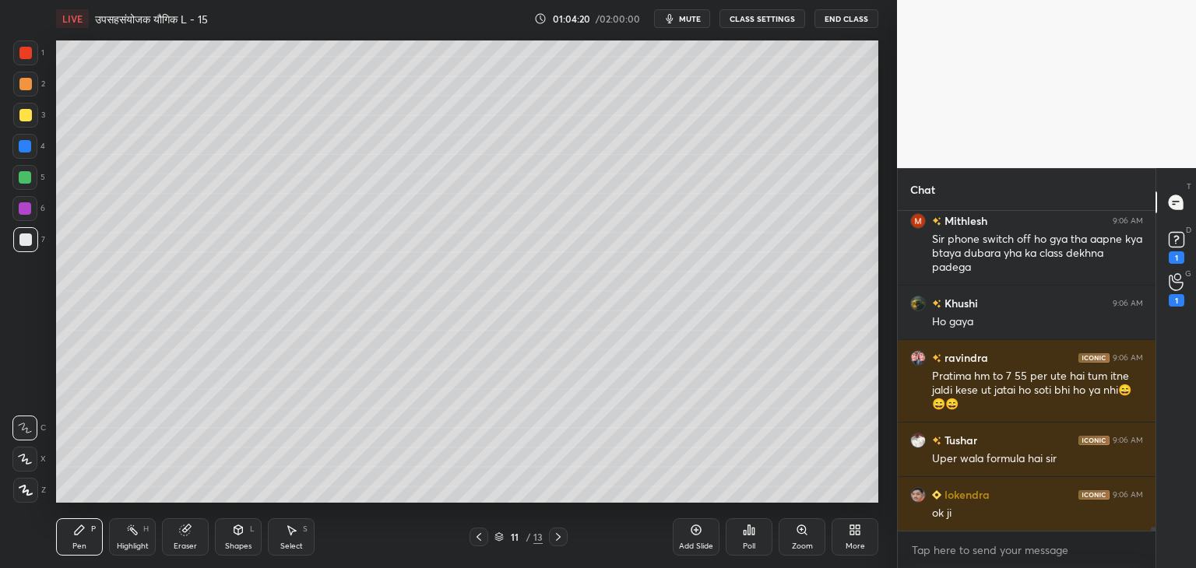
scroll to position [25846, 0]
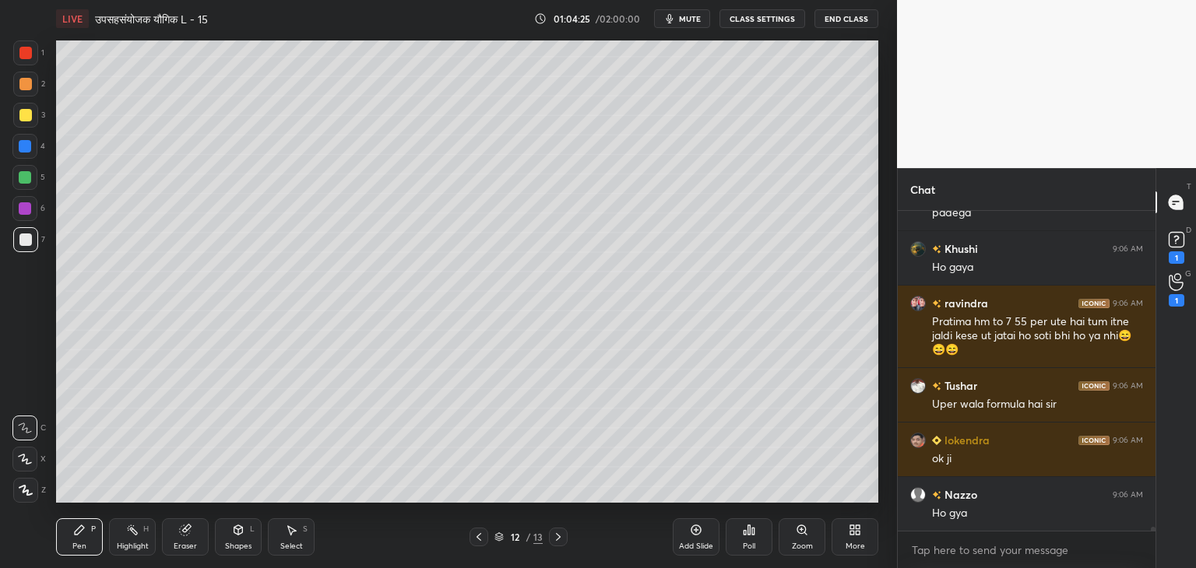
click at [242, 540] on div "Shapes L" at bounding box center [238, 537] width 47 height 37
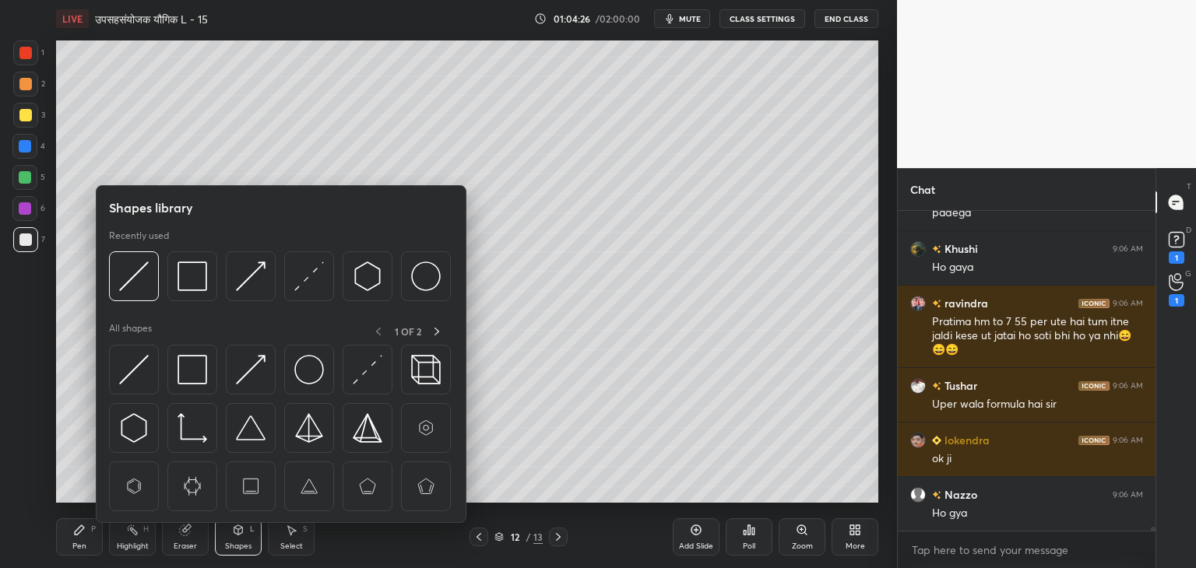
click at [140, 276] on img at bounding box center [134, 277] width 30 height 30
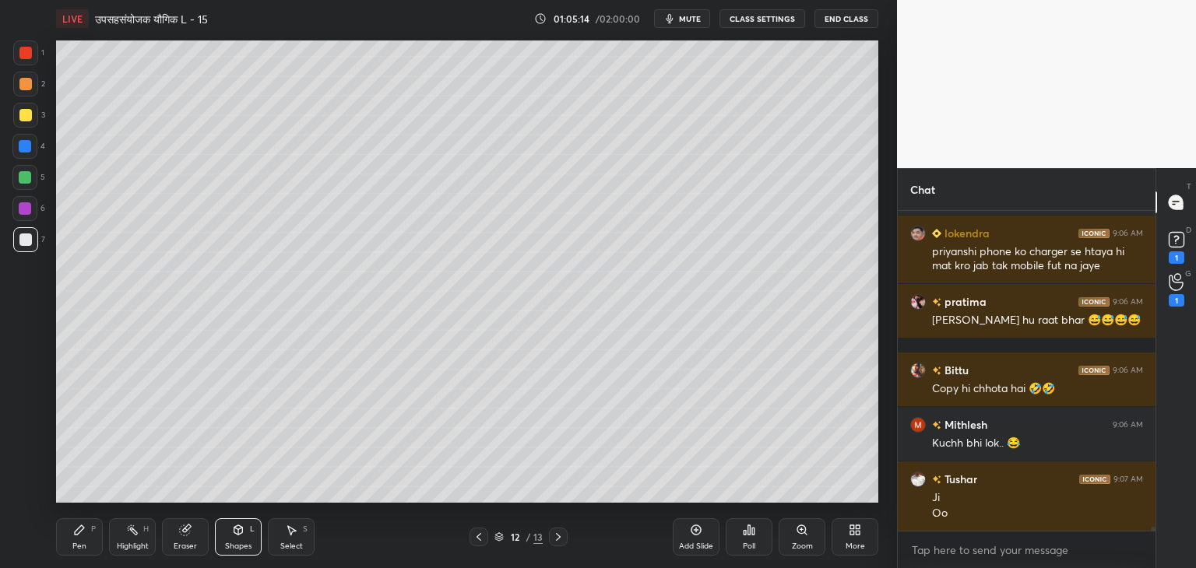
scroll to position [26216, 0]
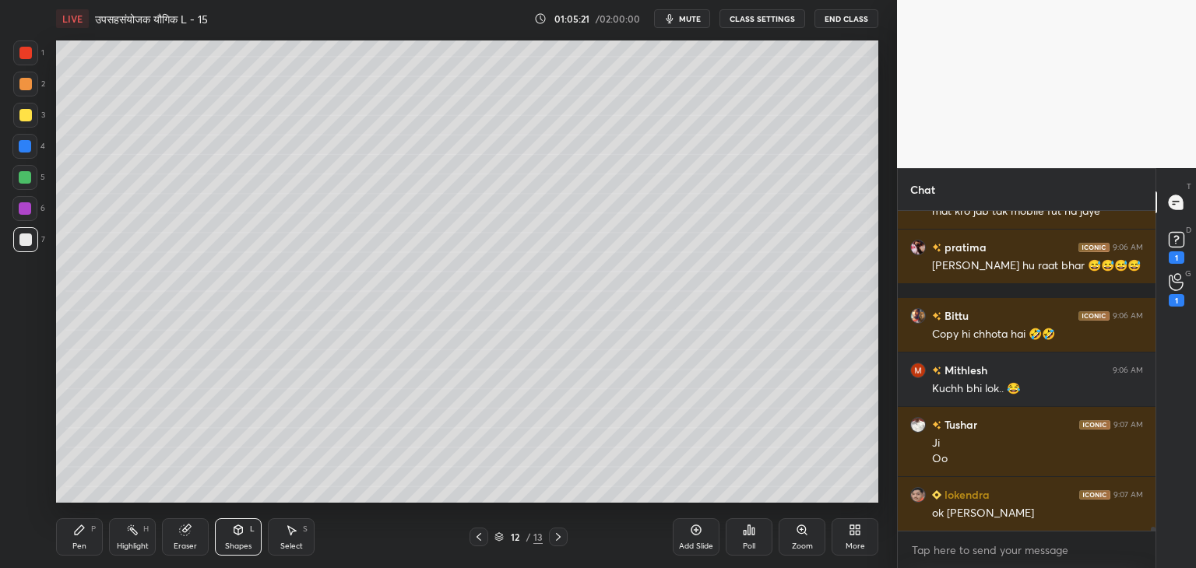
click at [83, 537] on icon at bounding box center [79, 530] width 12 height 12
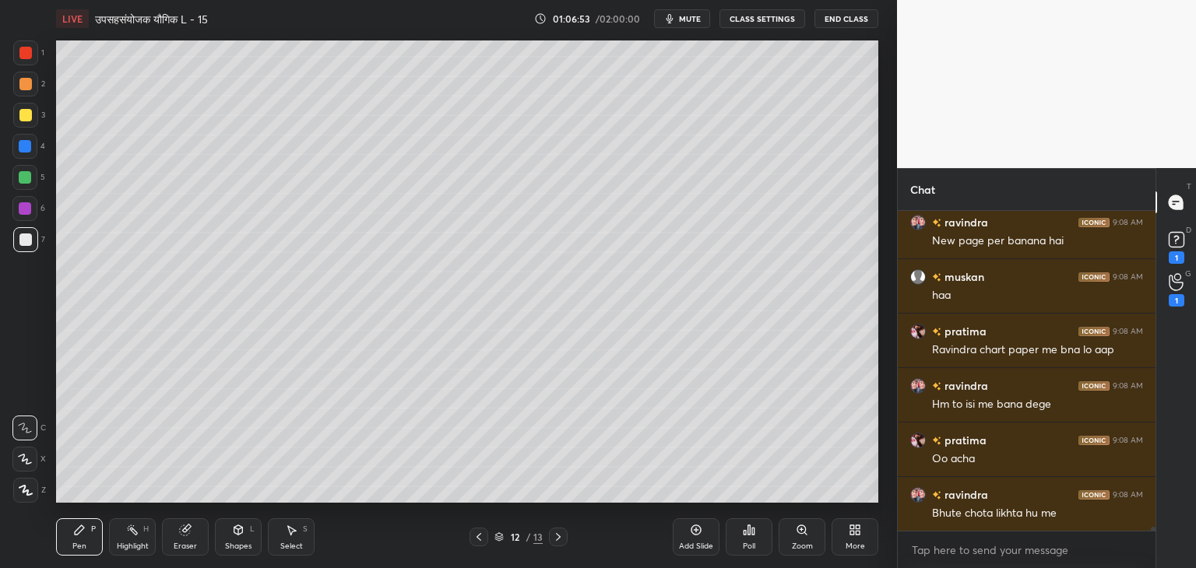
scroll to position [26707, 0]
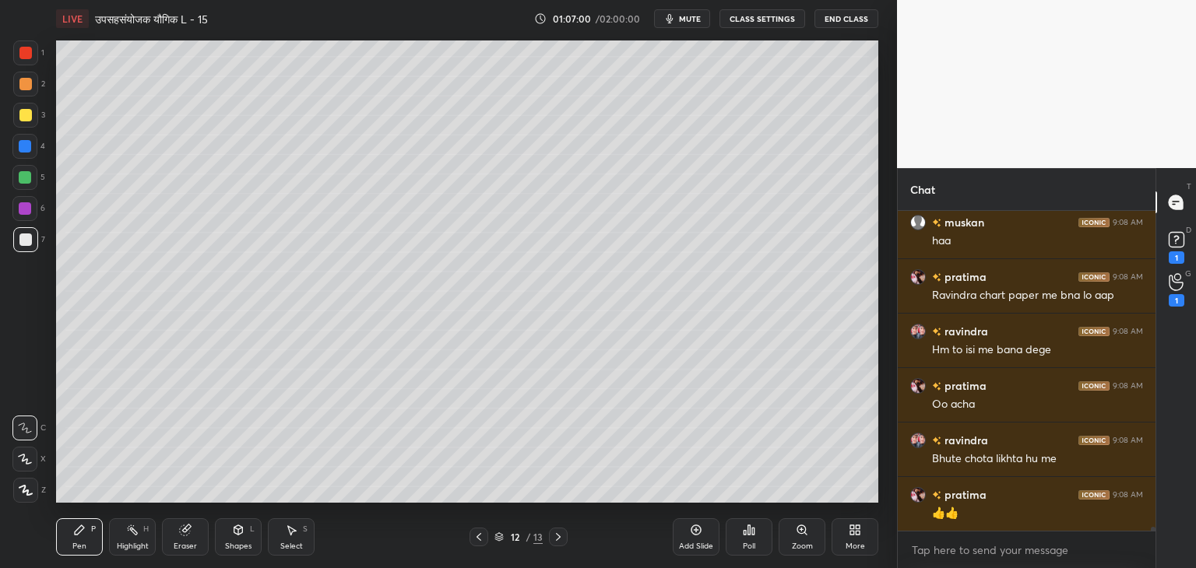
click at [185, 538] on div "Eraser" at bounding box center [185, 537] width 47 height 37
click at [84, 543] on div "Pen" at bounding box center [79, 547] width 14 height 8
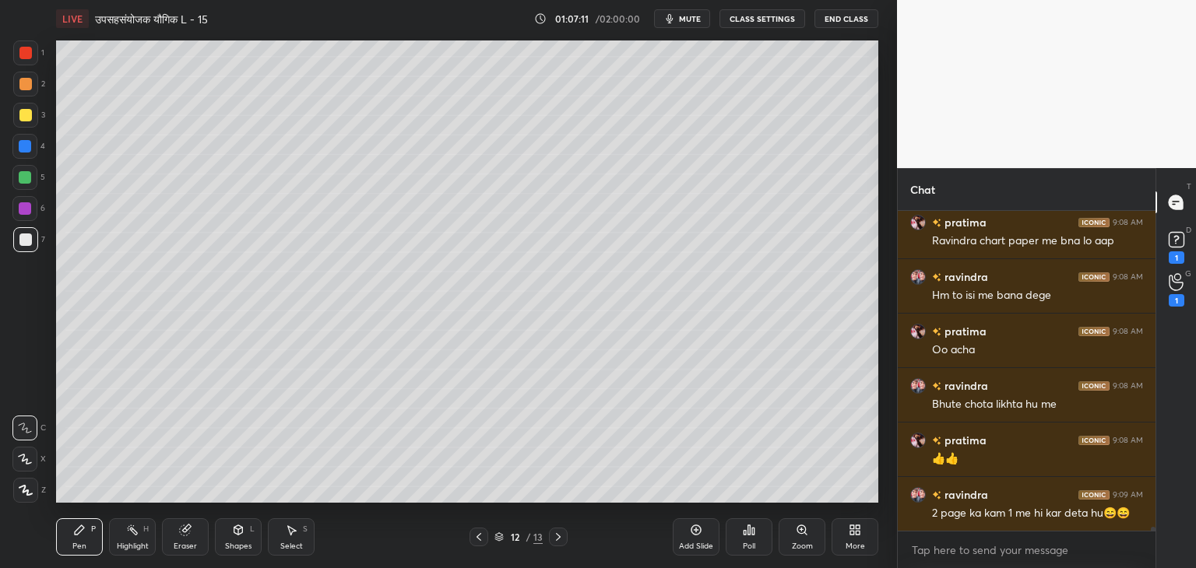
scroll to position [26816, 0]
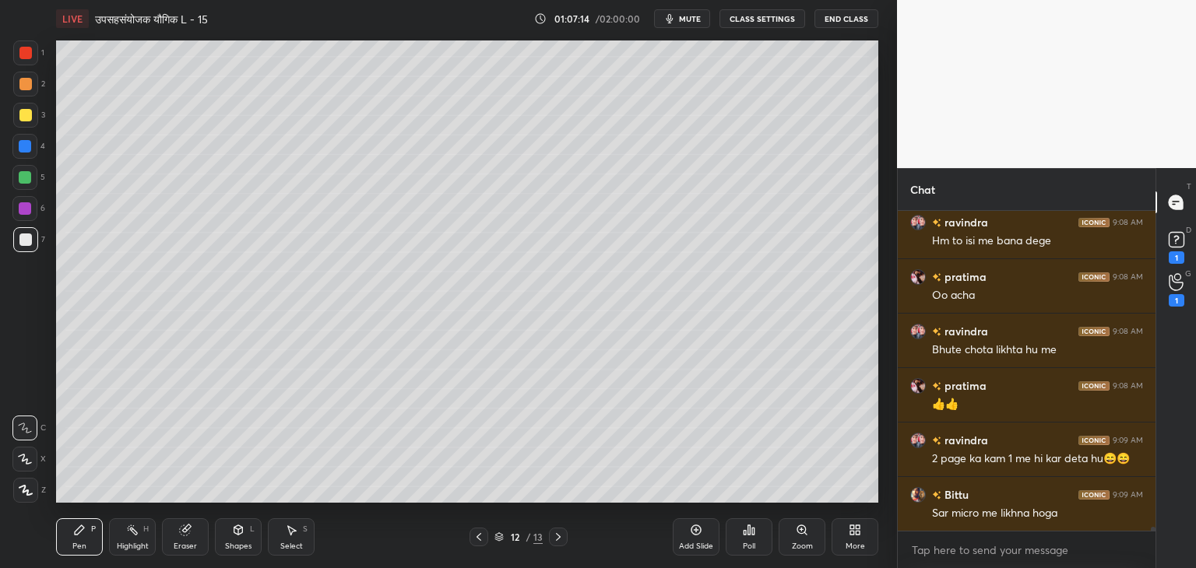
click at [242, 540] on div "Shapes L" at bounding box center [238, 537] width 47 height 37
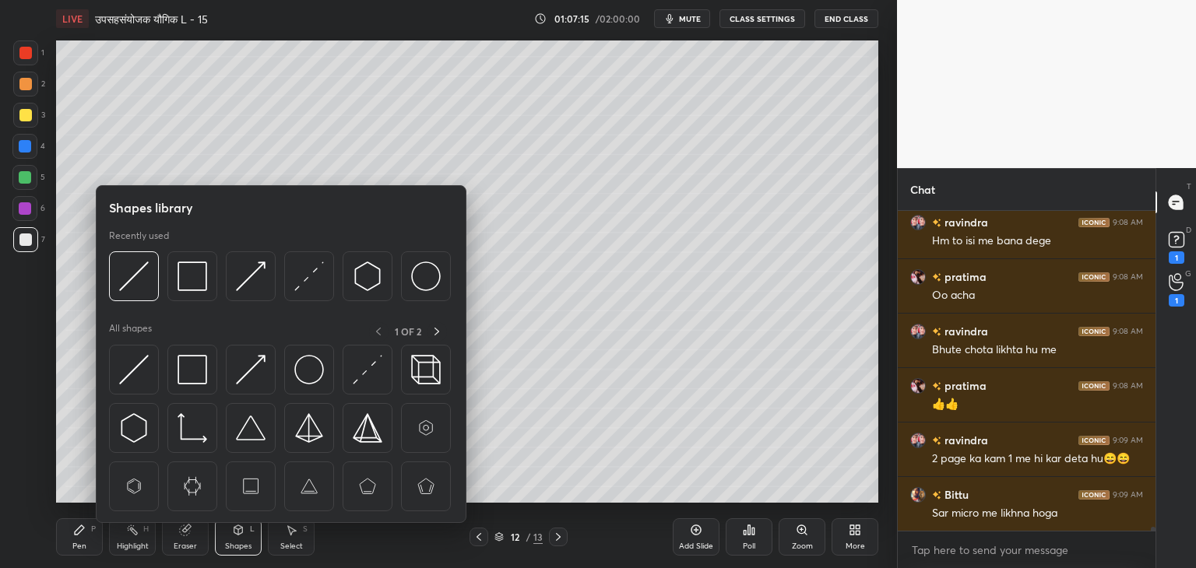
click at [195, 278] on img at bounding box center [193, 277] width 30 height 30
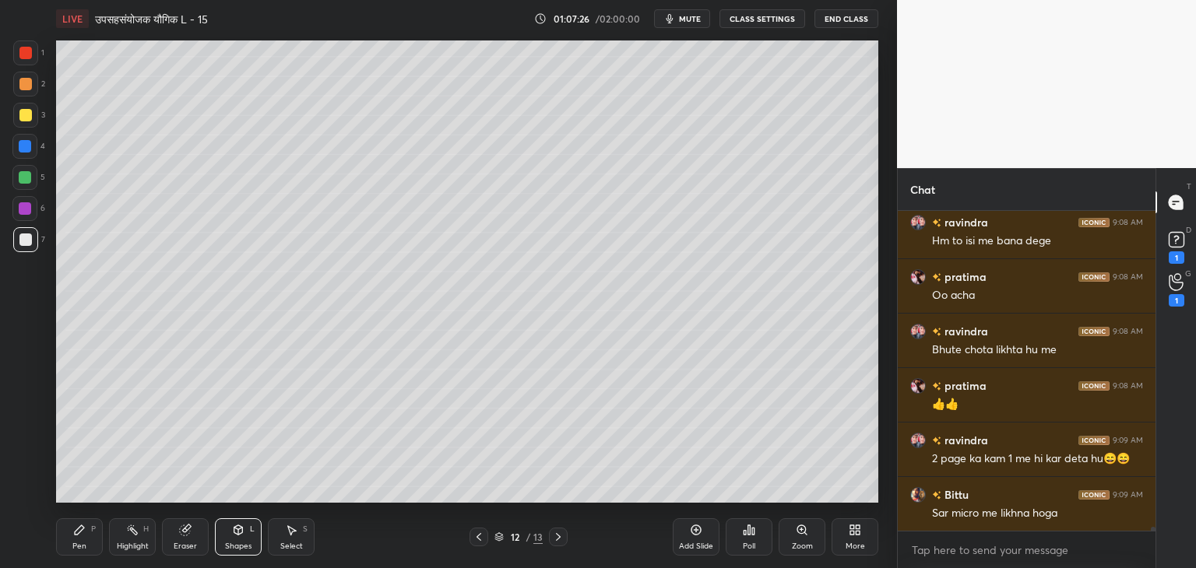
click at [77, 544] on div "Pen" at bounding box center [79, 547] width 14 height 8
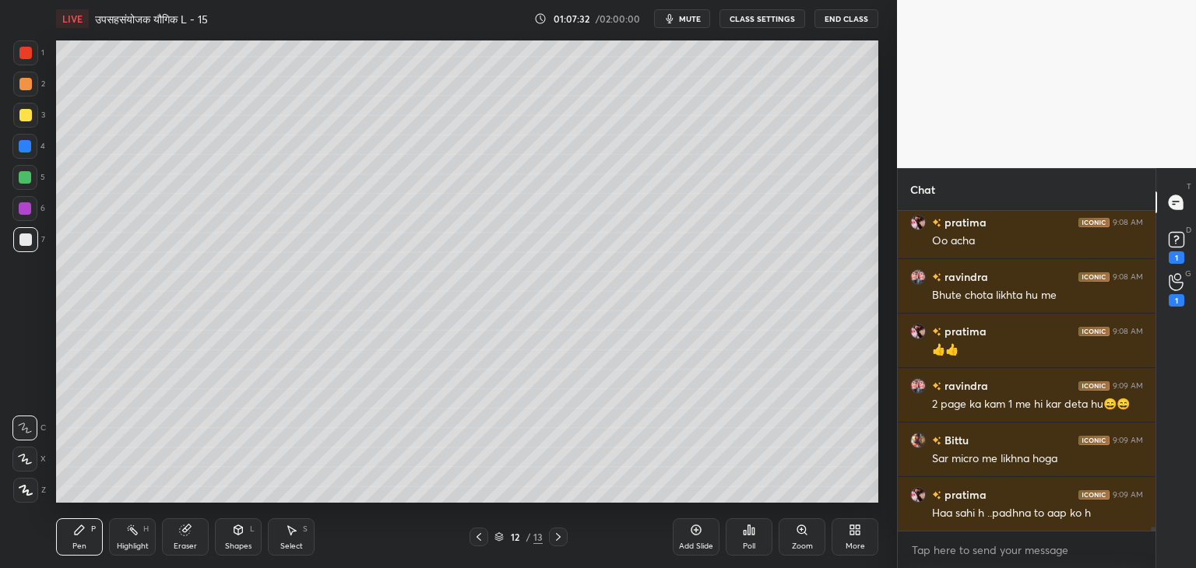
click at [291, 530] on icon at bounding box center [292, 530] width 9 height 9
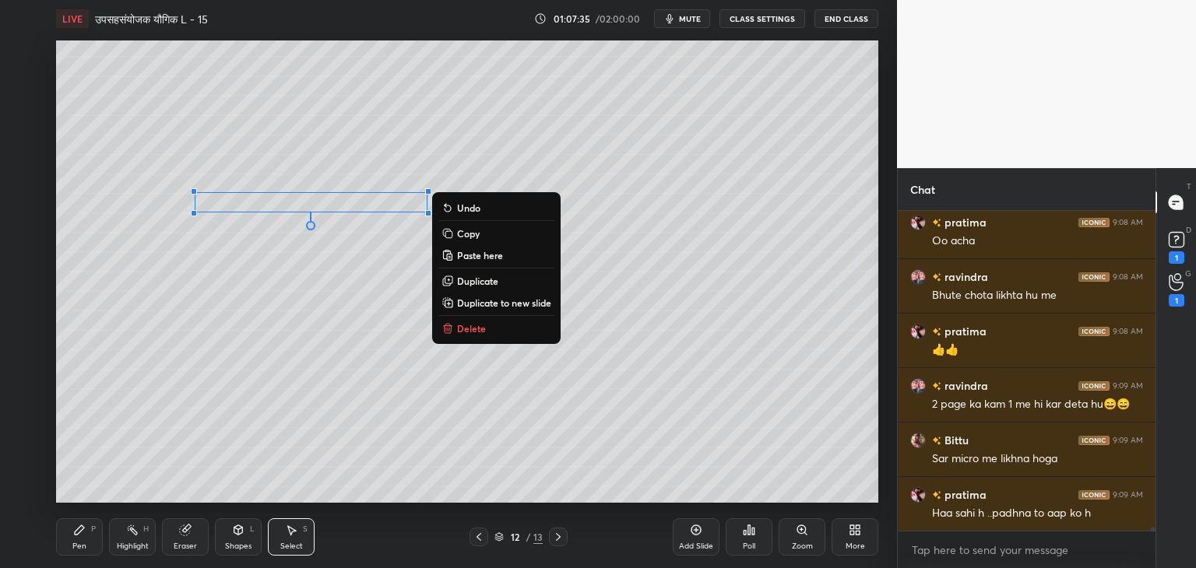
click at [462, 234] on p "Copy" at bounding box center [468, 233] width 23 height 12
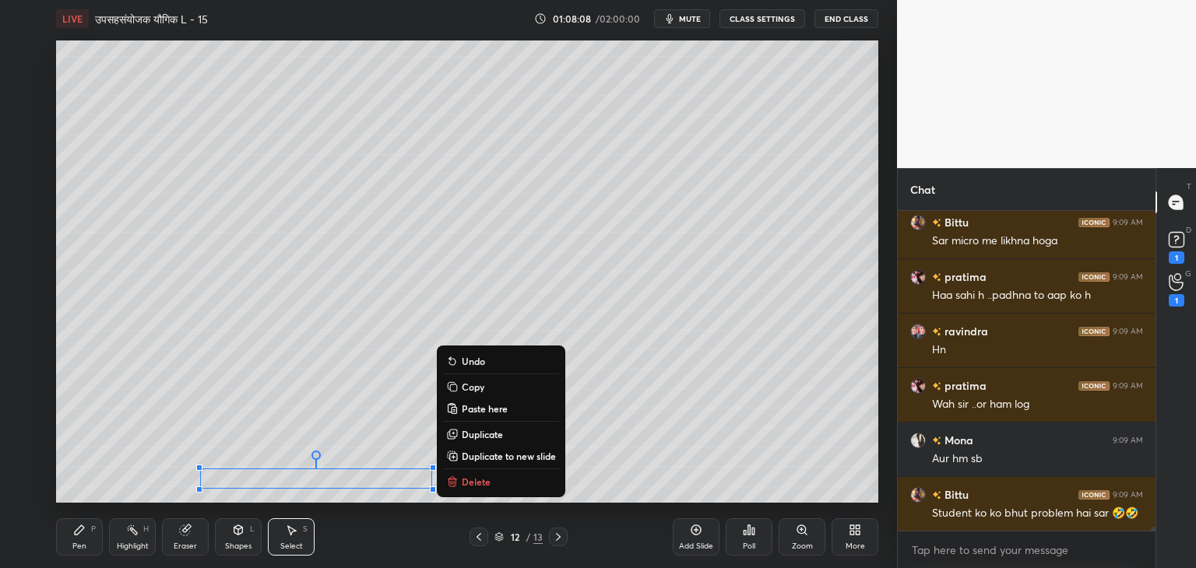
scroll to position [27143, 0]
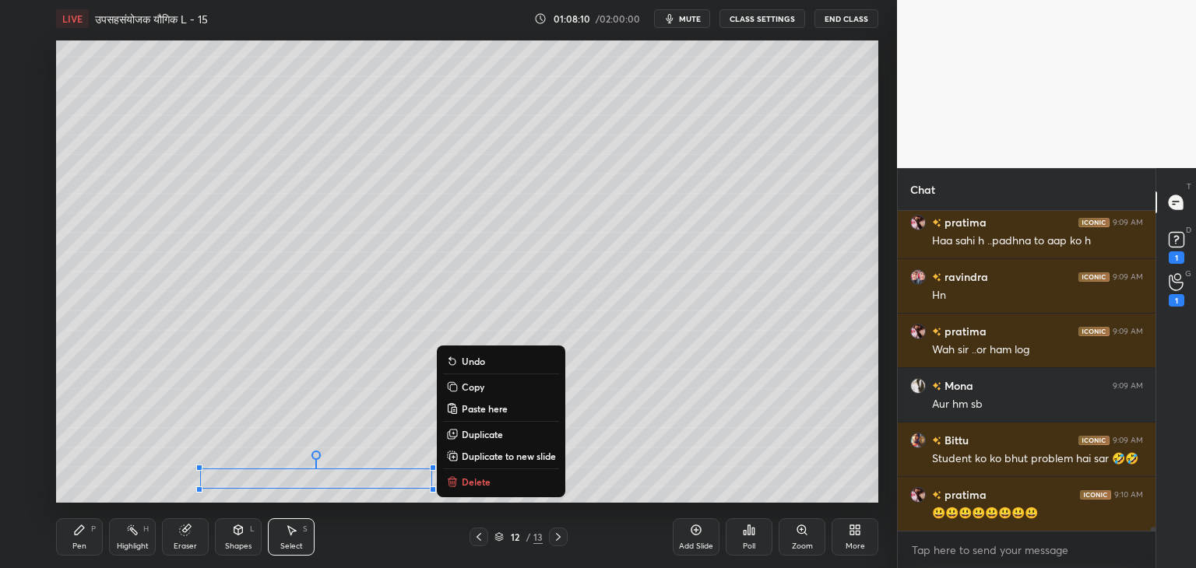
click at [76, 543] on div "Pen" at bounding box center [79, 547] width 14 height 8
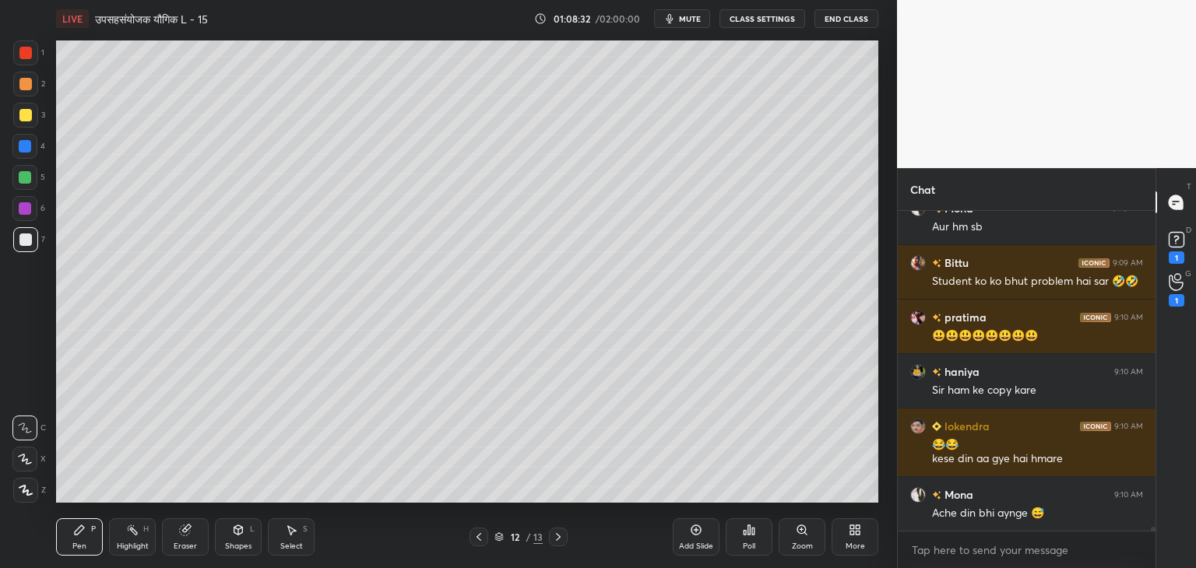
scroll to position [27375, 0]
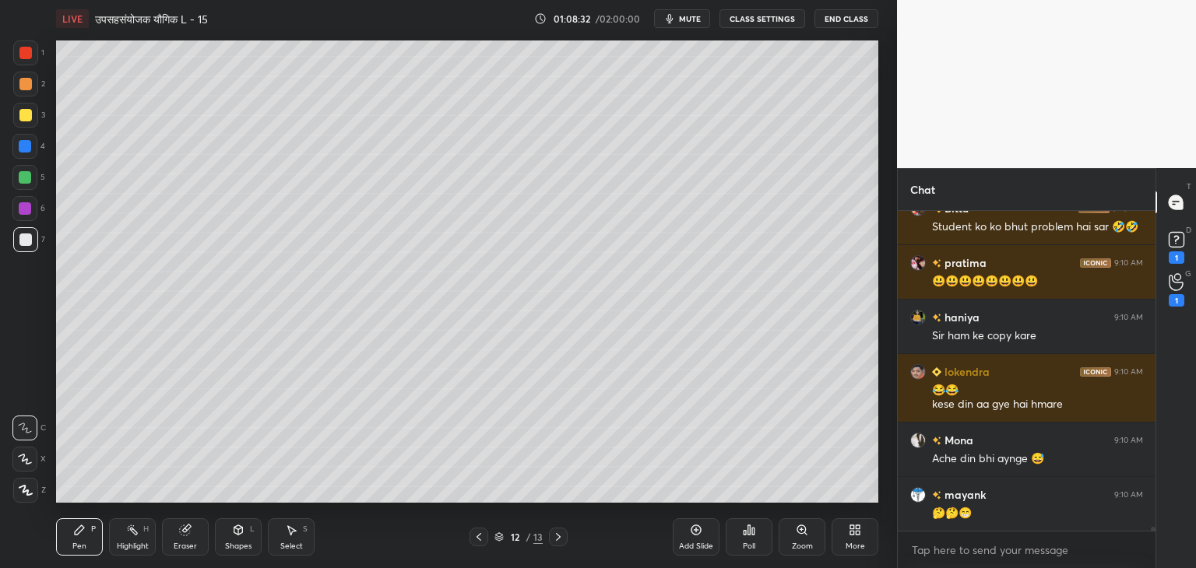
click at [297, 547] on div "Select" at bounding box center [291, 547] width 23 height 8
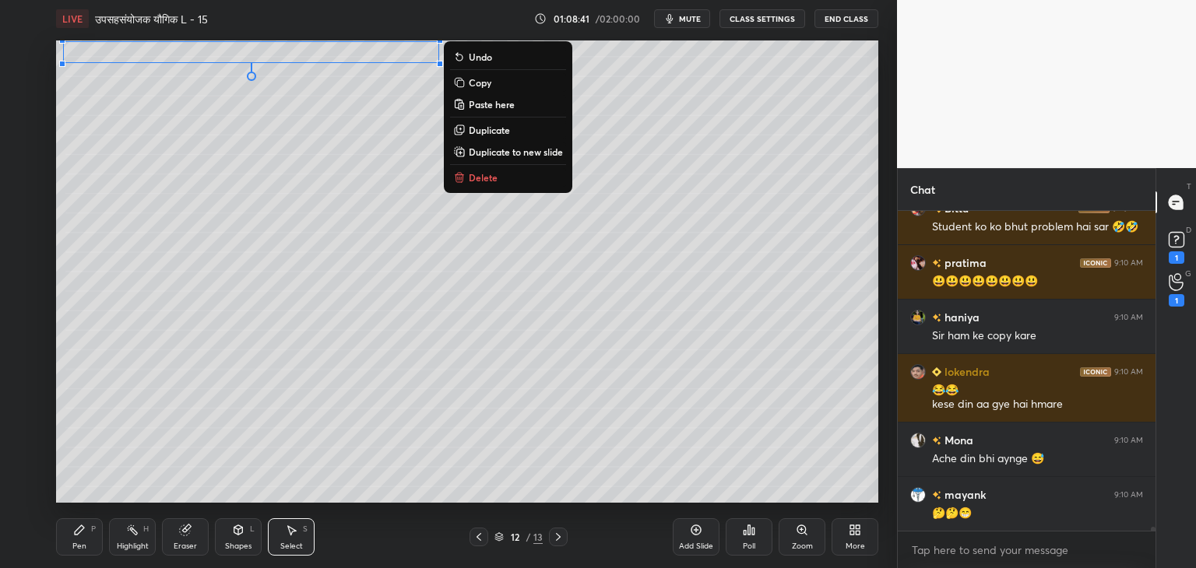
click at [346, 111] on div "0 ° Undo Copy Paste here Duplicate Duplicate to new slide Delete" at bounding box center [467, 271] width 822 height 463
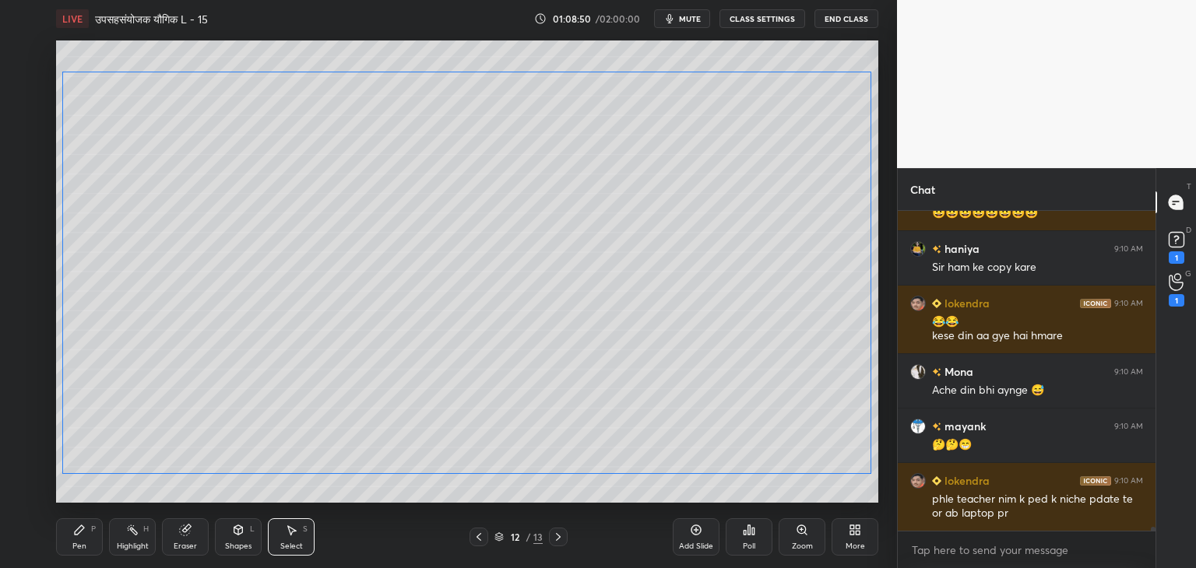
scroll to position [27498, 0]
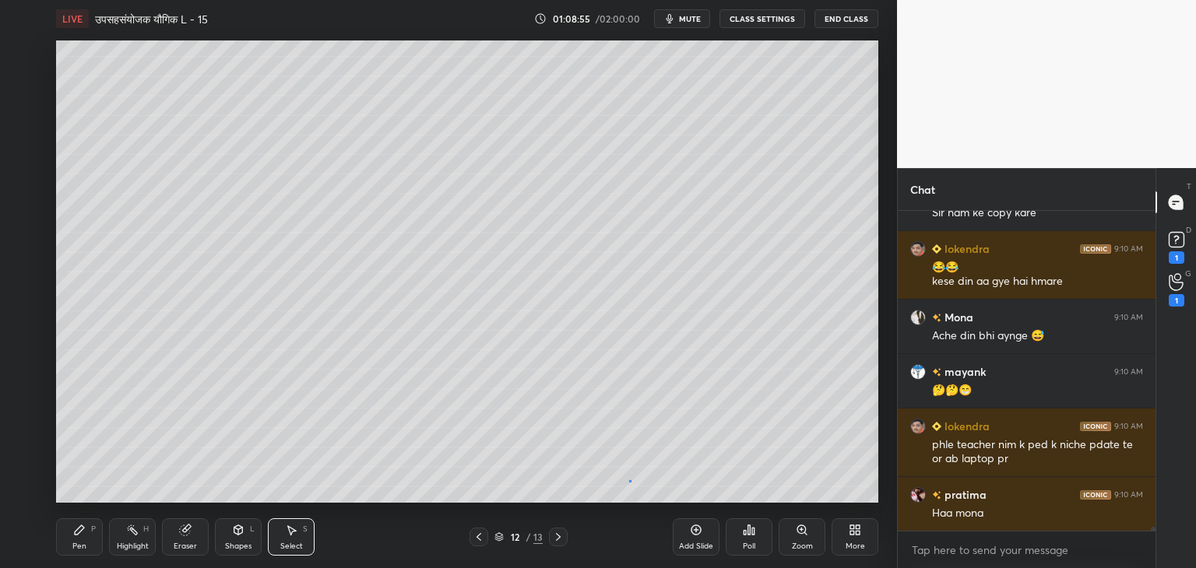
click at [631, 481] on div "0 ° Undo Copy Paste here Duplicate Duplicate to new slide Delete" at bounding box center [467, 271] width 822 height 463
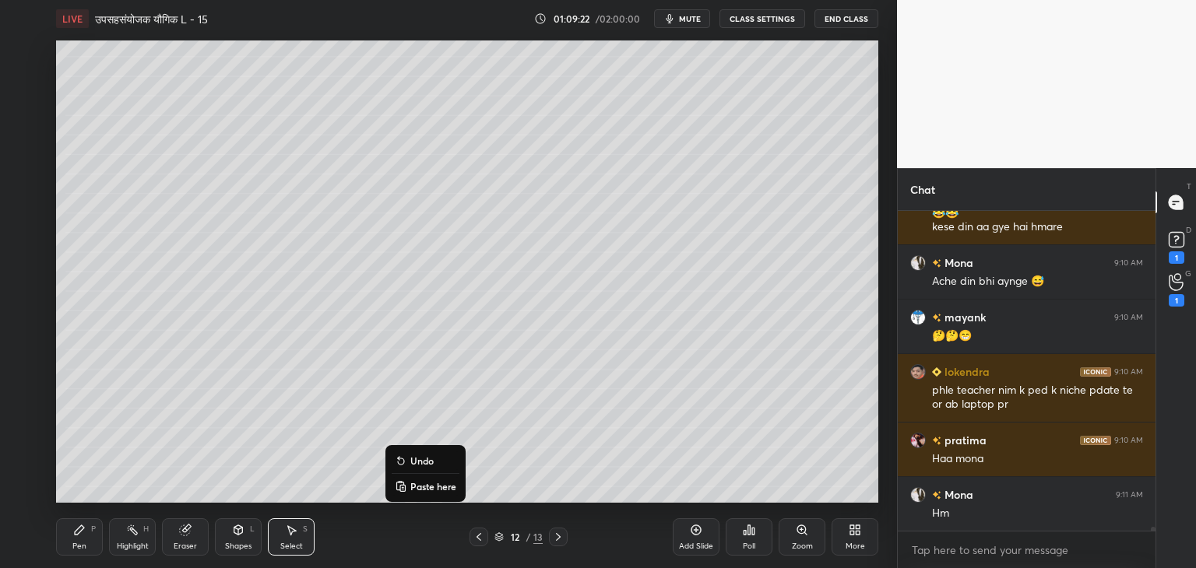
click at [814, 399] on div "0 ° Undo Copy Paste here Duplicate Duplicate to new slide Delete" at bounding box center [467, 271] width 822 height 463
click at [188, 538] on div "Eraser" at bounding box center [185, 537] width 47 height 37
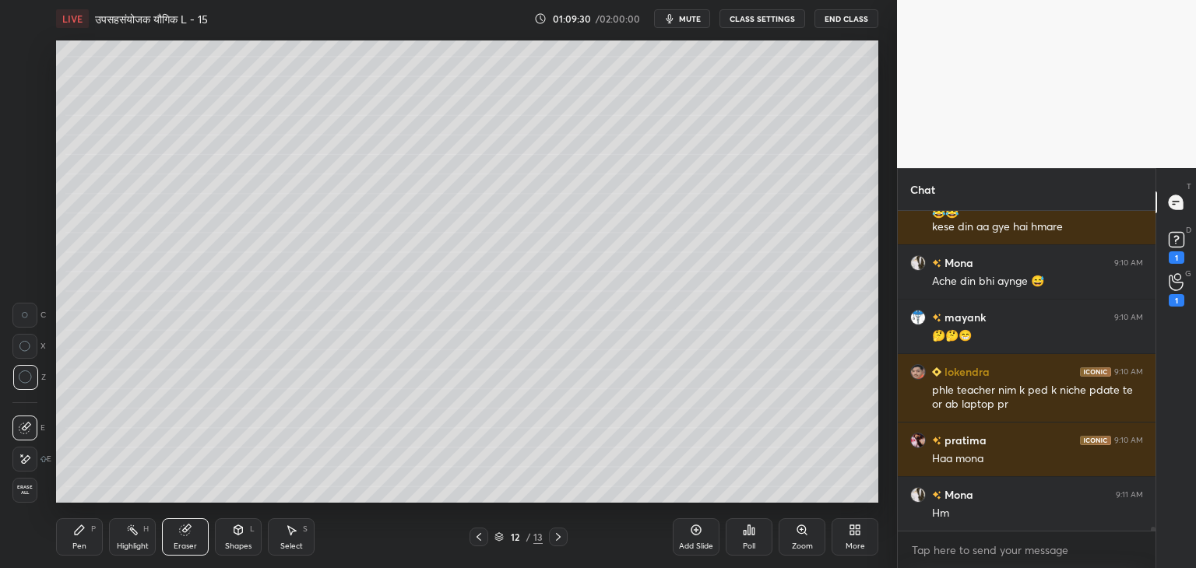
click at [89, 546] on div "Pen P" at bounding box center [79, 537] width 47 height 37
click at [186, 533] on icon at bounding box center [185, 531] width 10 height 10
click at [92, 537] on div "Pen P" at bounding box center [79, 537] width 47 height 37
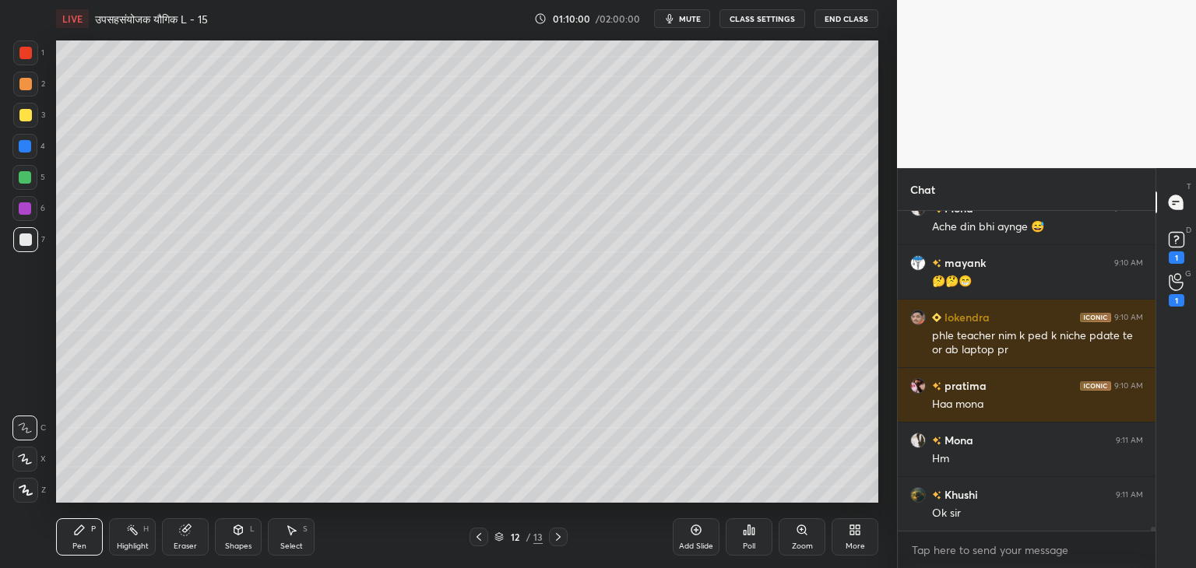
scroll to position [27661, 0]
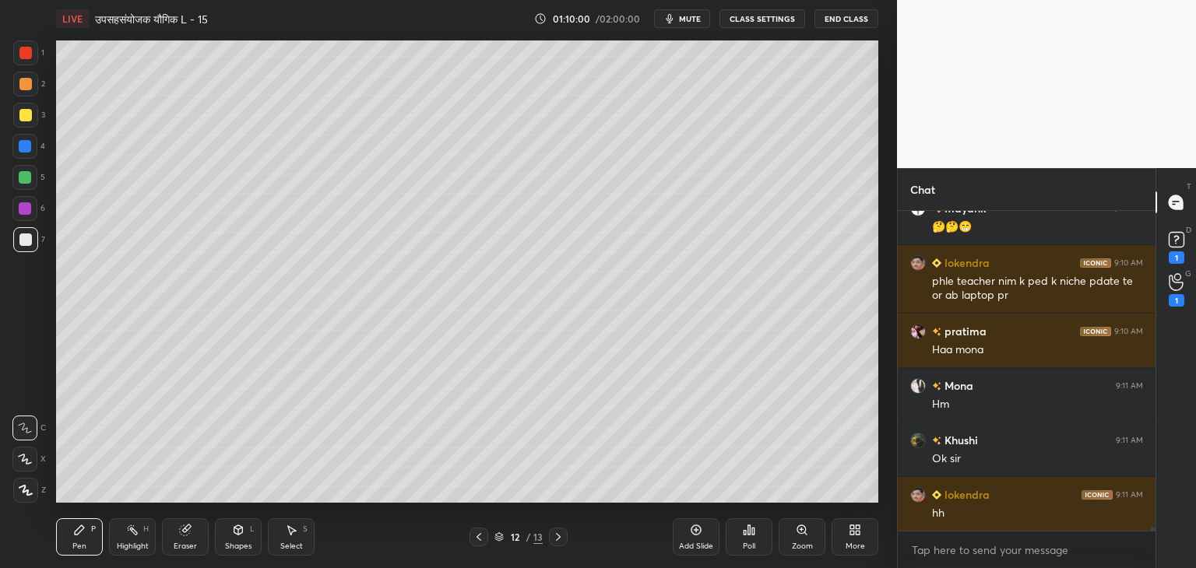
click at [24, 178] on div at bounding box center [25, 177] width 12 height 12
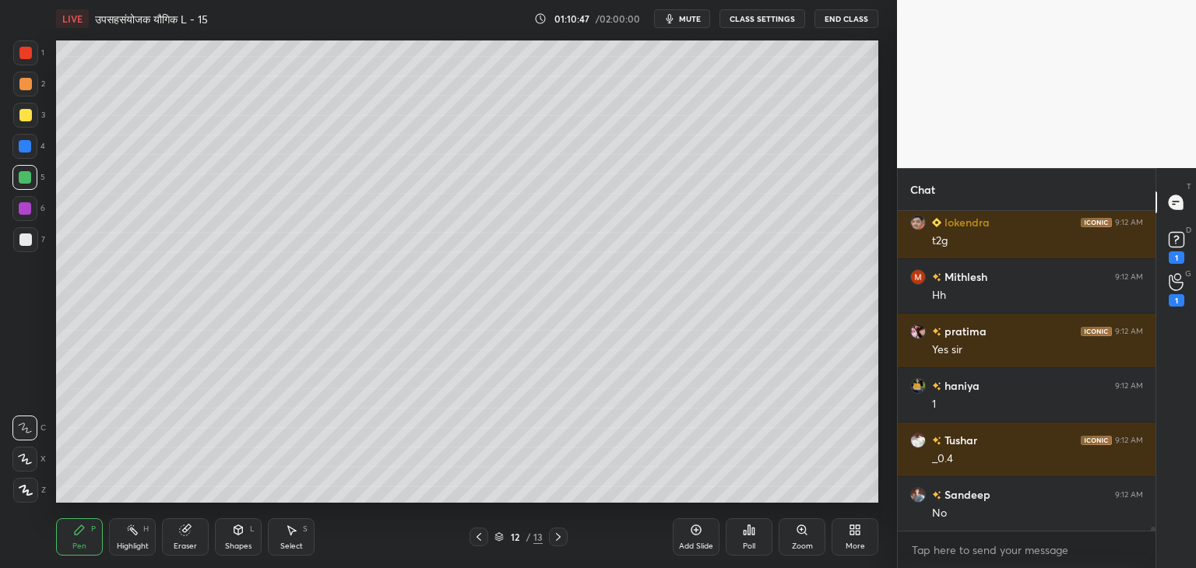
scroll to position [28152, 0]
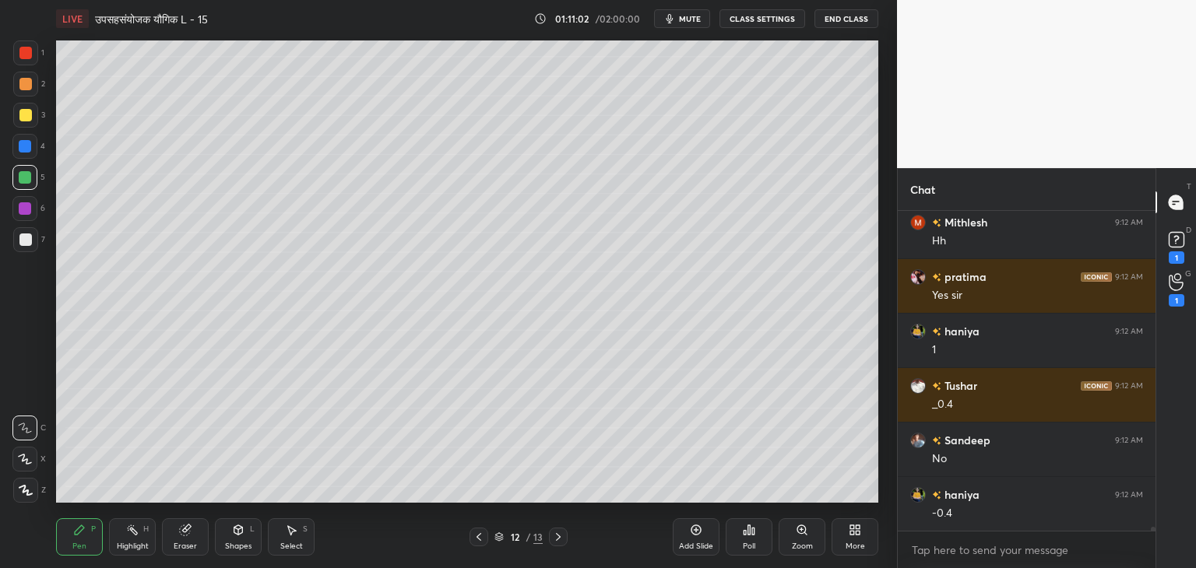
click at [292, 546] on div "Select" at bounding box center [291, 547] width 23 height 8
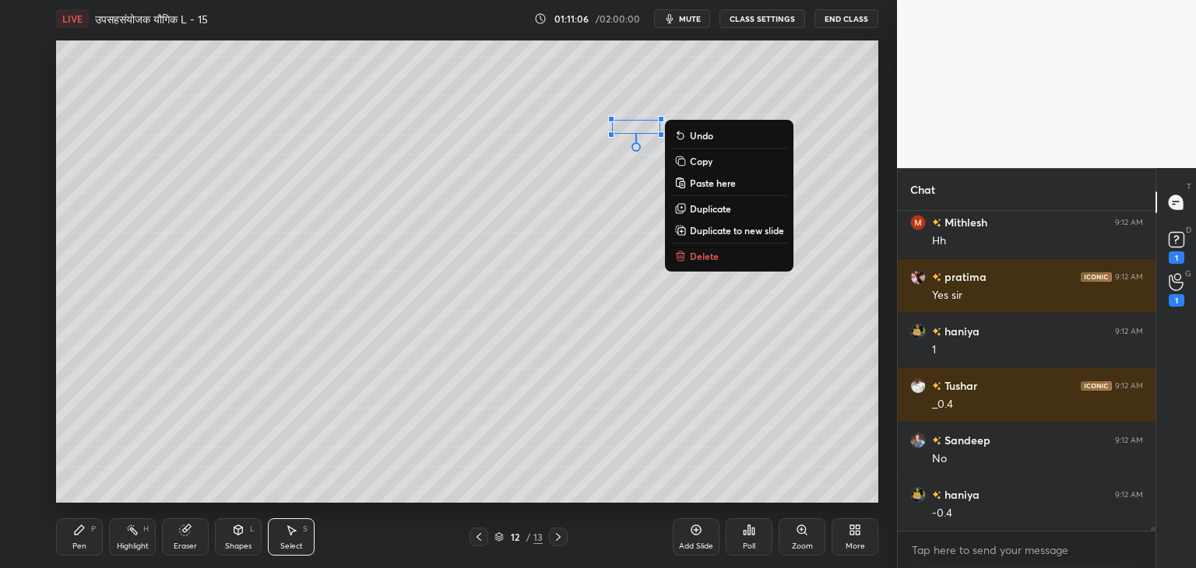
click at [78, 534] on icon at bounding box center [79, 530] width 9 height 9
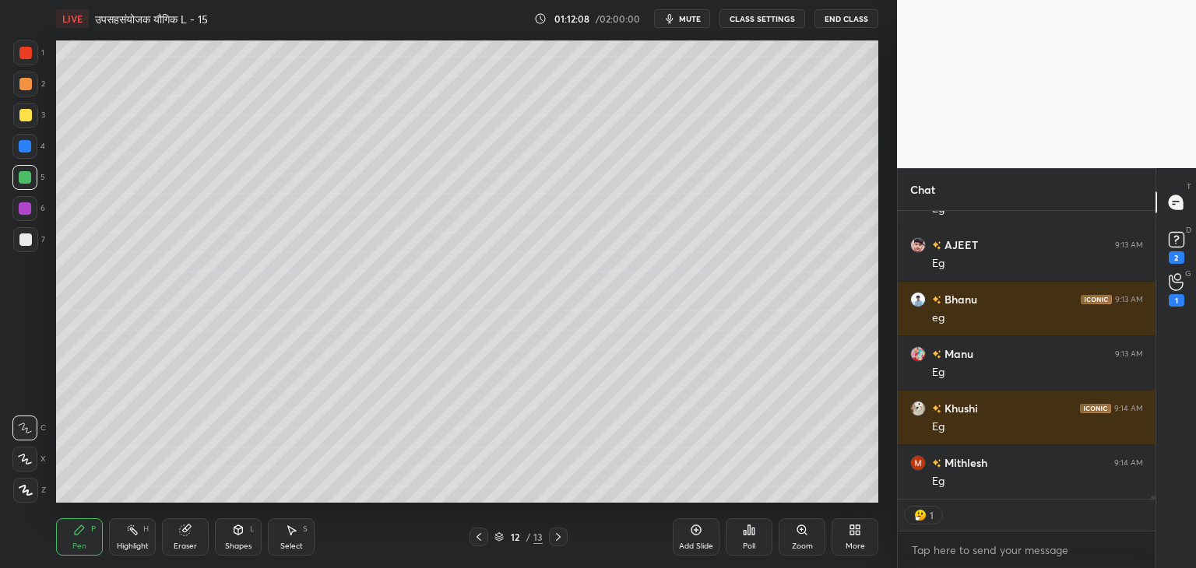
scroll to position [25334, 0]
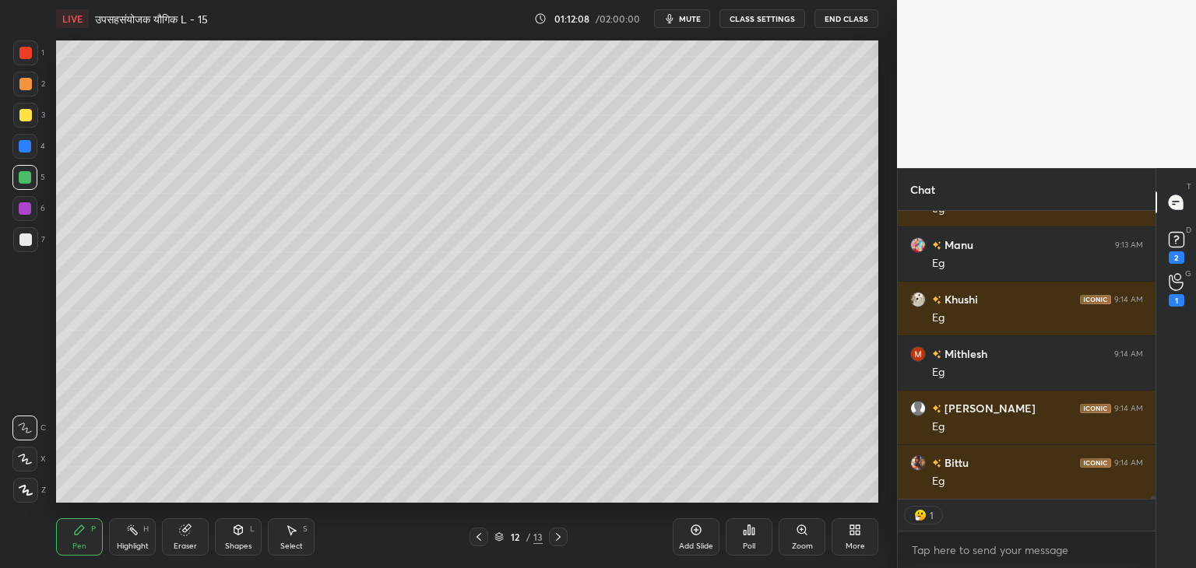
type textarea "x"
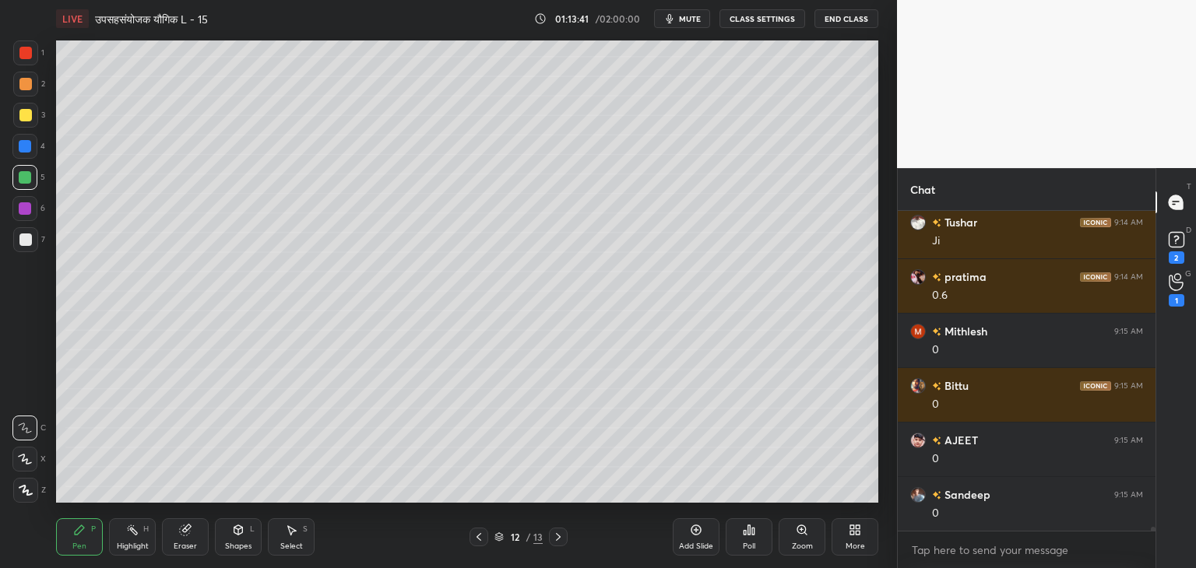
scroll to position [26517, 0]
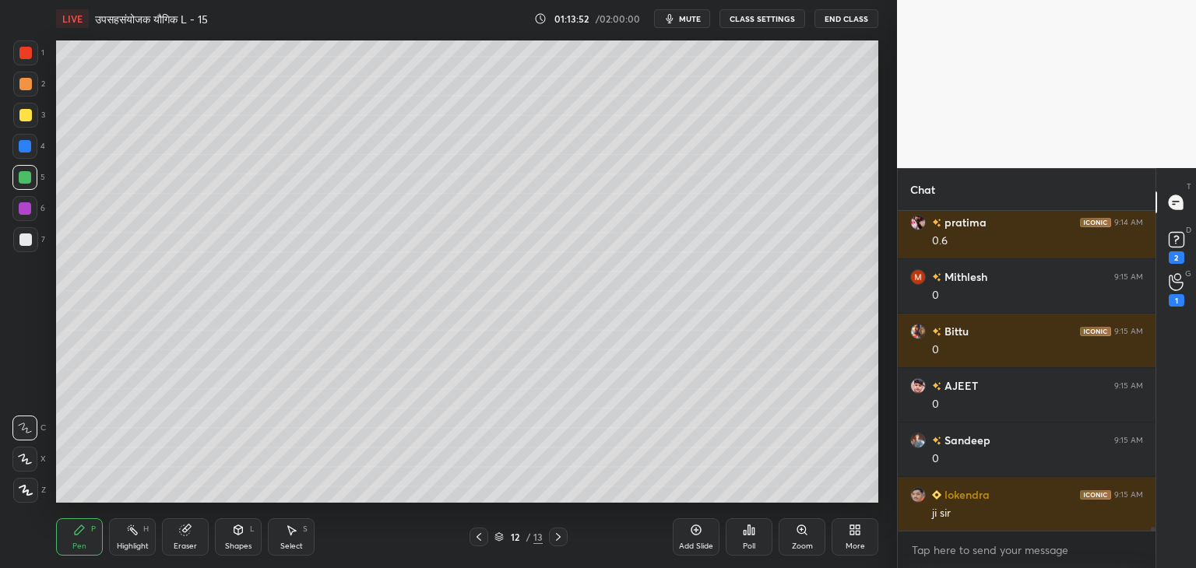
click at [24, 119] on div at bounding box center [25, 115] width 12 height 12
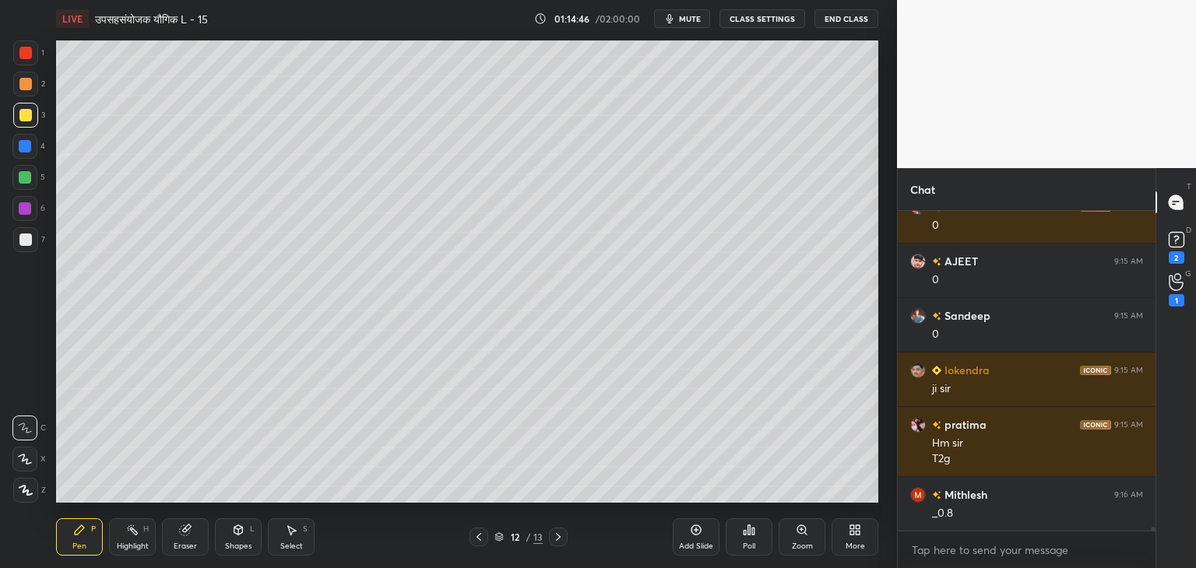
scroll to position [26696, 0]
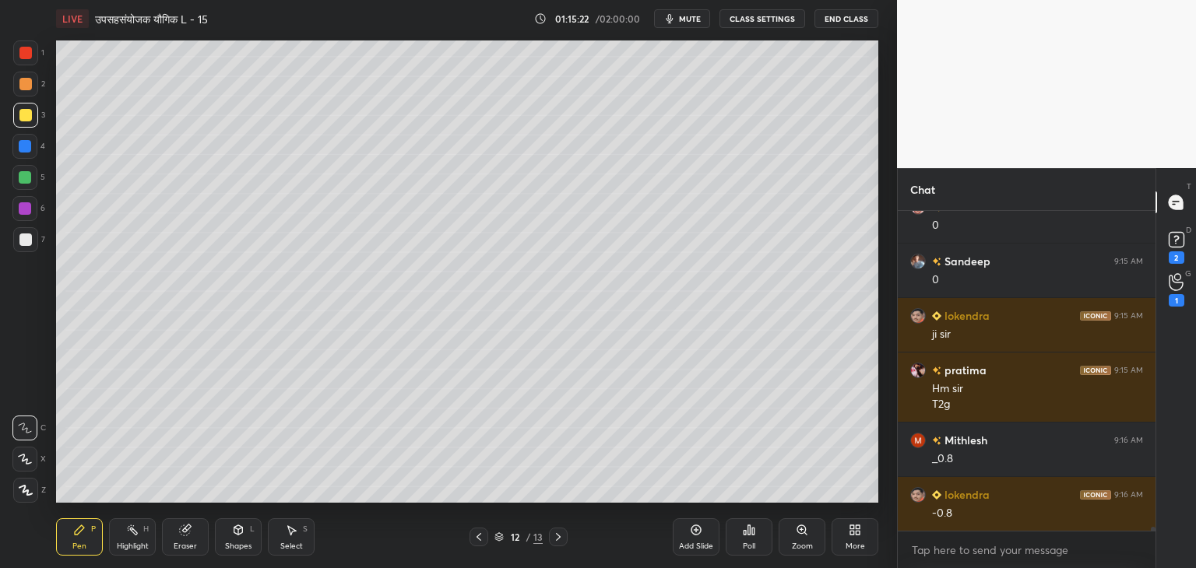
click at [26, 172] on div at bounding box center [25, 177] width 12 height 12
click at [187, 546] on div "Eraser" at bounding box center [185, 547] width 23 height 8
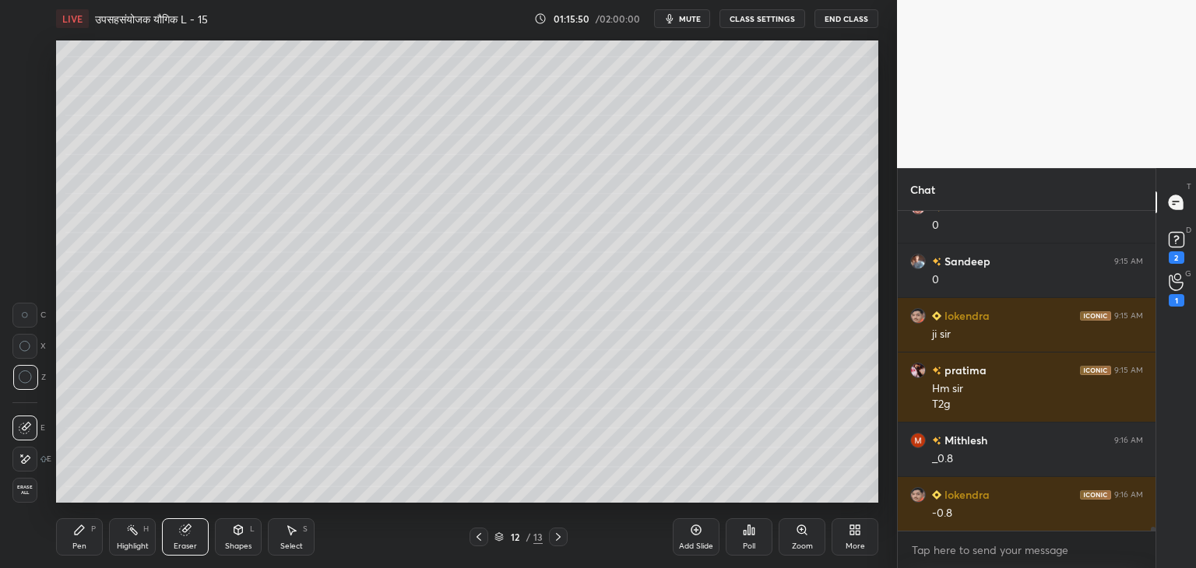
click at [22, 325] on div at bounding box center [24, 315] width 25 height 25
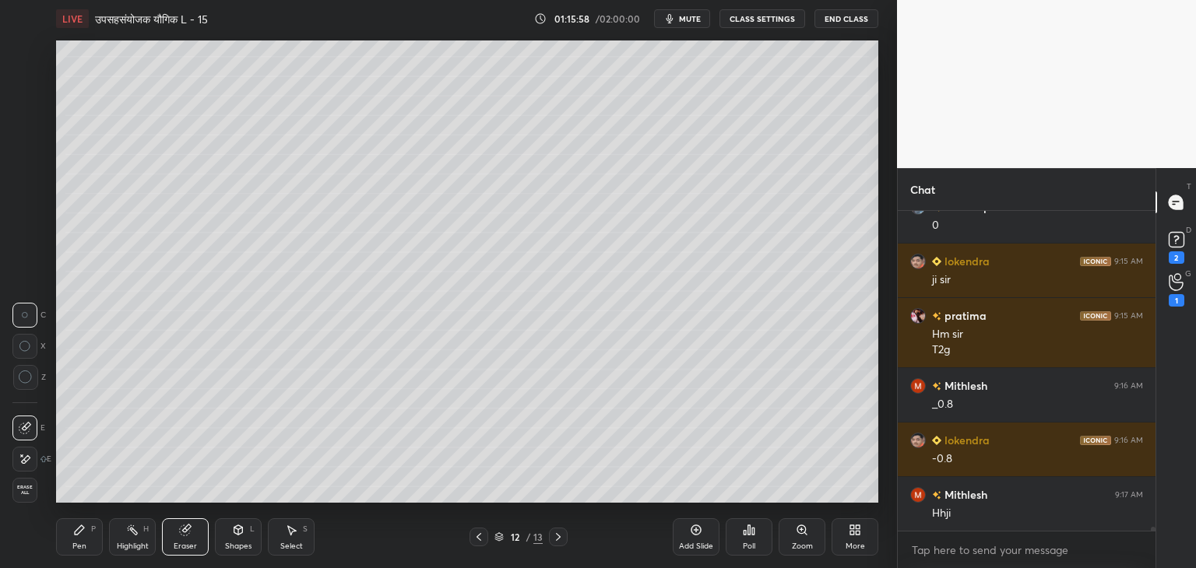
click at [93, 544] on div "Pen P" at bounding box center [79, 537] width 47 height 37
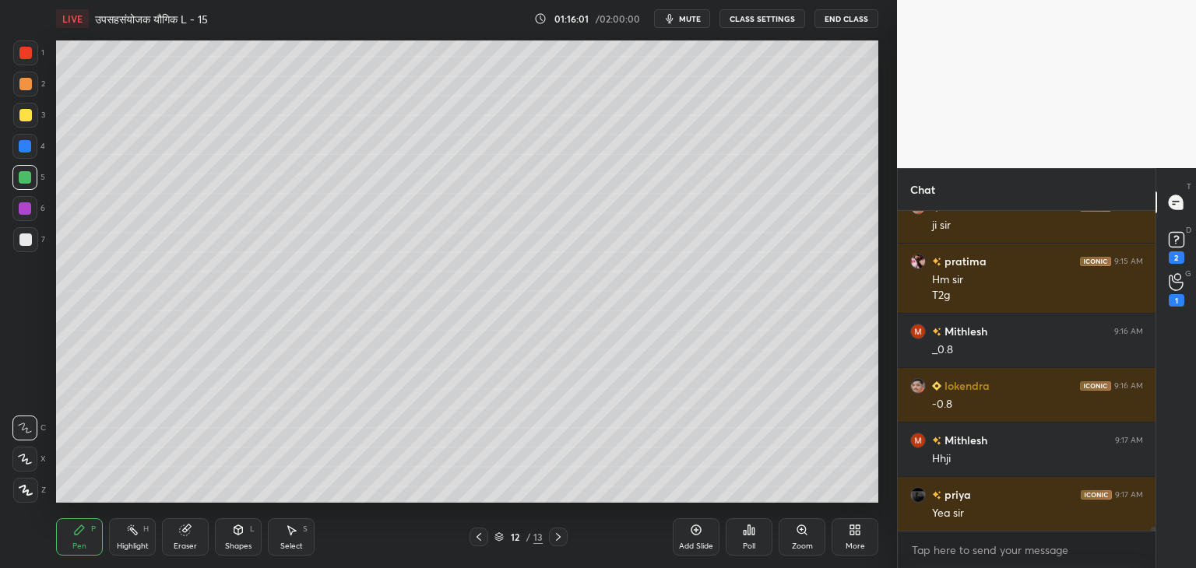
scroll to position [26859, 0]
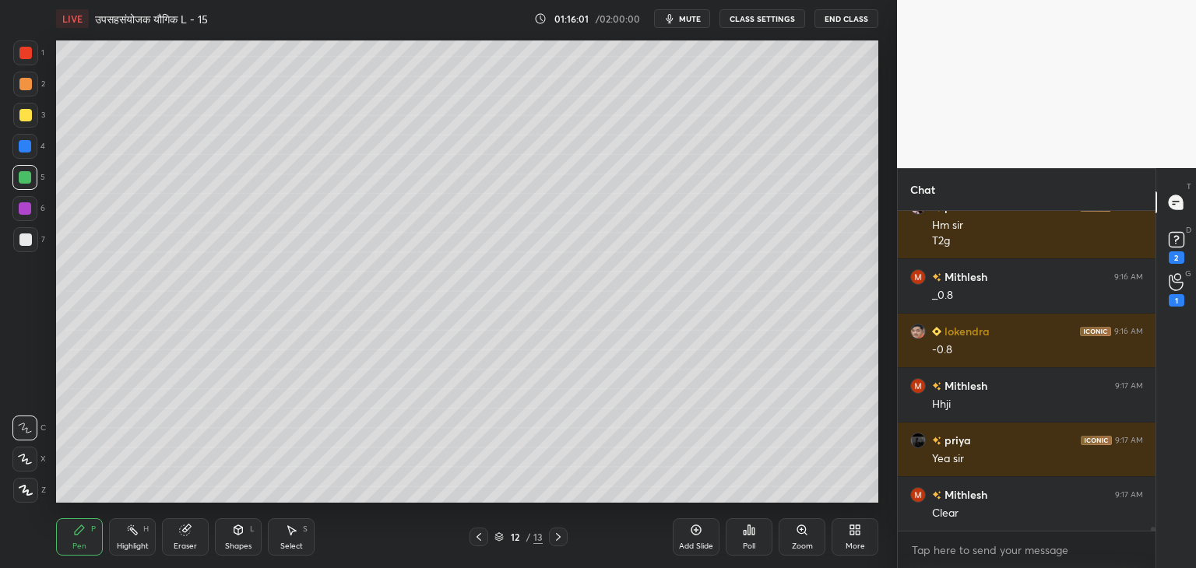
click at [22, 116] on div at bounding box center [25, 115] width 12 height 12
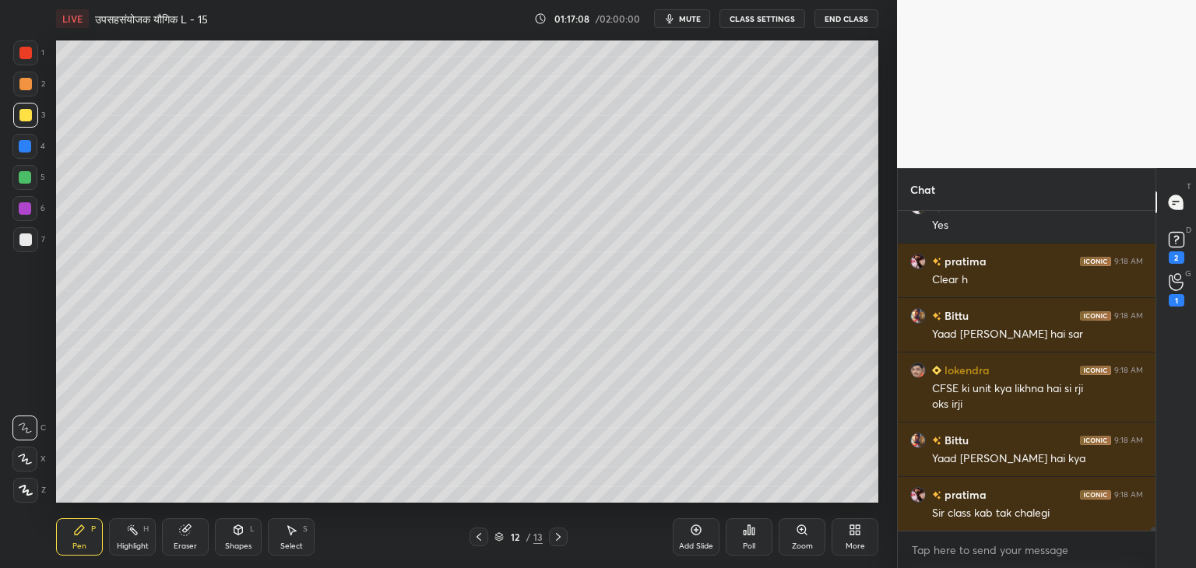
scroll to position [28238, 0]
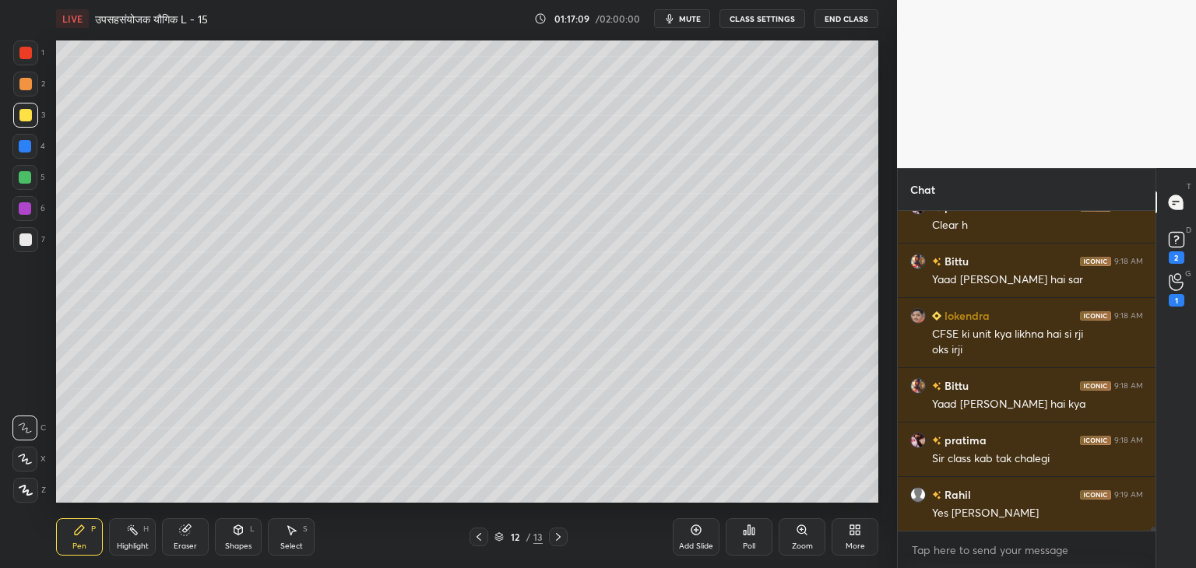
click at [293, 533] on icon at bounding box center [291, 530] width 12 height 12
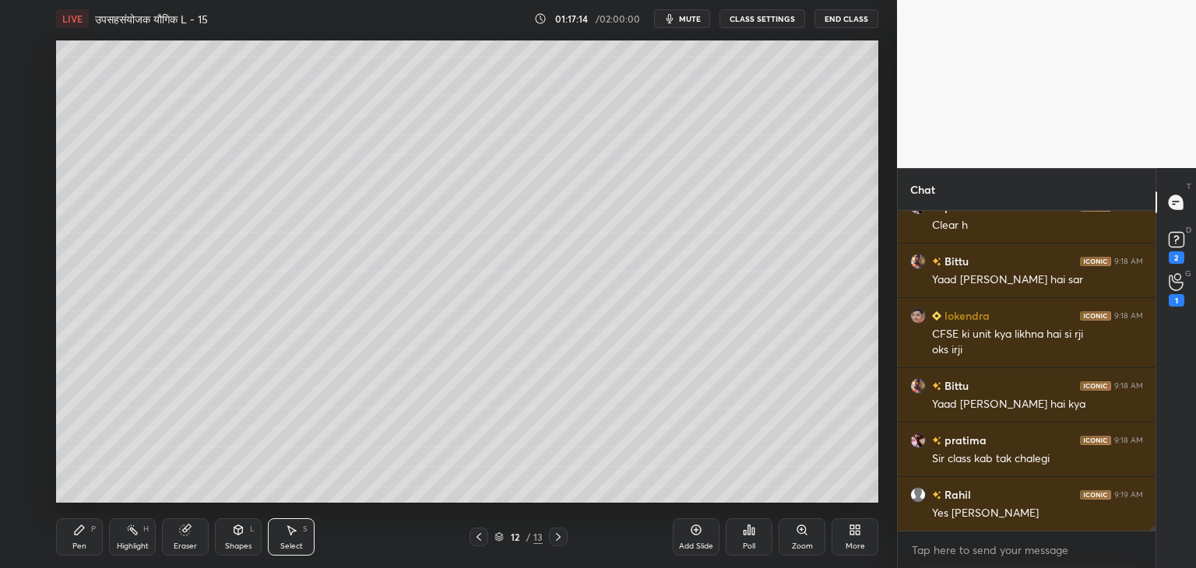
click at [76, 69] on div "0 ° Undo Copy Paste here Duplicate Duplicate to new slide Delete" at bounding box center [467, 271] width 822 height 463
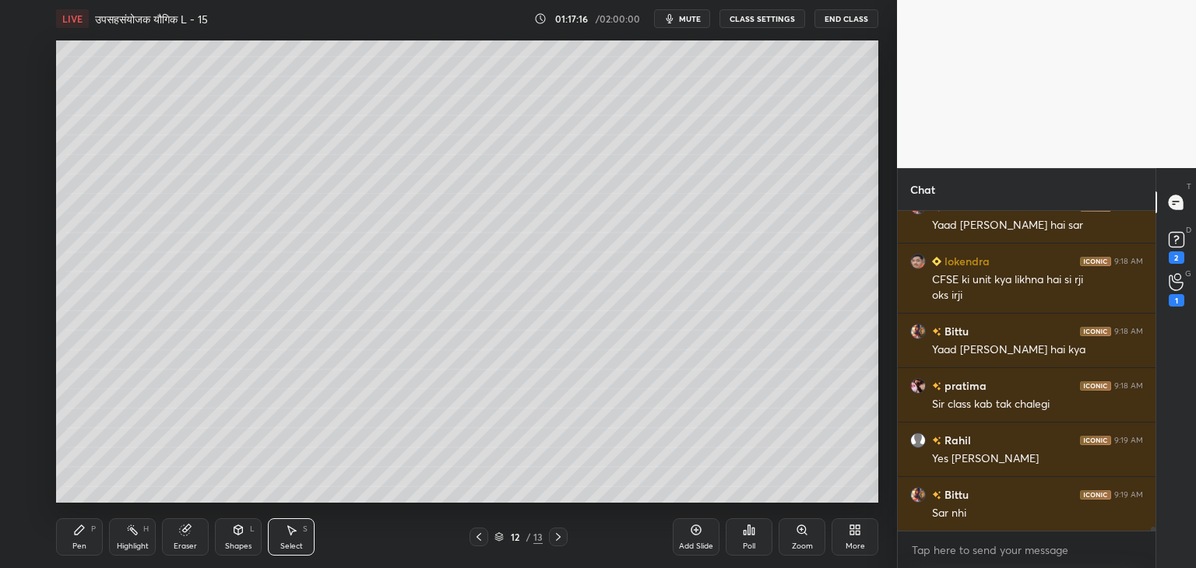
click at [297, 533] on div "Select S" at bounding box center [291, 537] width 47 height 37
click at [236, 534] on icon at bounding box center [238, 530] width 9 height 9
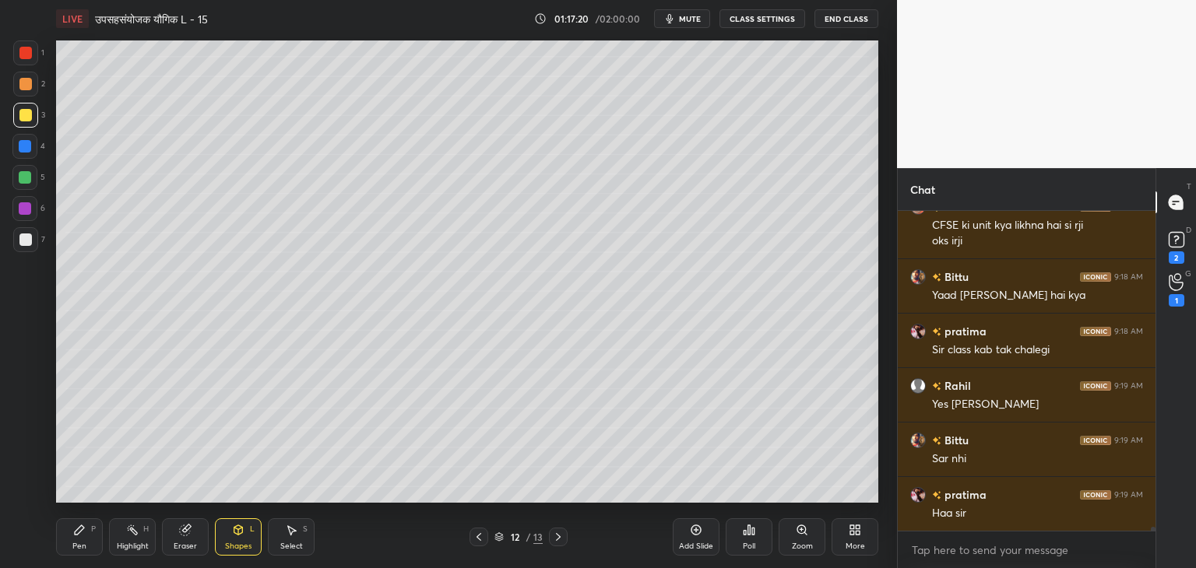
click at [81, 546] on div "Pen" at bounding box center [79, 547] width 14 height 8
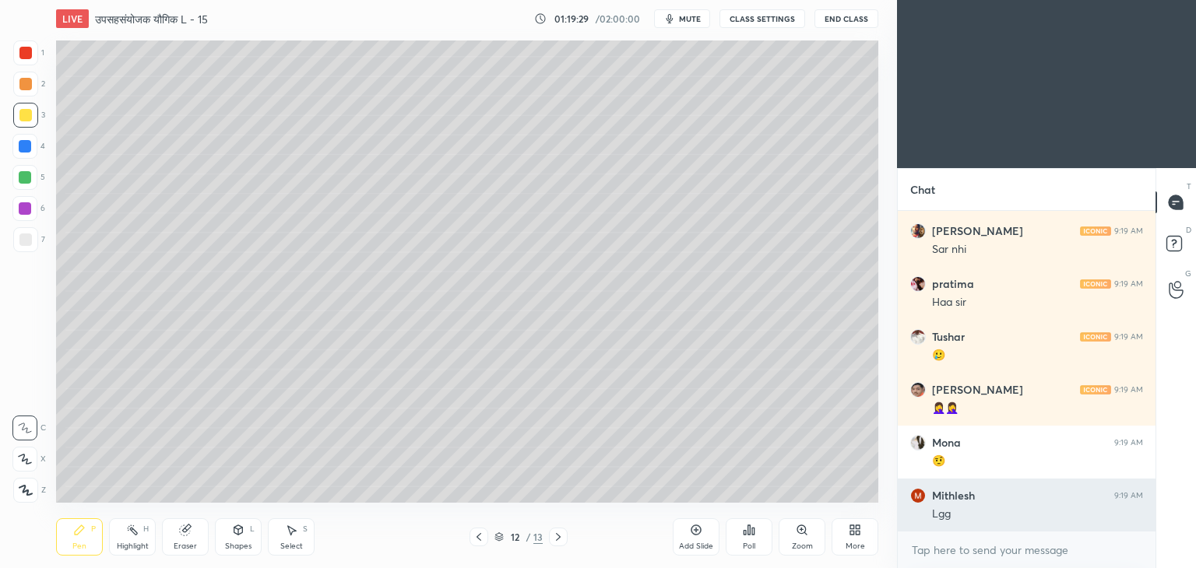
scroll to position [77397, 77032]
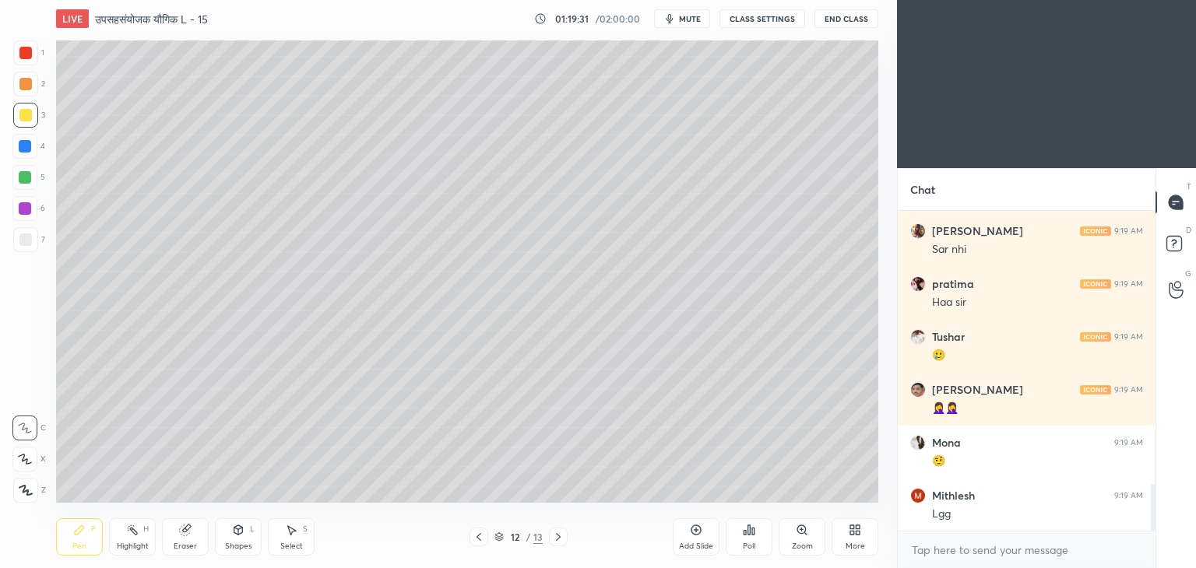
click at [853, 539] on div "More" at bounding box center [855, 537] width 47 height 37
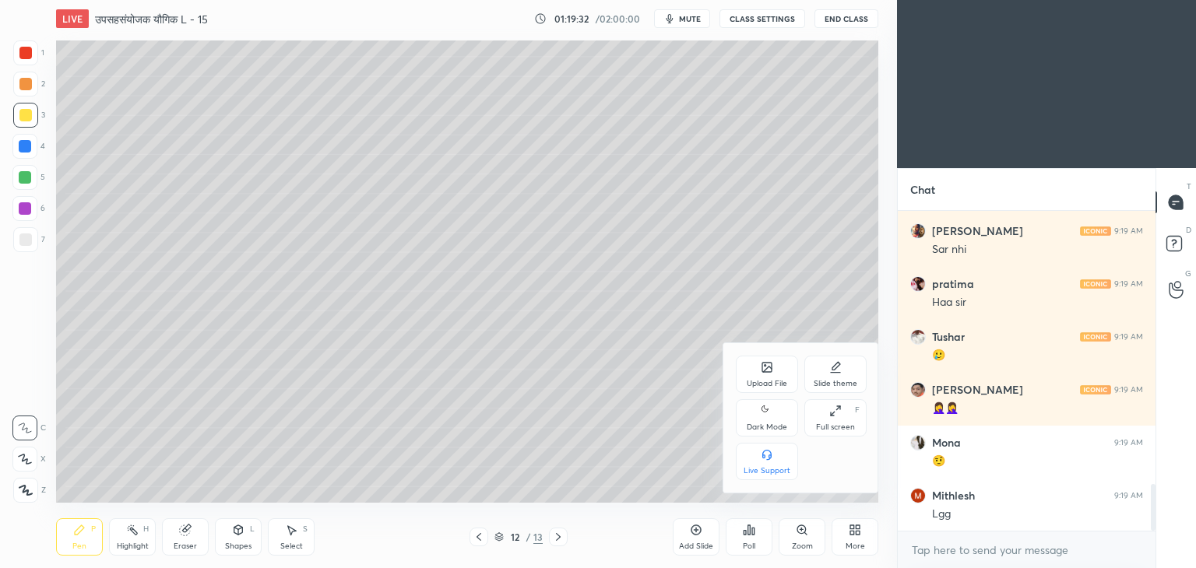
click at [765, 426] on div "Dark Mode" at bounding box center [767, 428] width 40 height 8
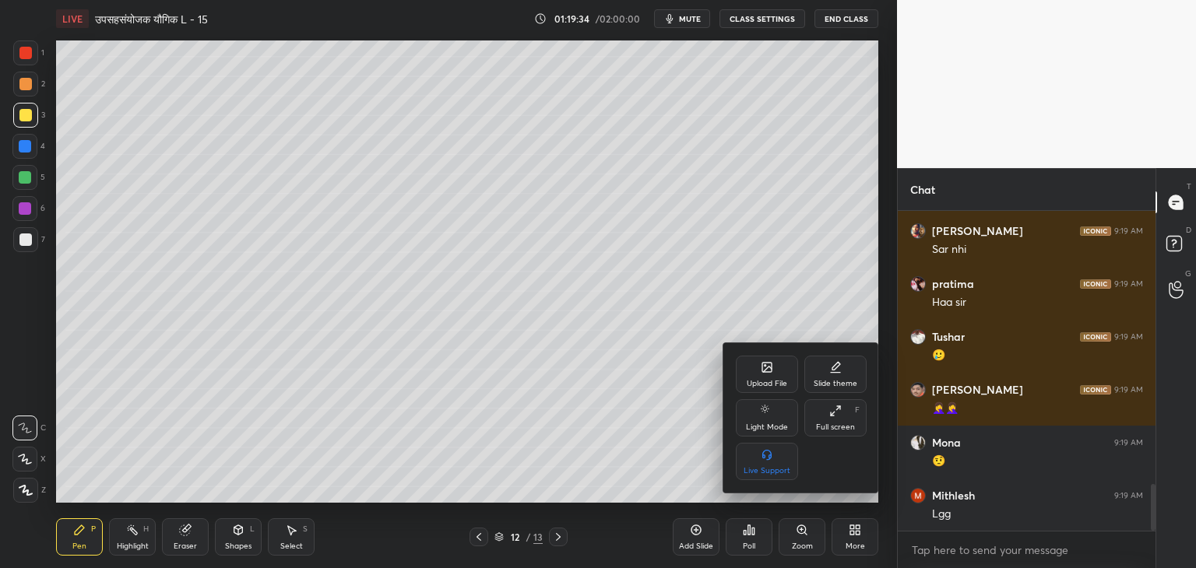
click at [297, 542] on div at bounding box center [598, 284] width 1196 height 568
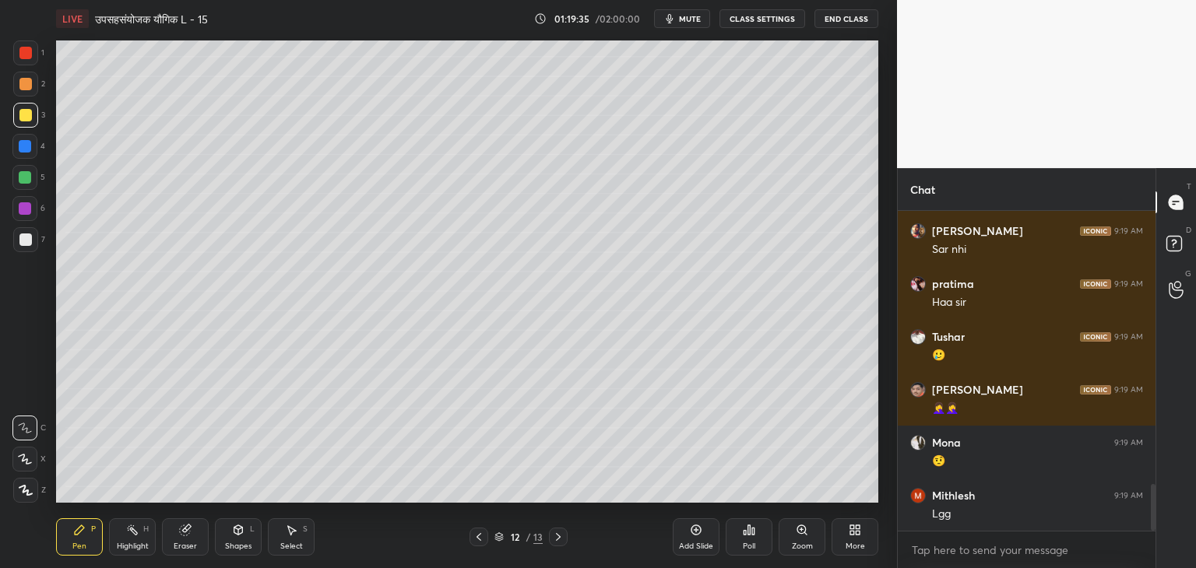
click at [298, 534] on div "Select S" at bounding box center [291, 537] width 47 height 37
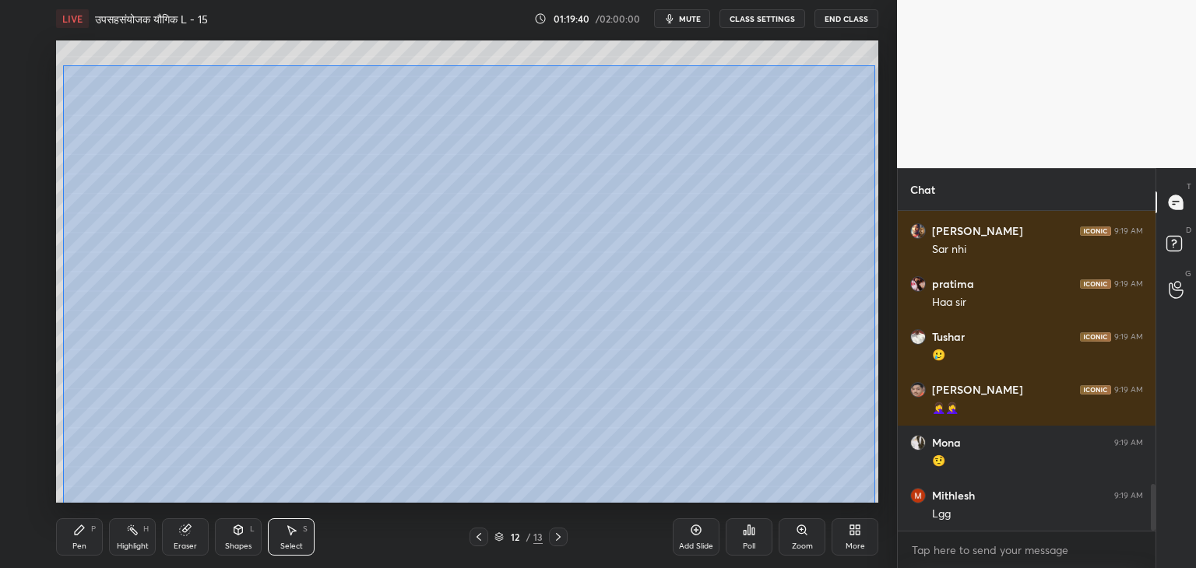
scroll to position [1936, 0]
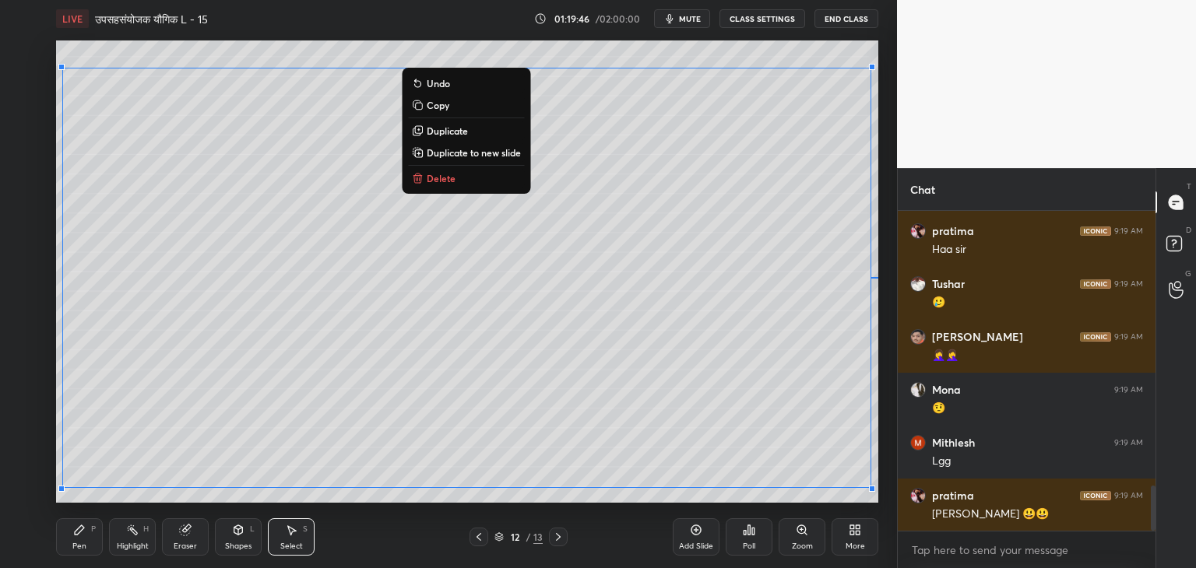
click at [445, 105] on p "Copy" at bounding box center [438, 105] width 23 height 12
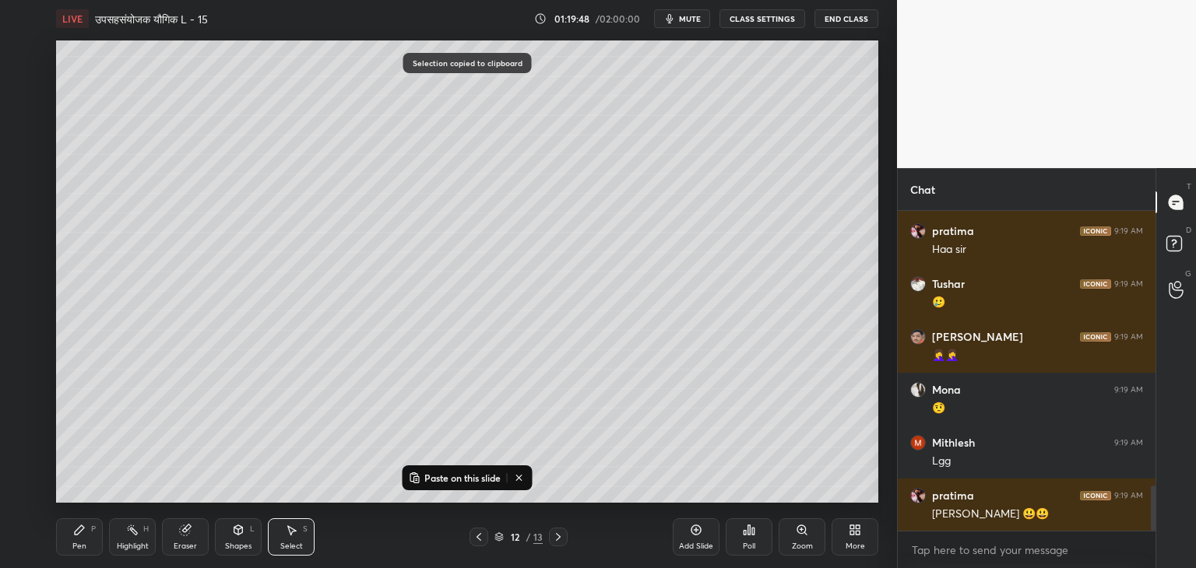
click at [698, 540] on div "Add Slide" at bounding box center [696, 537] width 47 height 37
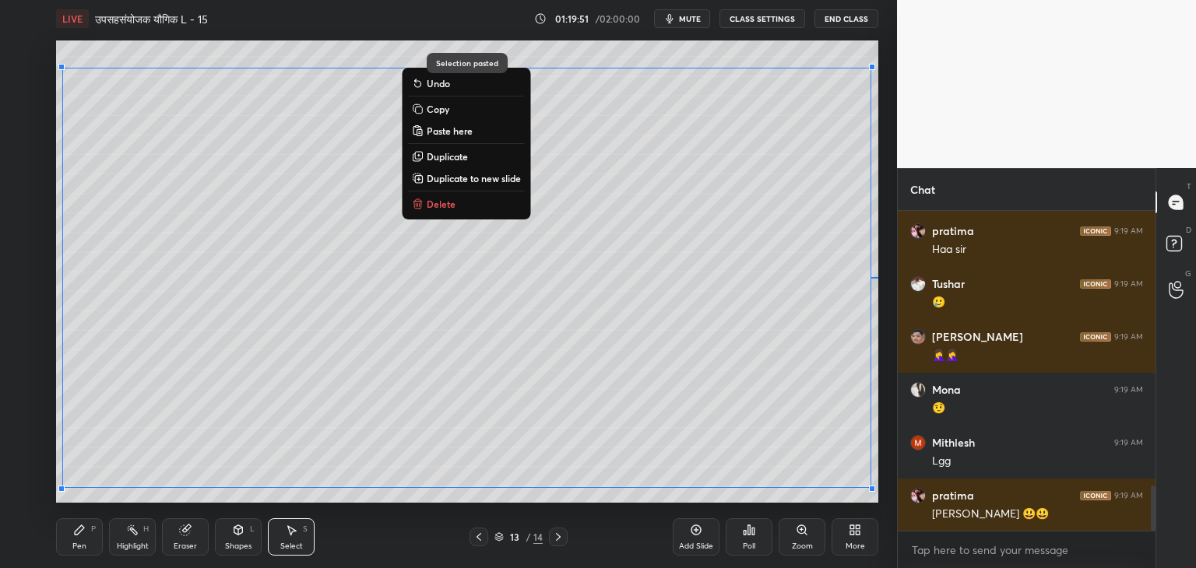
click at [206, 54] on div "0 ° Undo Copy Paste here Duplicate Duplicate to new slide Delete" at bounding box center [467, 271] width 822 height 463
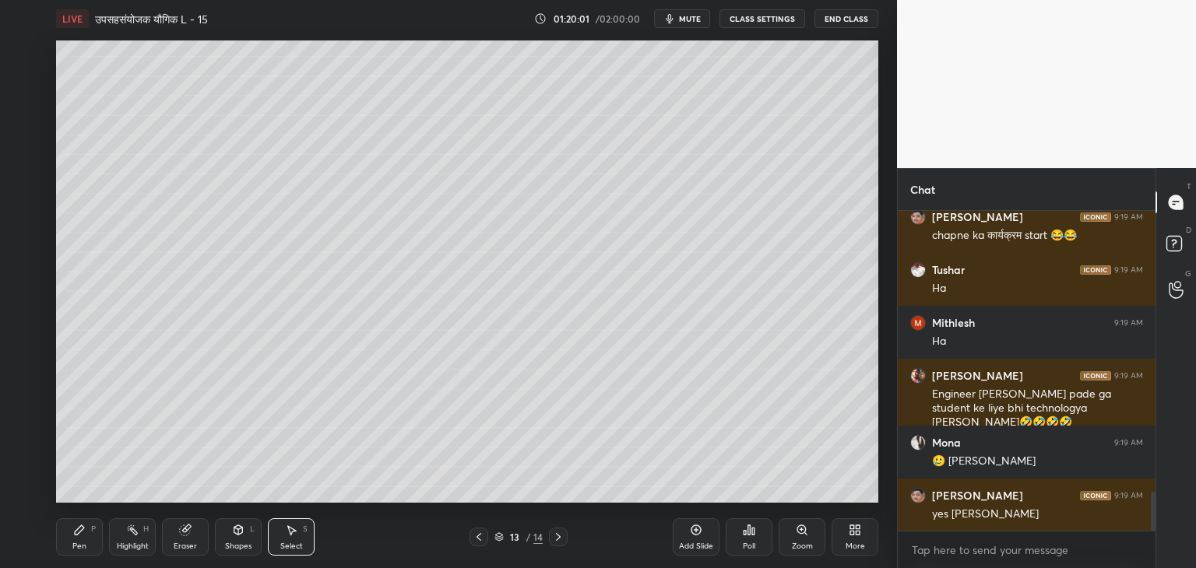
scroll to position [2320, 0]
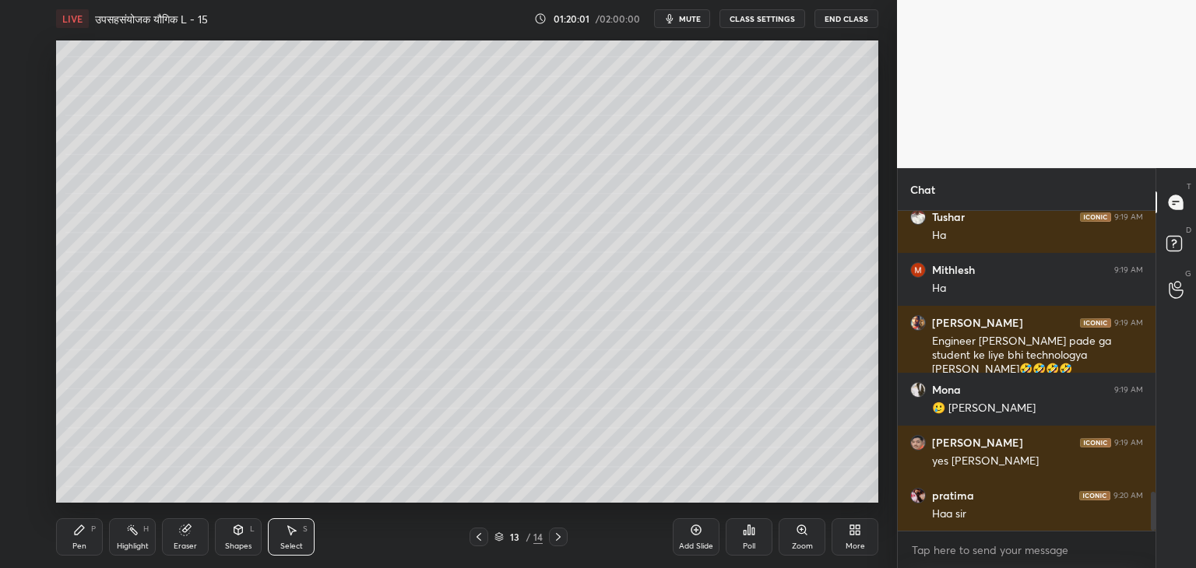
click at [187, 544] on div "Eraser" at bounding box center [185, 547] width 23 height 8
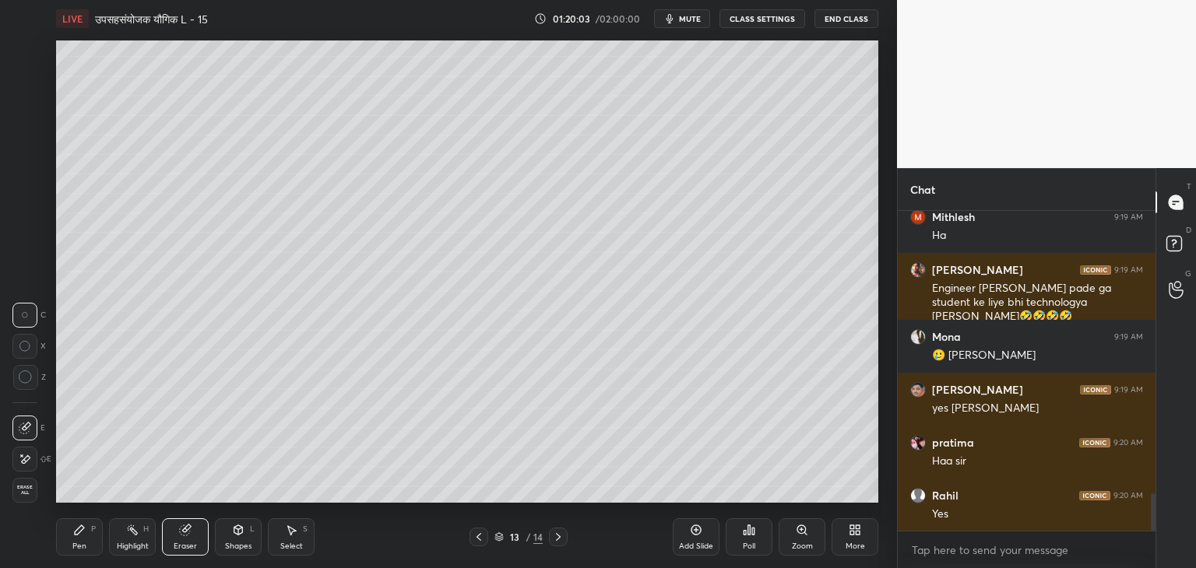
scroll to position [2426, 0]
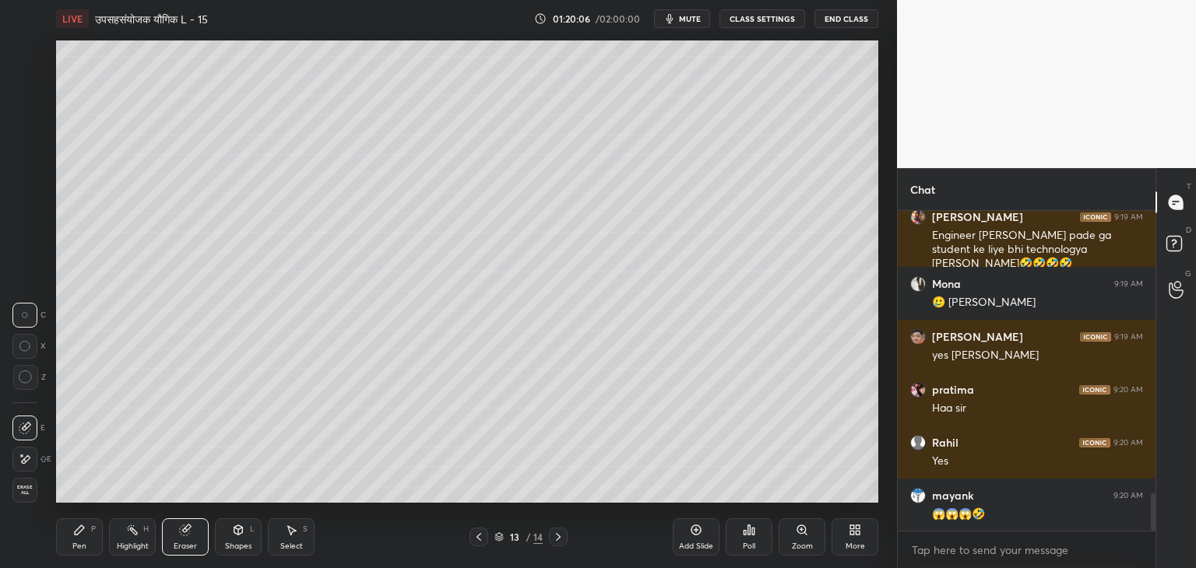
click at [79, 544] on div "Pen" at bounding box center [79, 547] width 14 height 8
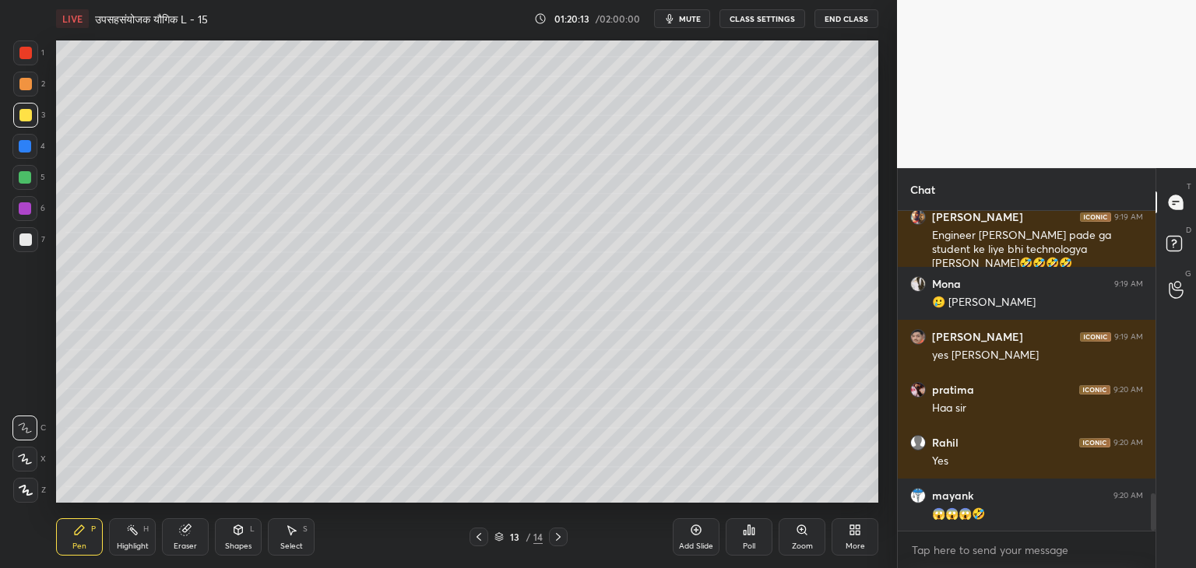
click at [287, 534] on icon at bounding box center [291, 530] width 12 height 12
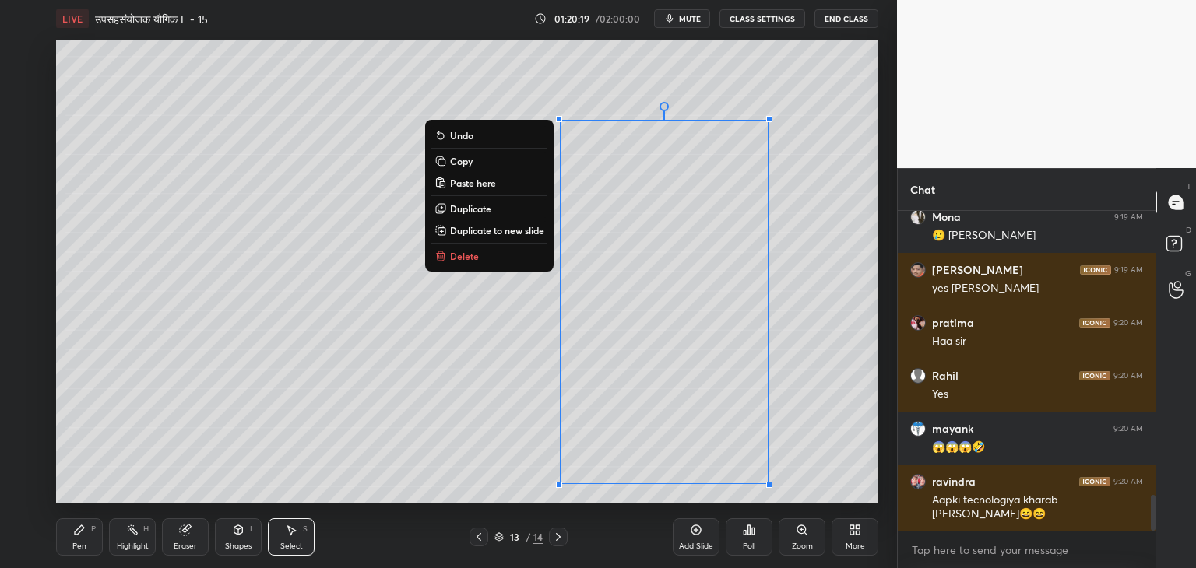
scroll to position [2546, 0]
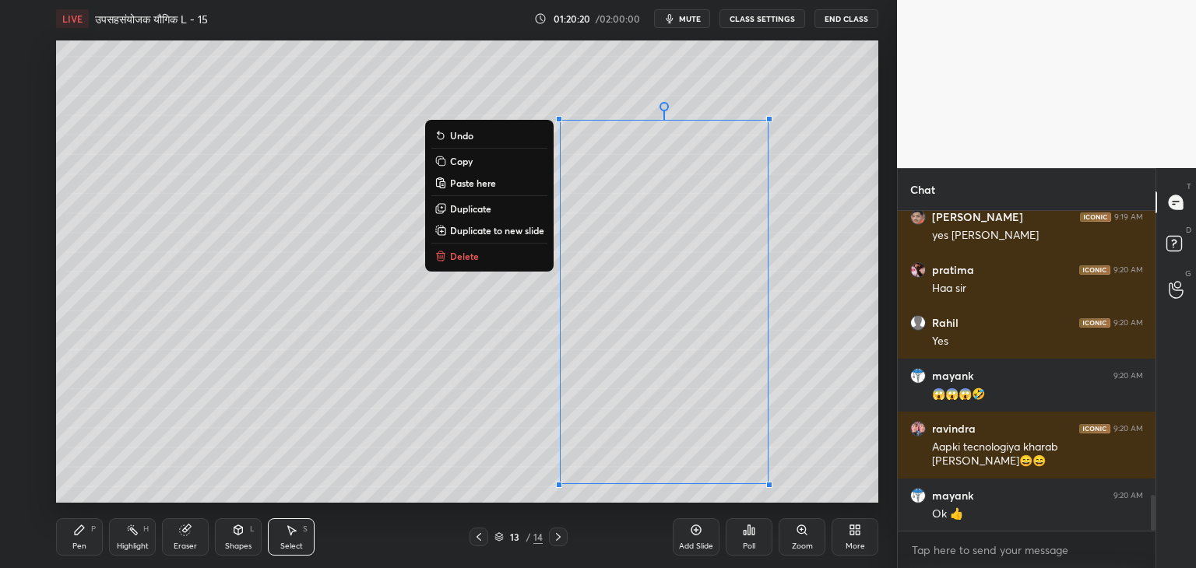
click at [496, 259] on button "Delete" at bounding box center [489, 256] width 116 height 19
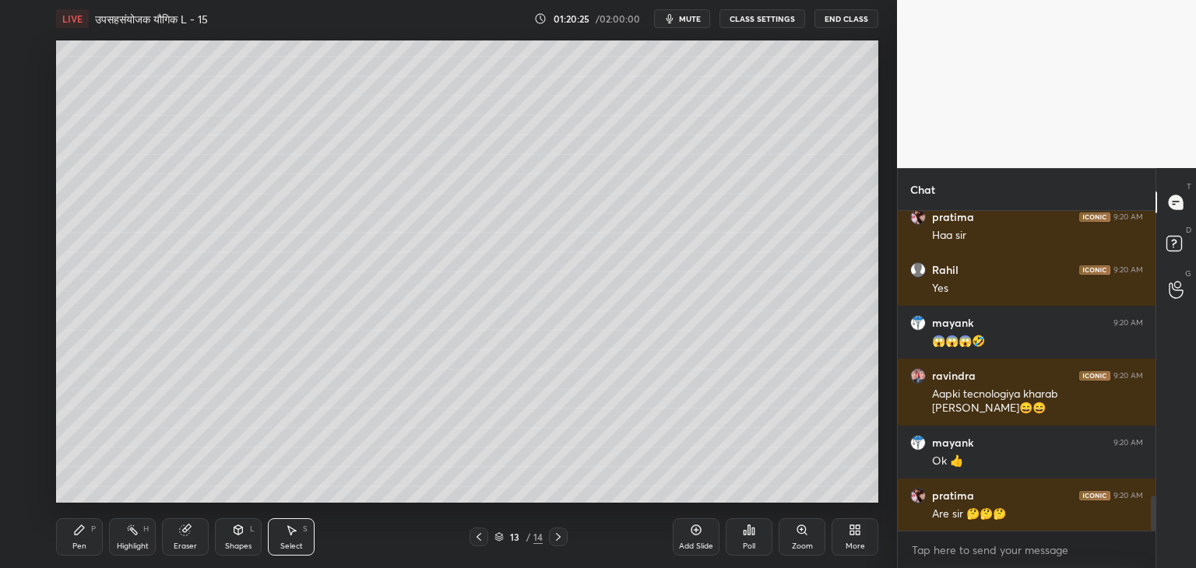
scroll to position [2652, 0]
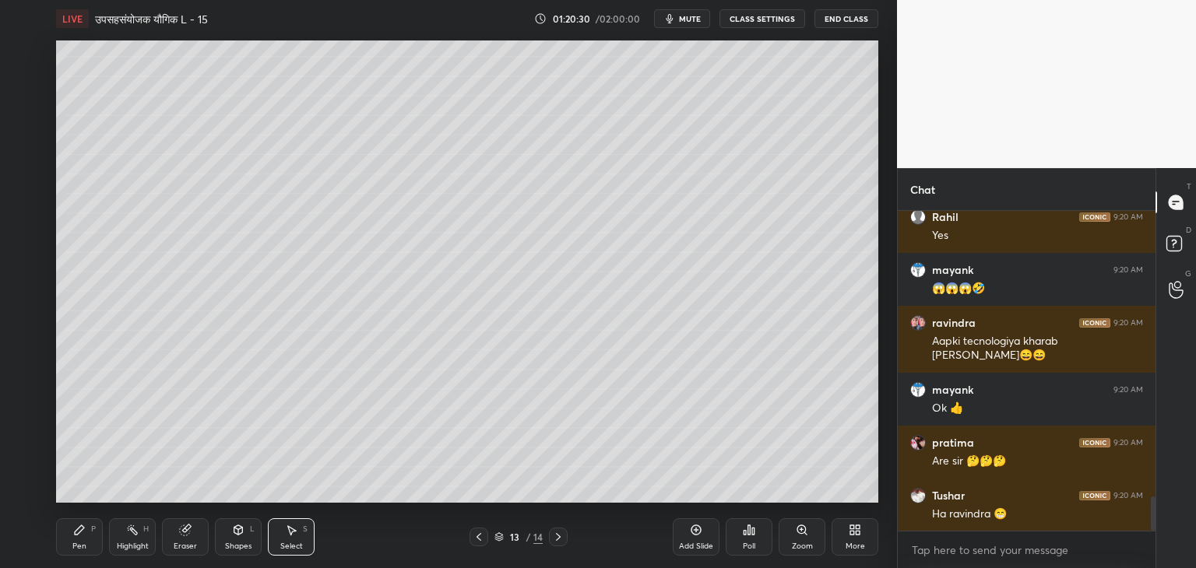
click at [80, 543] on div "Pen" at bounding box center [79, 547] width 14 height 8
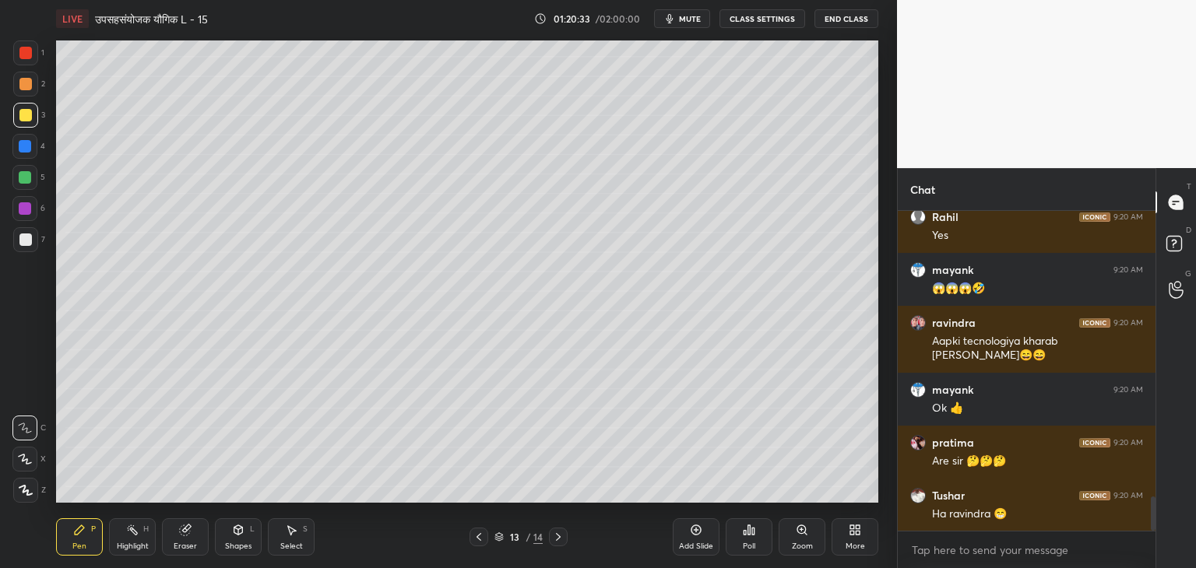
click at [184, 533] on icon at bounding box center [185, 531] width 10 height 10
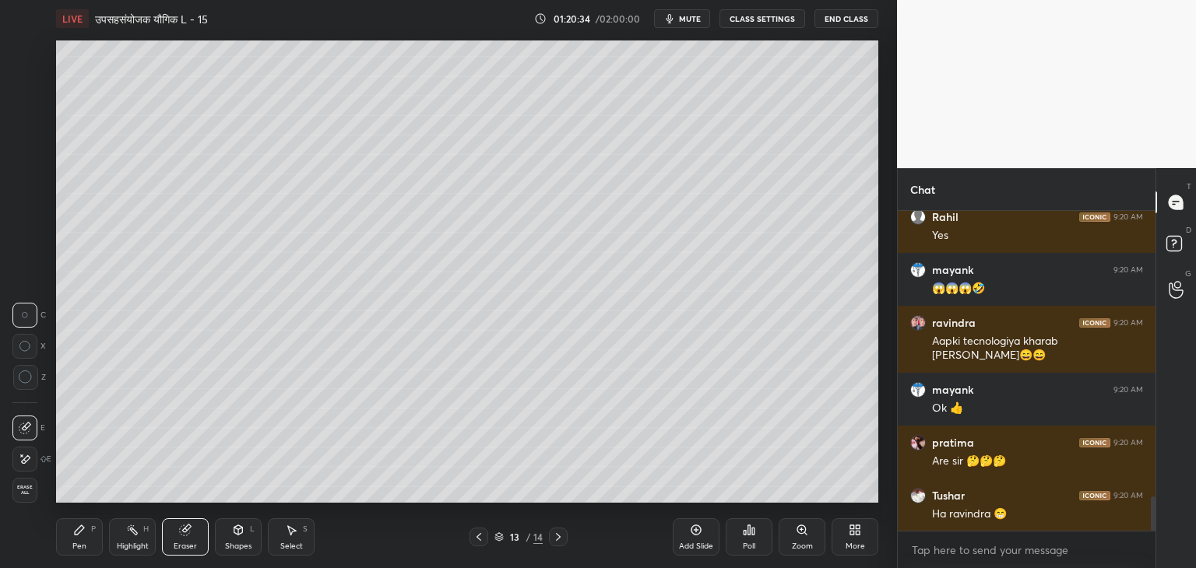
click at [24, 318] on circle at bounding box center [24, 314] width 5 height 5
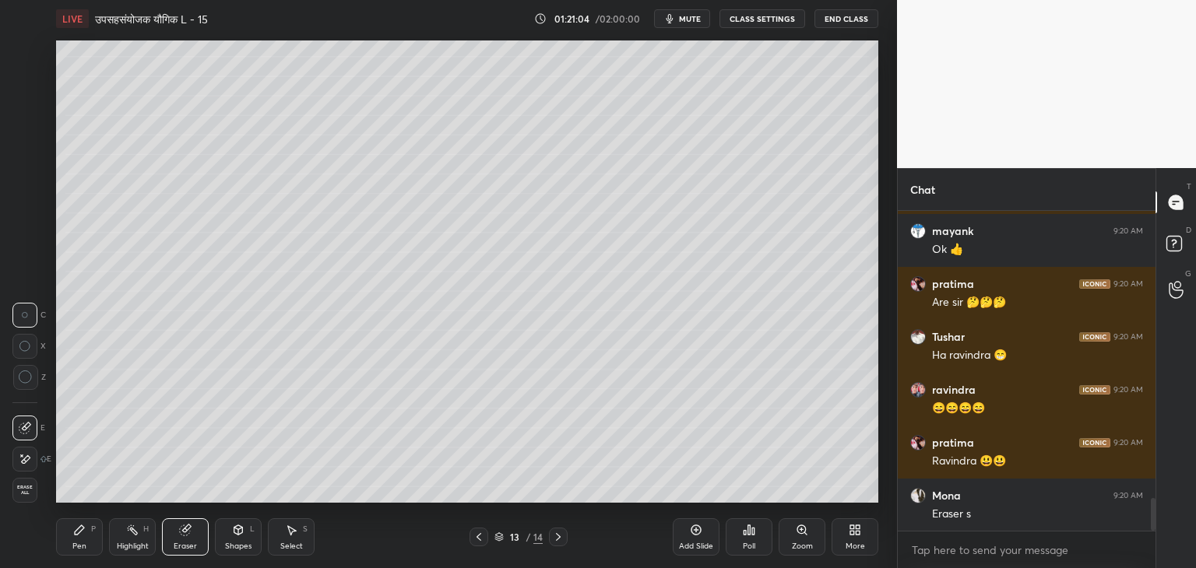
scroll to position [2864, 0]
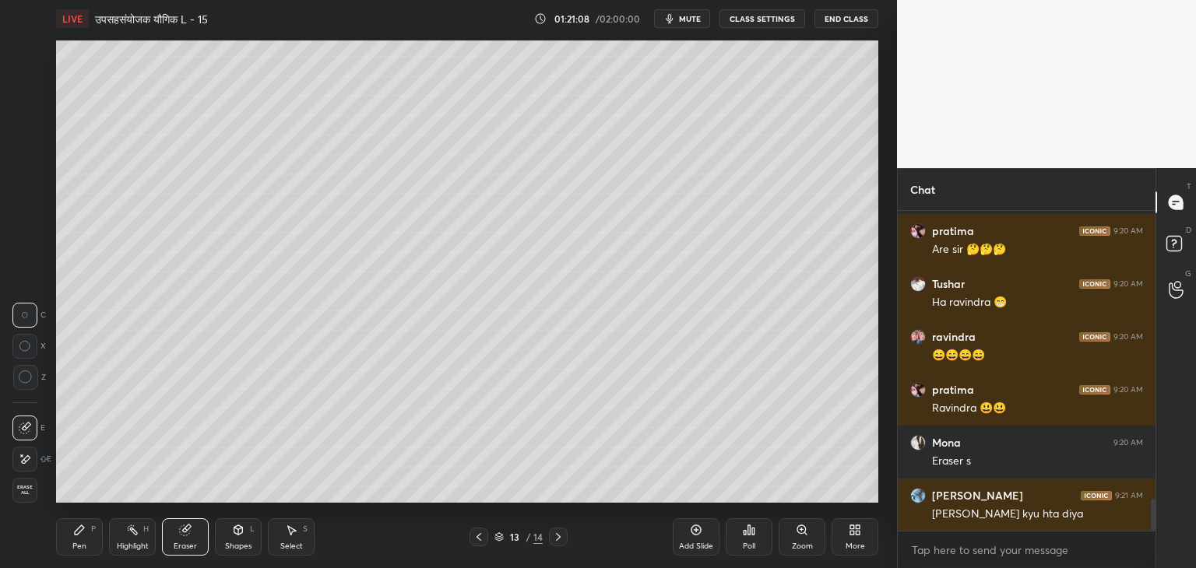
click at [480, 540] on icon at bounding box center [479, 537] width 12 height 12
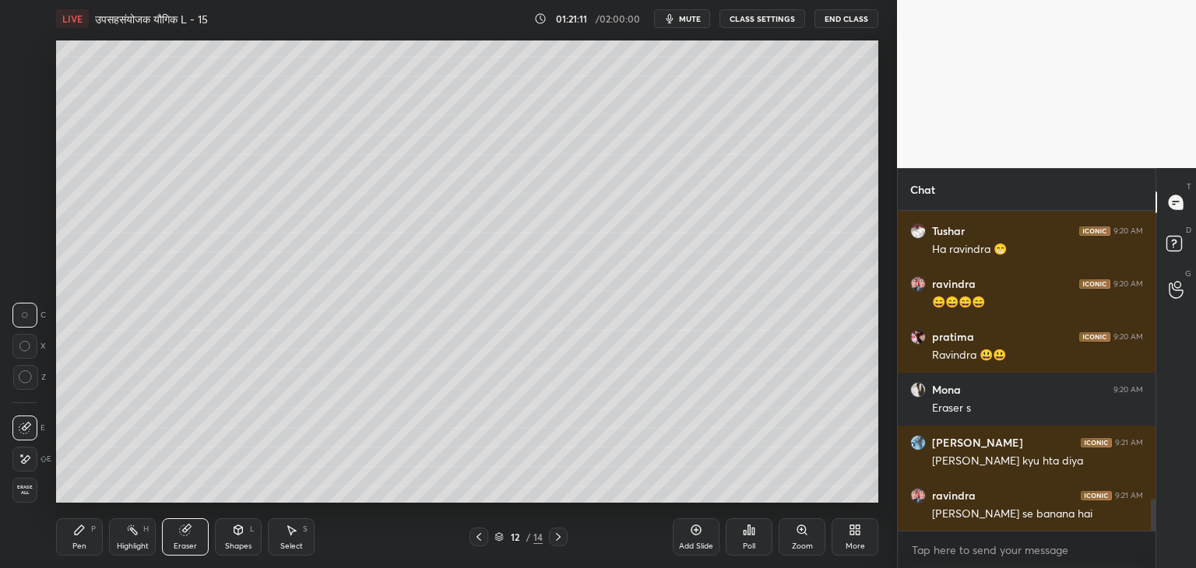
click at [561, 543] on icon at bounding box center [558, 537] width 12 height 12
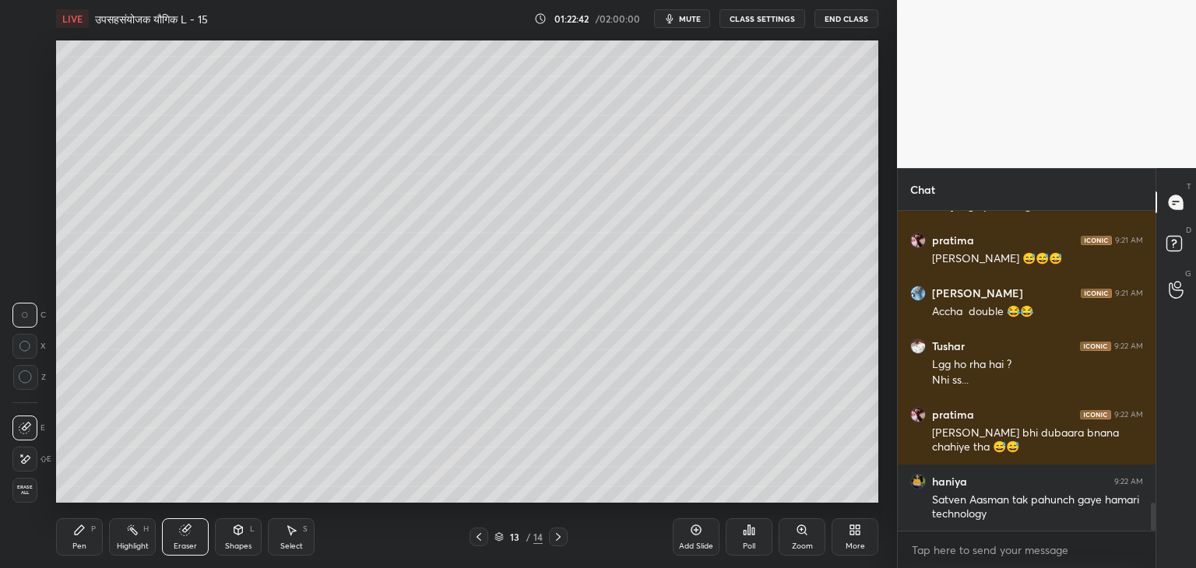
scroll to position [3331, 0]
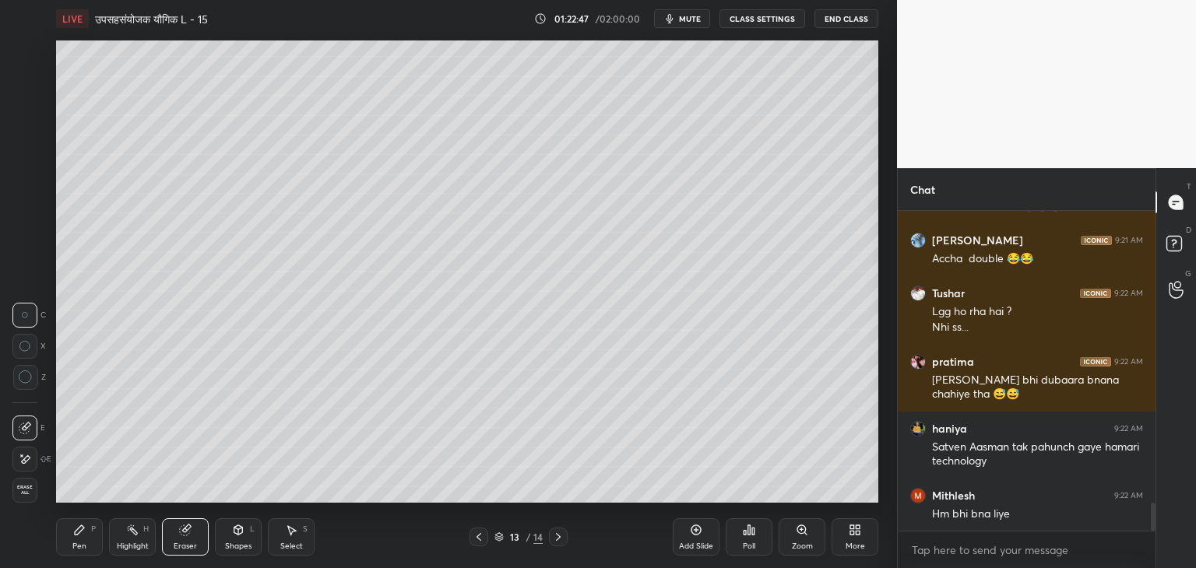
click at [85, 545] on div "Pen" at bounding box center [79, 547] width 14 height 8
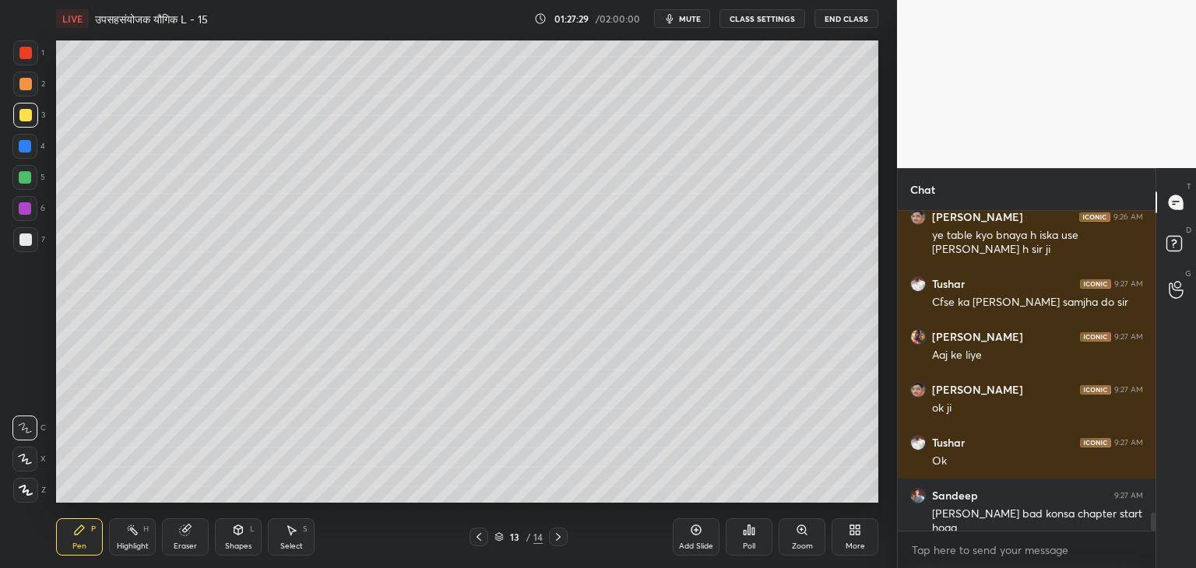
scroll to position [5510, 0]
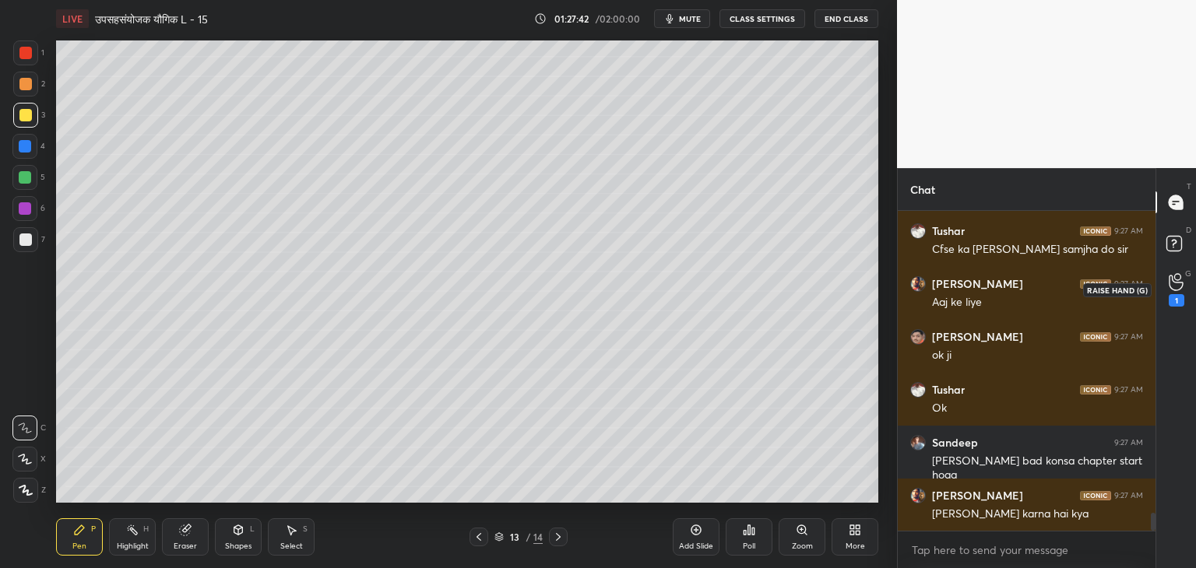
click at [1180, 285] on icon at bounding box center [1176, 282] width 15 height 18
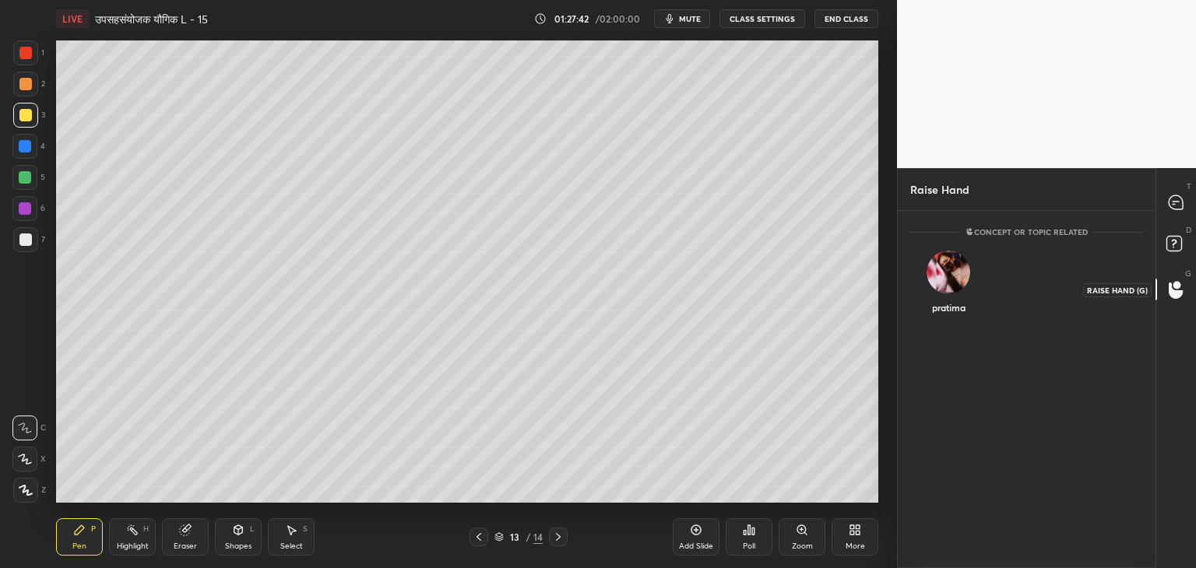
scroll to position [5, 5]
click at [945, 284] on div "pratima" at bounding box center [948, 286] width 77 height 90
click at [952, 325] on button "INVITE" at bounding box center [948, 318] width 63 height 20
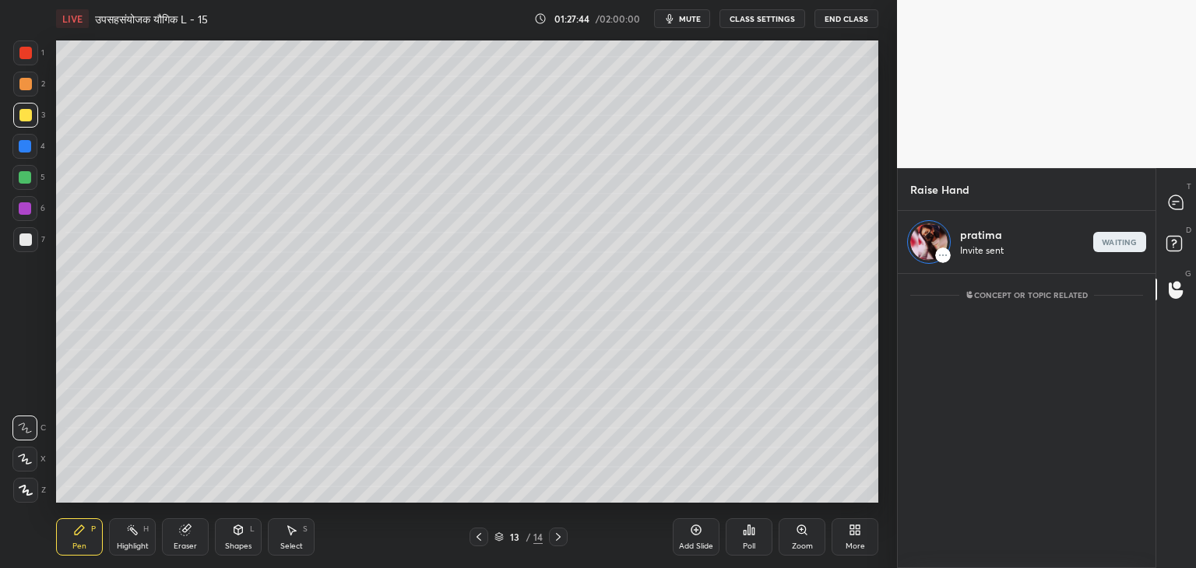
scroll to position [5, 5]
click at [1171, 202] on icon at bounding box center [1176, 202] width 14 height 14
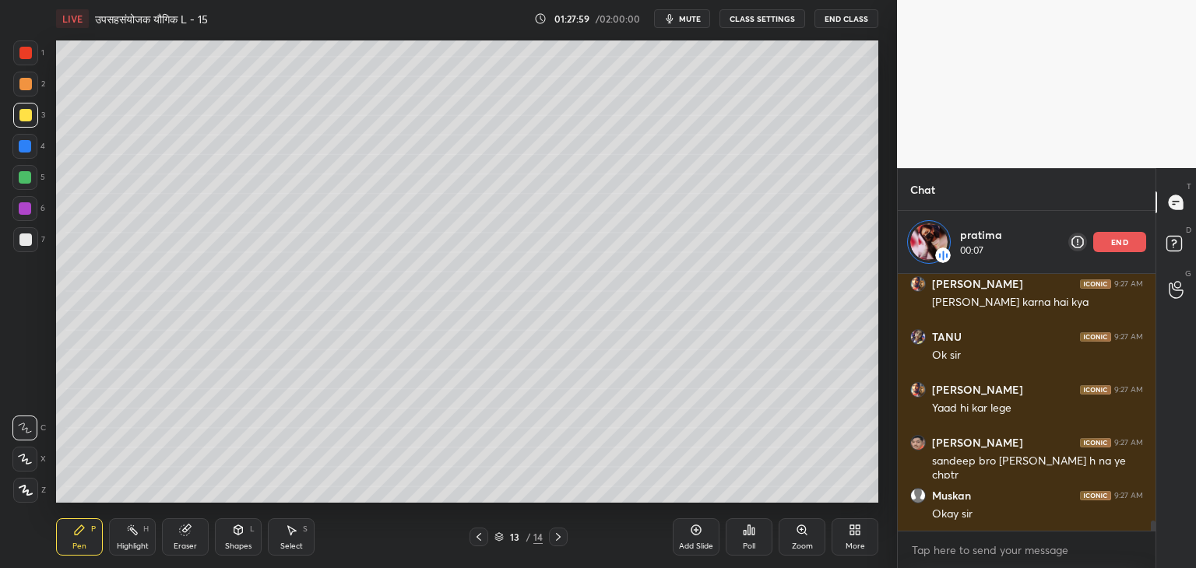
scroll to position [6107, 0]
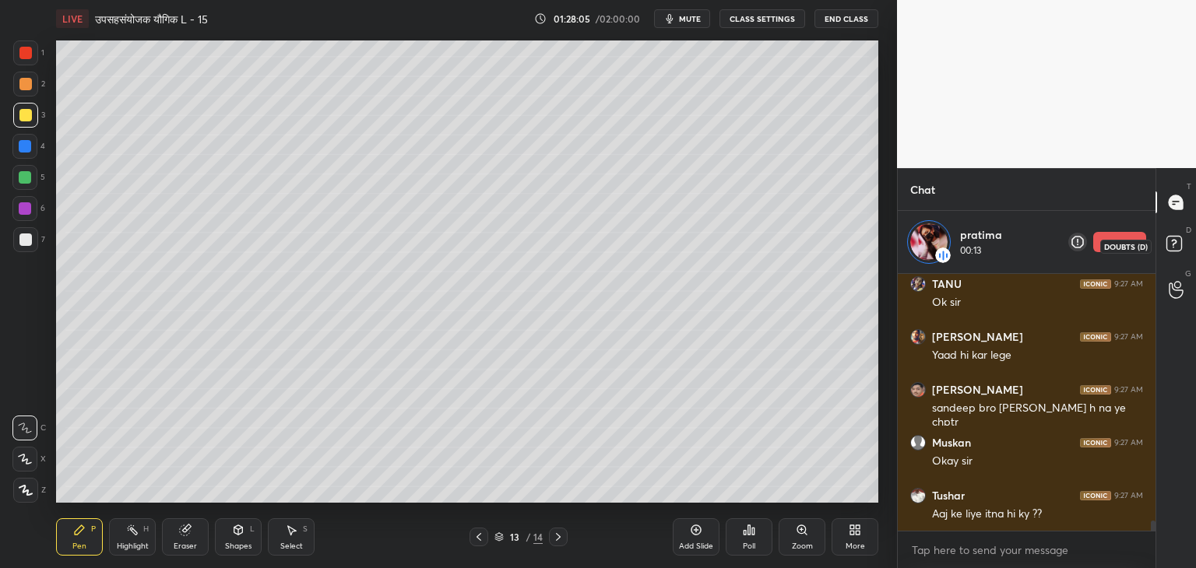
click at [1163, 244] on icon at bounding box center [1177, 246] width 28 height 28
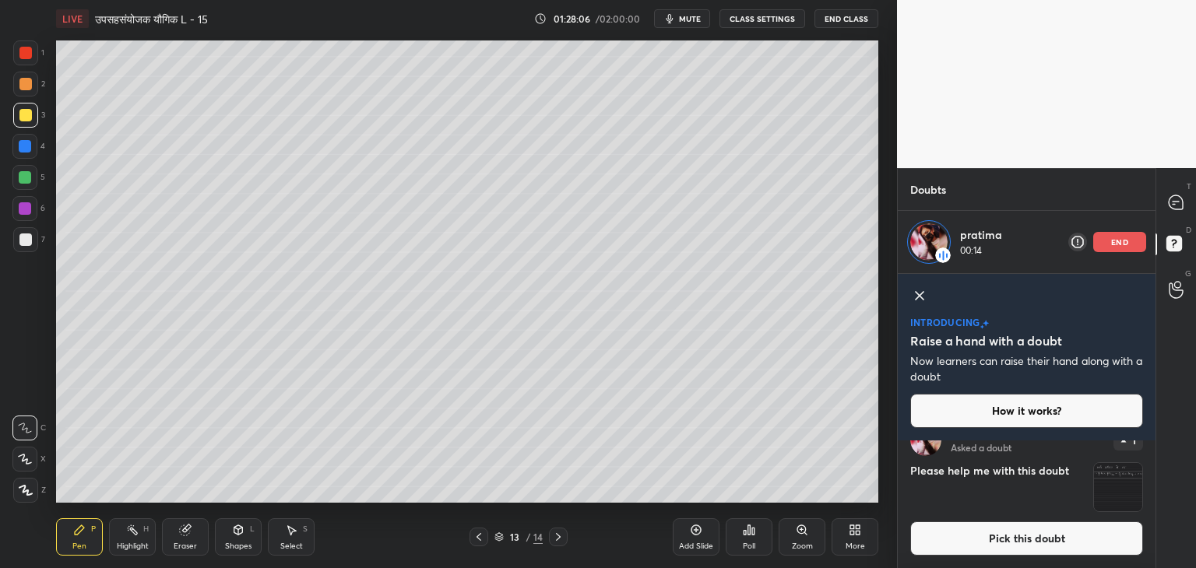
click at [1121, 496] on img "grid" at bounding box center [1118, 487] width 48 height 48
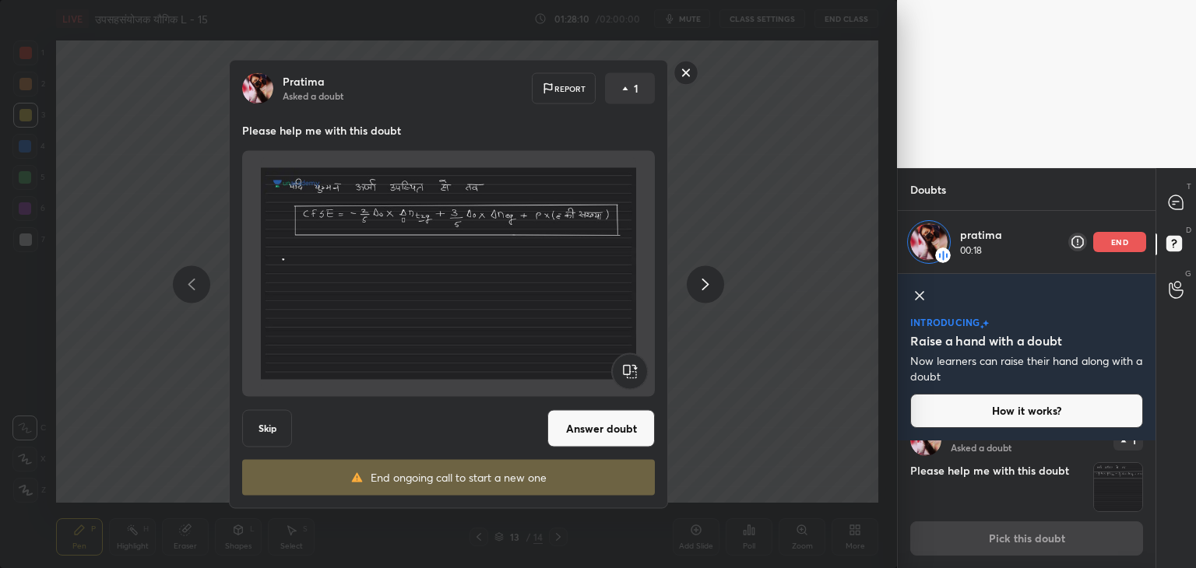
click at [589, 426] on button "Answer doubt" at bounding box center [600, 428] width 107 height 37
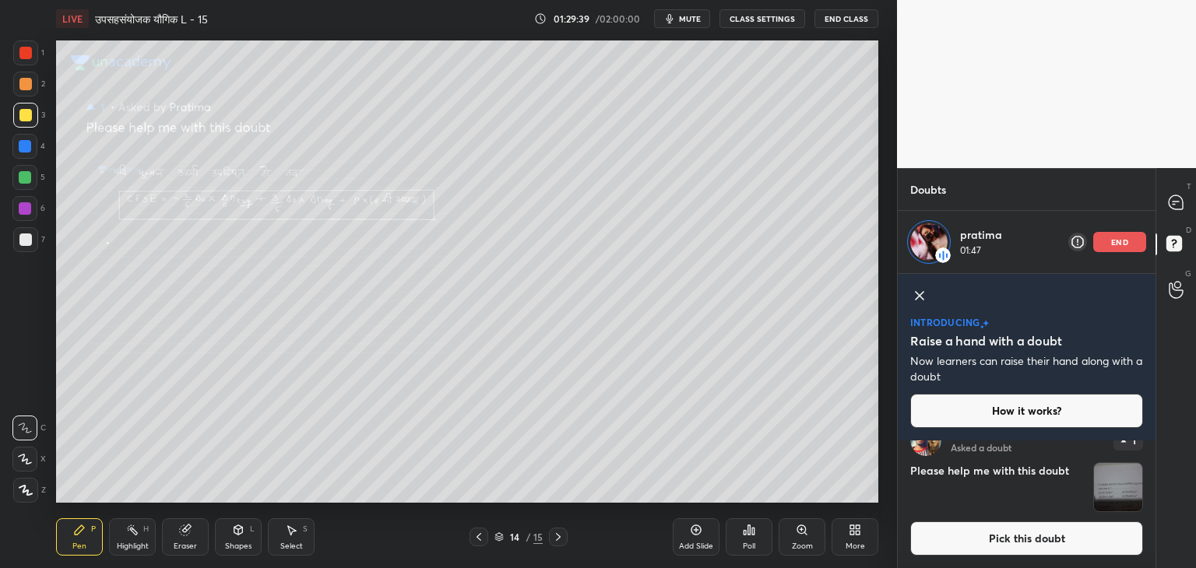
click at [924, 292] on icon at bounding box center [920, 296] width 8 height 8
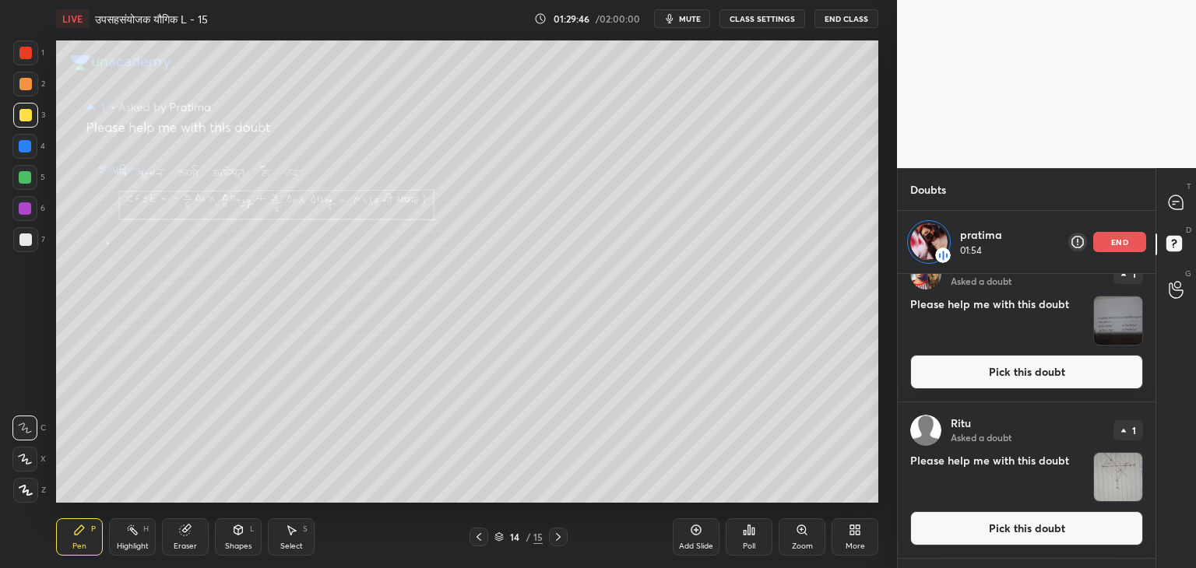
click at [478, 537] on icon at bounding box center [479, 537] width 5 height 8
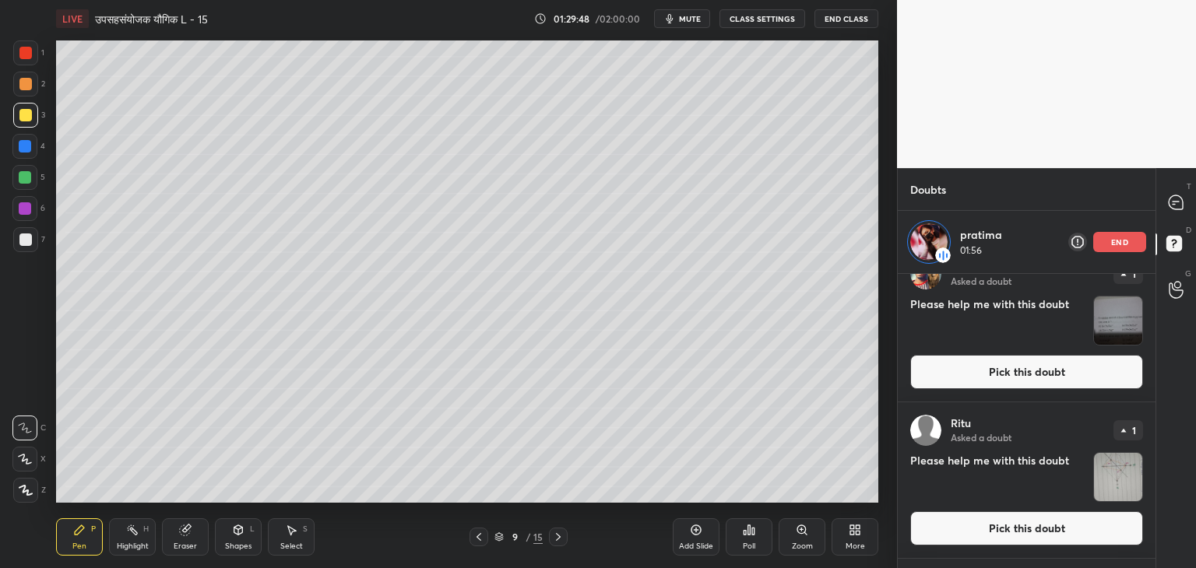
click at [478, 537] on icon at bounding box center [479, 537] width 5 height 8
click at [554, 533] on icon at bounding box center [558, 537] width 12 height 12
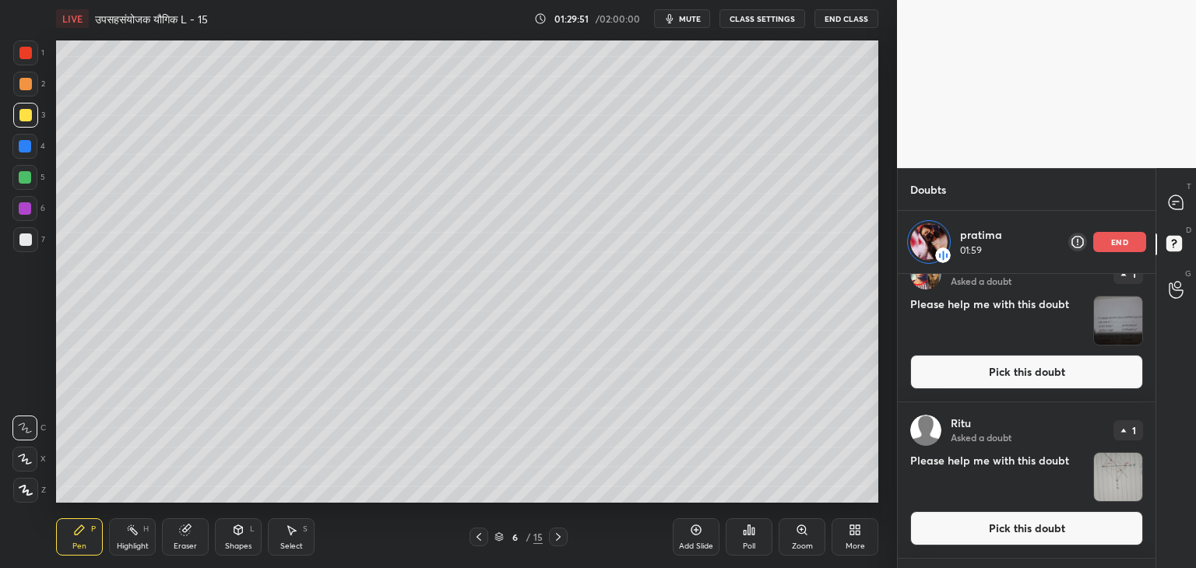
click at [554, 535] on icon at bounding box center [558, 537] width 12 height 12
click at [552, 535] on icon at bounding box center [558, 537] width 12 height 12
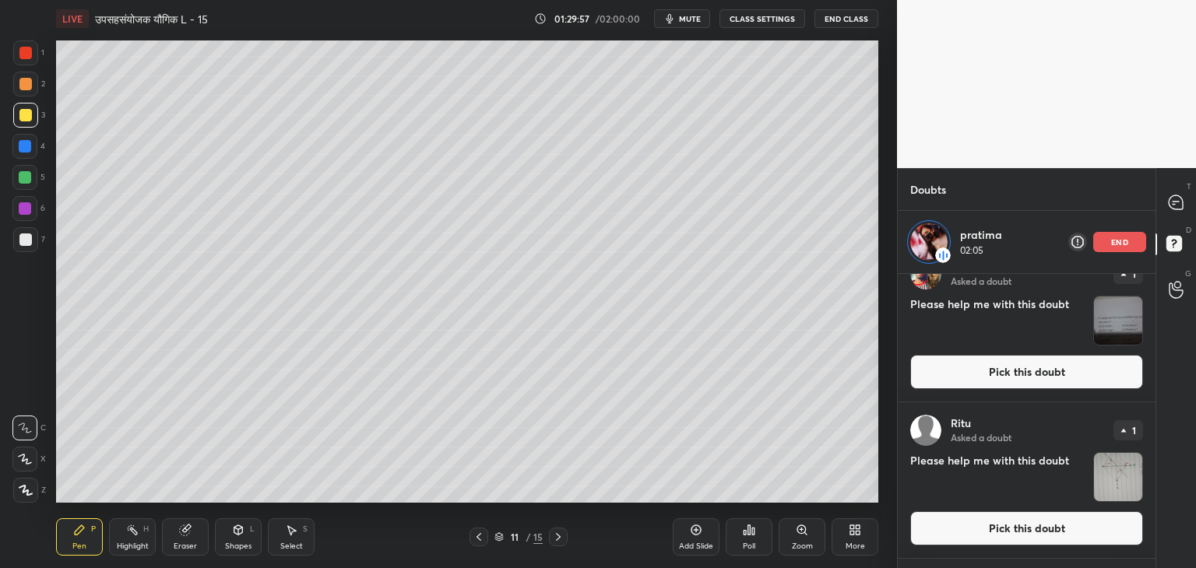
click at [185, 547] on div "Eraser" at bounding box center [185, 547] width 23 height 8
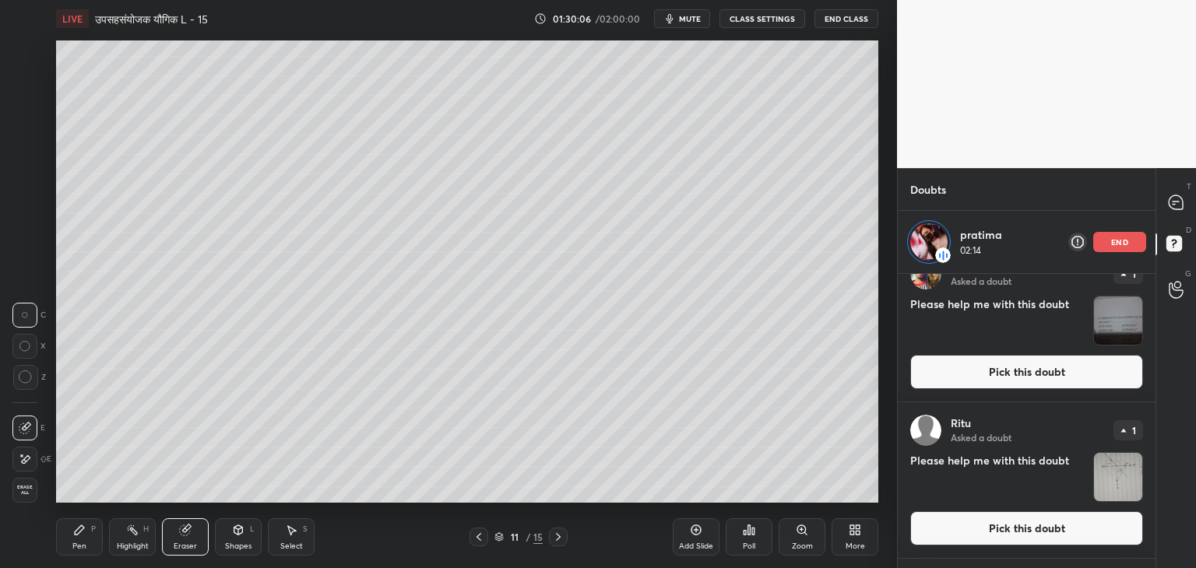
click at [558, 538] on icon at bounding box center [558, 537] width 12 height 12
click at [558, 537] on icon at bounding box center [558, 537] width 12 height 12
click at [558, 538] on icon at bounding box center [558, 537] width 12 height 12
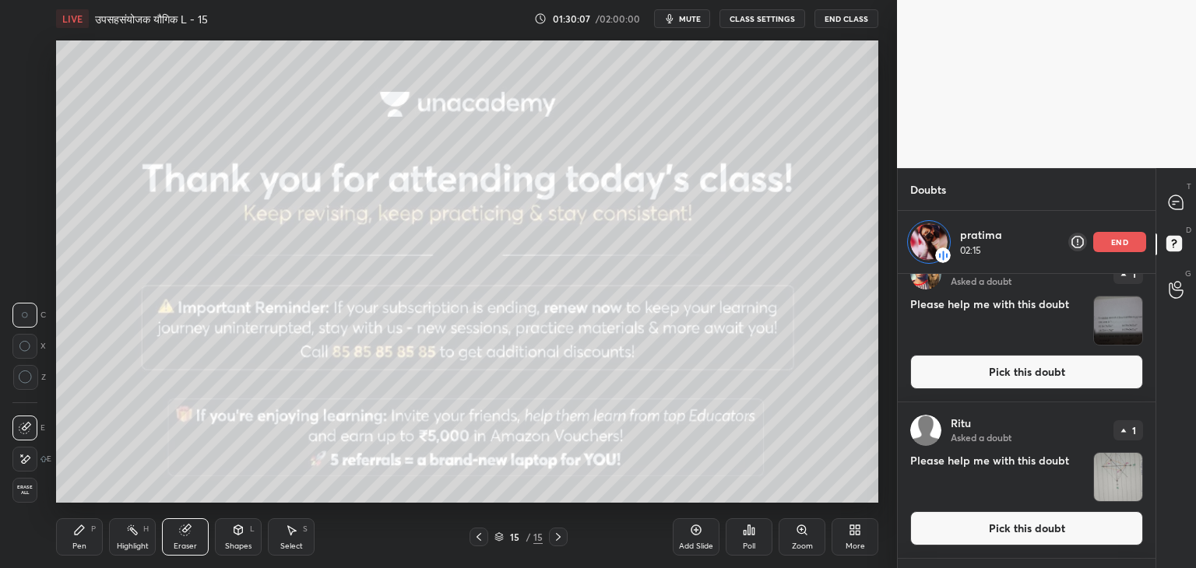
click at [558, 540] on icon at bounding box center [558, 537] width 5 height 8
click at [484, 539] on icon at bounding box center [479, 537] width 12 height 12
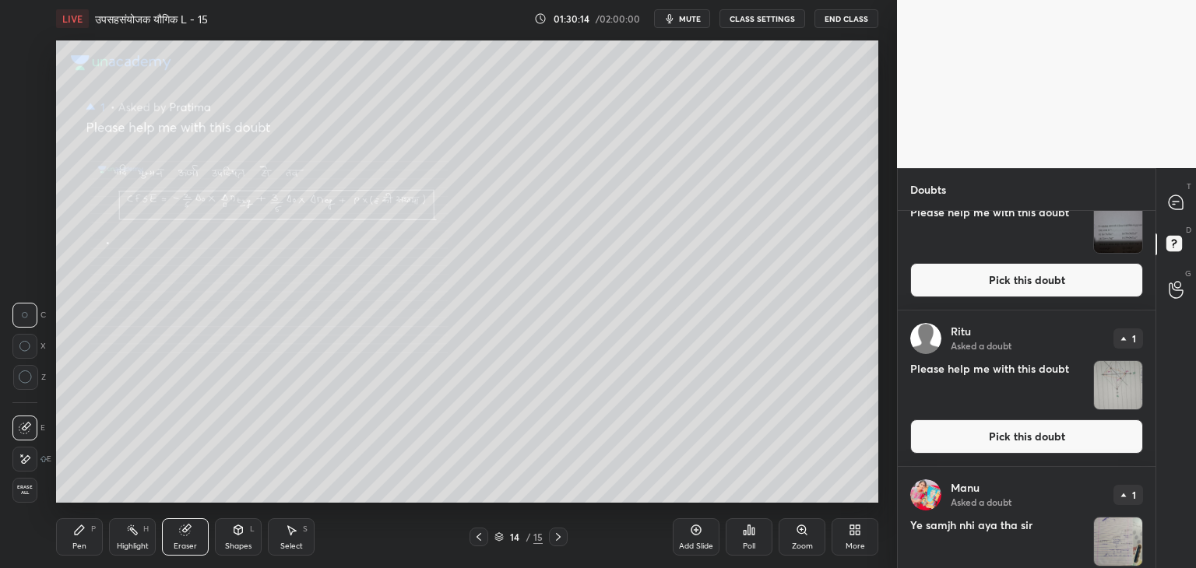
scroll to position [0, 0]
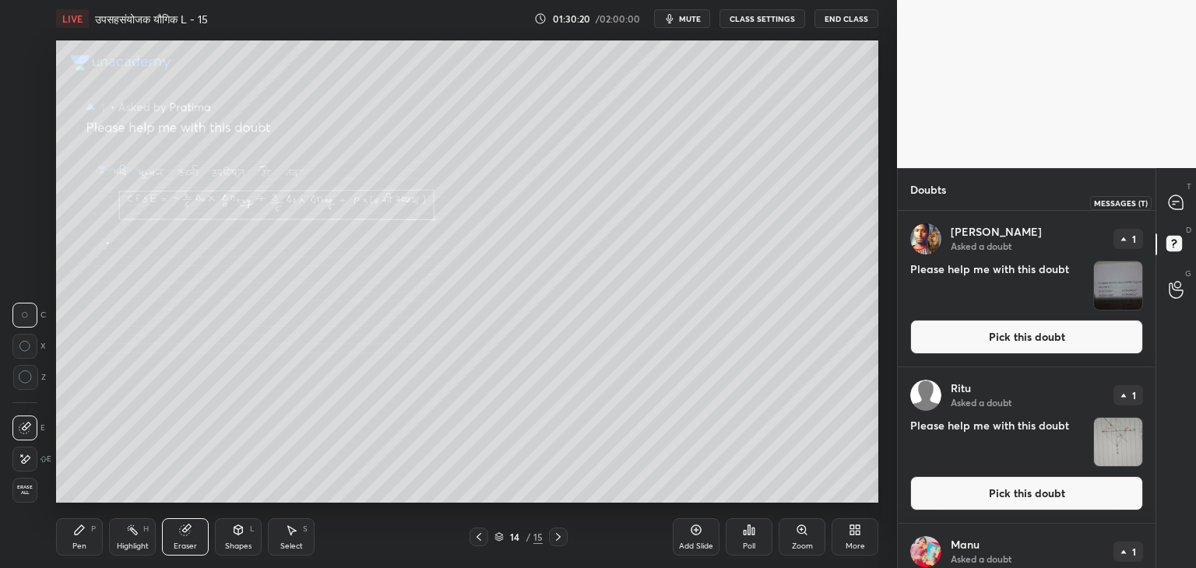
click at [1168, 206] on icon at bounding box center [1176, 203] width 16 height 16
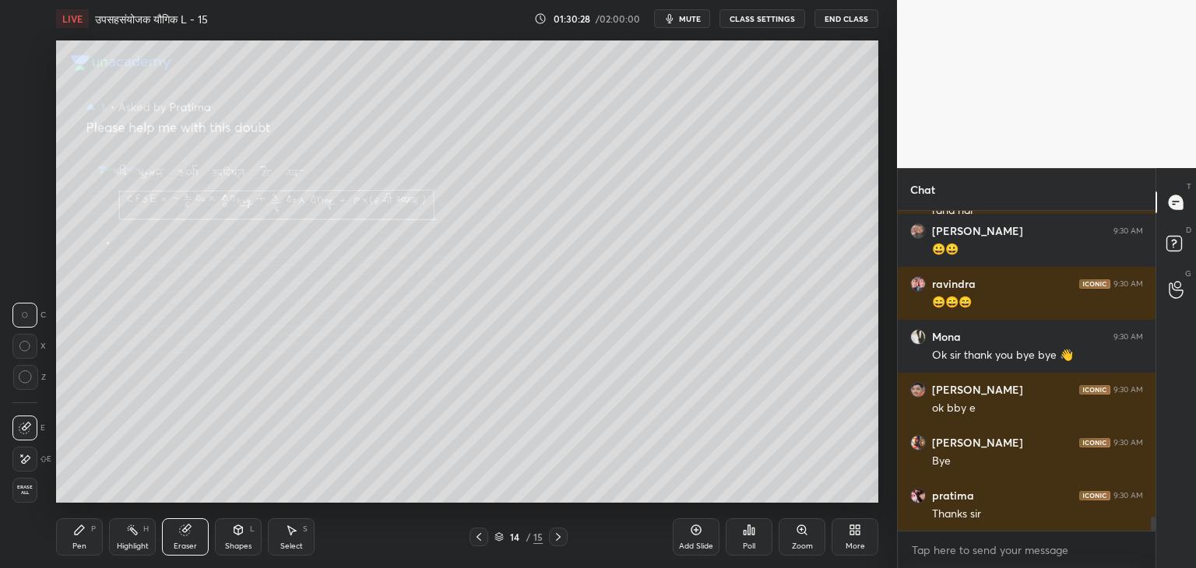
scroll to position [6866, 0]
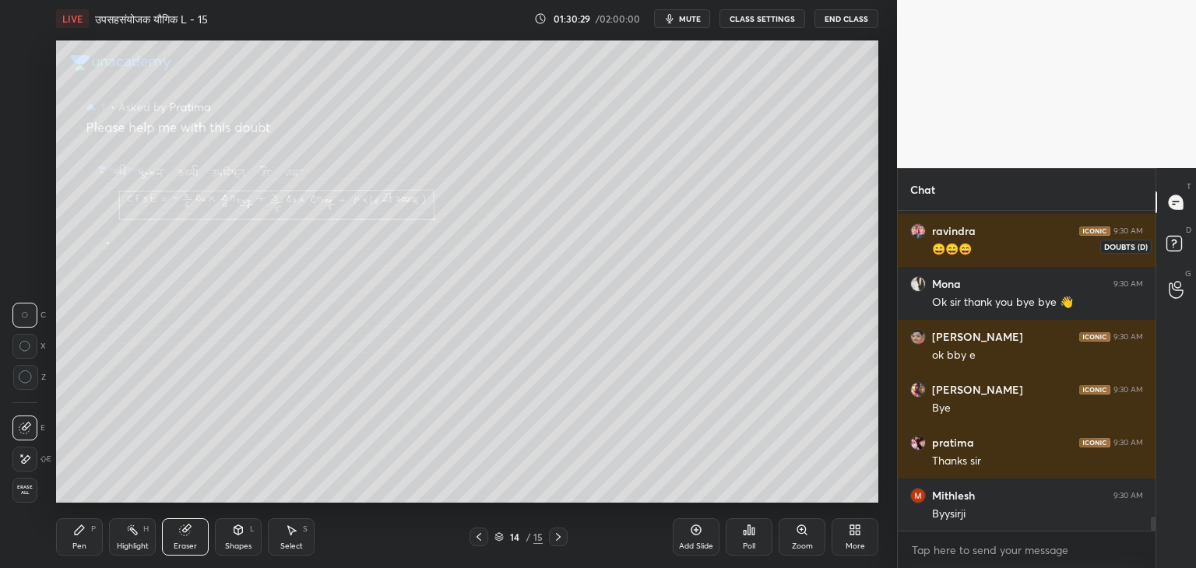
click at [1176, 237] on rect at bounding box center [1173, 244] width 15 height 15
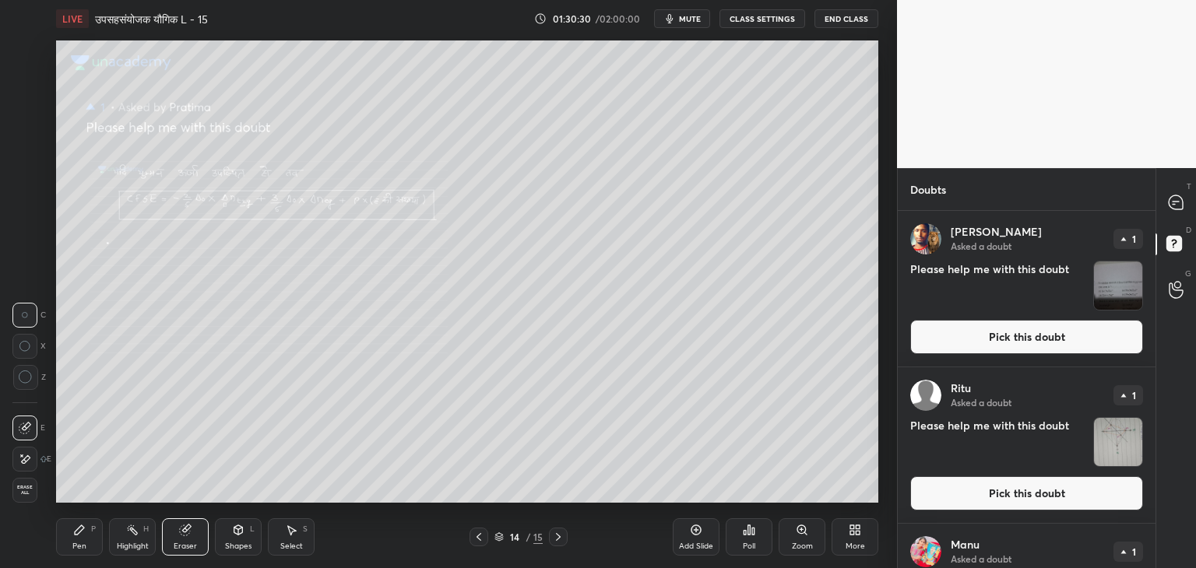
click at [1116, 300] on img "grid" at bounding box center [1118, 286] width 48 height 48
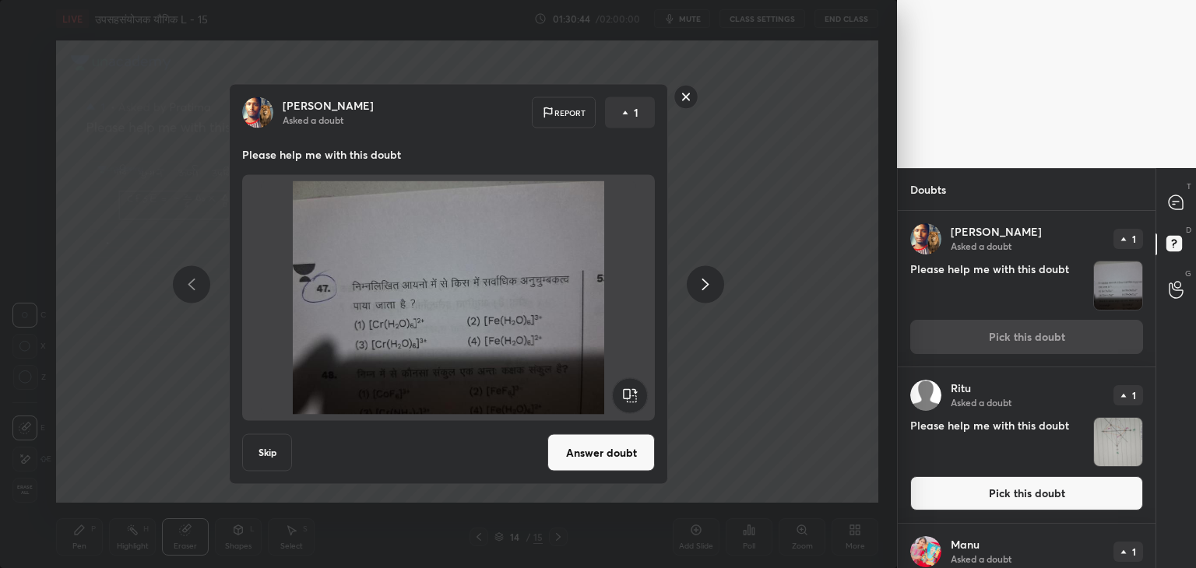
drag, startPoint x: 574, startPoint y: 460, endPoint x: 601, endPoint y: 116, distance: 345.2
click at [597, 118] on div "Bittu Asked a doubt Report 1 Please help me with this doubt Skip Answer doubt" at bounding box center [448, 284] width 439 height 401
click at [622, 458] on button "Answer doubt" at bounding box center [600, 452] width 107 height 37
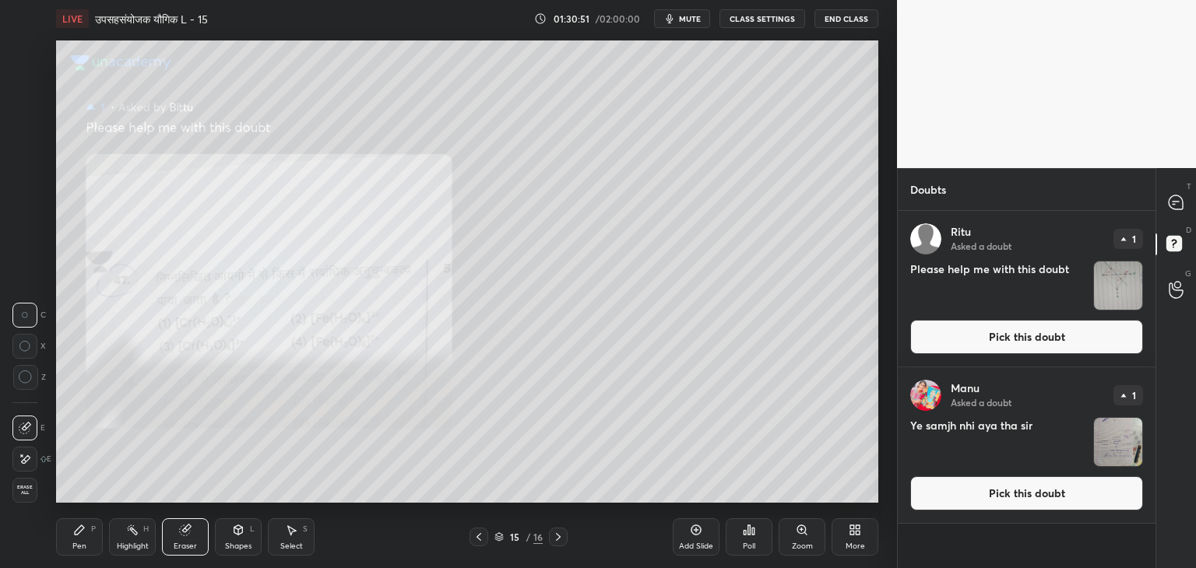
click at [93, 546] on div "Pen P" at bounding box center [79, 537] width 47 height 37
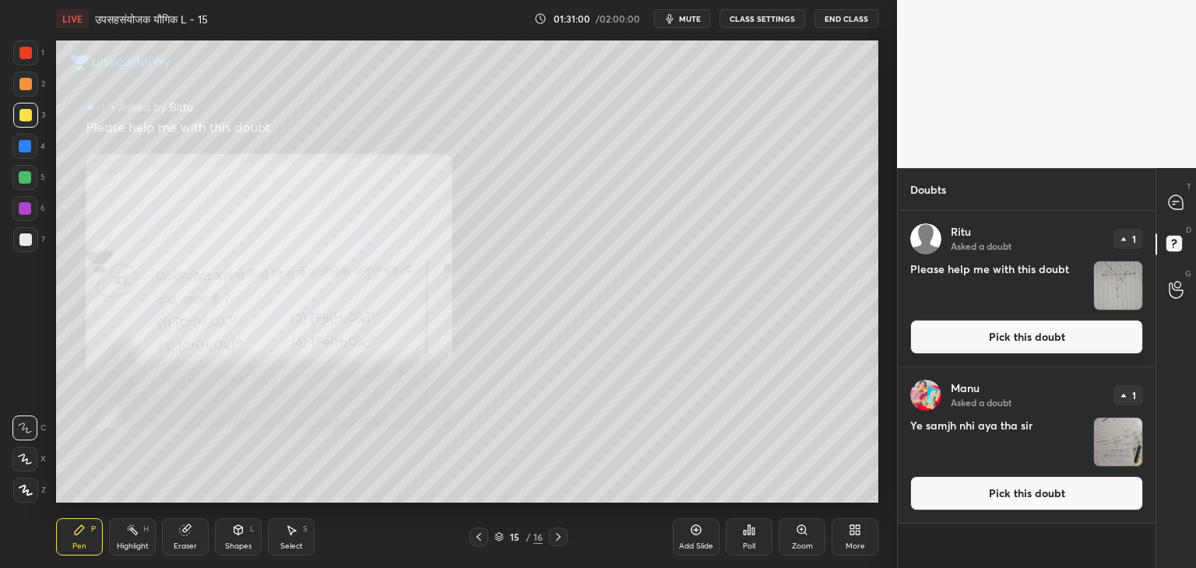
click at [1124, 296] on img "grid" at bounding box center [1118, 286] width 48 height 48
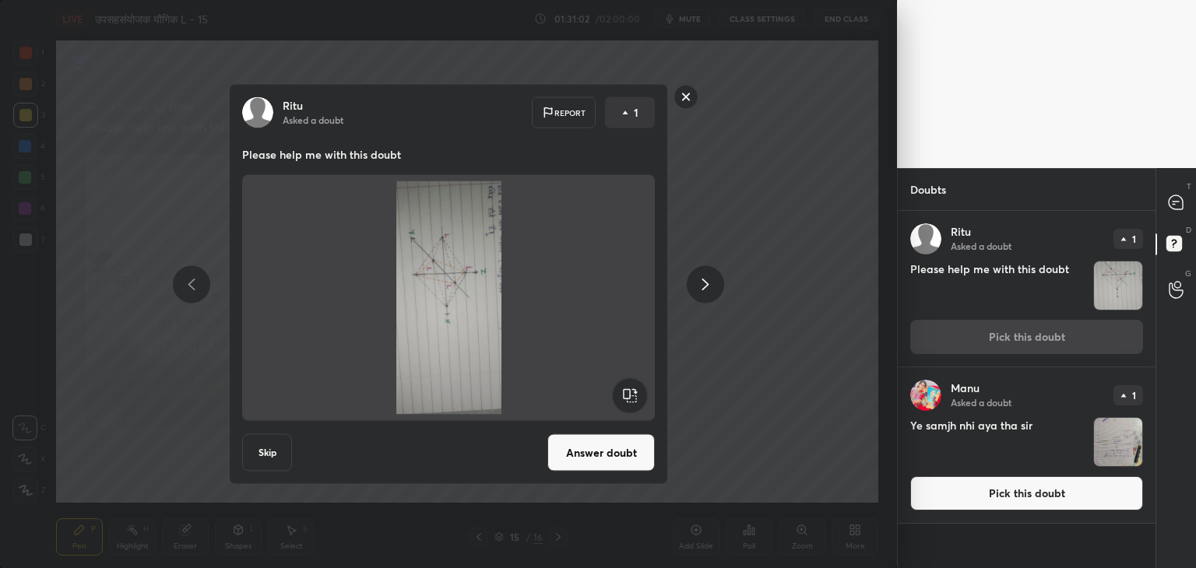
click at [639, 401] on rect at bounding box center [629, 395] width 35 height 35
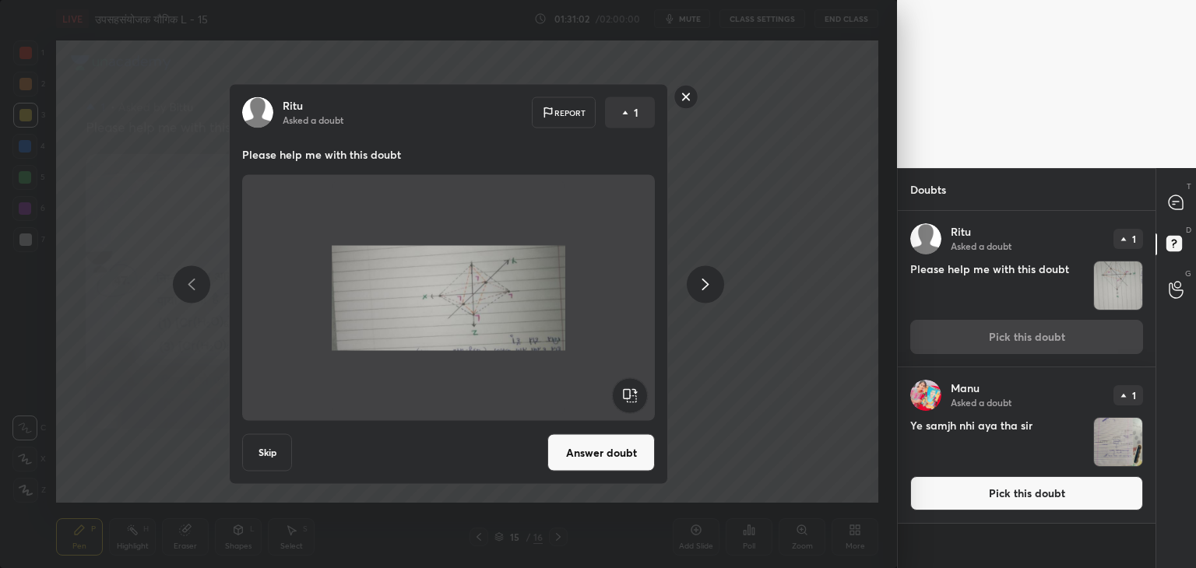
click at [638, 399] on rect at bounding box center [629, 395] width 35 height 35
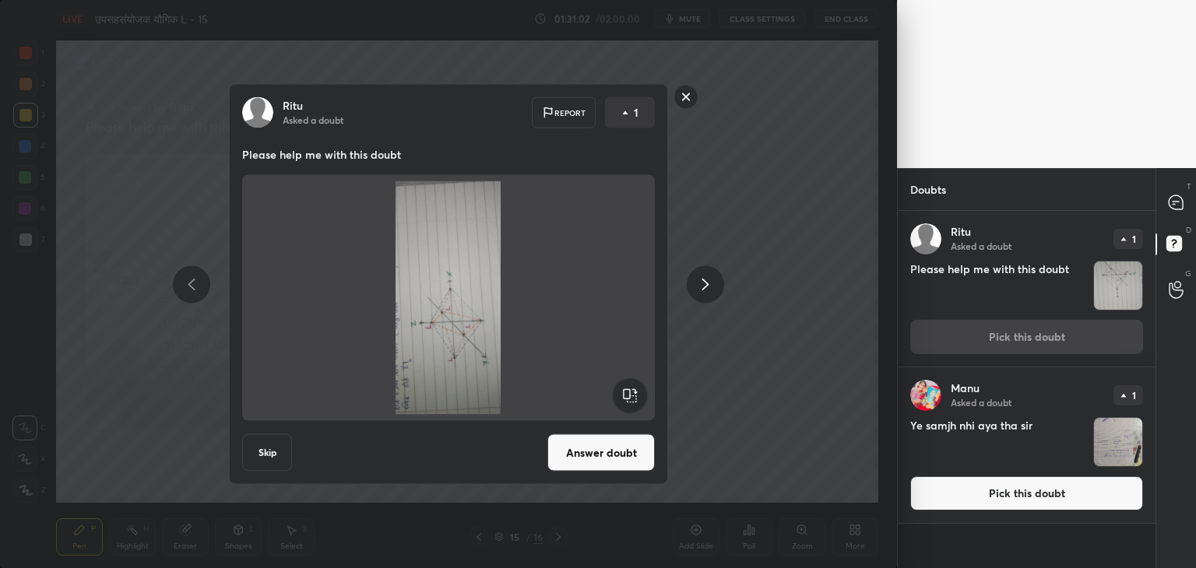
click at [636, 399] on rect at bounding box center [629, 395] width 35 height 35
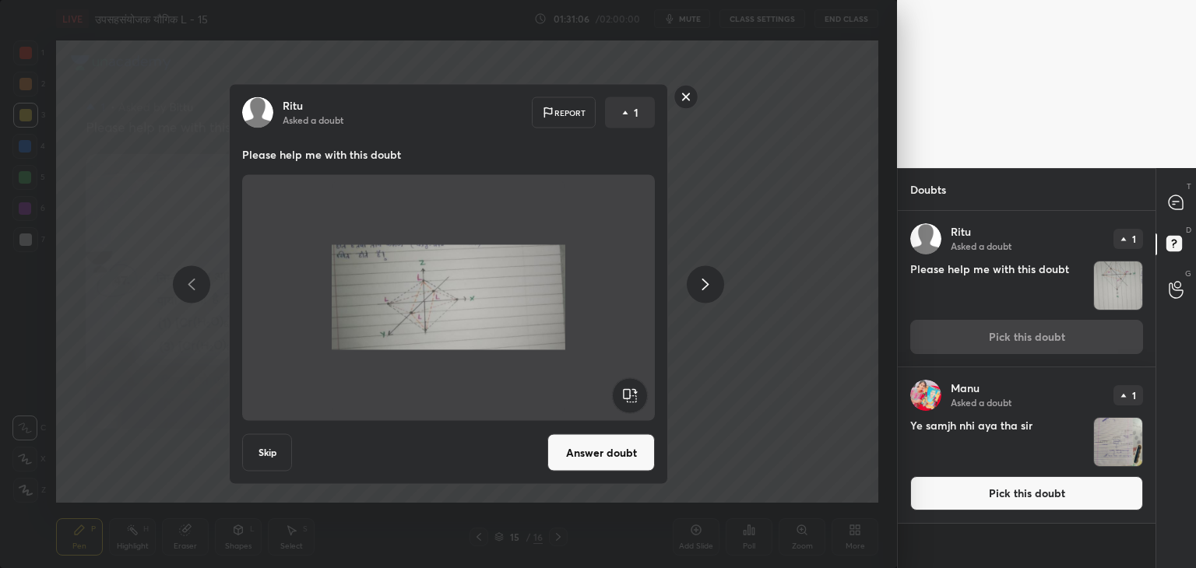
click at [598, 446] on button "Answer doubt" at bounding box center [600, 452] width 107 height 37
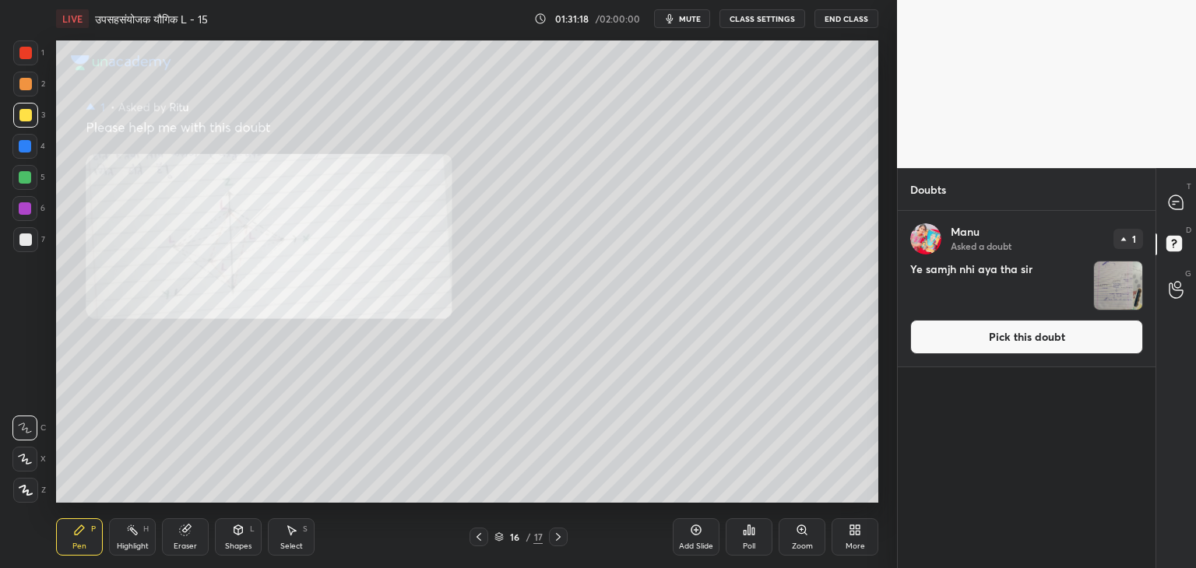
click at [30, 181] on div at bounding box center [25, 177] width 12 height 12
click at [1172, 205] on icon at bounding box center [1176, 202] width 14 height 14
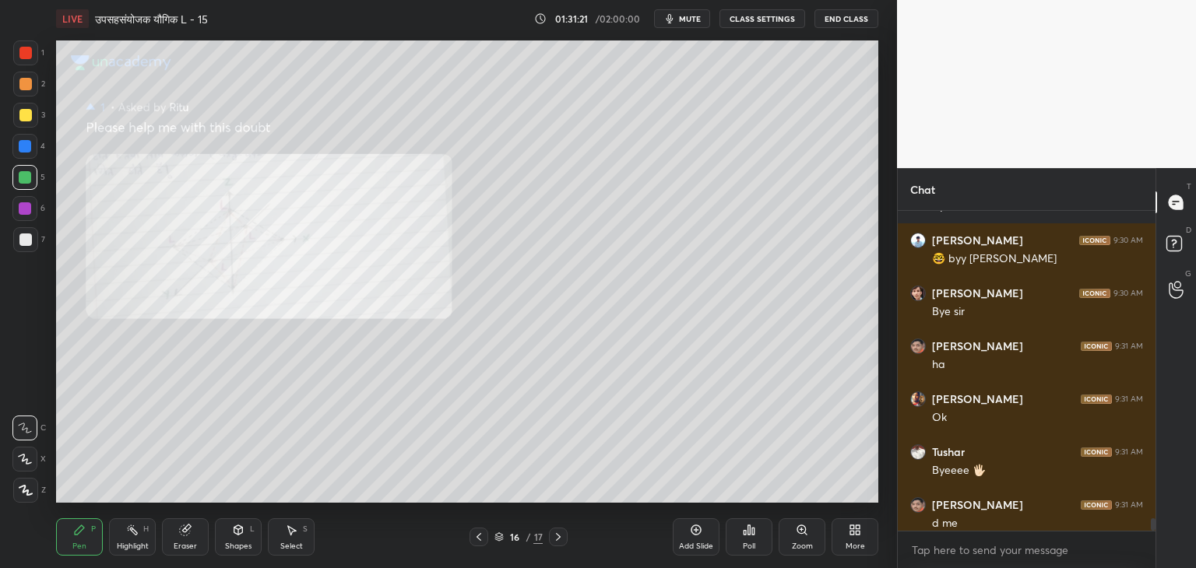
scroll to position [8108, 0]
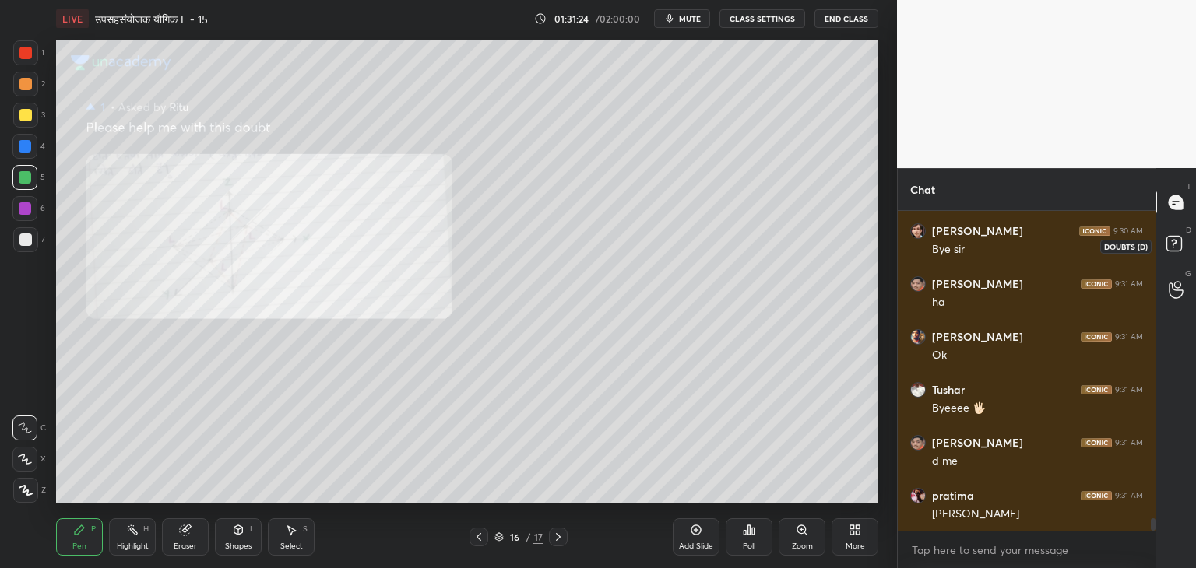
click at [1177, 239] on rect at bounding box center [1173, 244] width 15 height 15
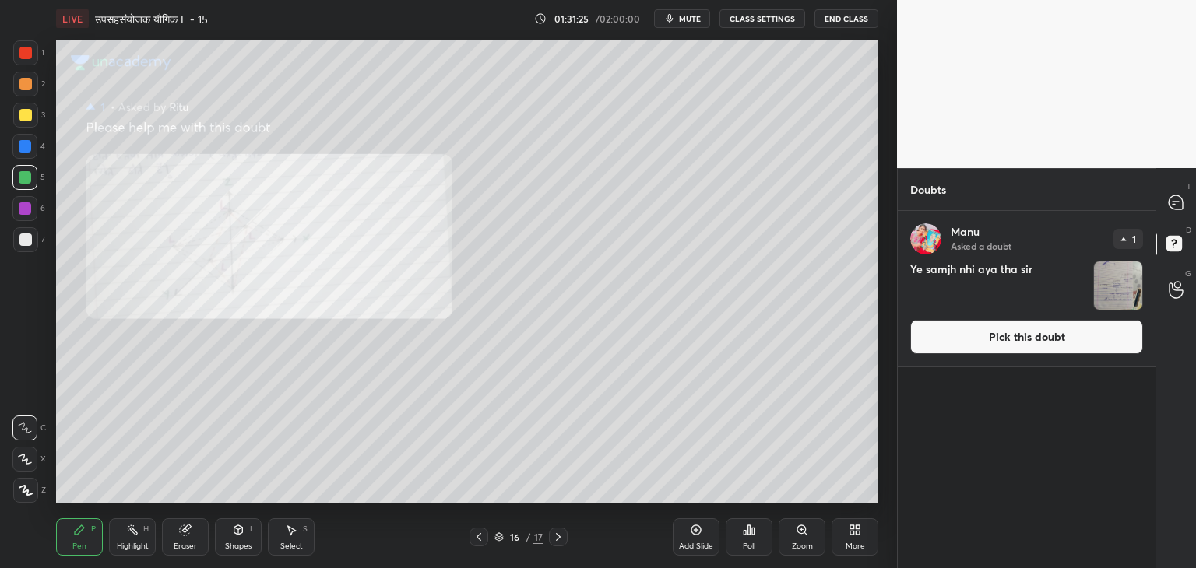
click at [1099, 296] on img "grid" at bounding box center [1118, 286] width 48 height 48
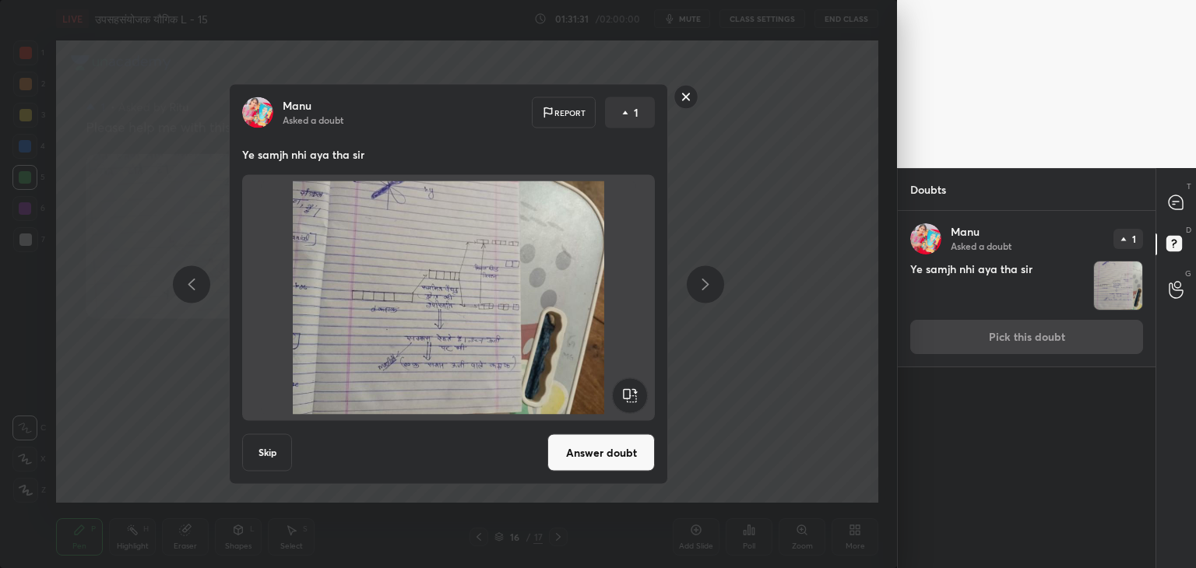
click at [596, 462] on button "Answer doubt" at bounding box center [600, 452] width 107 height 37
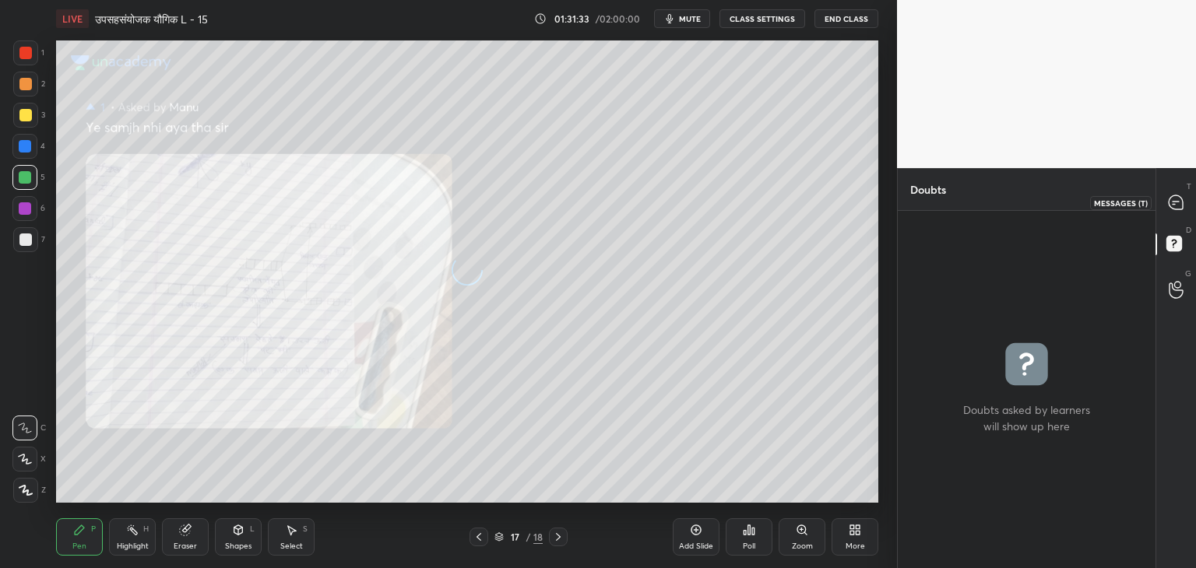
click at [1175, 204] on icon at bounding box center [1176, 202] width 14 height 14
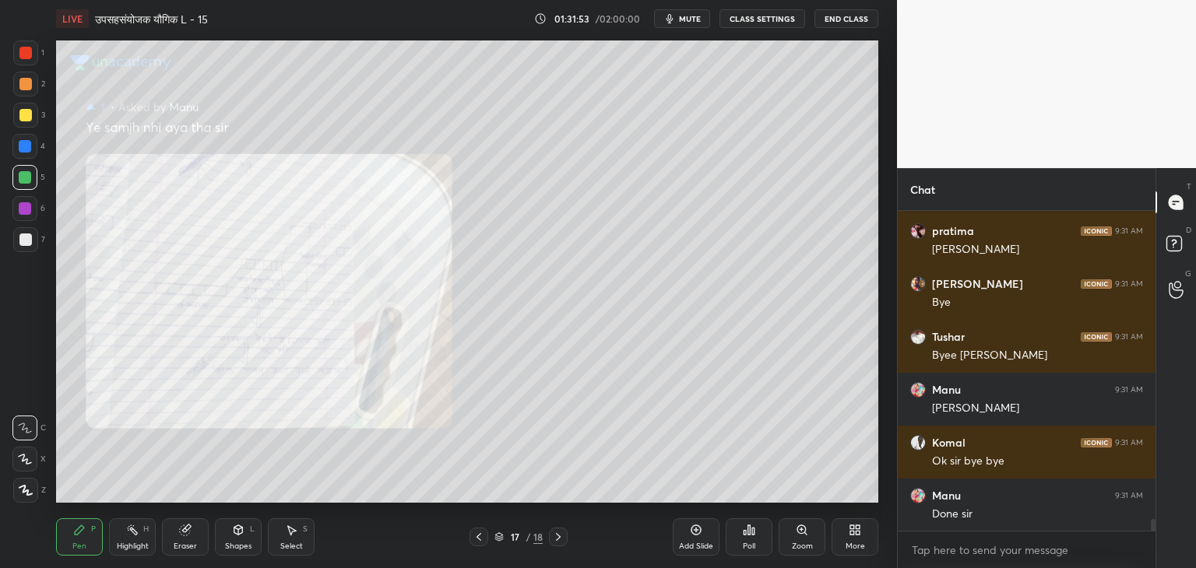
scroll to position [8425, 0]
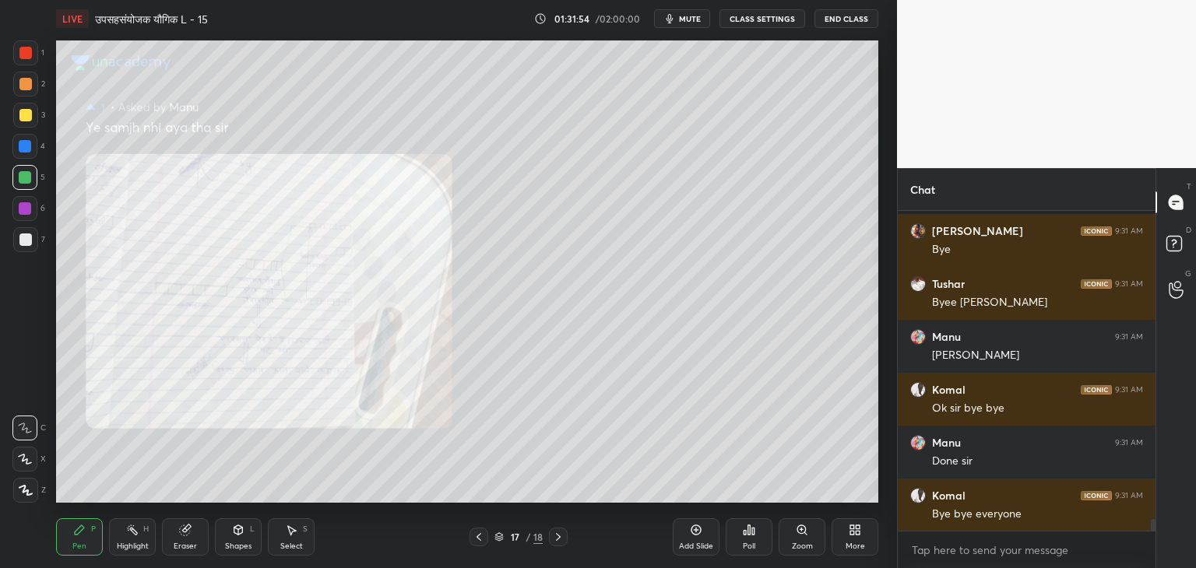
click at [863, 16] on button "End Class" at bounding box center [846, 18] width 64 height 19
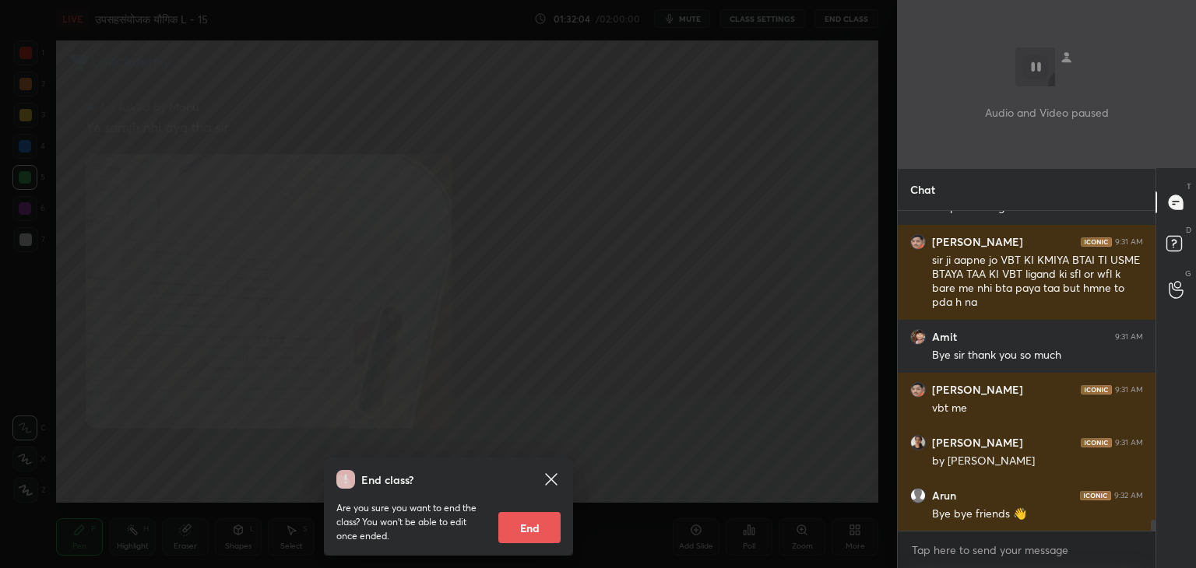
scroll to position [8852, 0]
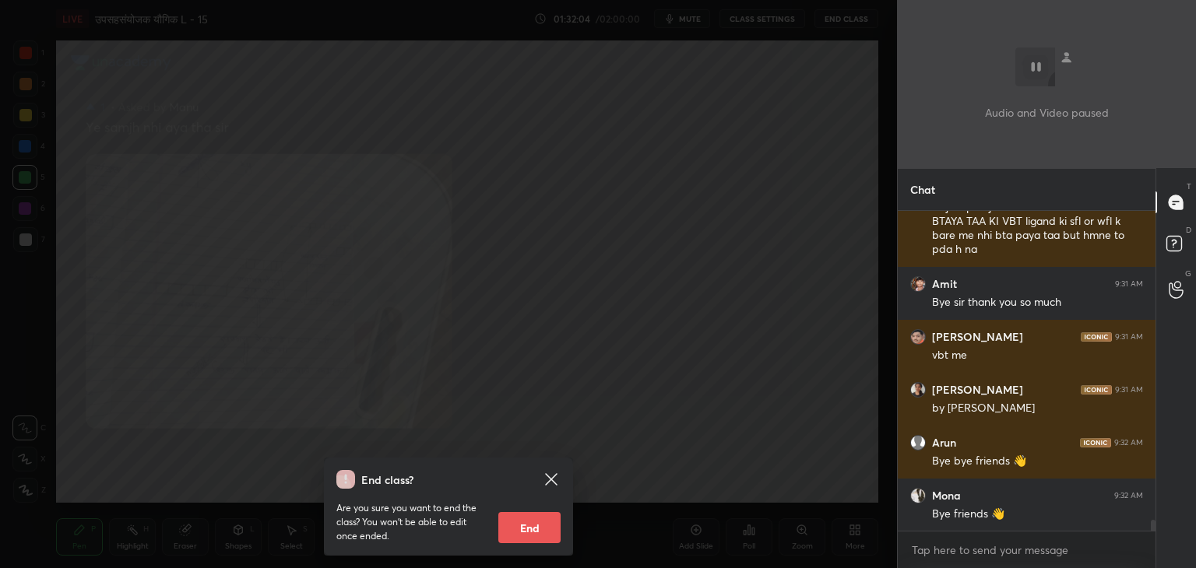
click at [505, 516] on button "End" at bounding box center [529, 527] width 62 height 31
type textarea "x"
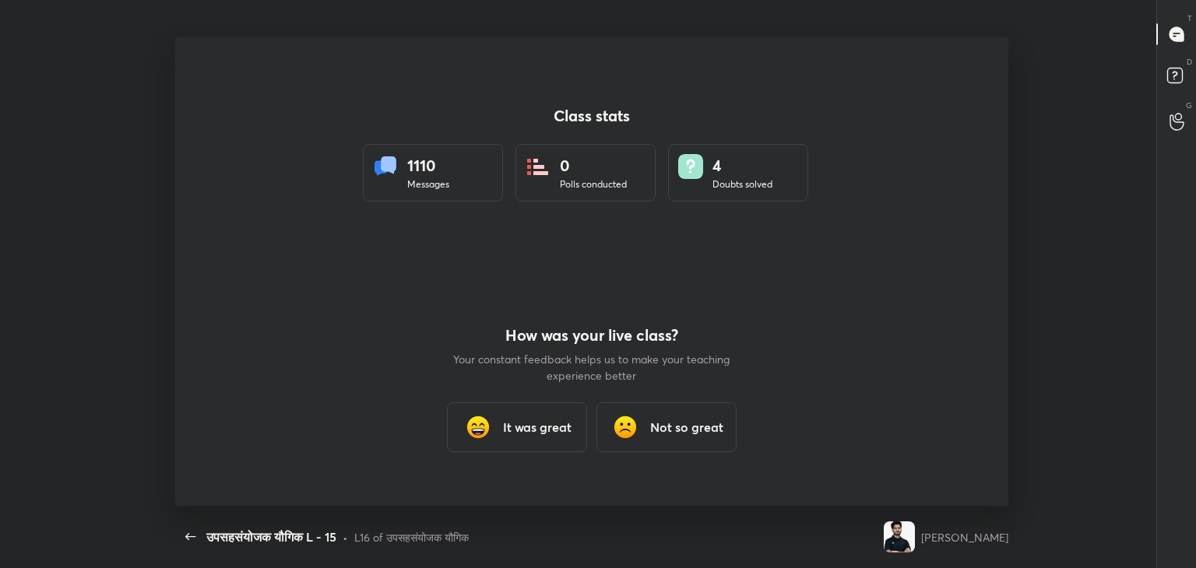
scroll to position [0, 0]
click at [554, 435] on h3 "It was great" at bounding box center [537, 427] width 69 height 19
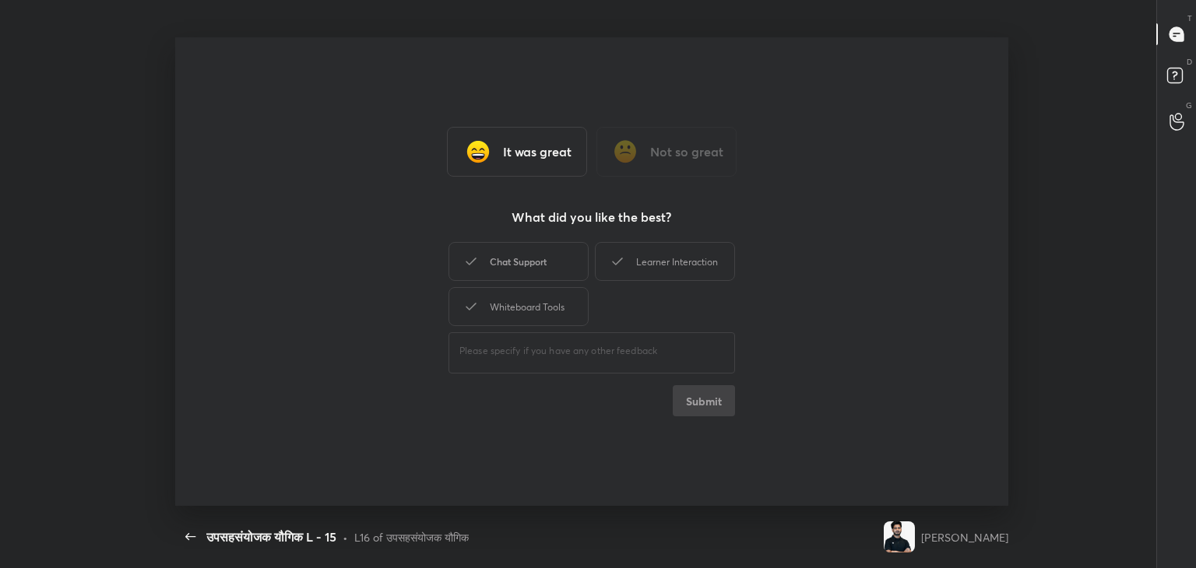
click at [533, 272] on div "Chat Support" at bounding box center [519, 261] width 140 height 39
click at [539, 284] on div "Chat Support Learner Interaction Whiteboard Tools" at bounding box center [592, 284] width 287 height 90
click at [526, 293] on div "Whiteboard Tools" at bounding box center [519, 306] width 140 height 39
click at [743, 265] on div "It was great Not so great What did you like the best? Chat Support Learner Inte…" at bounding box center [592, 271] width 834 height 469
click at [695, 266] on div "Learner Interaction" at bounding box center [665, 261] width 140 height 39
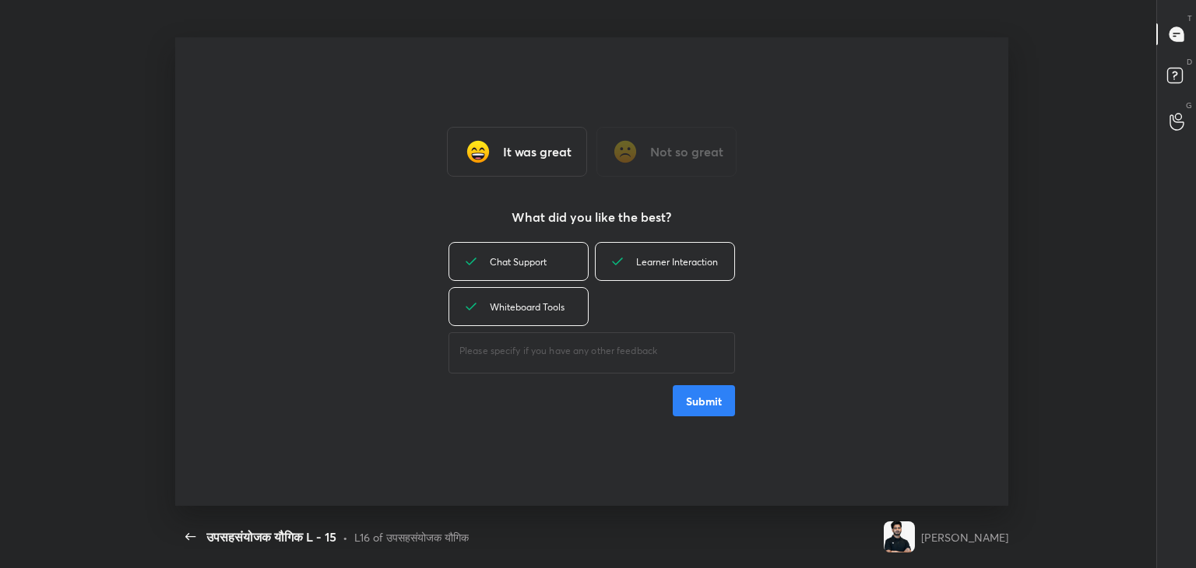
click at [699, 405] on button "Submit" at bounding box center [704, 400] width 62 height 31
